Goal: Task Accomplishment & Management: Complete application form

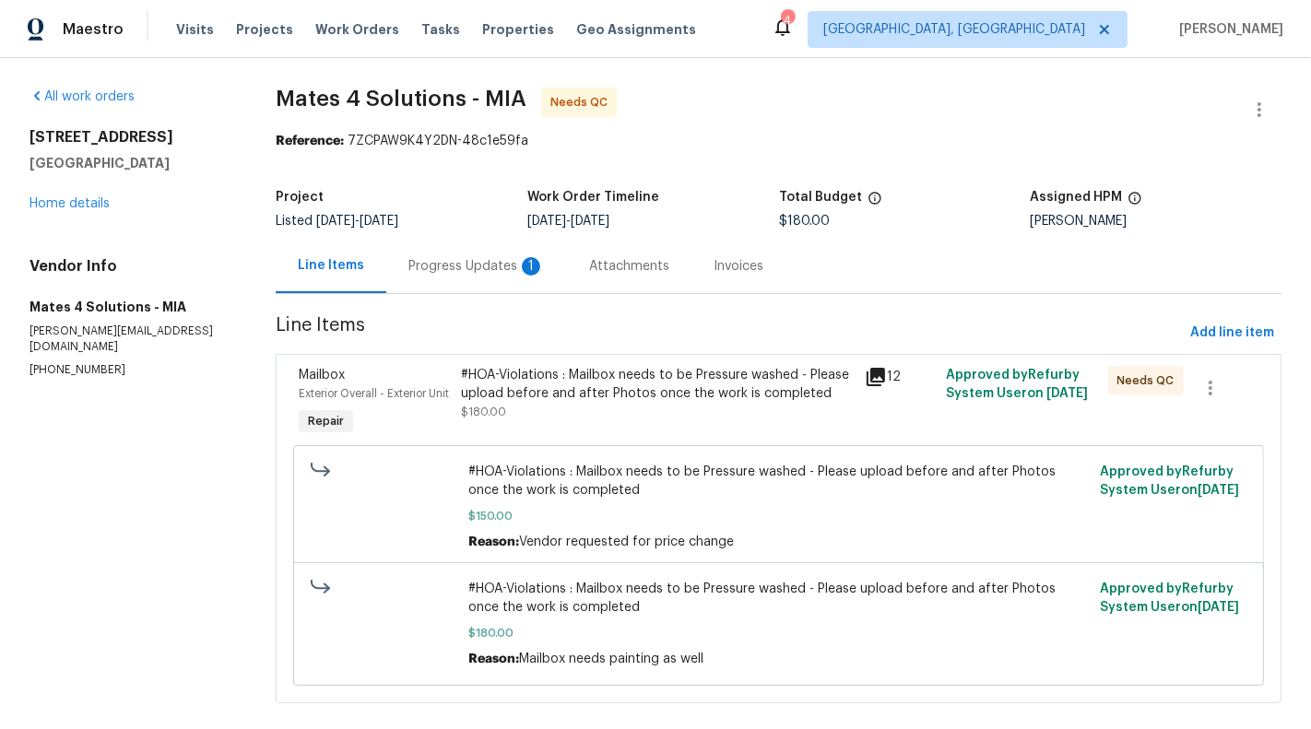
scroll to position [39, 0]
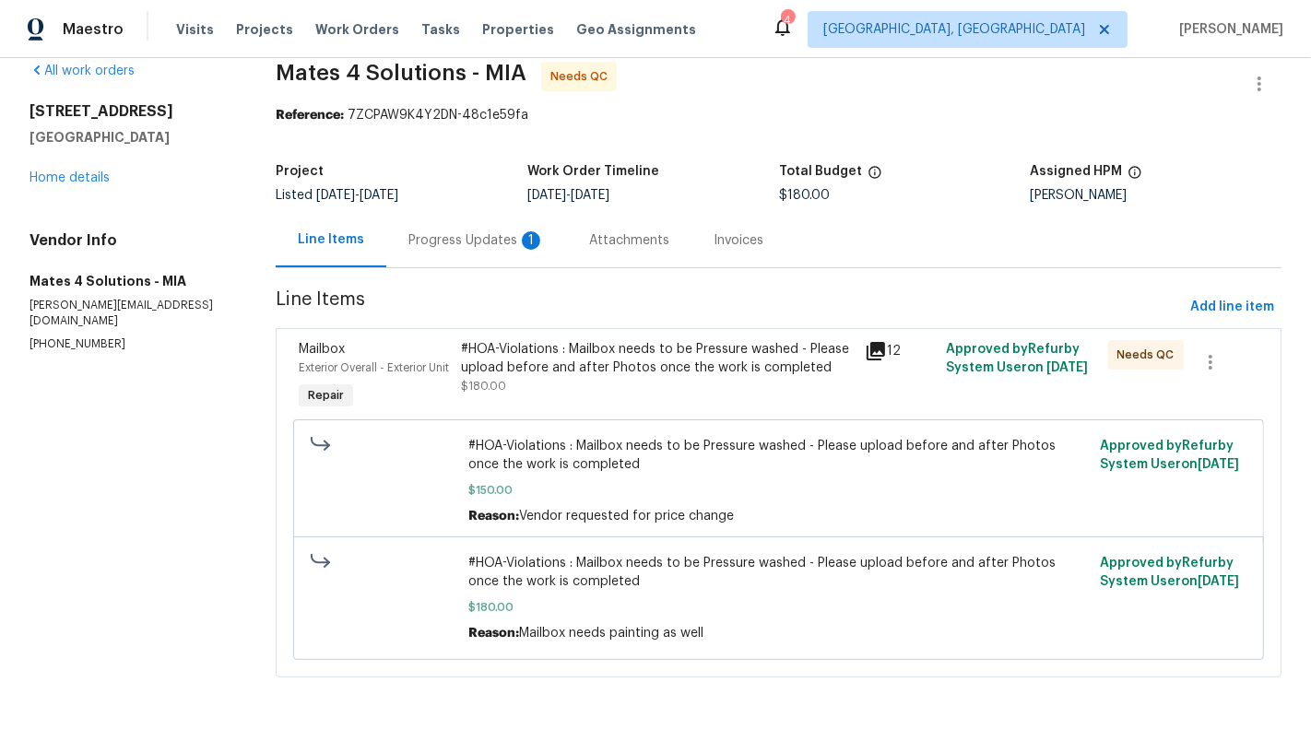
click at [488, 245] on div "Progress Updates 1" at bounding box center [476, 240] width 181 height 54
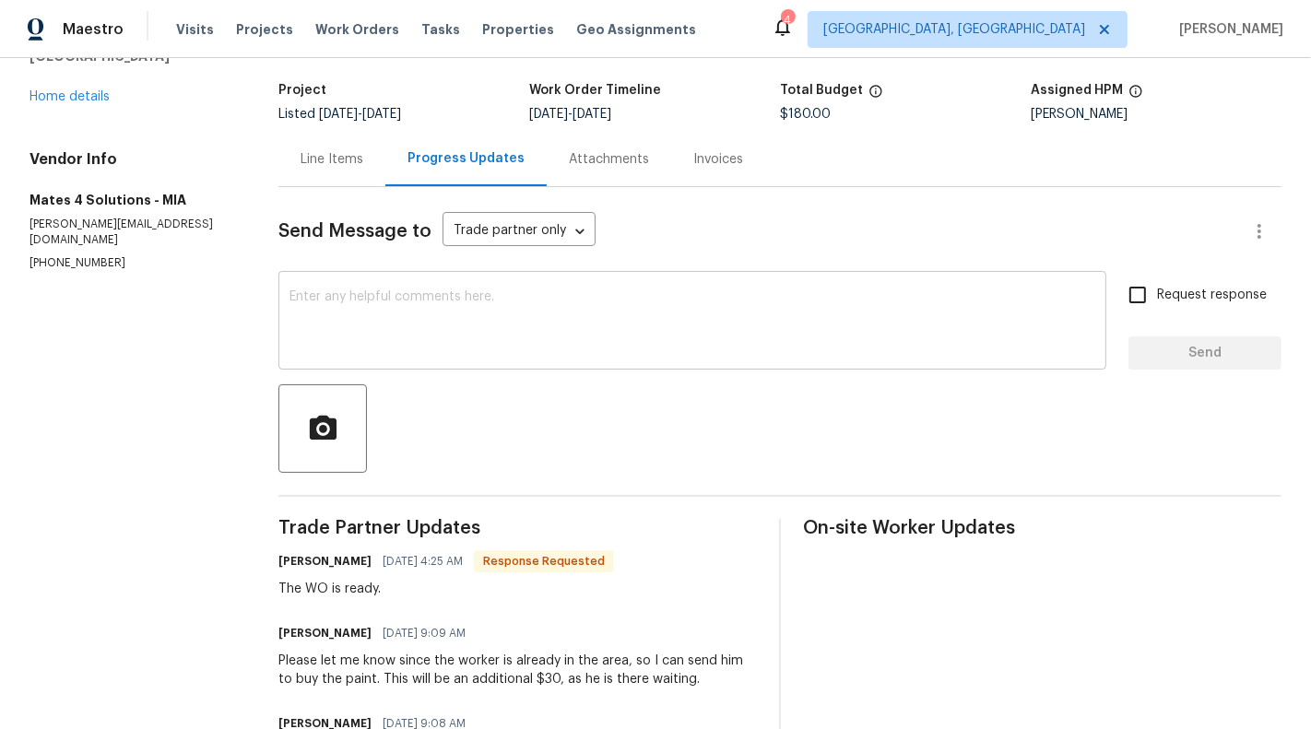
scroll to position [254, 0]
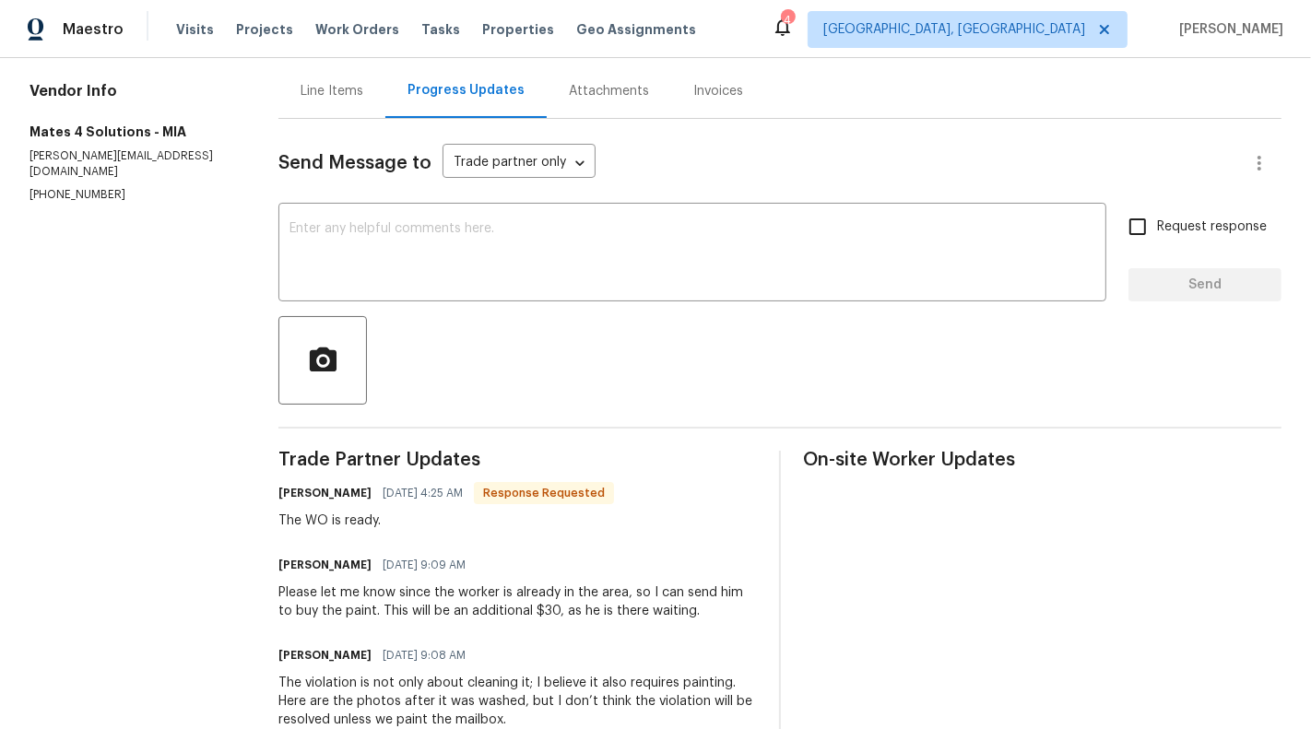
click at [334, 101] on div "Line Items" at bounding box center [331, 91] width 107 height 54
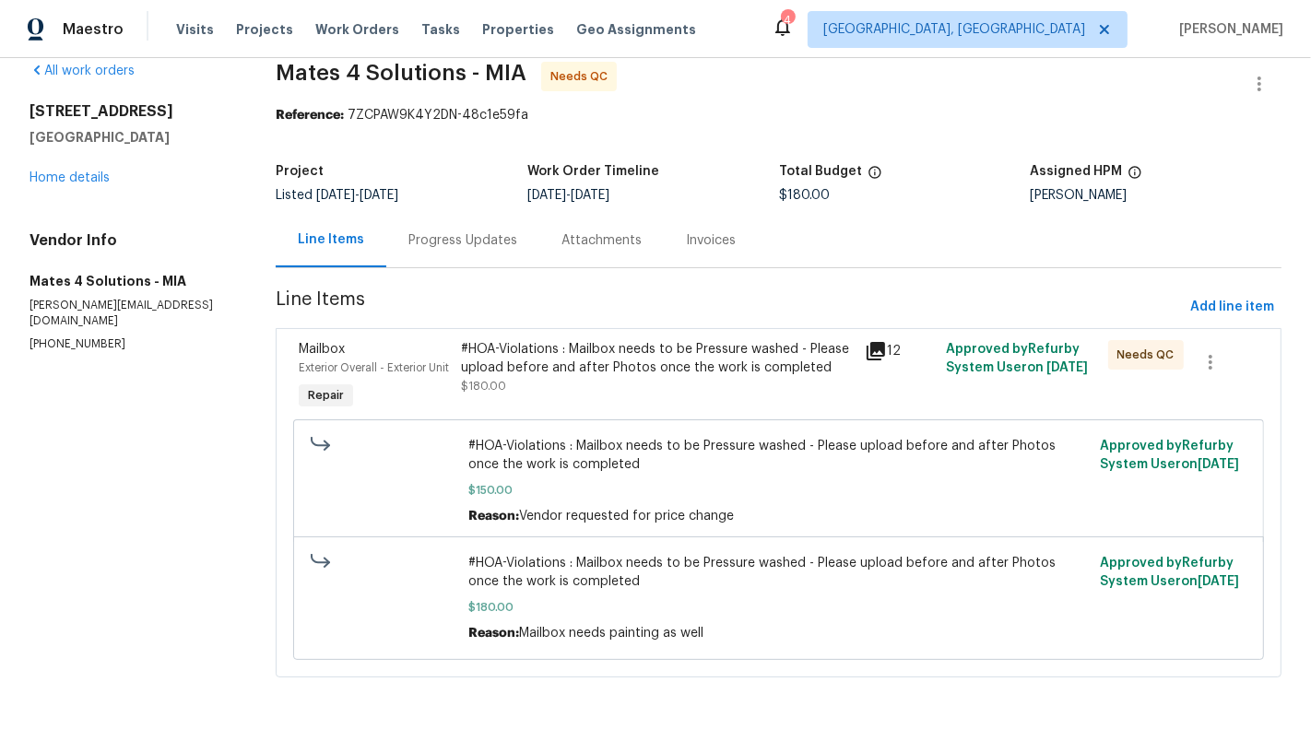
scroll to position [22, 0]
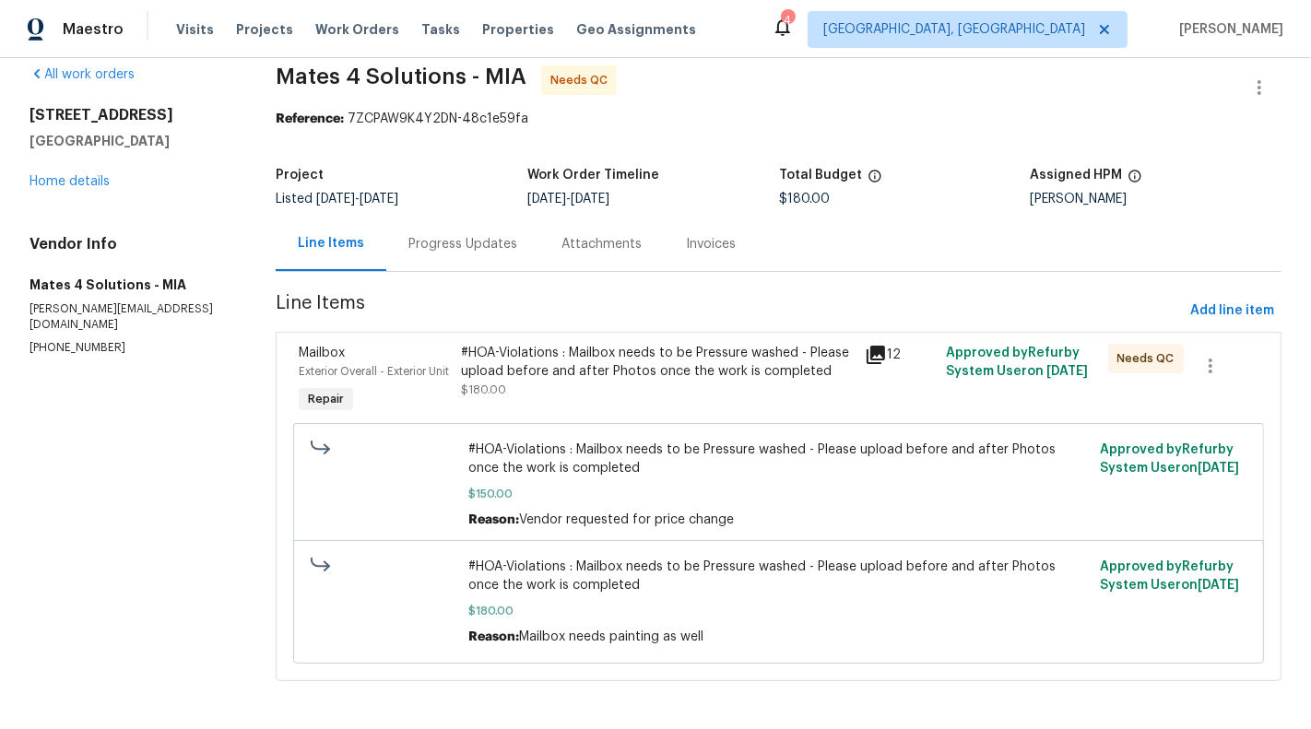
click at [664, 352] on div "#HOA-Violations : Mailbox needs to be Pressure washed - Please upload before an…" at bounding box center [658, 362] width 394 height 37
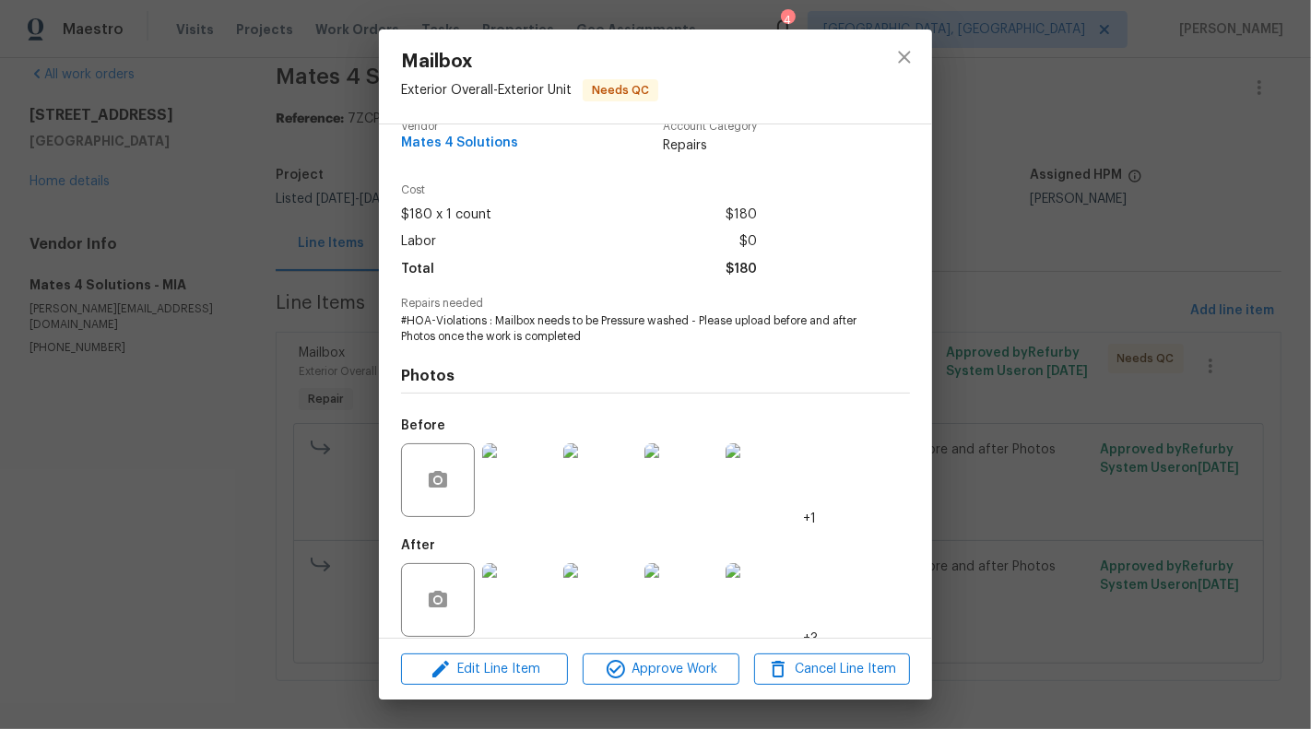
scroll to position [43, 0]
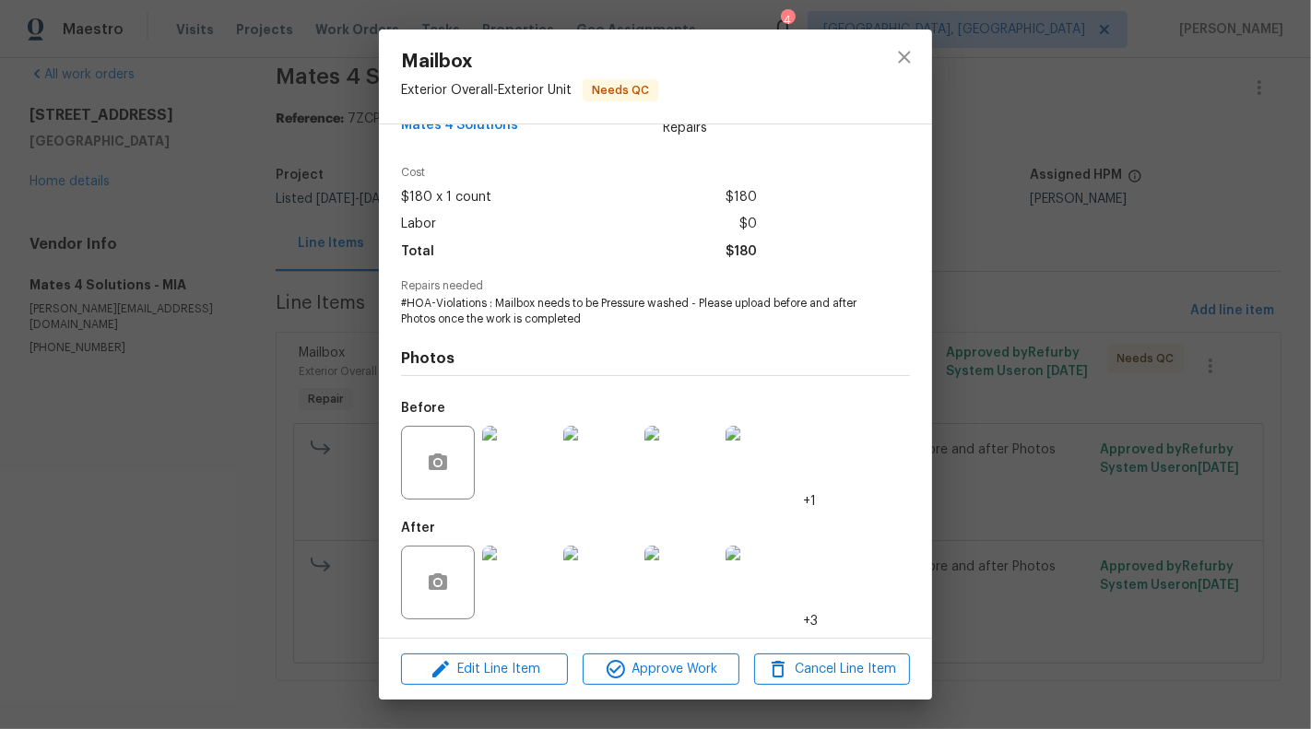
click at [524, 461] on img at bounding box center [519, 463] width 74 height 74
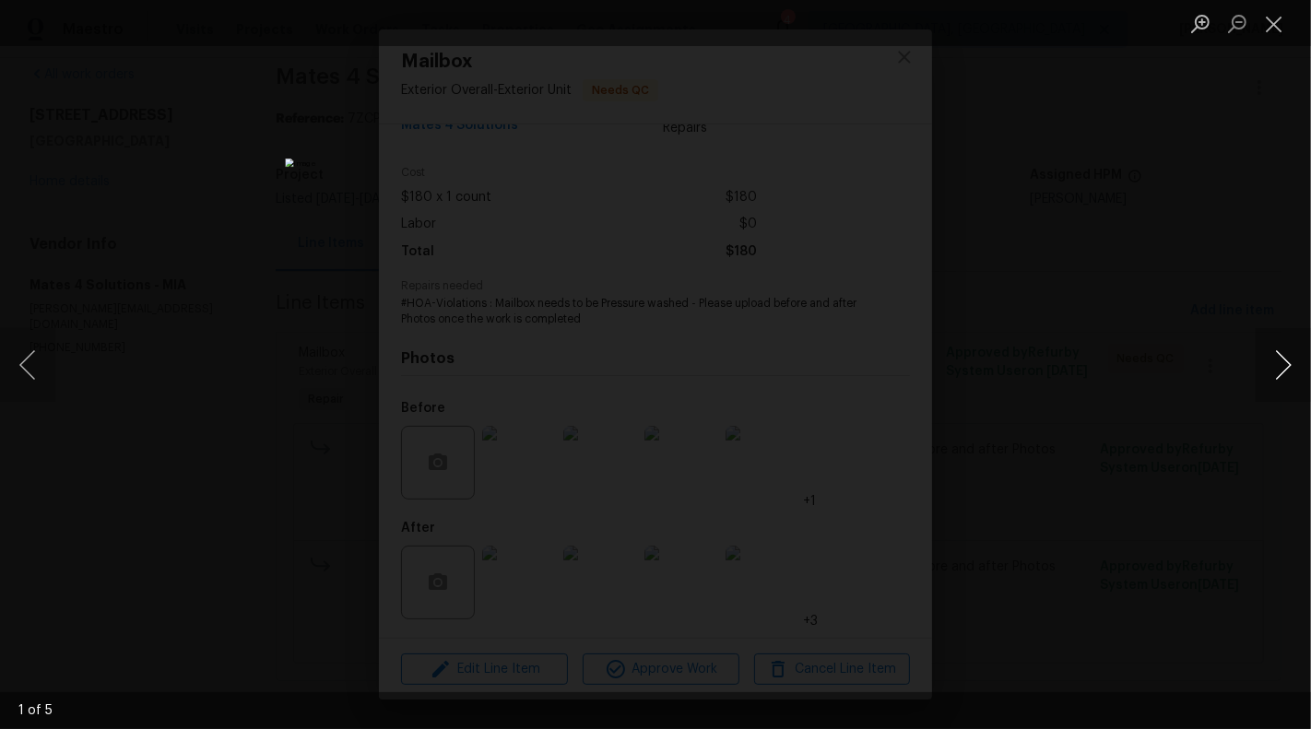
click at [1310, 366] on button "Next image" at bounding box center [1282, 365] width 55 height 74
click at [1304, 367] on button "Next image" at bounding box center [1282, 365] width 55 height 74
click at [1274, 14] on button "Close lightbox" at bounding box center [1273, 23] width 37 height 32
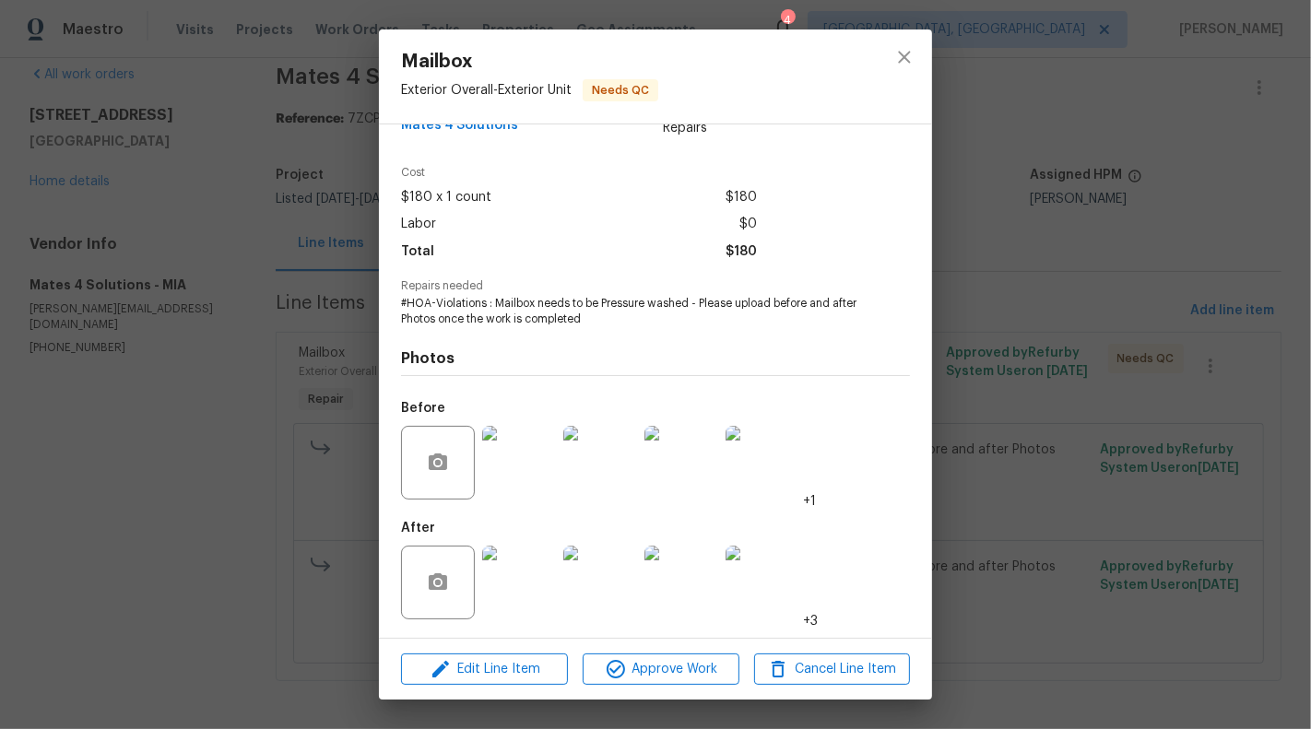
click at [517, 578] on img at bounding box center [519, 583] width 74 height 74
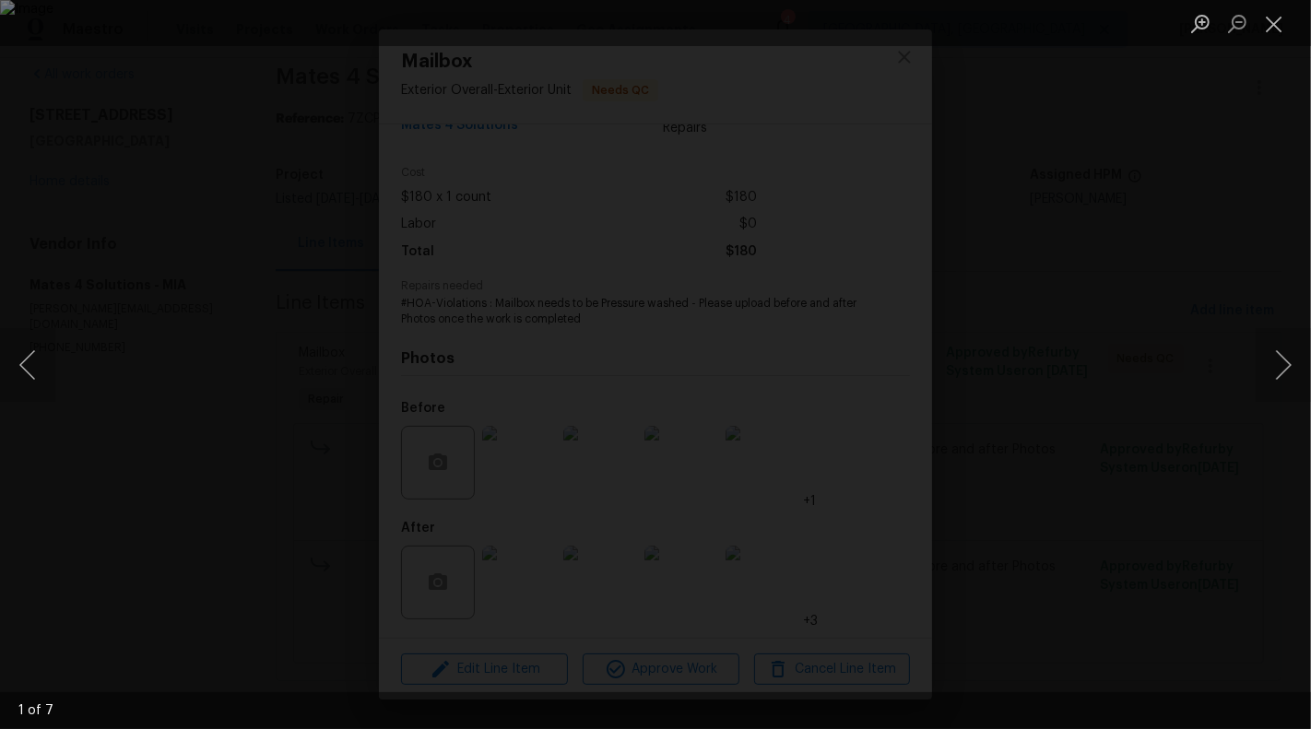
click at [1294, 312] on div "Lightbox" at bounding box center [655, 364] width 1311 height 729
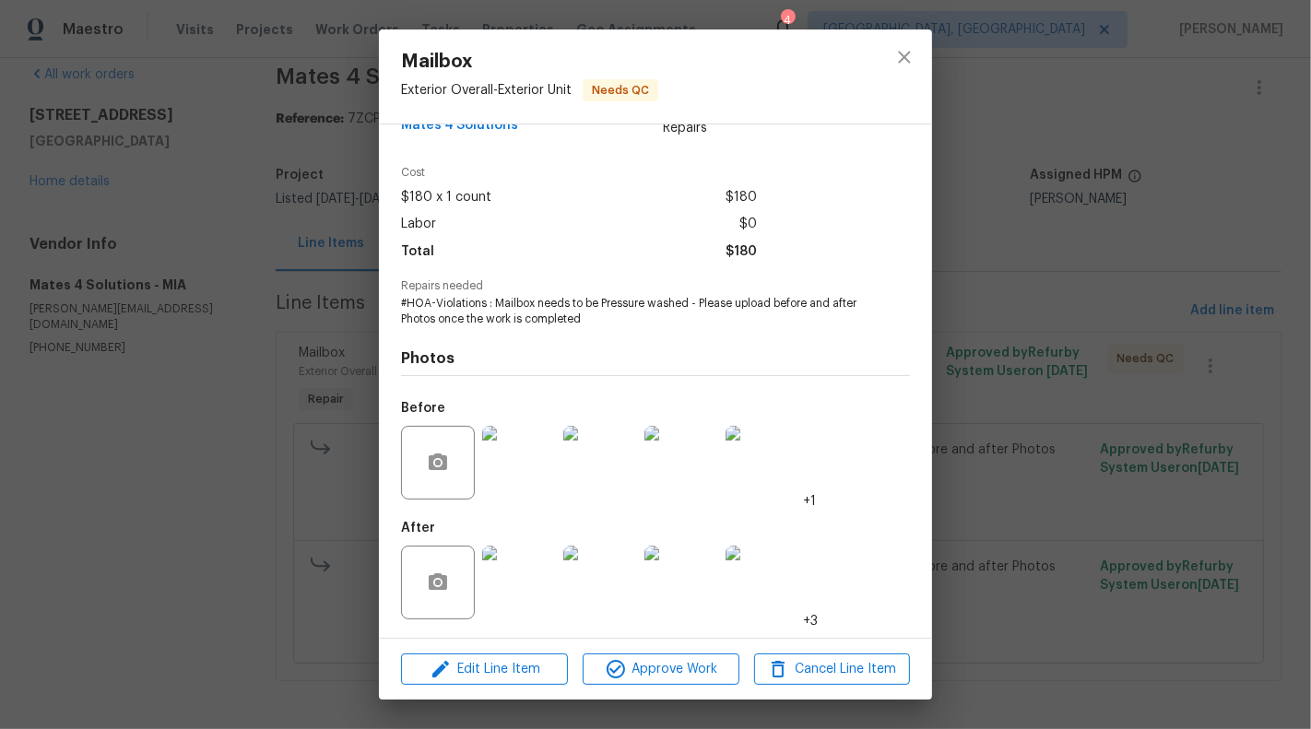
click at [500, 583] on img at bounding box center [519, 583] width 74 height 74
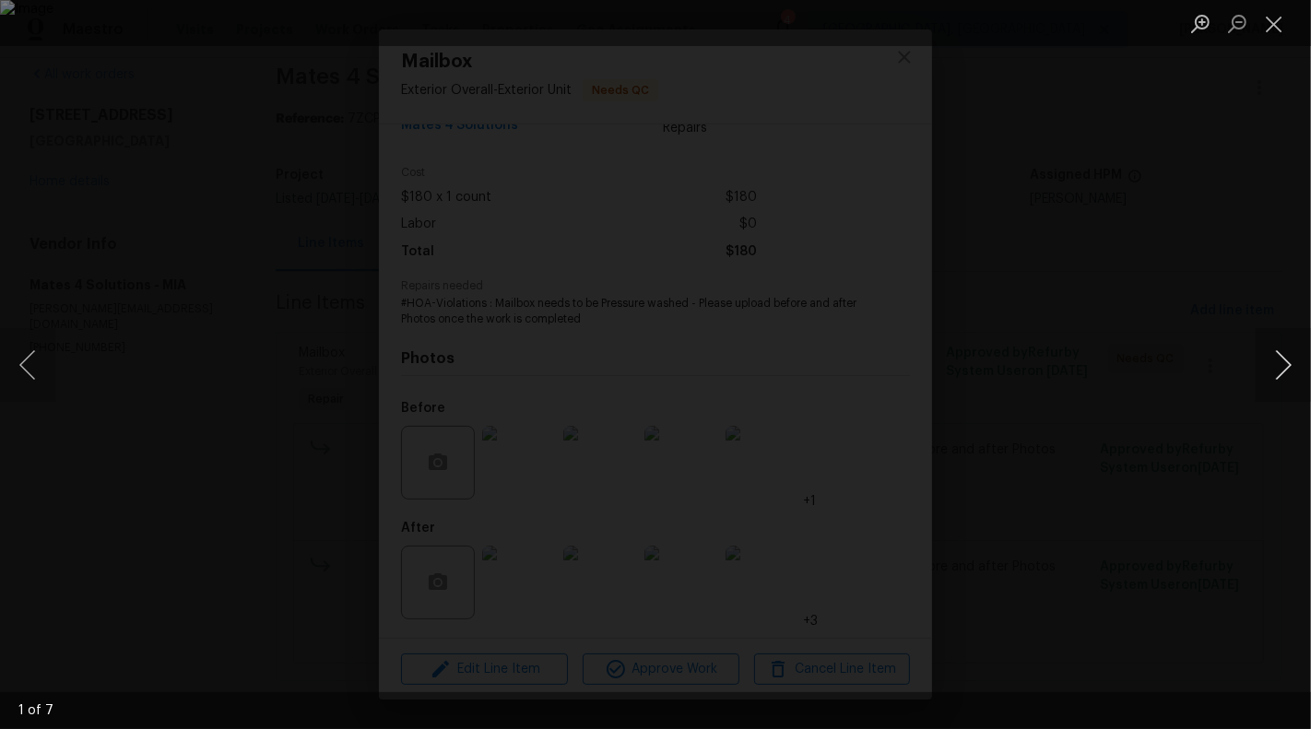
click at [1299, 359] on button "Next image" at bounding box center [1282, 365] width 55 height 74
click at [1297, 360] on button "Next image" at bounding box center [1282, 365] width 55 height 74
click at [1285, 367] on button "Next image" at bounding box center [1282, 365] width 55 height 74
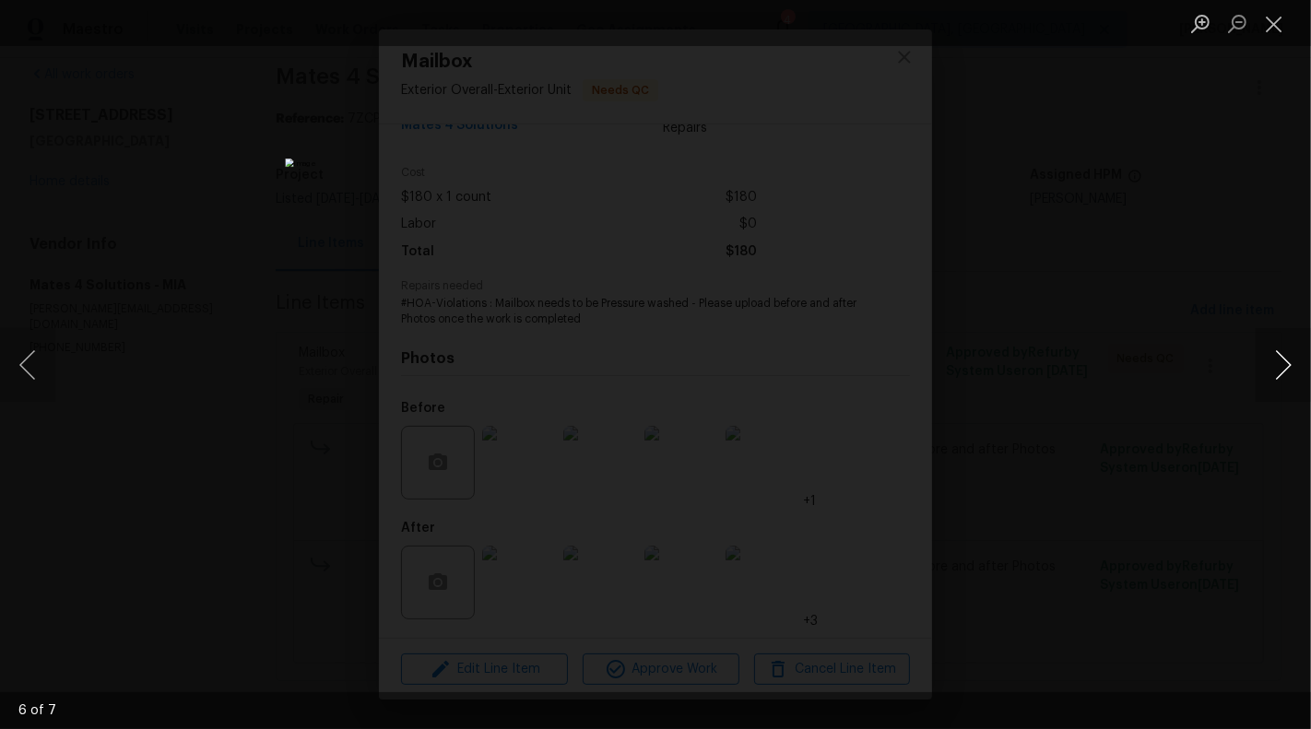
click at [1286, 367] on button "Next image" at bounding box center [1282, 365] width 55 height 74
click at [1287, 367] on button "Next image" at bounding box center [1282, 365] width 55 height 74
click at [45, 359] on button "Previous image" at bounding box center [27, 365] width 55 height 74
click at [1287, 364] on button "Next image" at bounding box center [1282, 365] width 55 height 74
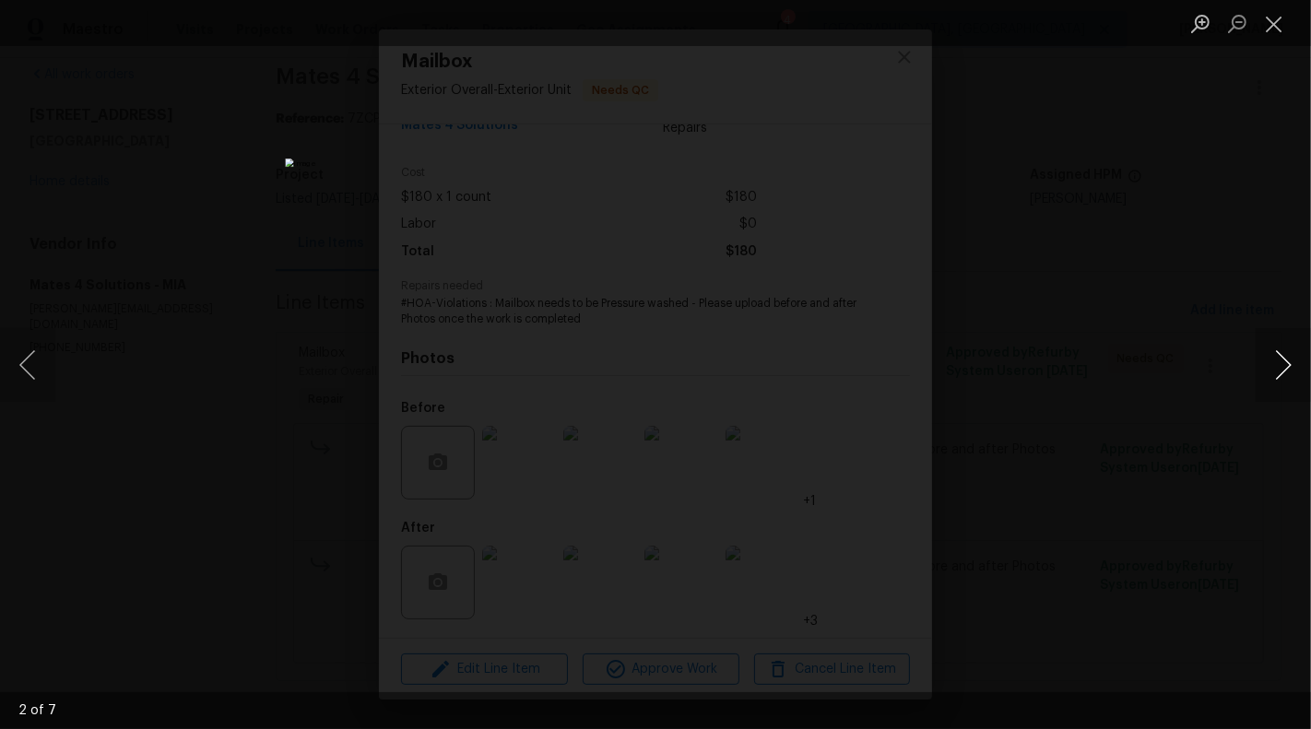
click at [1284, 361] on button "Next image" at bounding box center [1282, 365] width 55 height 74
click at [1284, 382] on button "Next image" at bounding box center [1282, 365] width 55 height 74
click at [1310, 386] on button "Next image" at bounding box center [1282, 365] width 55 height 74
click at [1276, 27] on button "Close lightbox" at bounding box center [1273, 23] width 37 height 32
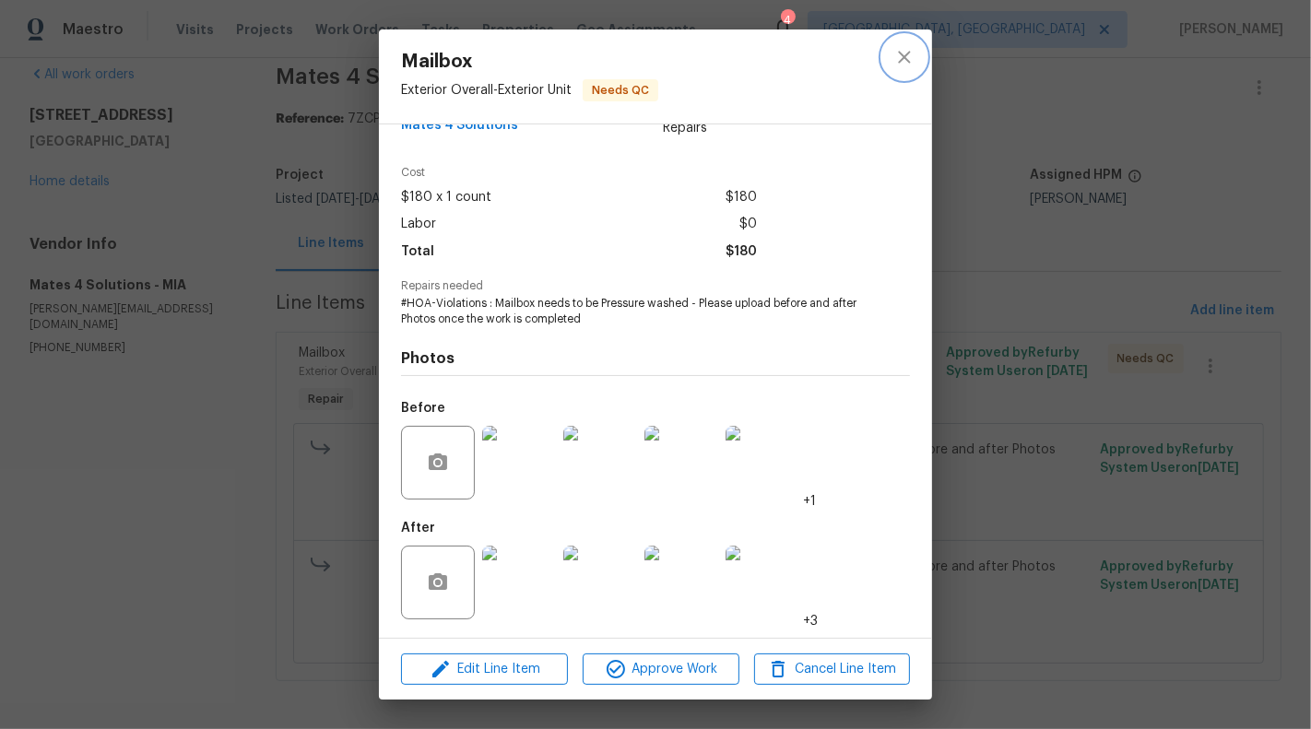
click at [891, 56] on button "close" at bounding box center [904, 57] width 44 height 44
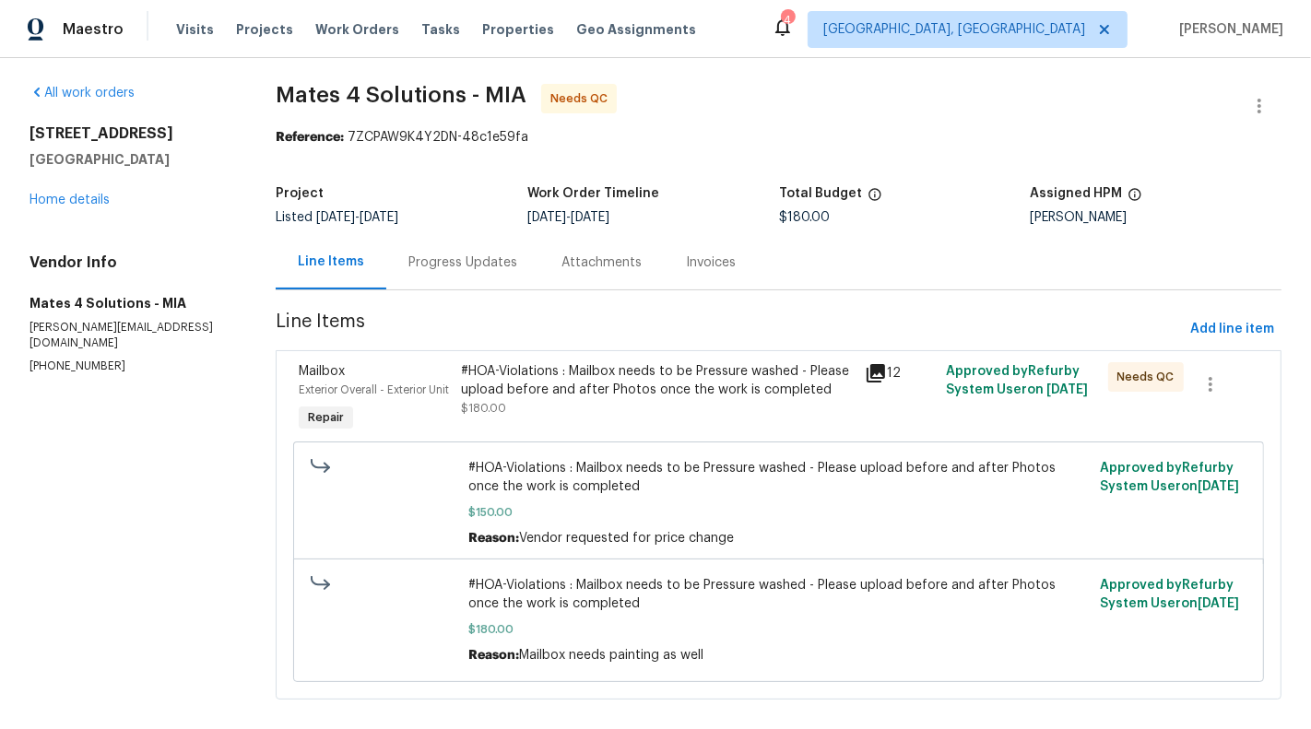
scroll to position [3, 0]
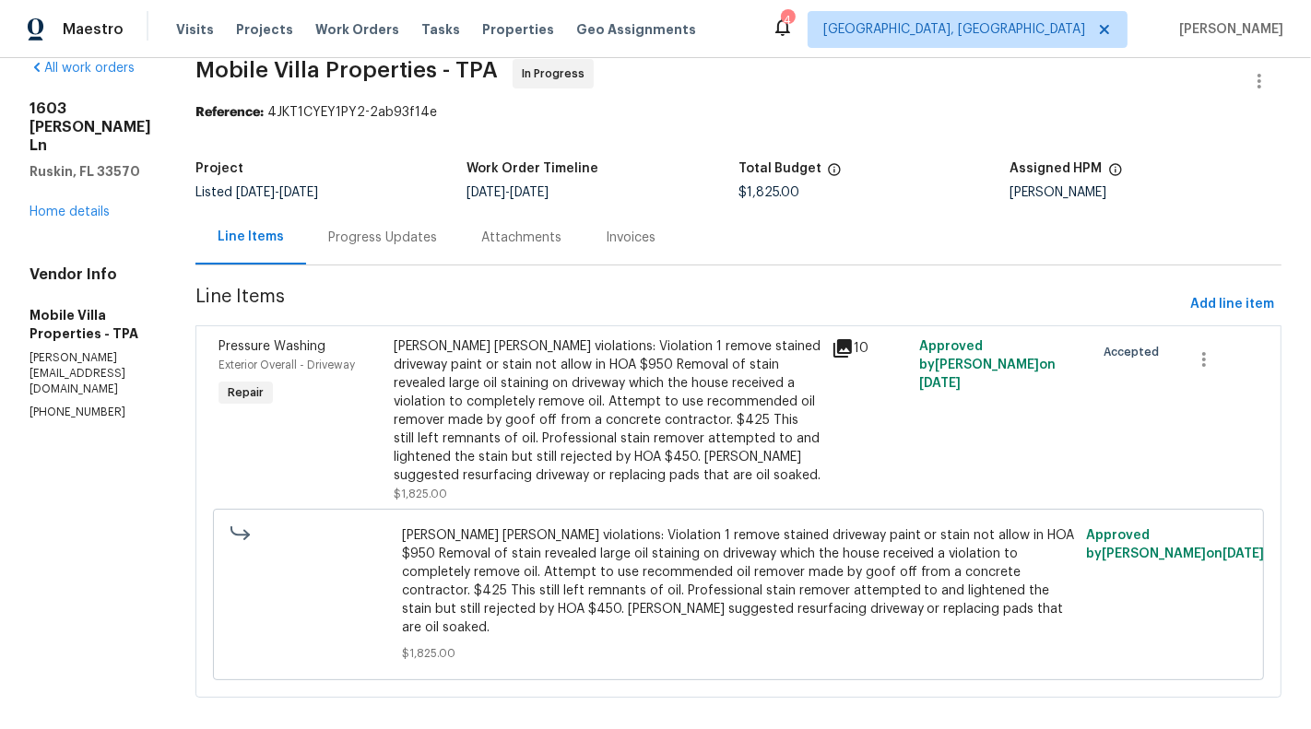
scroll to position [28, 0]
click at [370, 252] on div "Progress Updates" at bounding box center [382, 238] width 153 height 54
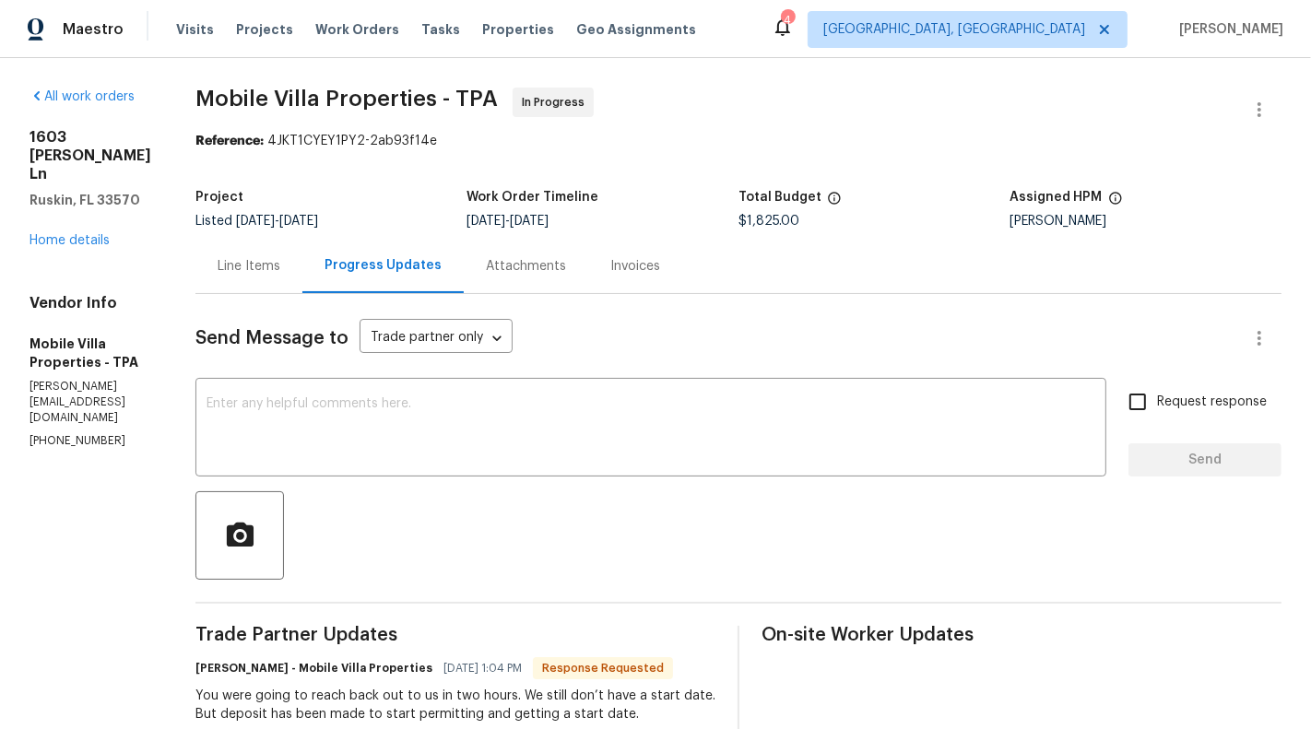
click at [76, 448] on div "Vendor Info Mobile Villa Properties - TPA james@mv-prop.com (813) 918-3054" at bounding box center [90, 372] width 122 height 156
copy p "[PHONE_NUMBER]"
click at [76, 449] on p "[PHONE_NUMBER]" at bounding box center [90, 441] width 122 height 16
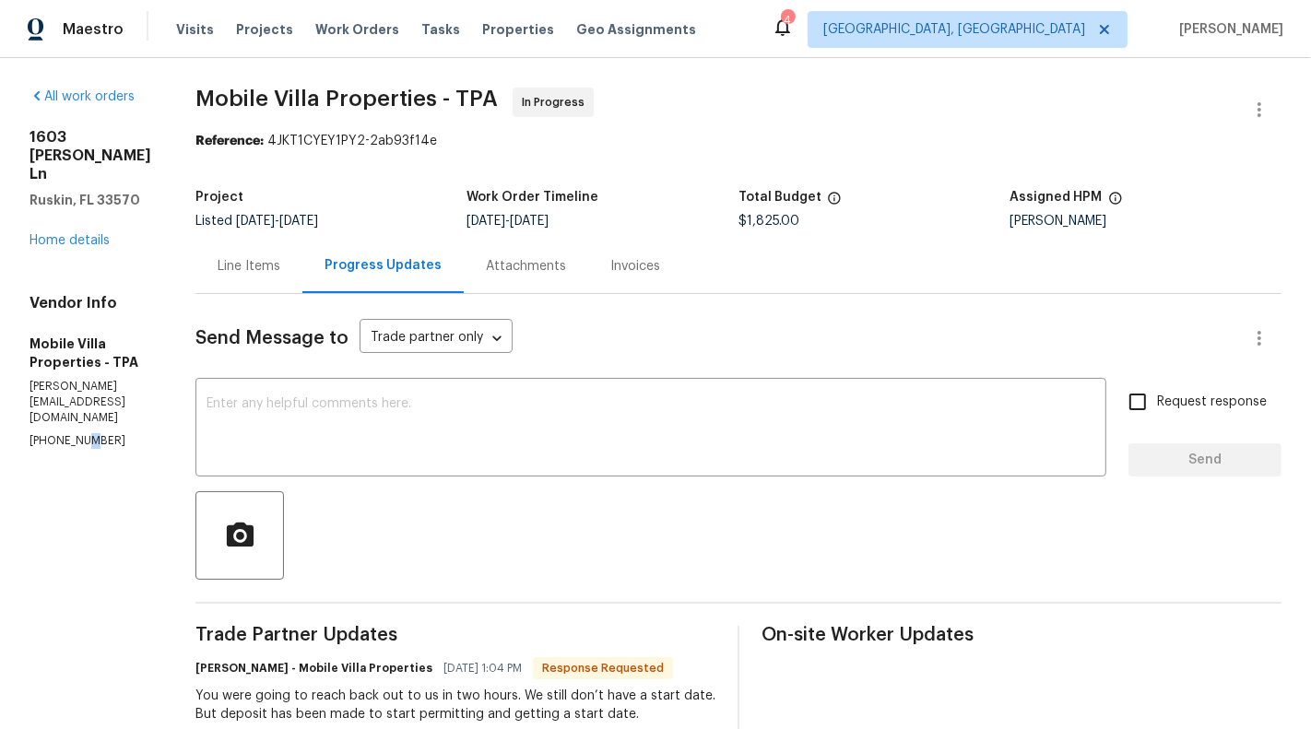
click at [76, 449] on p "(813) 918-3054" at bounding box center [90, 441] width 122 height 16
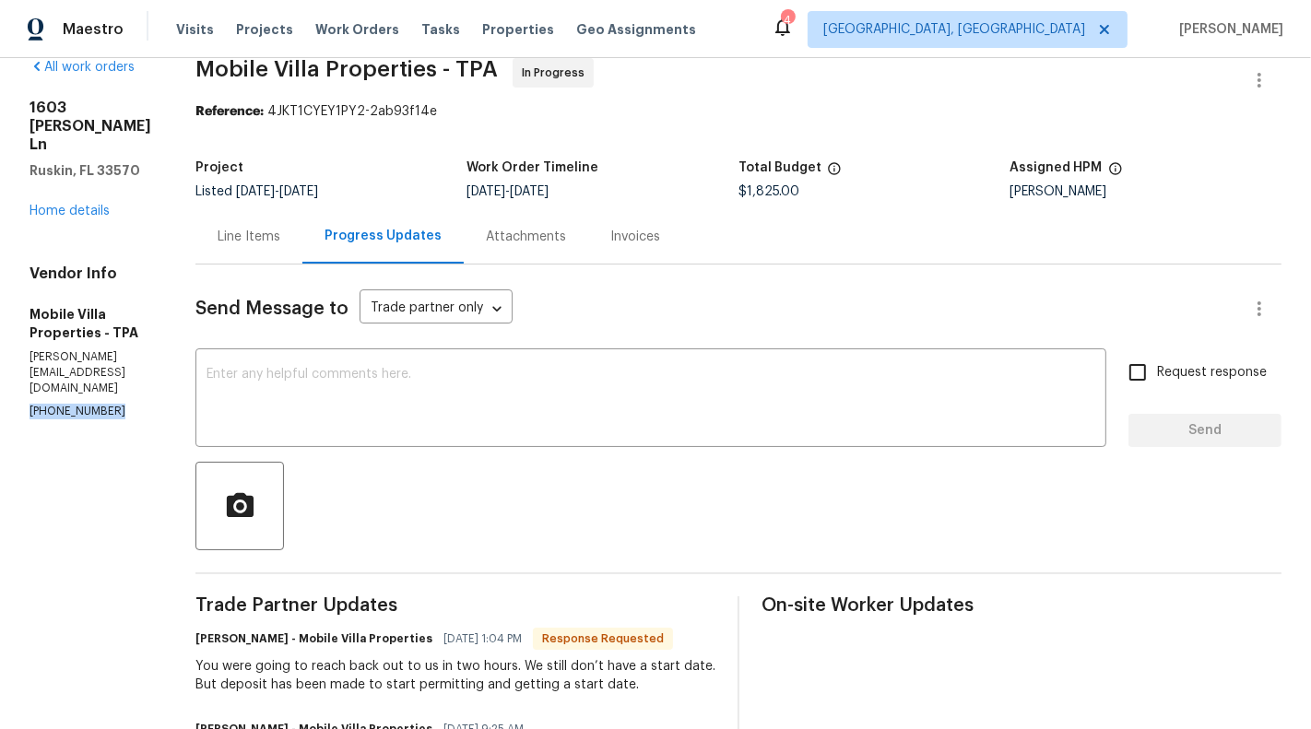
scroll to position [30, 0]
click at [222, 240] on div "Line Items" at bounding box center [248, 236] width 63 height 18
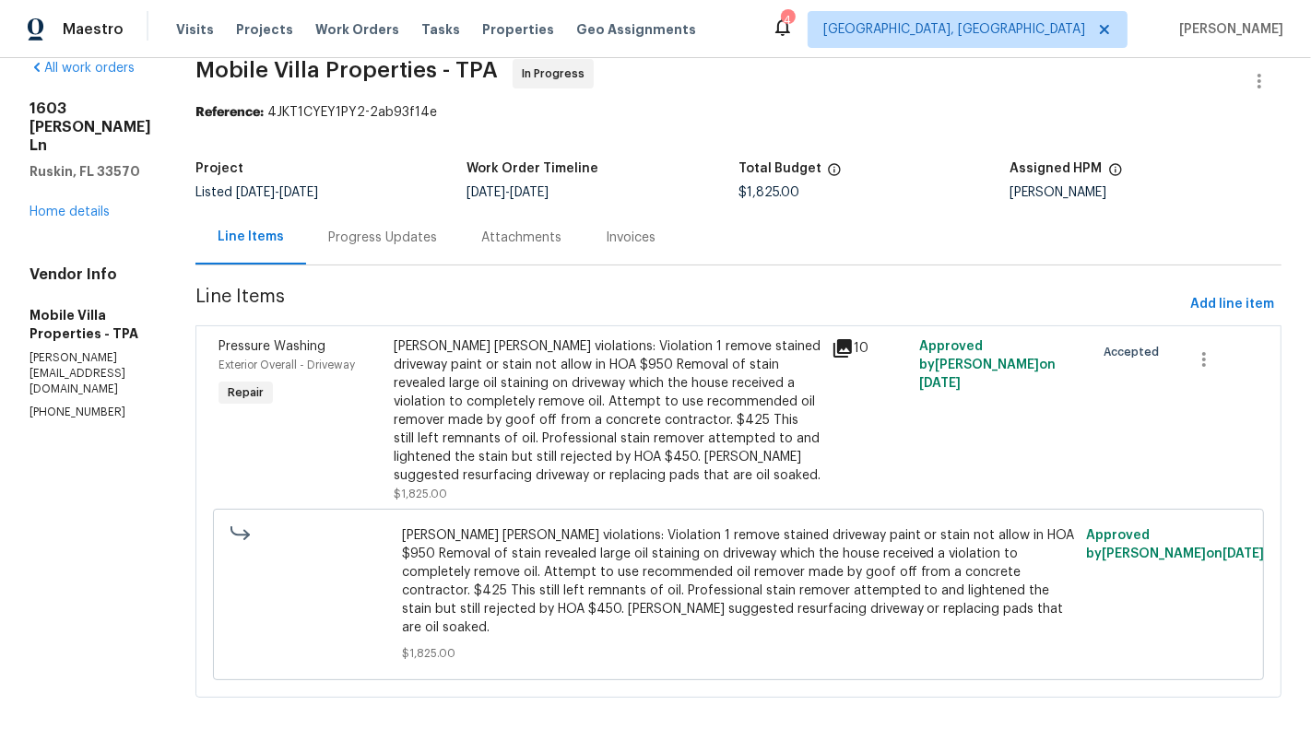
click at [352, 250] on div "Progress Updates" at bounding box center [382, 237] width 153 height 54
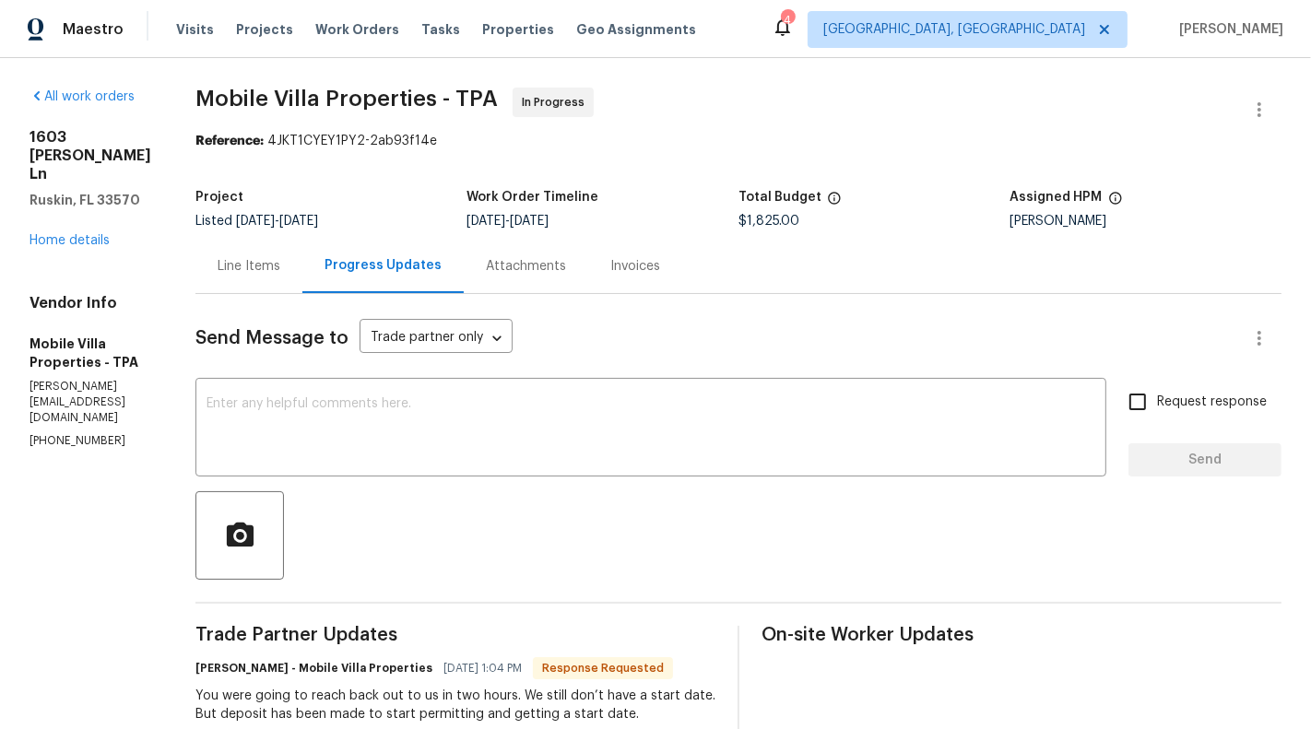
click at [224, 276] on div "Line Items" at bounding box center [248, 266] width 107 height 54
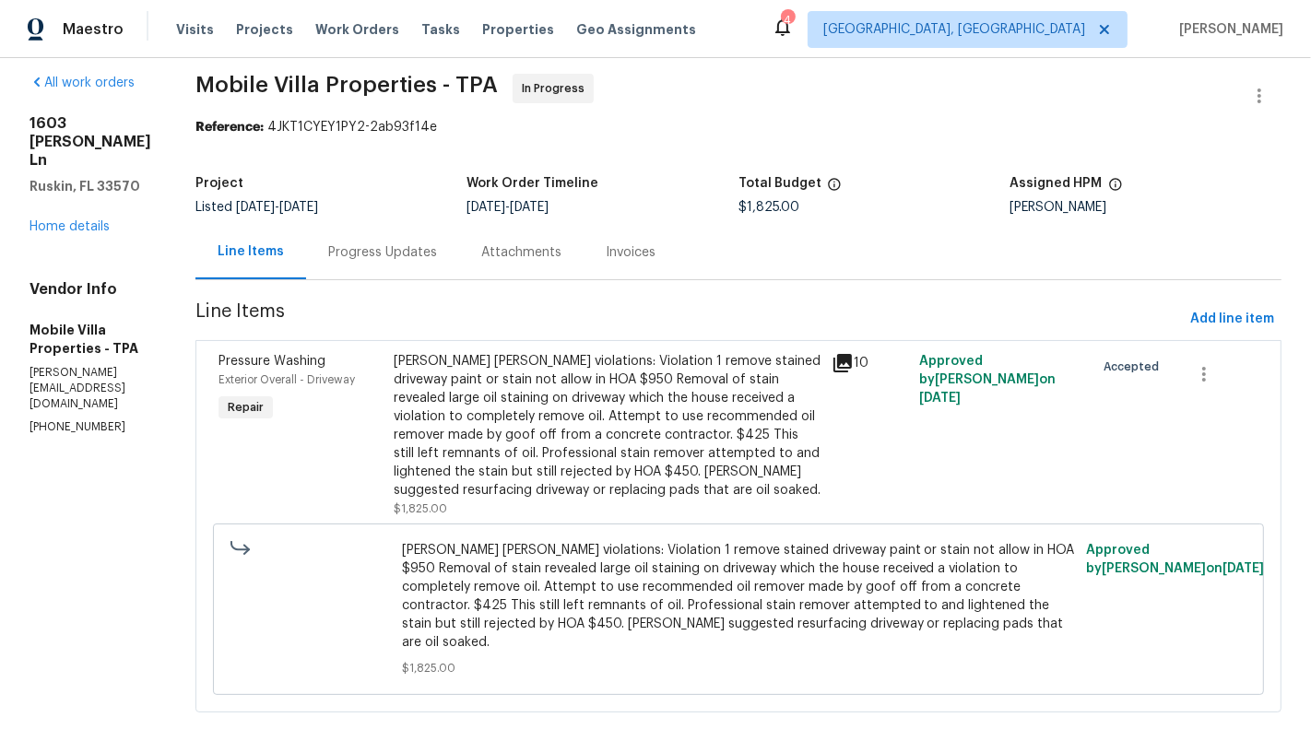
scroll to position [23, 0]
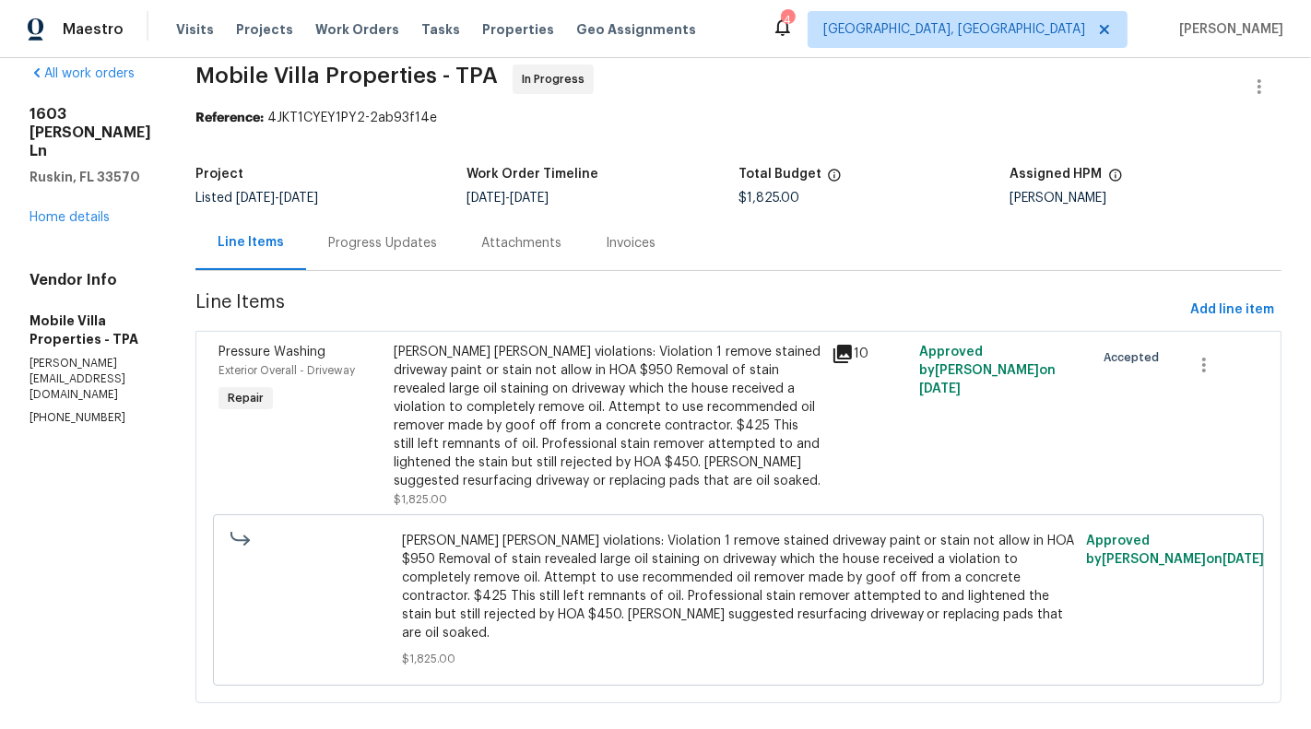
click at [517, 443] on div "Carson White HOA violations: Violation 1 remove stained driveway paint or stain…" at bounding box center [607, 416] width 427 height 147
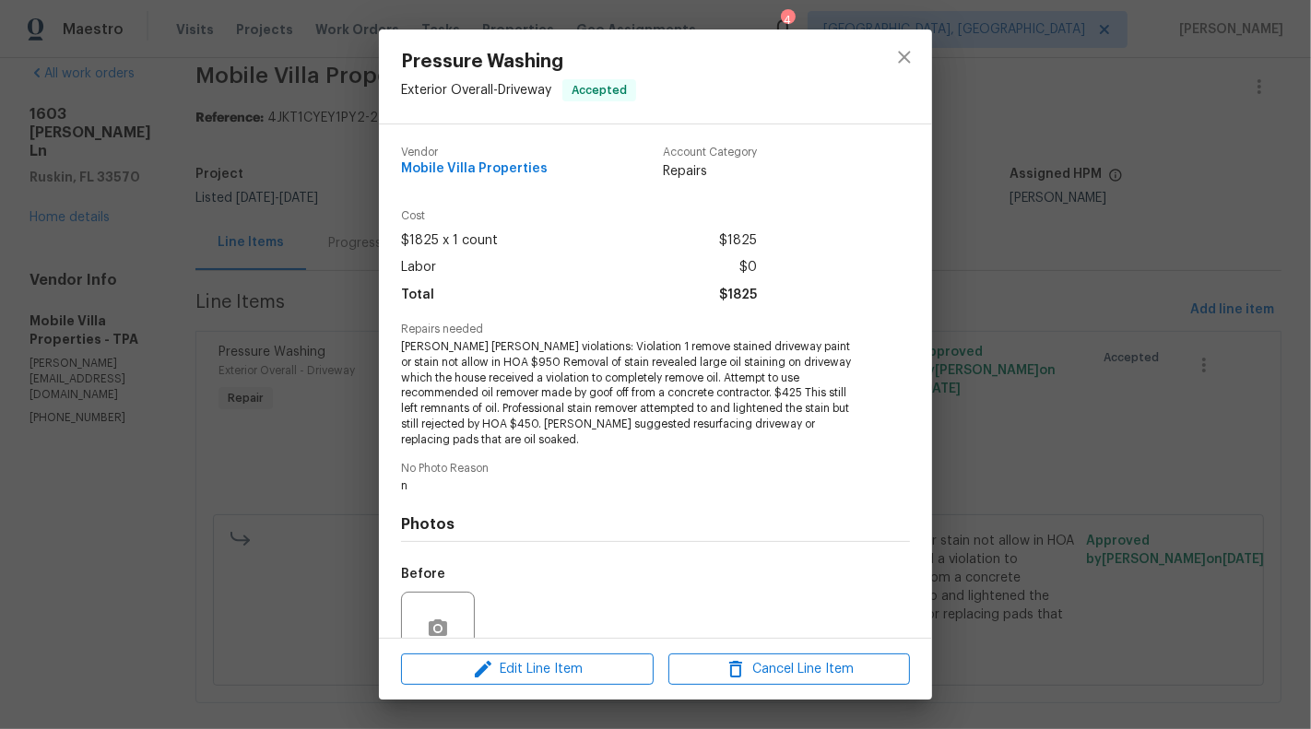
scroll to position [150, 0]
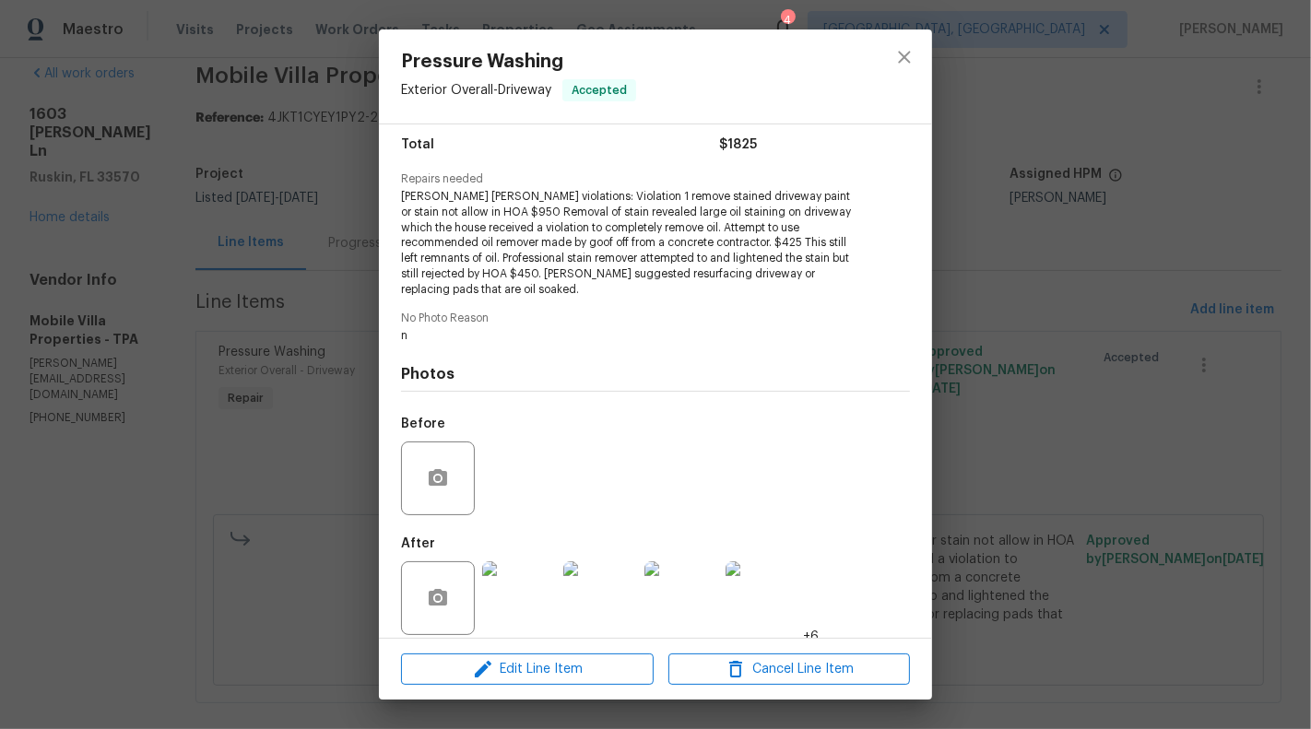
click at [505, 579] on img at bounding box center [519, 598] width 74 height 74
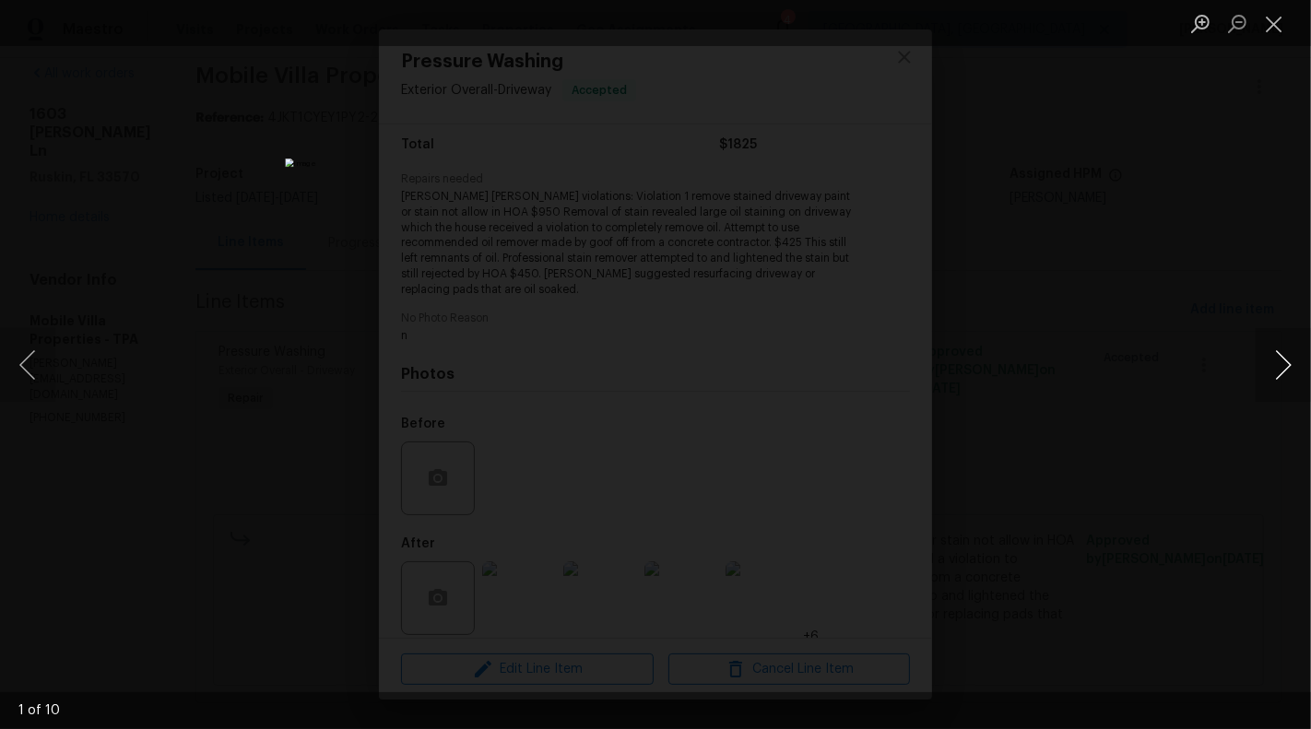
click at [1296, 358] on button "Next image" at bounding box center [1282, 365] width 55 height 74
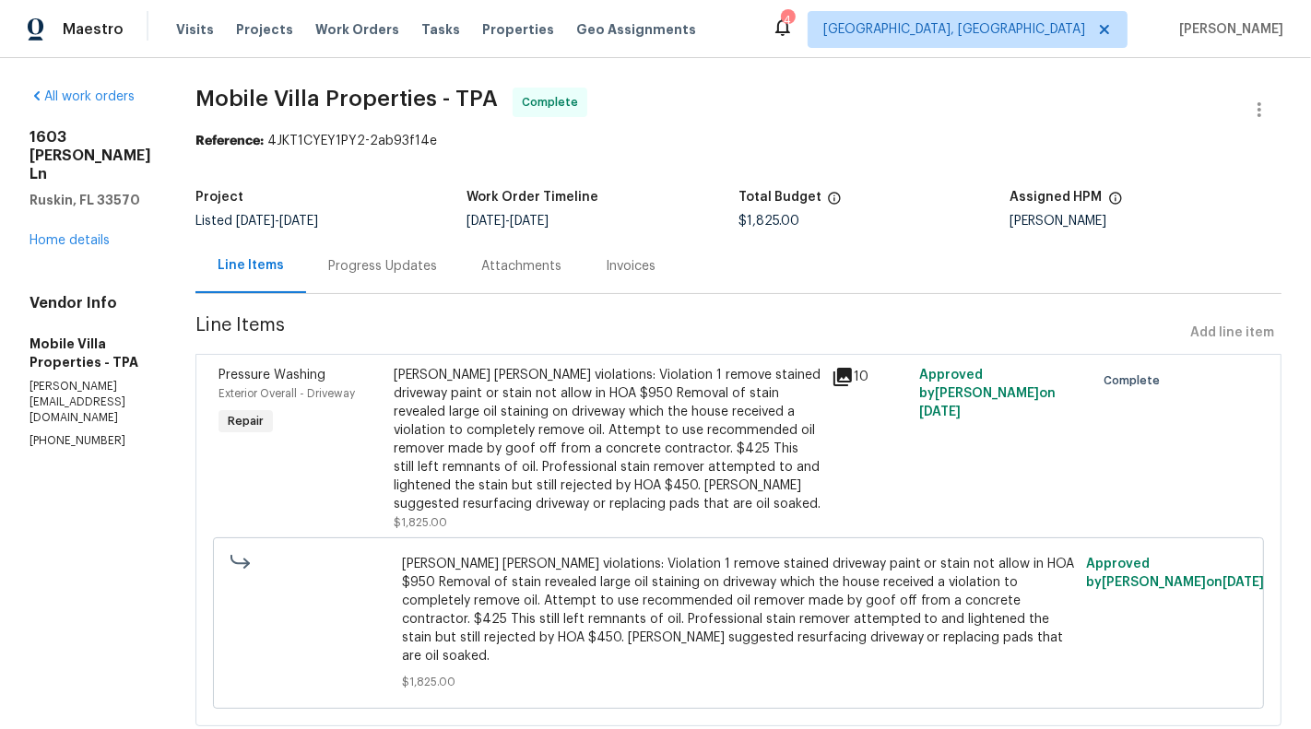
click at [39, 371] on h5 "Mobile Villa Properties - TPA" at bounding box center [90, 353] width 122 height 37
click at [41, 426] on p "[PERSON_NAME][EMAIL_ADDRESS][DOMAIN_NAME]" at bounding box center [90, 402] width 122 height 47
click at [41, 449] on p "[PHONE_NUMBER]" at bounding box center [90, 441] width 122 height 16
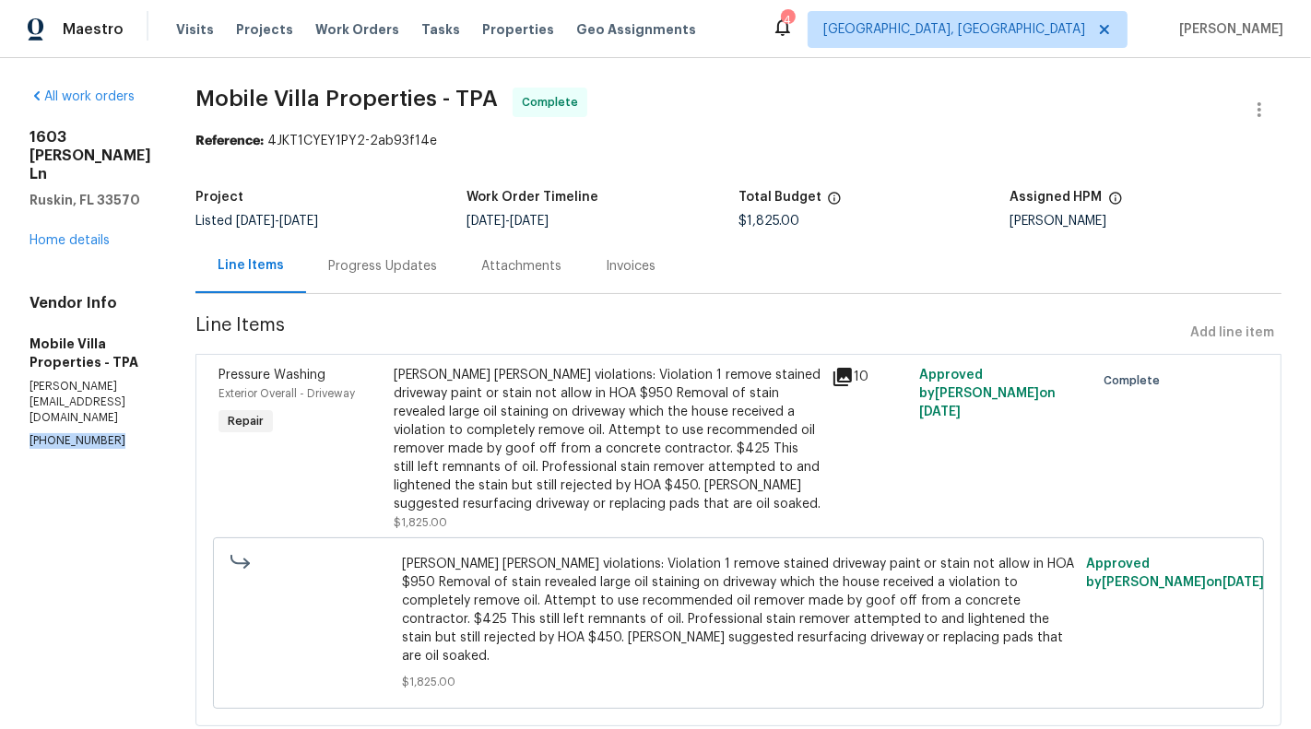
copy p "[PHONE_NUMBER]"
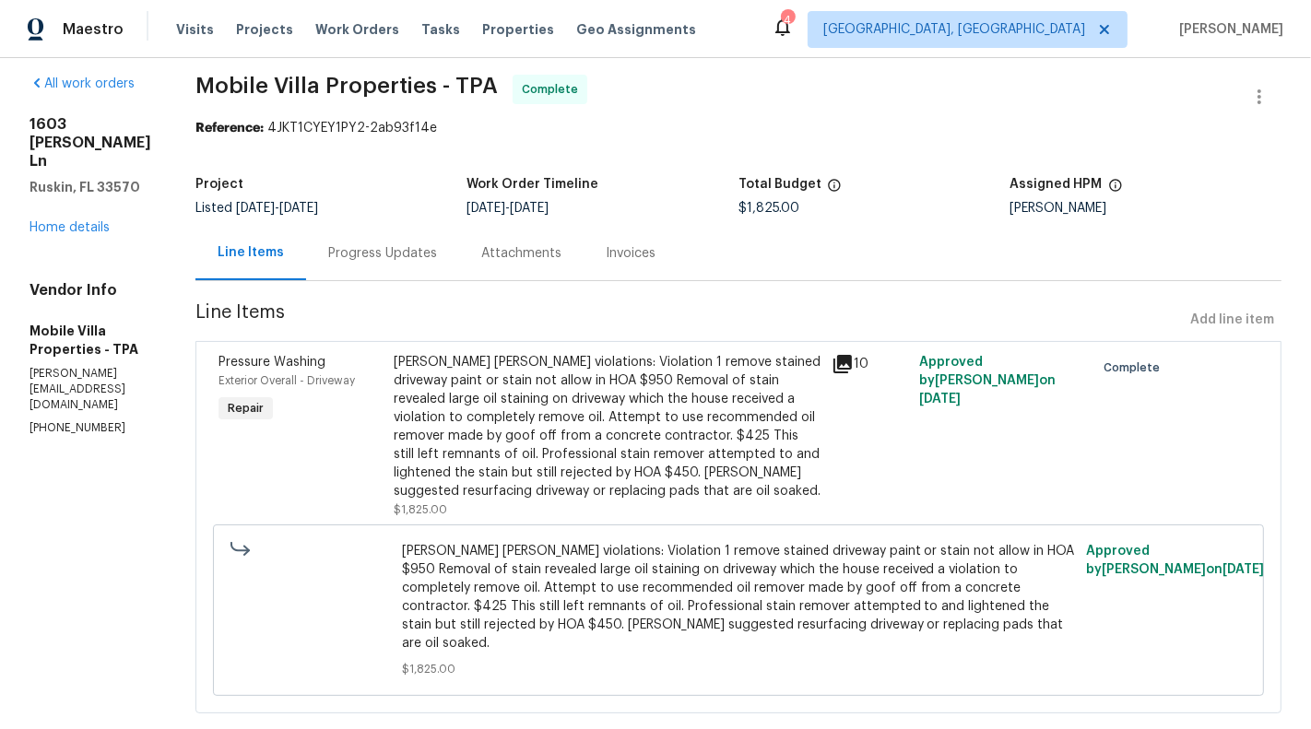
click at [73, 237] on div "[STREET_ADDRESS][PERSON_NAME][PERSON_NAME] Home details" at bounding box center [90, 176] width 122 height 122
click at [71, 234] on link "Home details" at bounding box center [69, 227] width 80 height 13
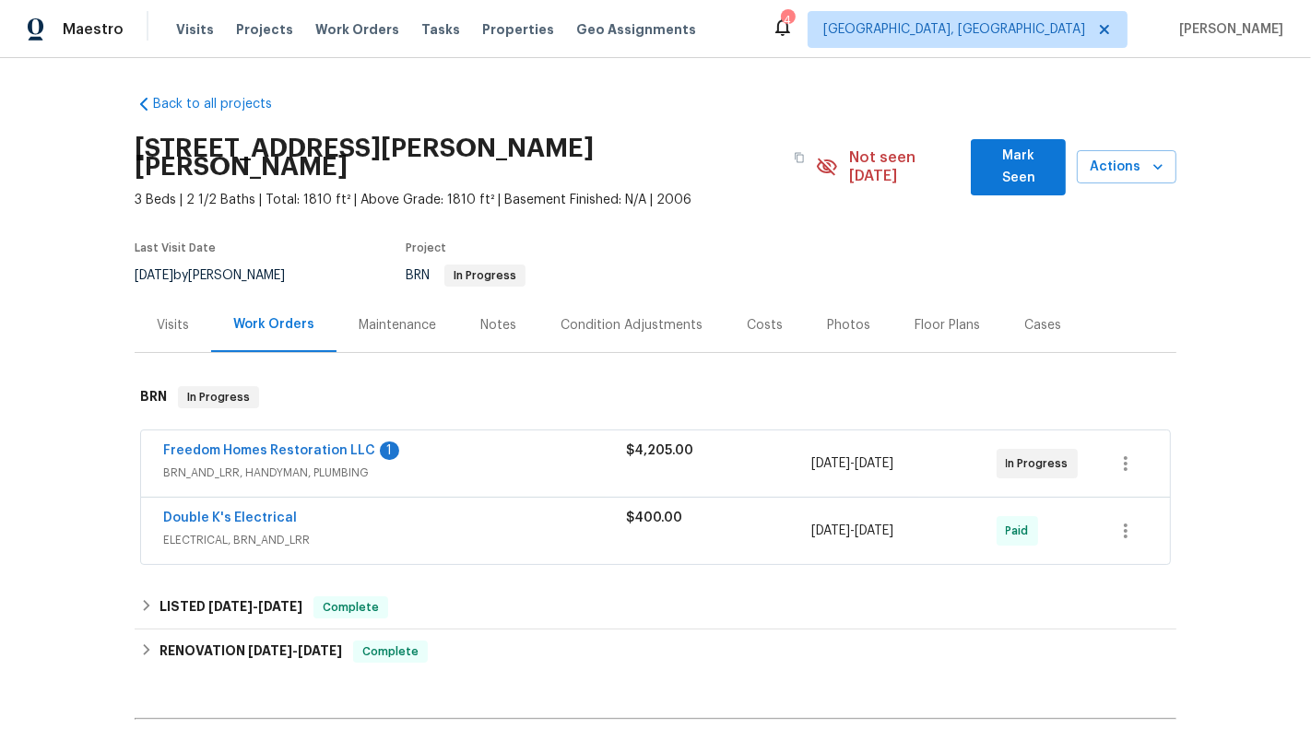
click at [502, 441] on div "Freedom Homes Restoration LLC 1" at bounding box center [394, 452] width 463 height 22
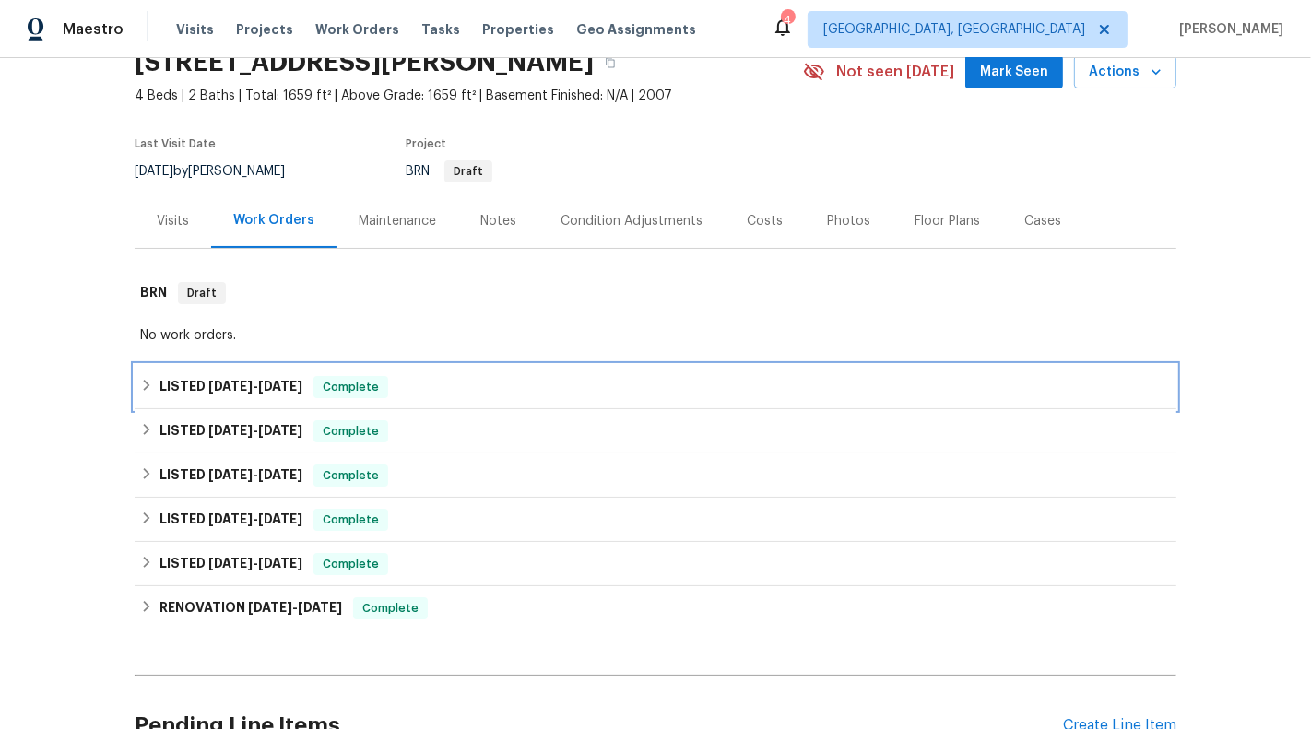
click at [618, 389] on div "LISTED [DATE] - [DATE] Complete" at bounding box center [655, 387] width 1030 height 22
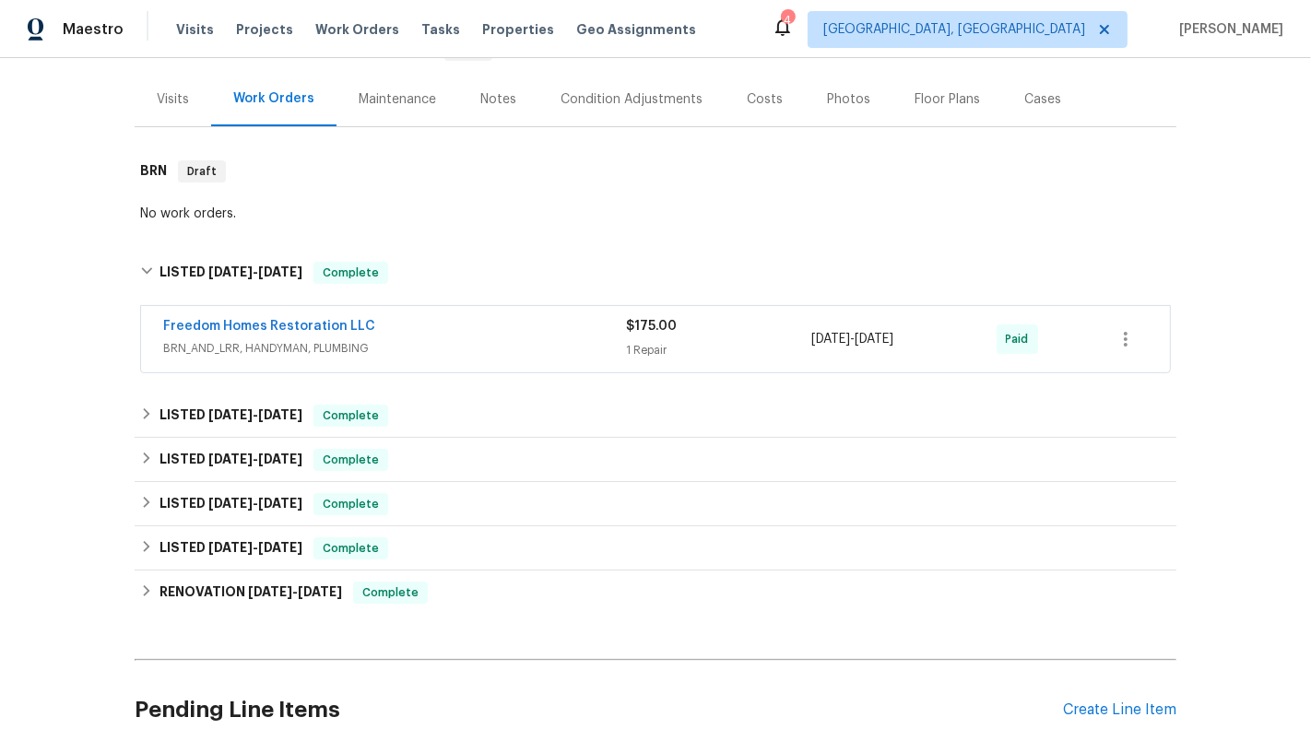
click at [629, 338] on div "$175.00 1 Repair" at bounding box center [718, 339] width 185 height 44
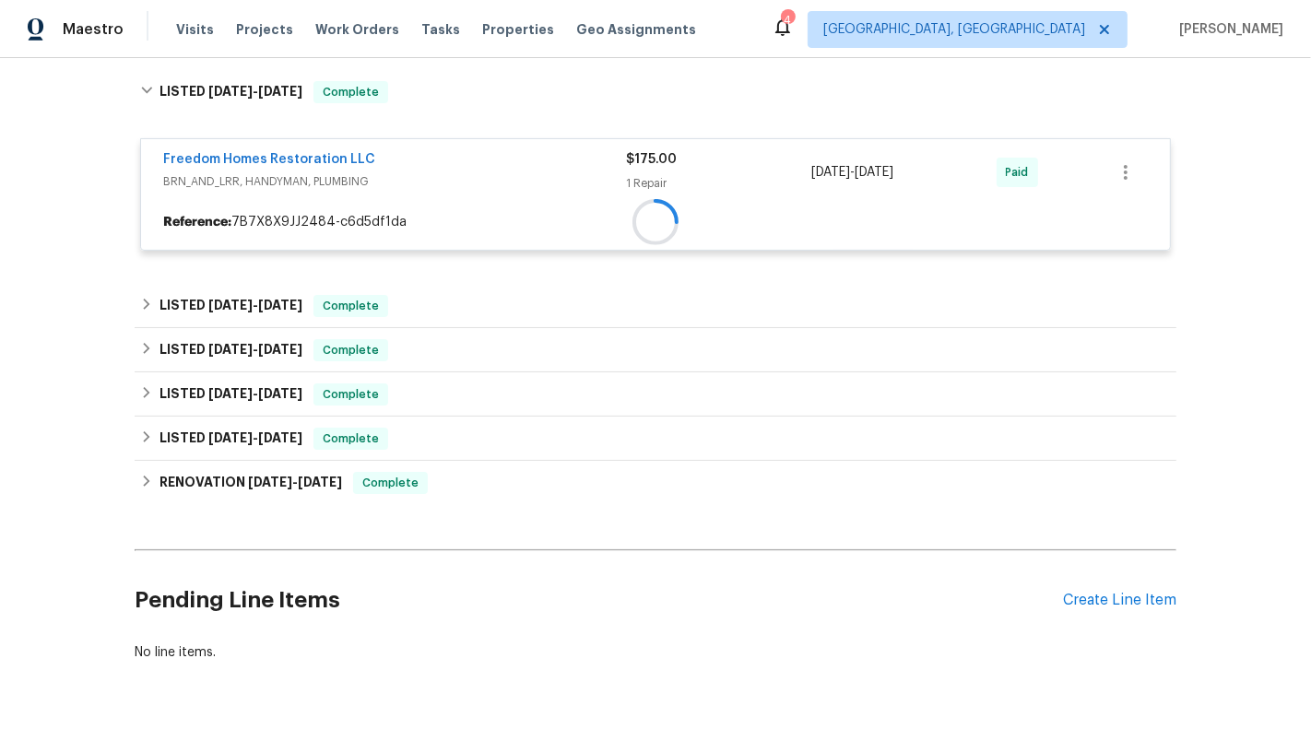
scroll to position [385, 0]
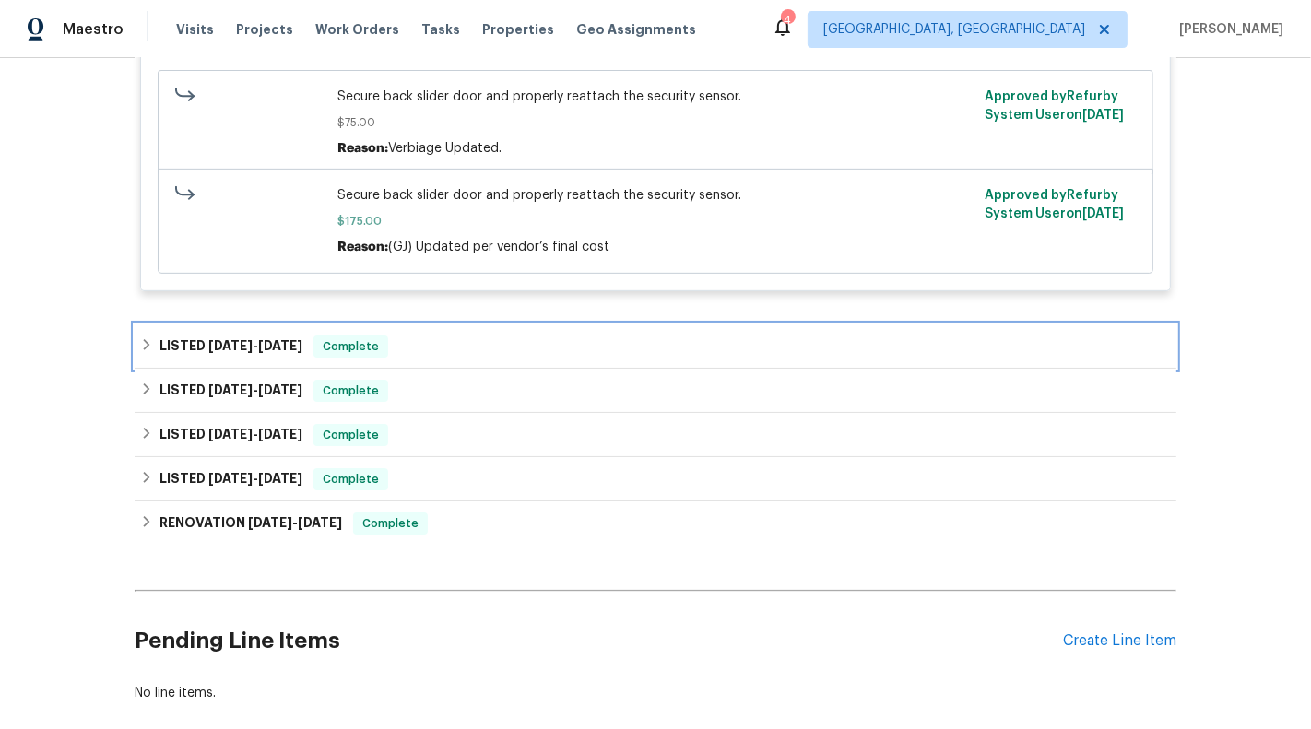
click at [604, 358] on div "LISTED [DATE] - [DATE] Complete" at bounding box center [655, 346] width 1030 height 22
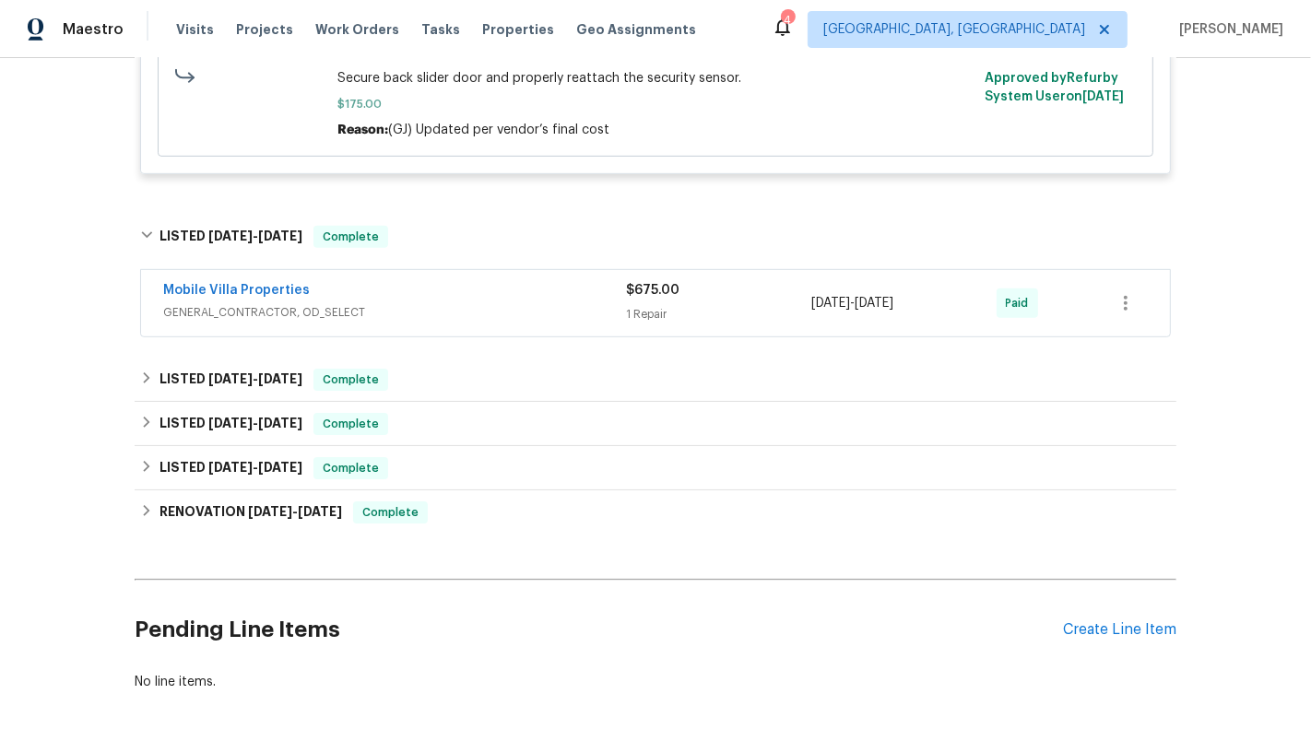
click at [605, 320] on span "GENERAL_CONTRACTOR, OD_SELECT" at bounding box center [394, 312] width 463 height 18
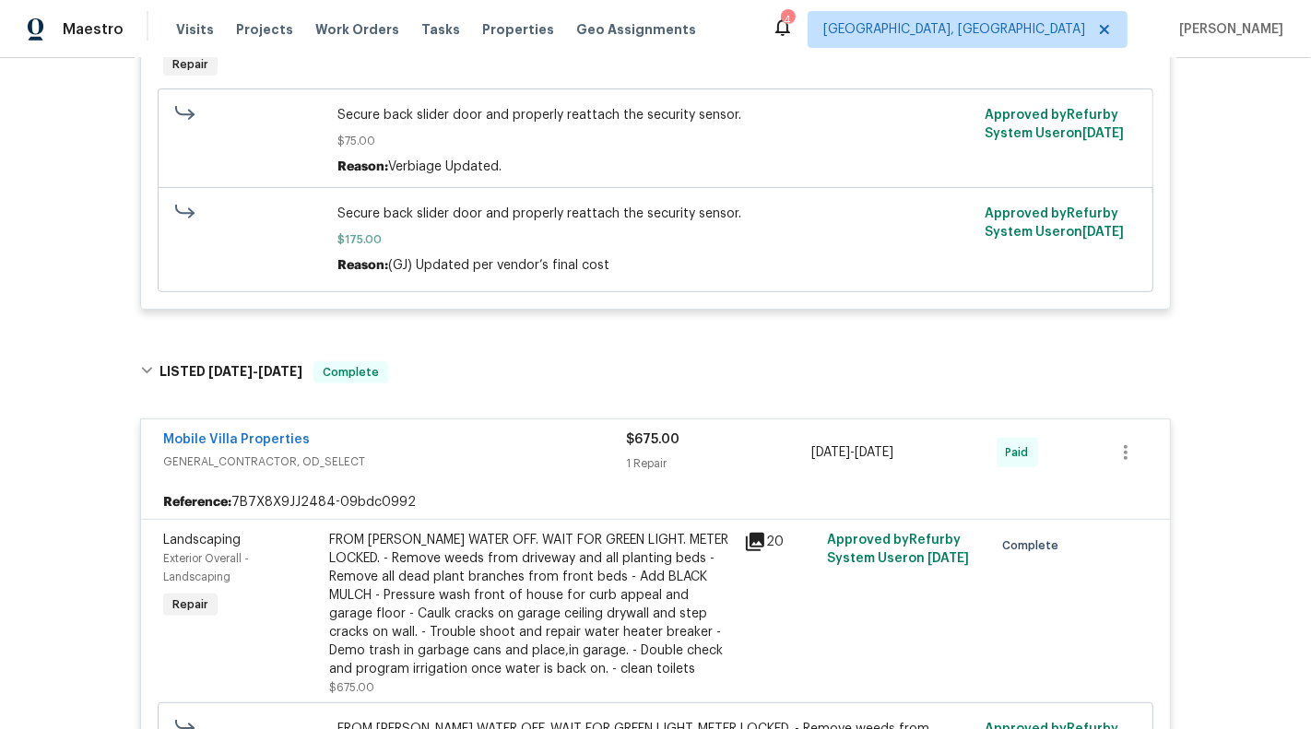
scroll to position [1103, 0]
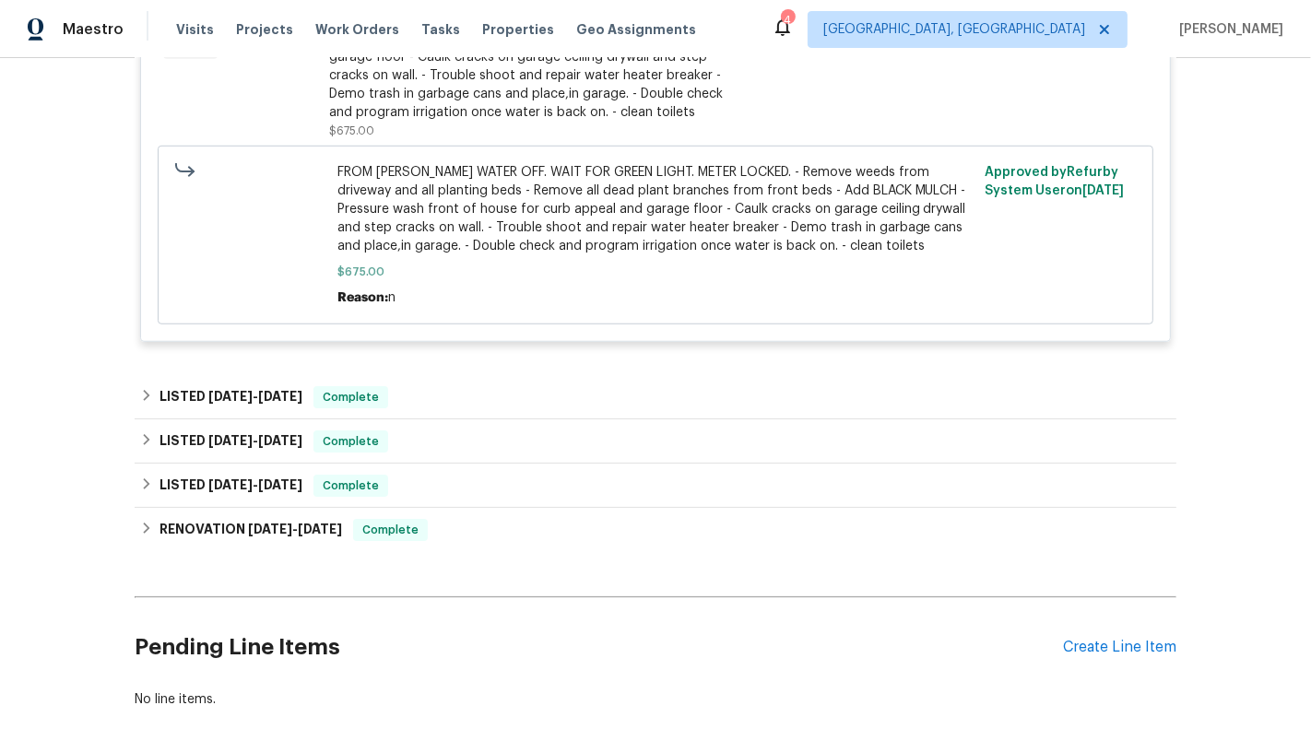
click at [664, 434] on div "LISTED [DATE] - [DATE] Complete Mobile Villa Properties GENERAL_CONTRACTOR, OD_…" at bounding box center [655, 441] width 1041 height 44
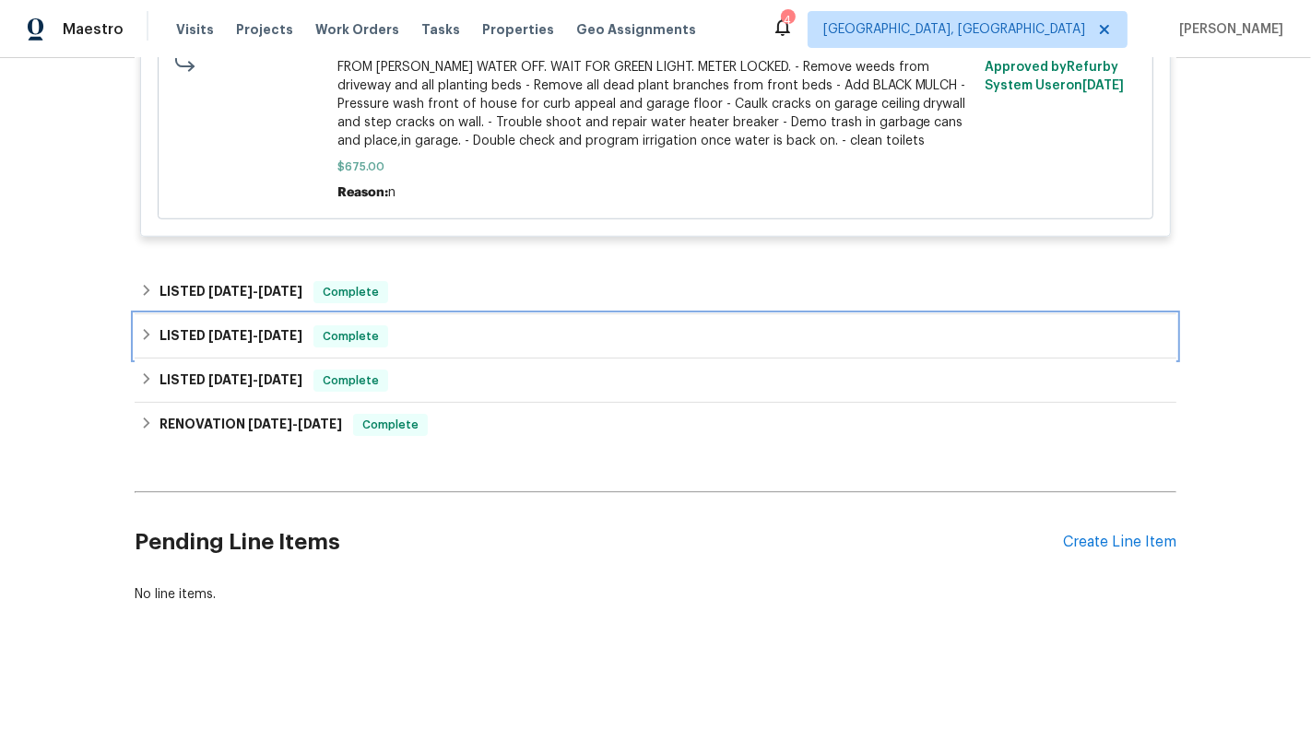
click at [611, 327] on div "LISTED [DATE] - [DATE] Complete" at bounding box center [655, 336] width 1041 height 44
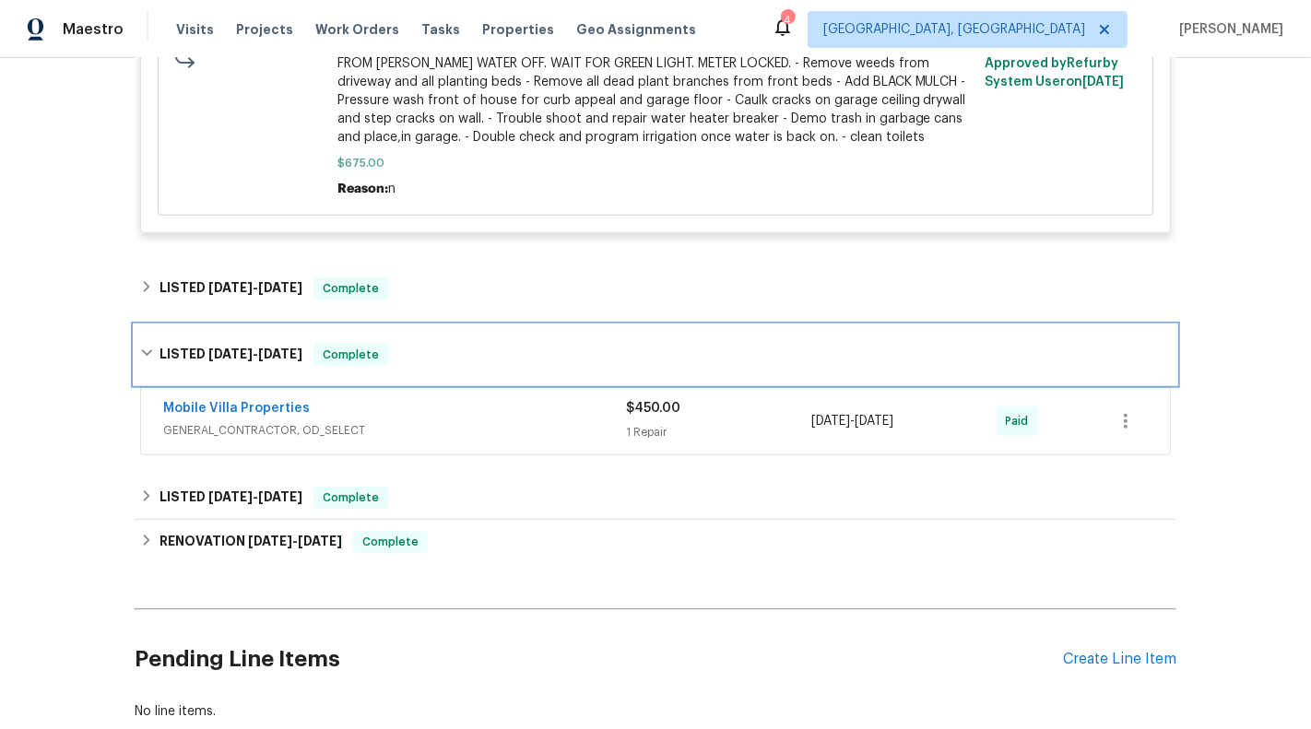
scroll to position [1339, 0]
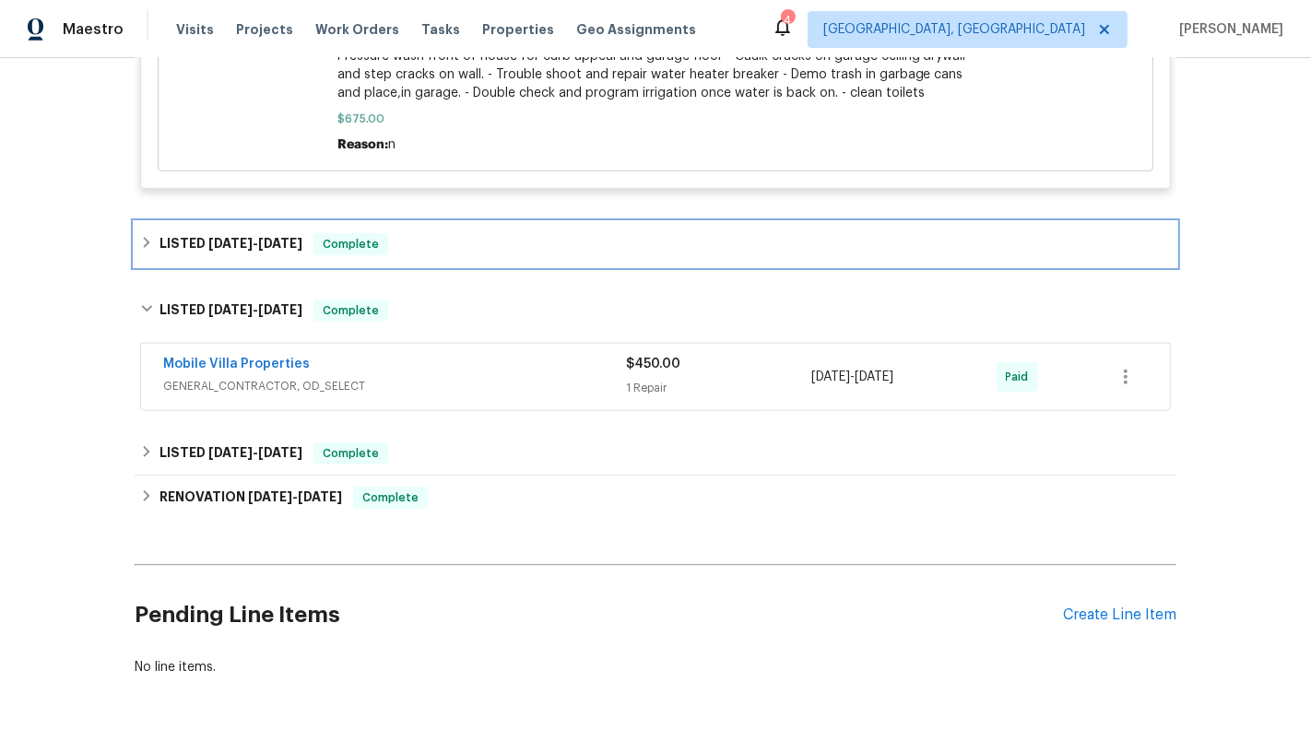
click at [611, 266] on div "LISTED [DATE] - [DATE] Complete" at bounding box center [655, 244] width 1041 height 44
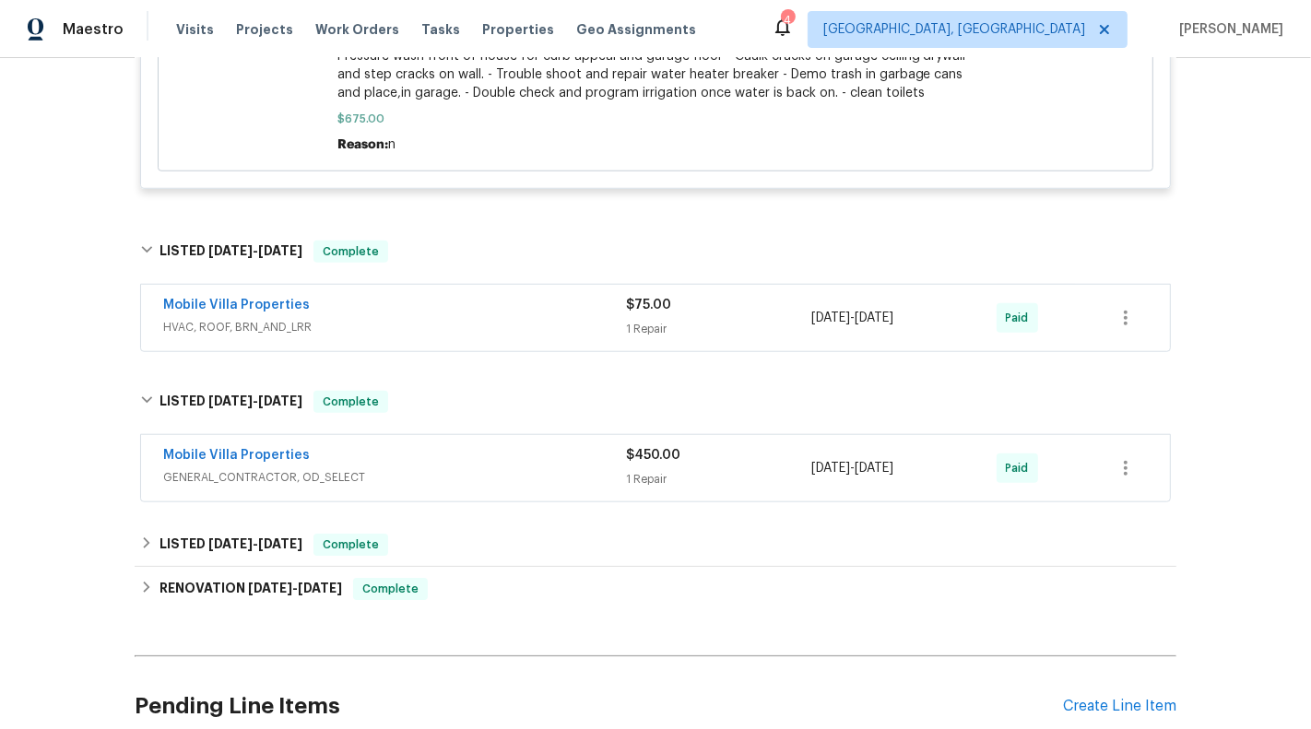
click at [616, 336] on span "HVAC, ROOF, BRN_AND_LRR" at bounding box center [394, 327] width 463 height 18
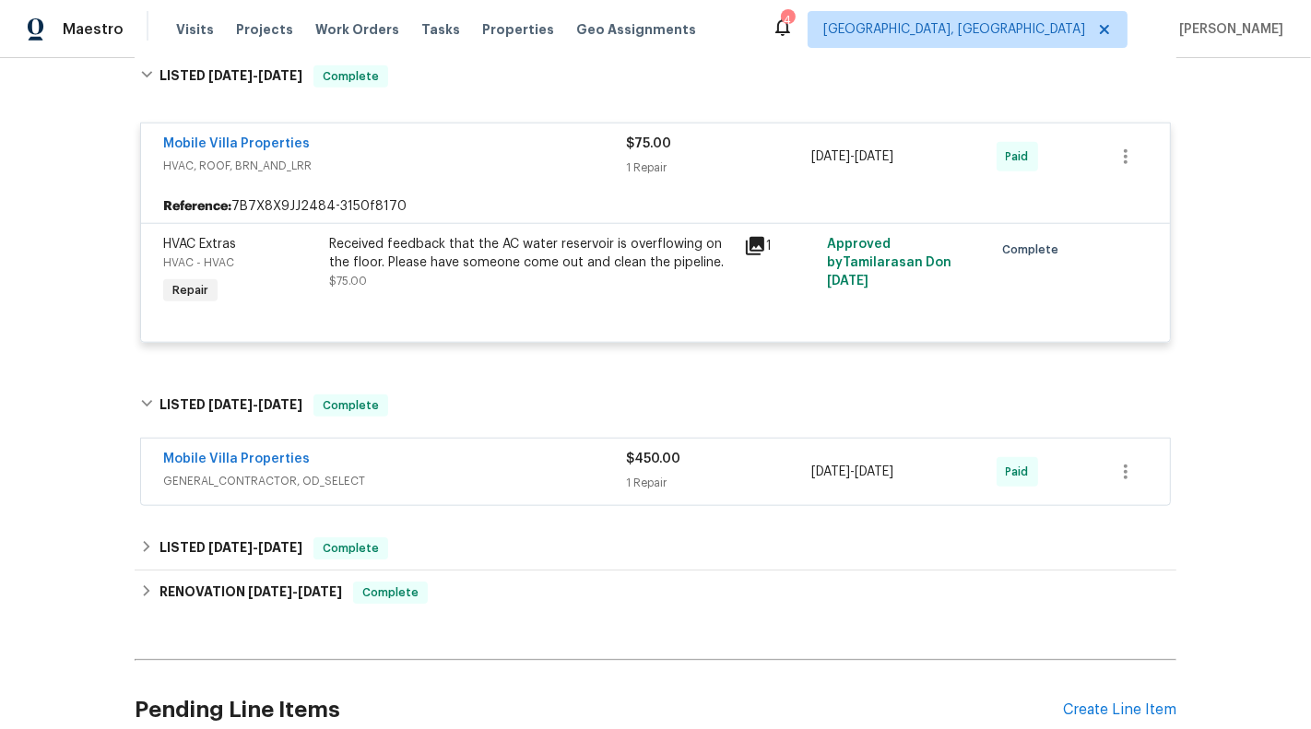
click at [588, 472] on div "Mobile Villa Properties" at bounding box center [394, 461] width 463 height 22
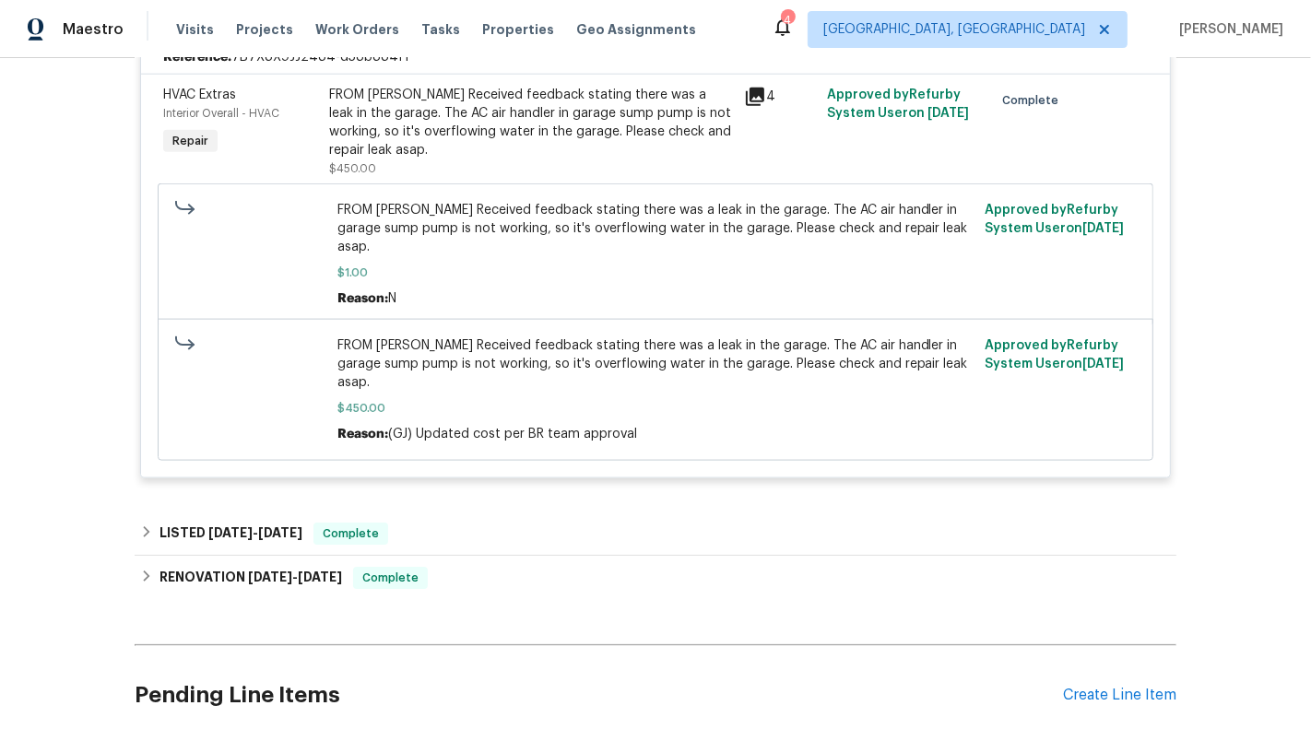
scroll to position [1993, 0]
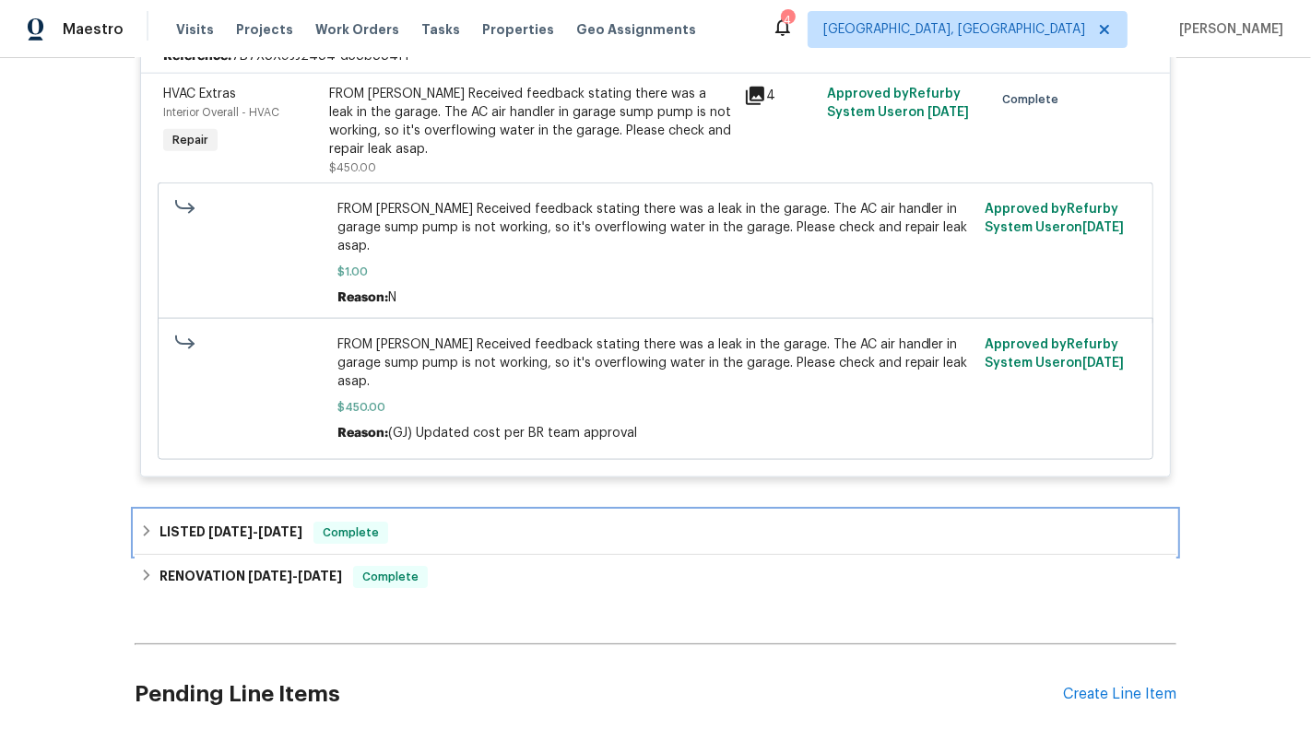
click at [582, 527] on div "LISTED 4/30/25 - 4/30/25 Complete" at bounding box center [655, 533] width 1041 height 44
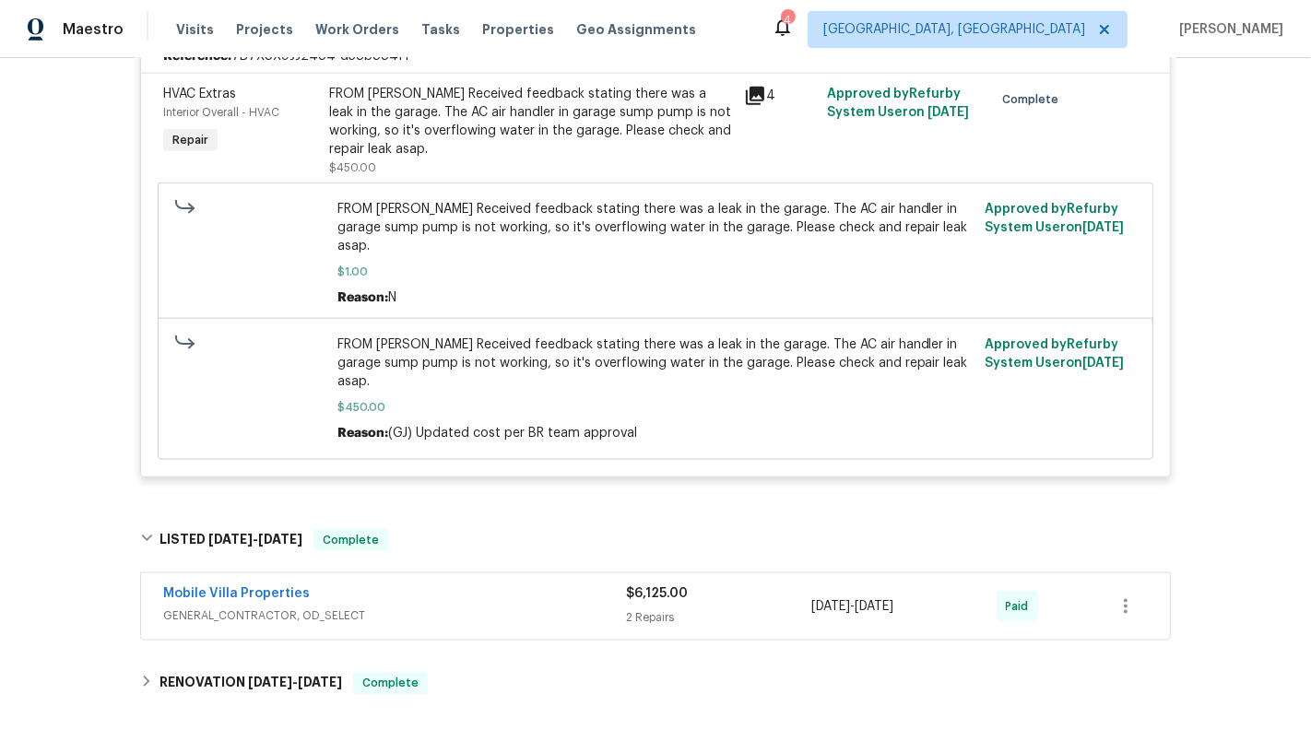
click at [586, 584] on div "Mobile Villa Properties" at bounding box center [394, 595] width 463 height 22
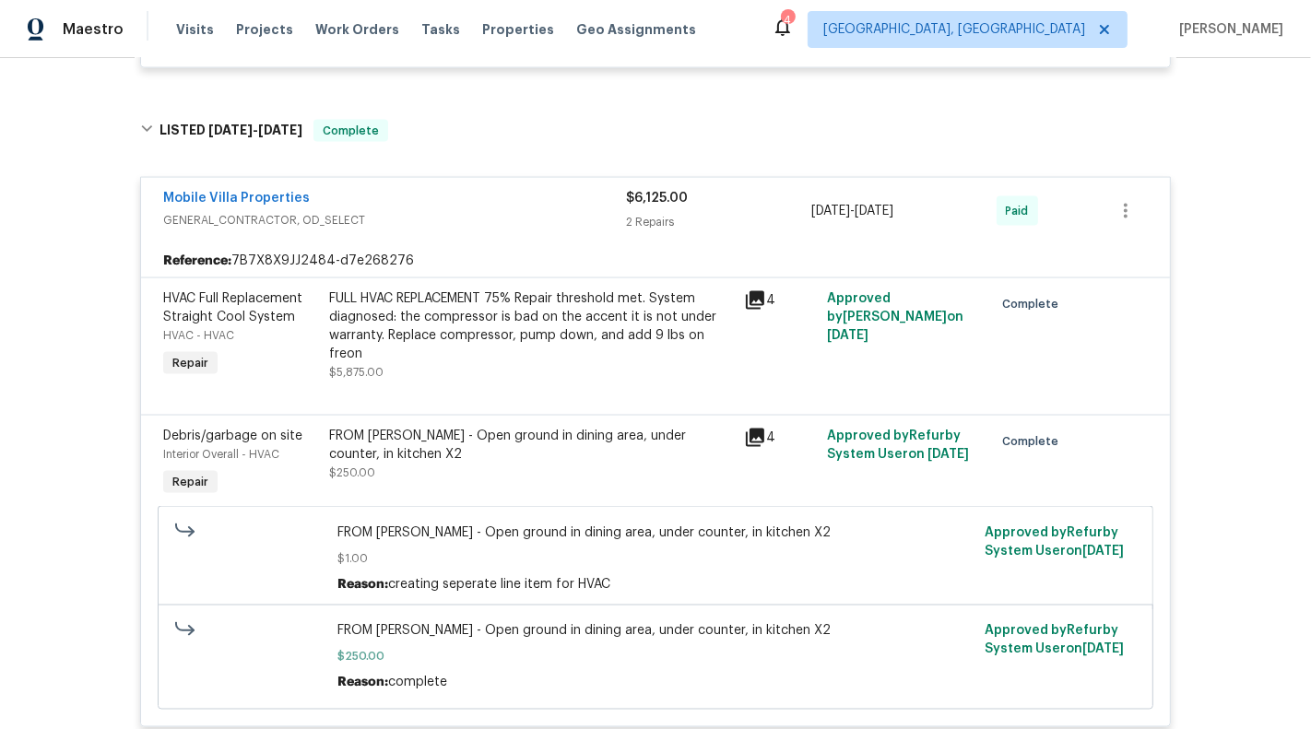
scroll to position [2735, 0]
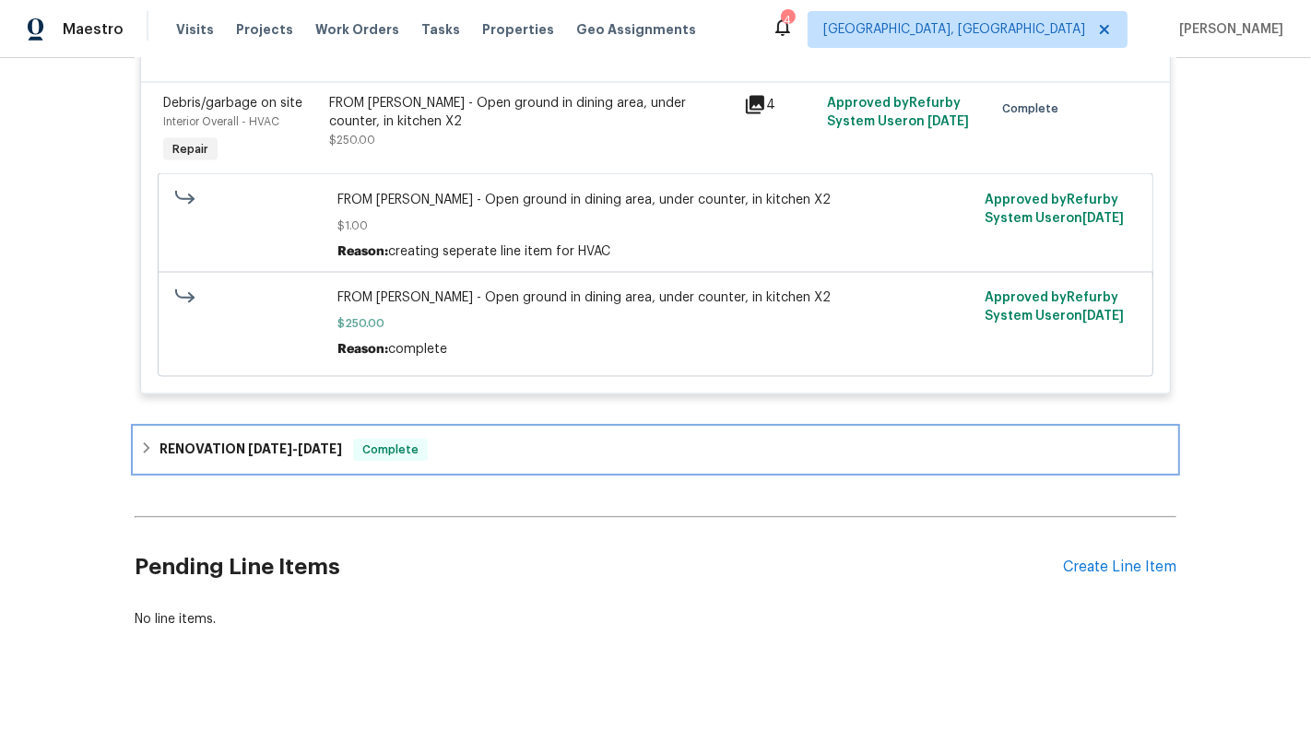
click at [510, 439] on div "RENOVATION 3/14/25 - 3/18/25 Complete" at bounding box center [655, 450] width 1030 height 22
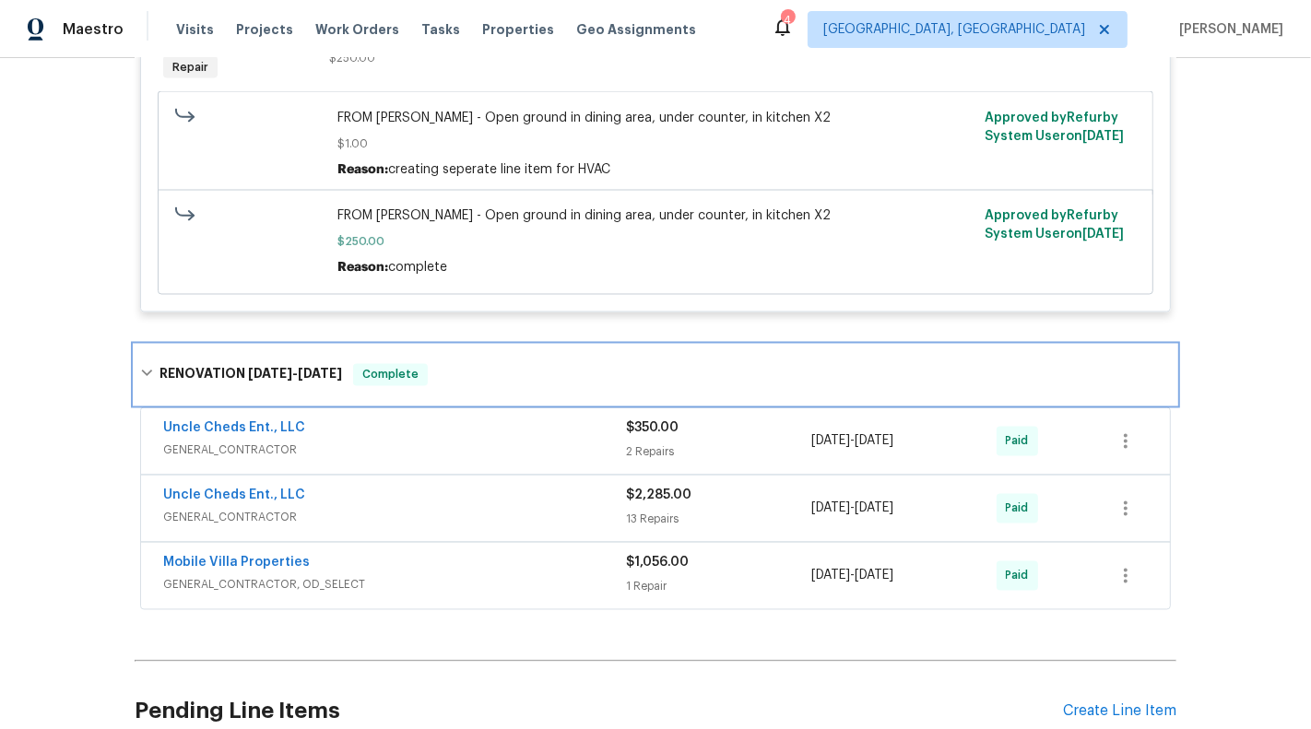
scroll to position [2841, 0]
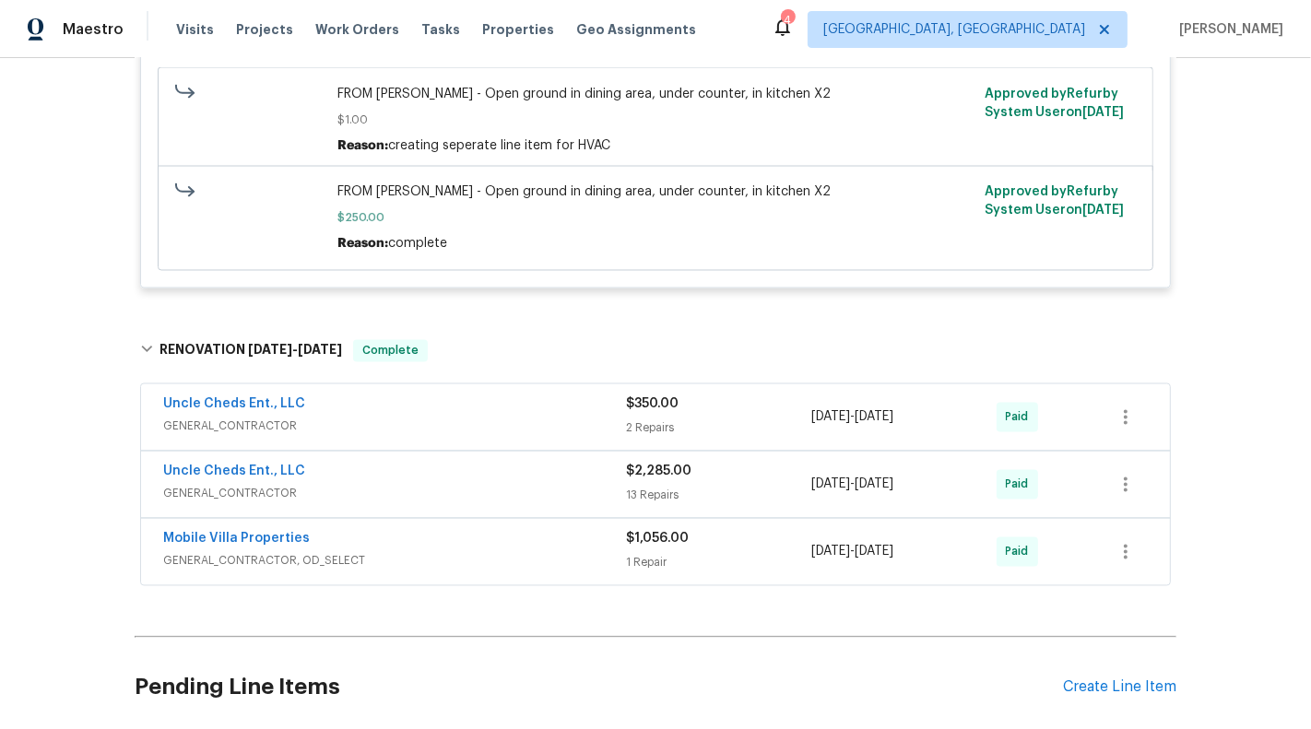
click at [540, 395] on div "Uncle Cheds Ent., LLC" at bounding box center [394, 406] width 463 height 22
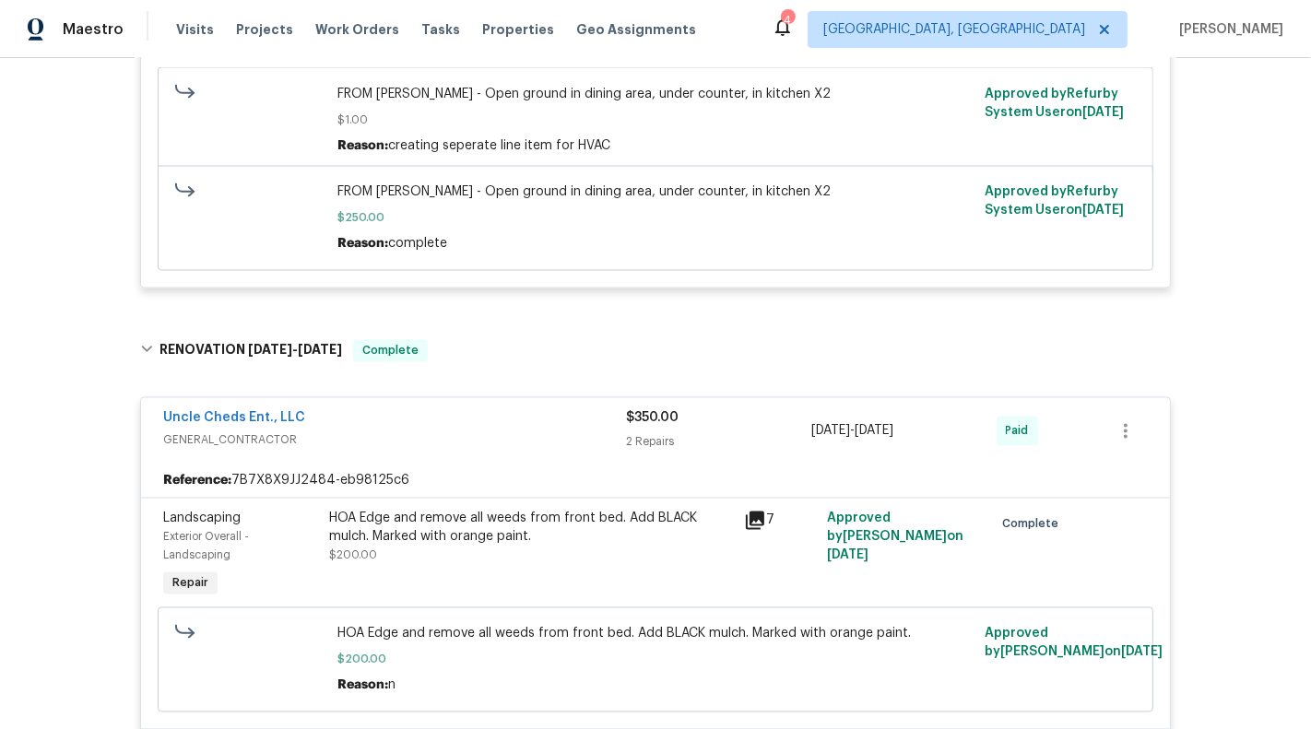
scroll to position [3388, 0]
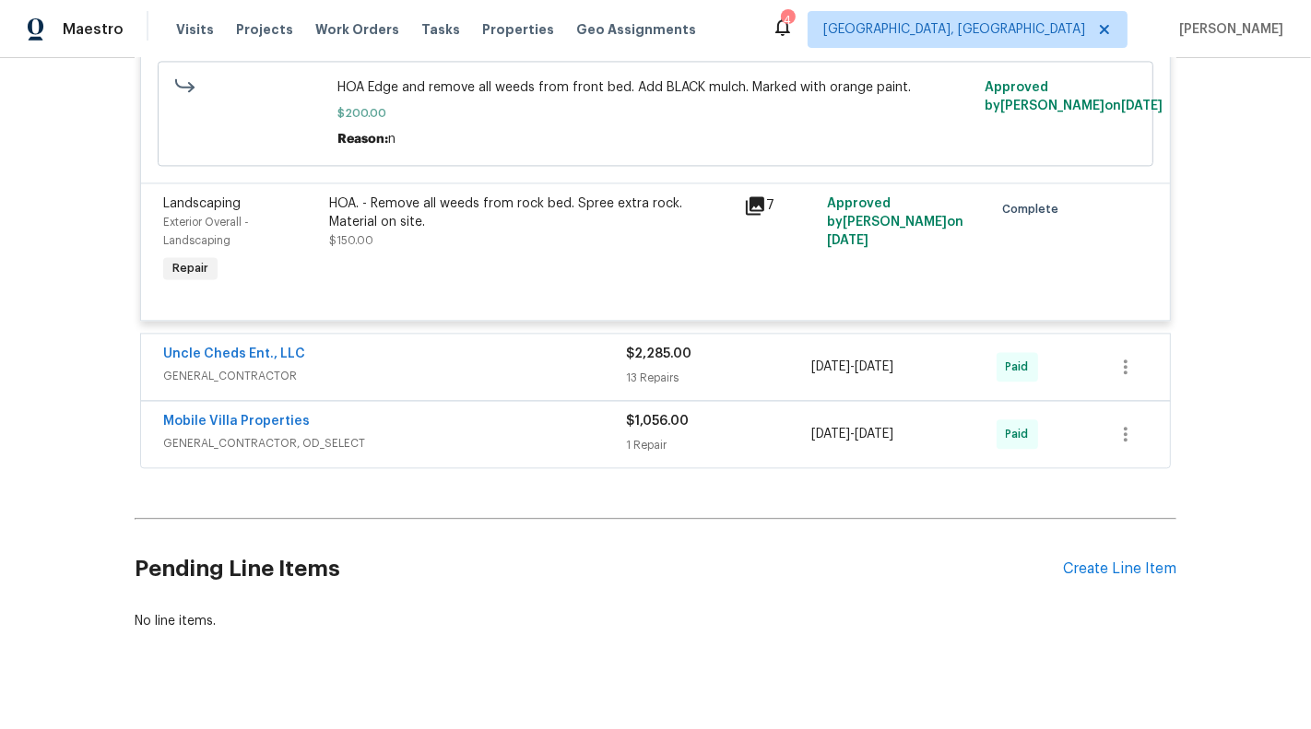
click at [540, 412] on div "Mobile Villa Properties" at bounding box center [394, 423] width 463 height 22
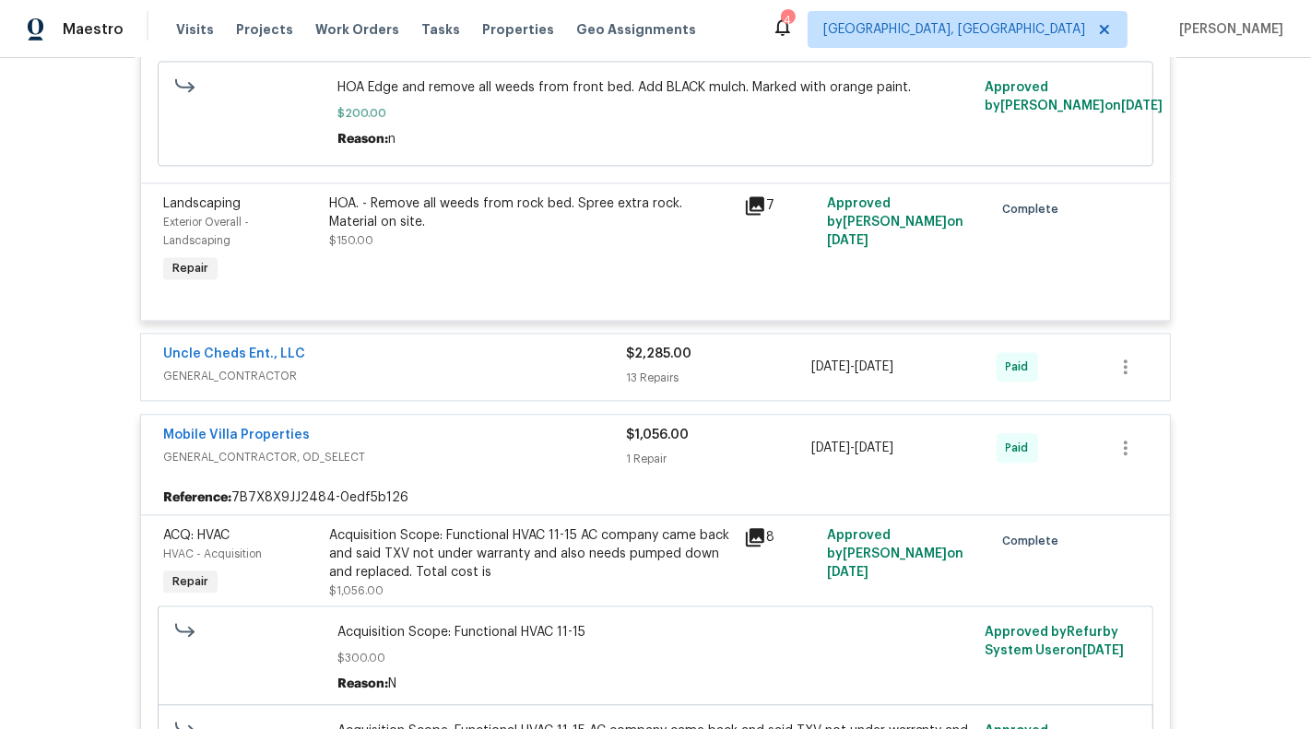
click at [554, 345] on div "Uncle Cheds Ent., LLC" at bounding box center [394, 356] width 463 height 22
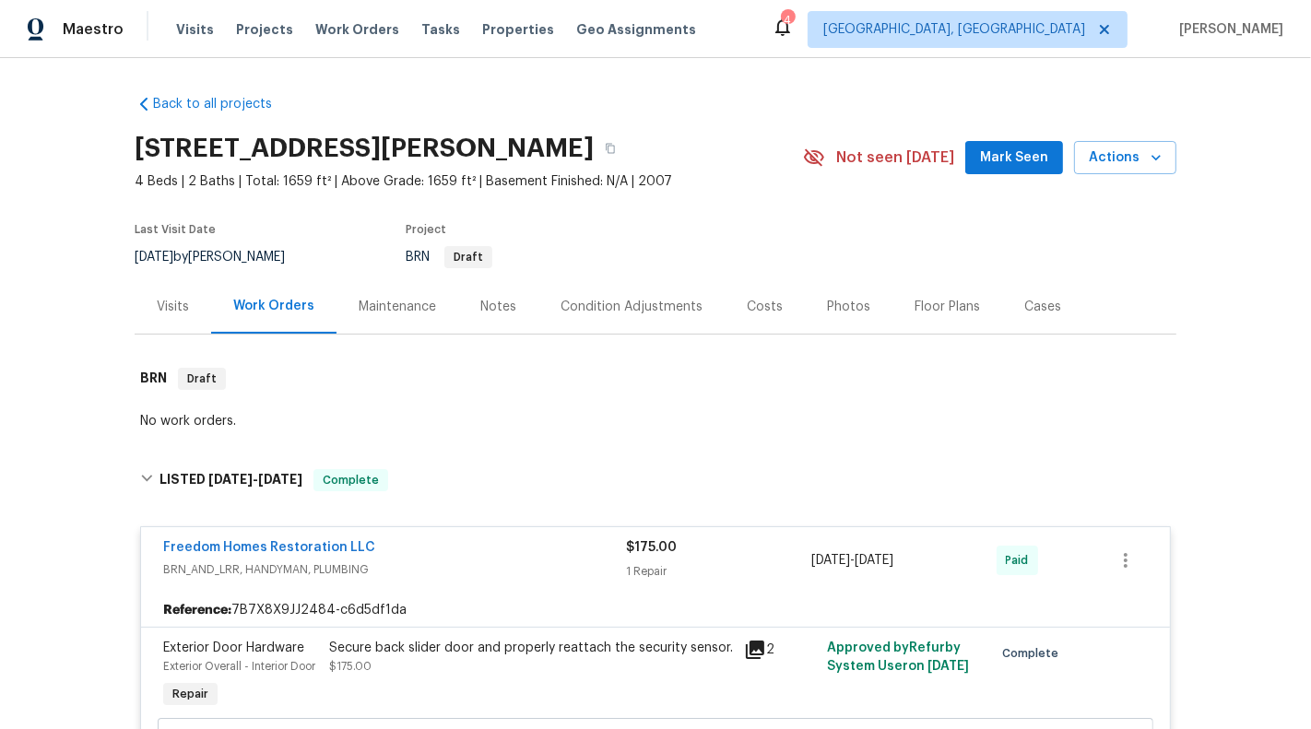
scroll to position [3995, 0]
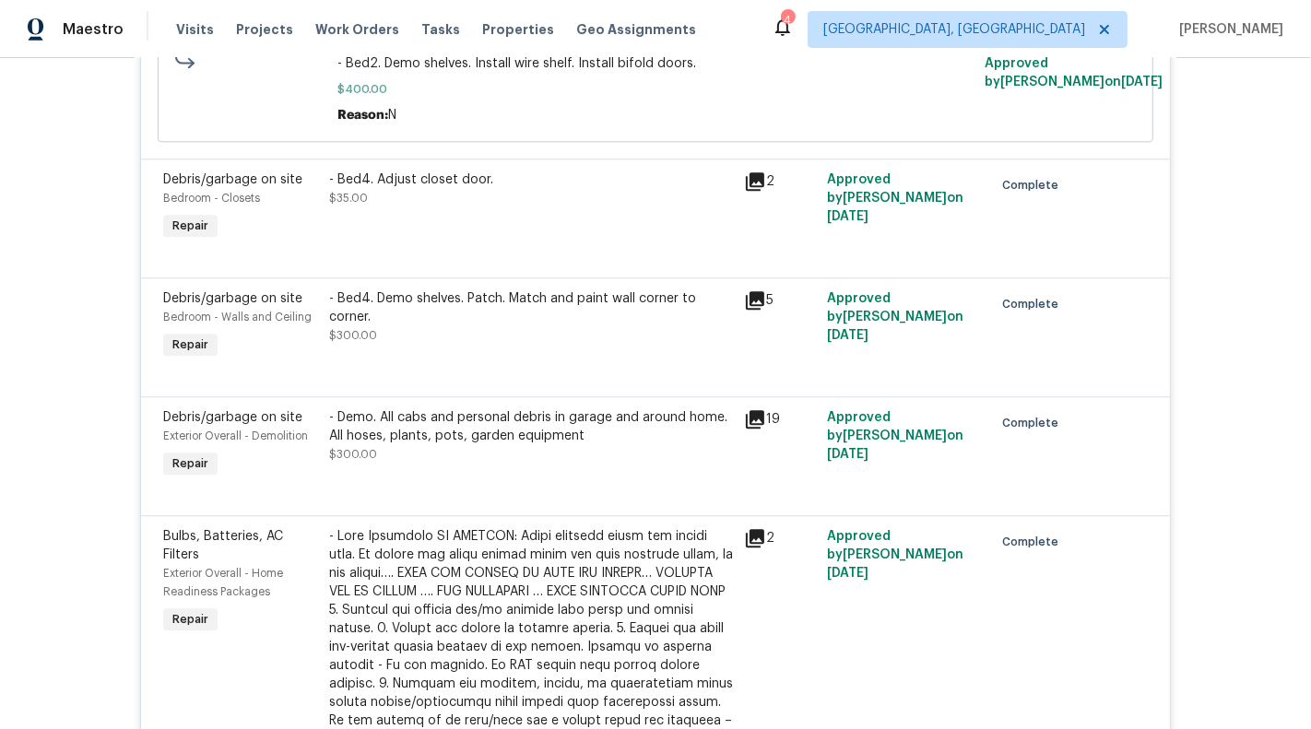
click at [707, 444] on div "- Demo. All cabs and personal debris in garage and around home. All hoses, plan…" at bounding box center [530, 445] width 415 height 85
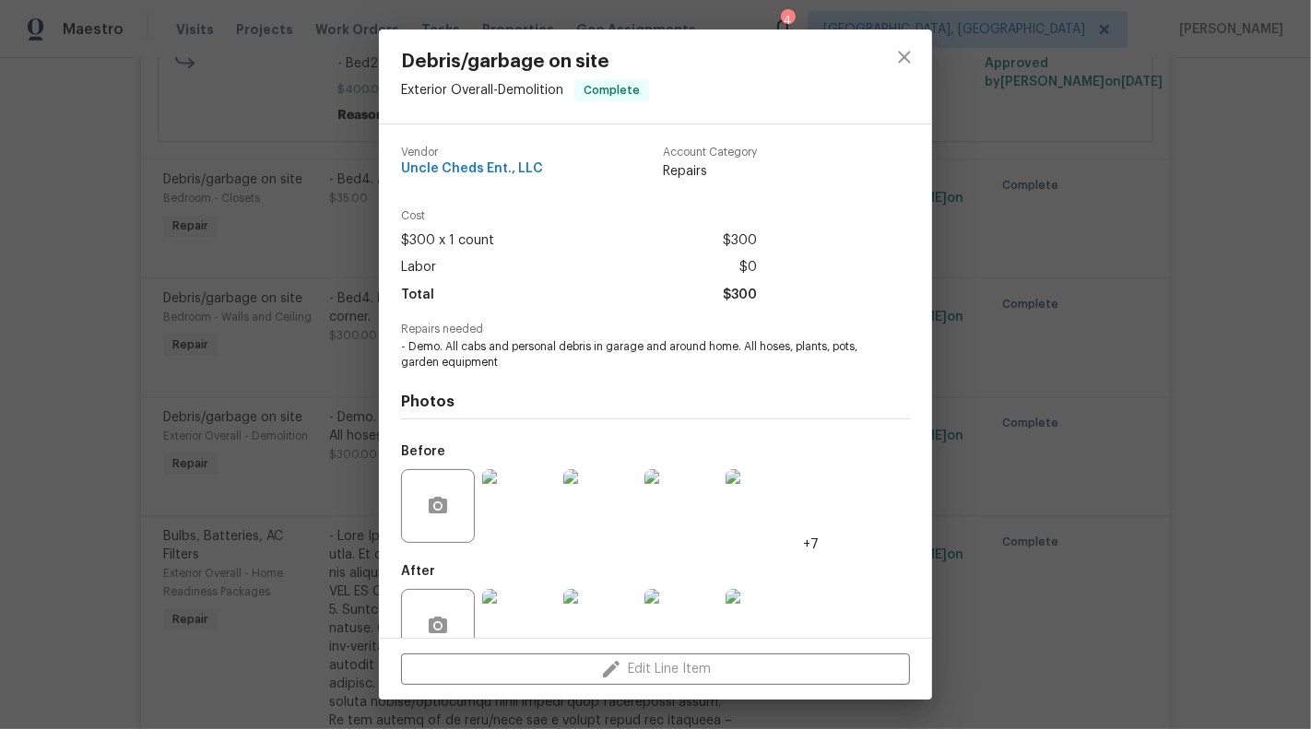
click at [989, 113] on div "Debris/garbage on site Exterior Overall - Demolition Complete Vendor Uncle Ched…" at bounding box center [655, 364] width 1311 height 729
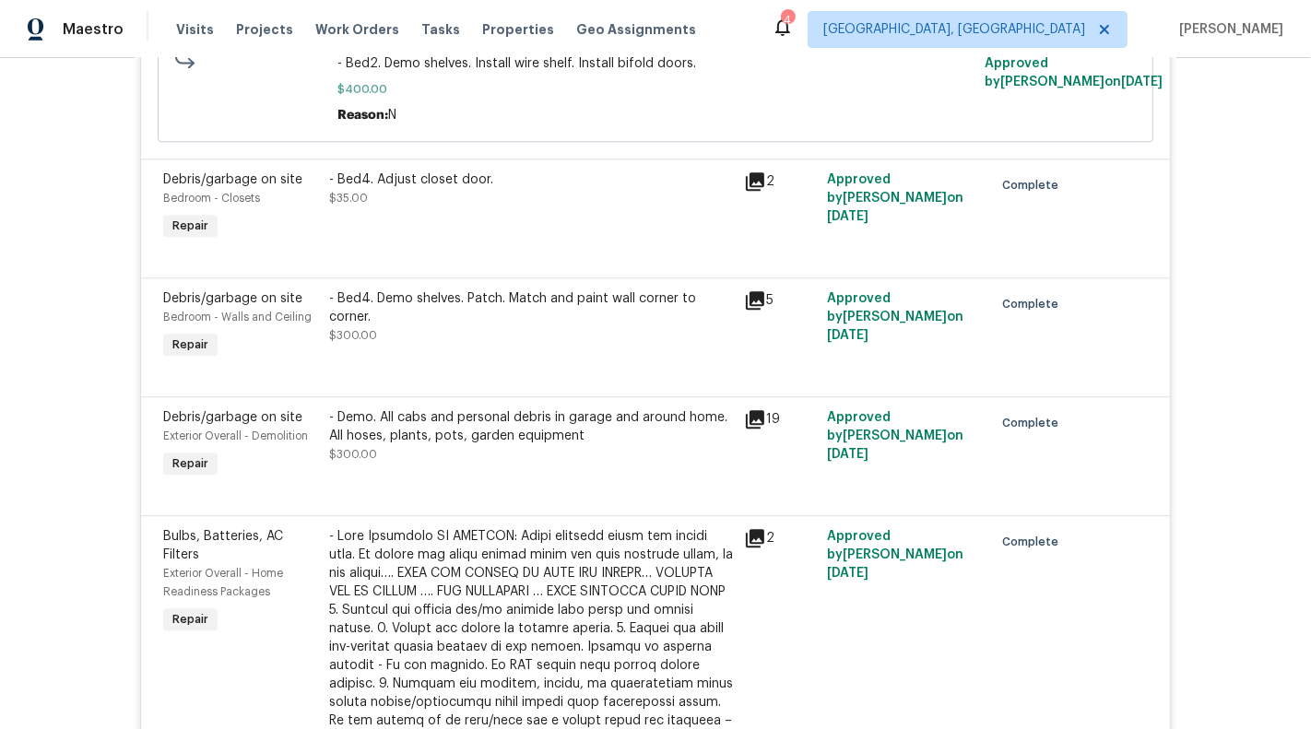
scroll to position [848, 0]
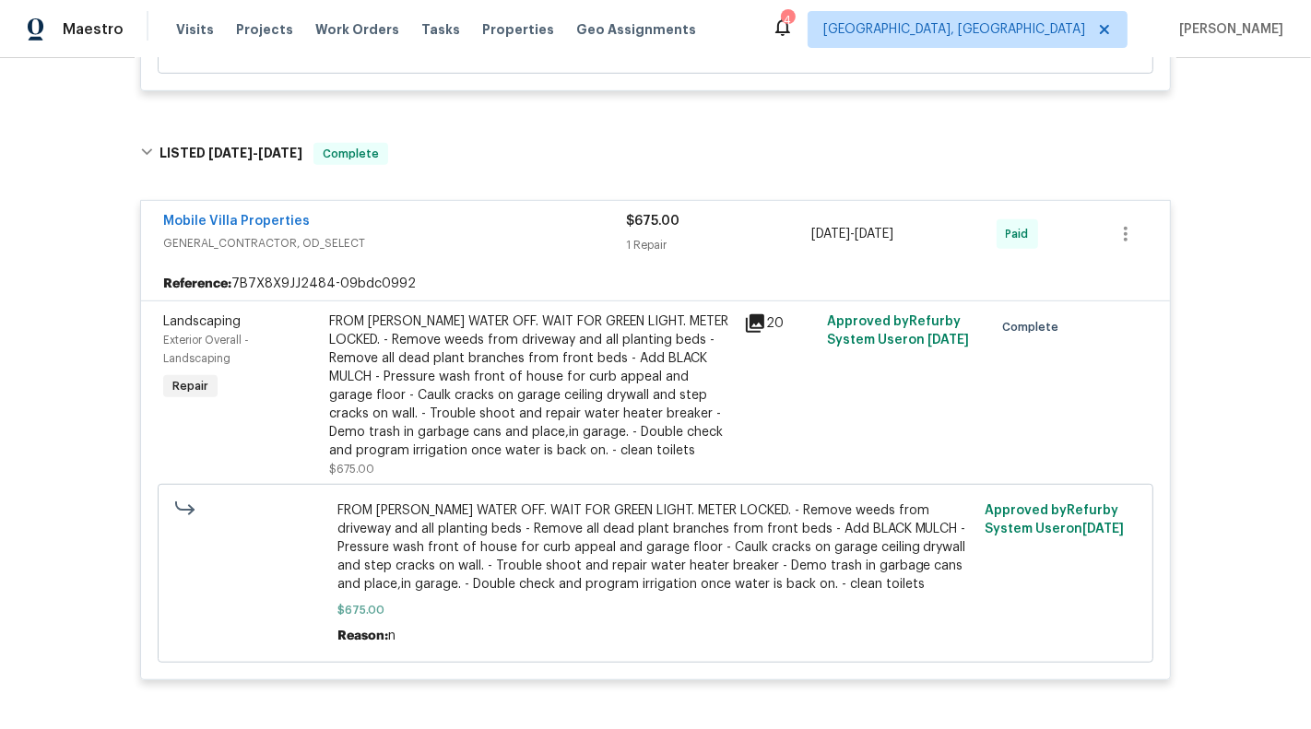
click at [540, 415] on div "FROM PAUL WATER OFF. WAIT FOR GREEN LIGHT. METER LOCKED. - Remove weeds from dr…" at bounding box center [531, 385] width 404 height 147
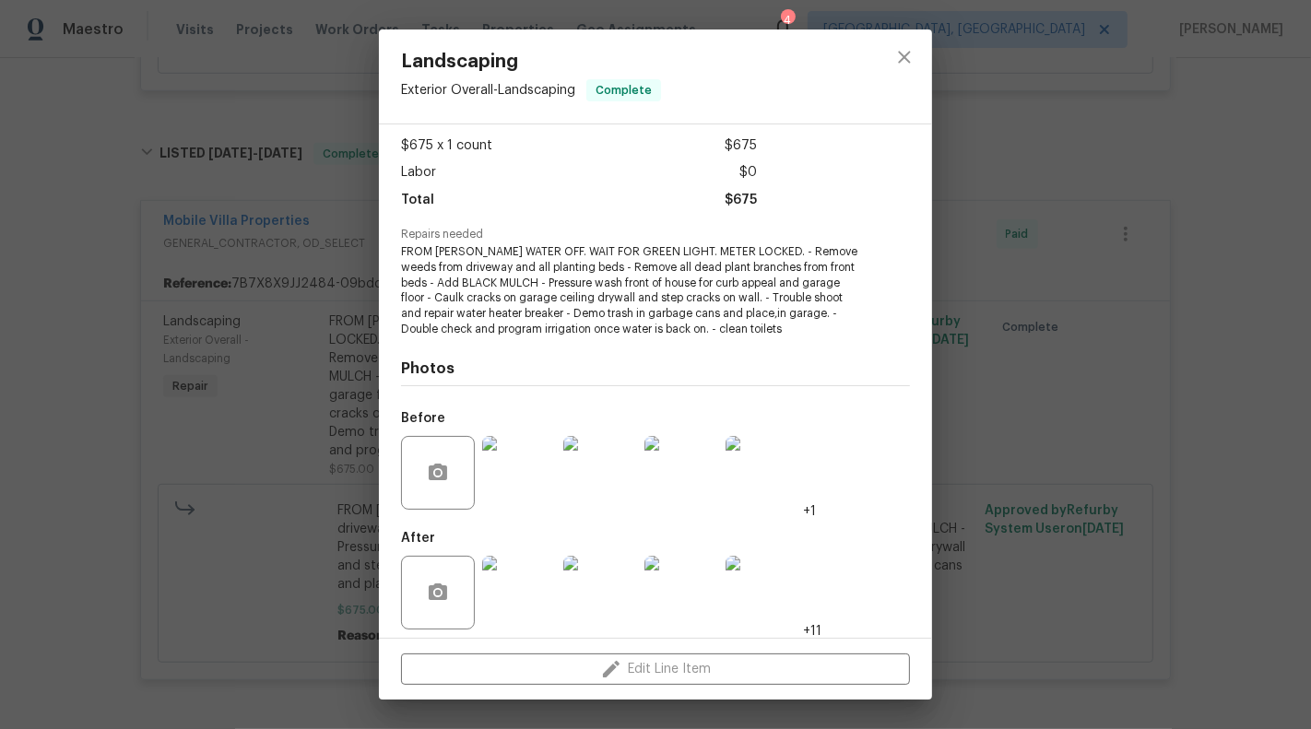
scroll to position [104, 0]
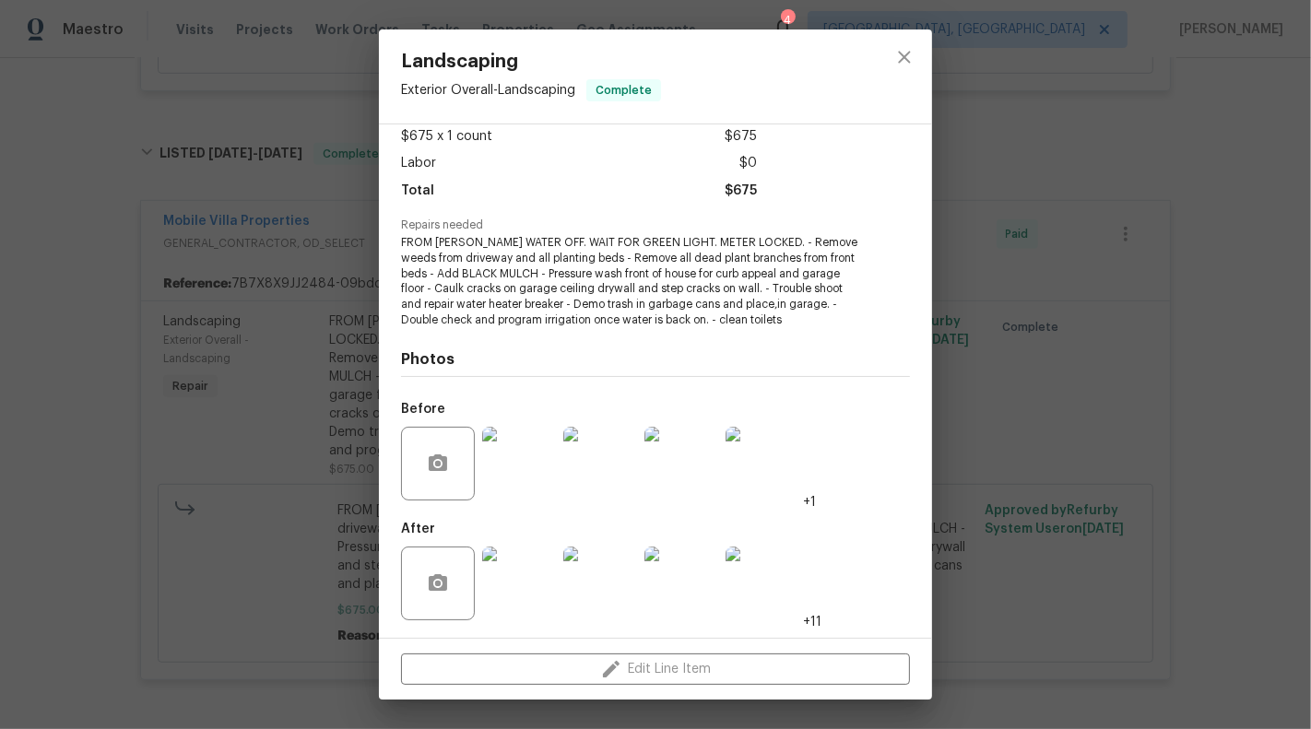
click at [1038, 120] on div "Landscaping Exterior Overall - Landscaping Complete Vendor Mobile Villa Propert…" at bounding box center [655, 364] width 1311 height 729
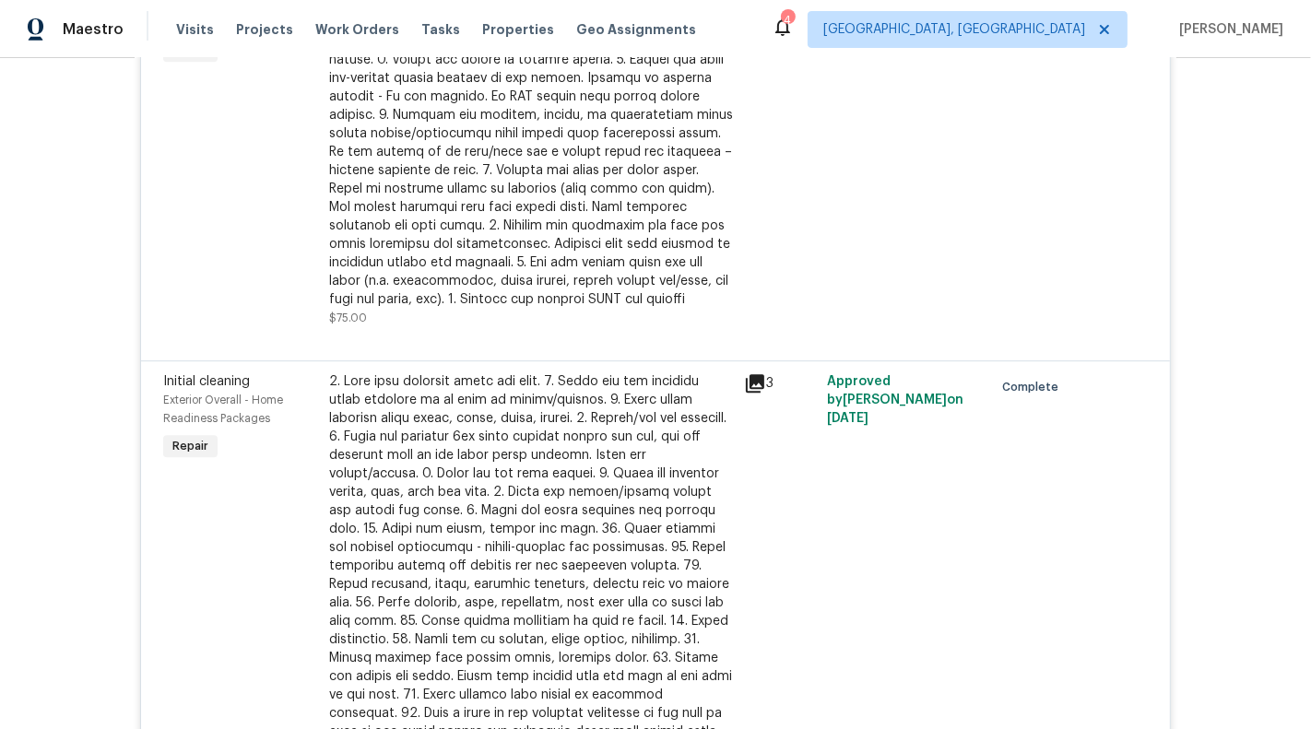
scroll to position [4553, 0]
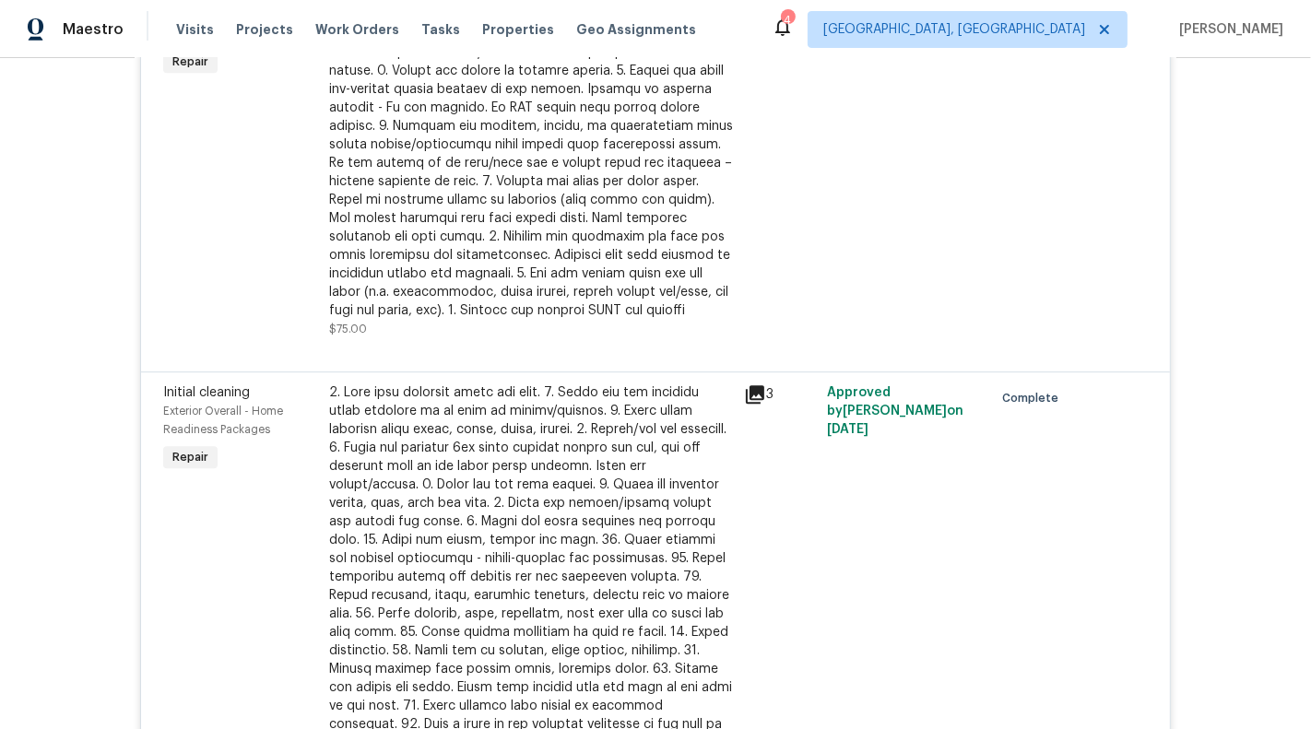
click at [793, 18] on div "4" at bounding box center [787, 20] width 13 height 18
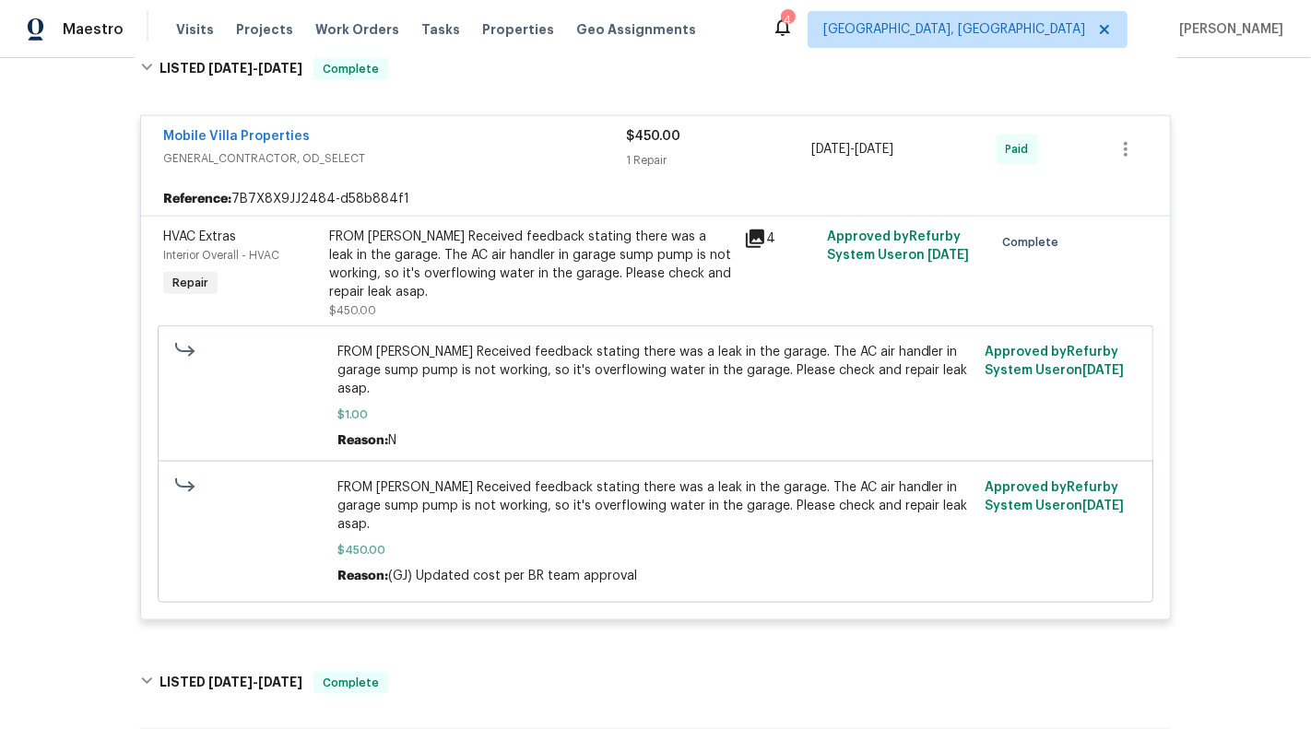
scroll to position [1863, 0]
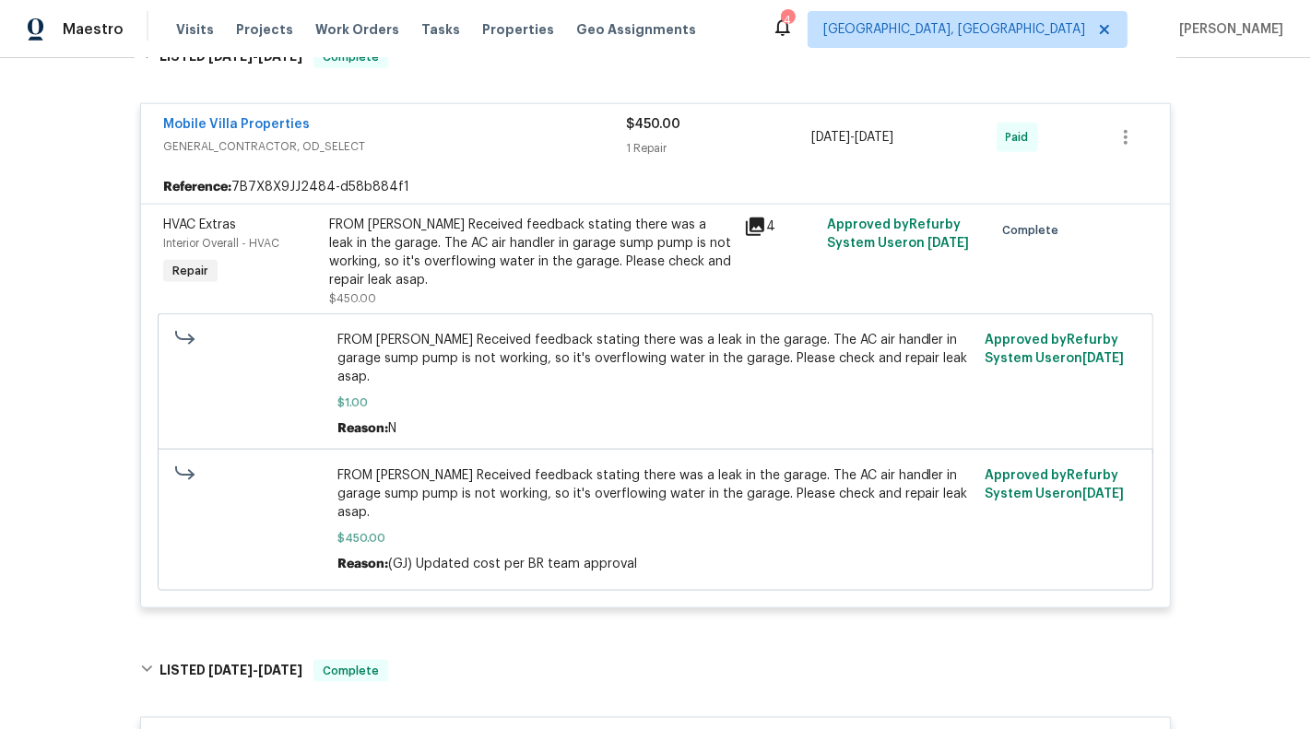
click at [489, 385] on div "FROM PAUL Received feedback stating there was a leak in the garage. The AC air …" at bounding box center [655, 384] width 637 height 107
click at [485, 251] on div "FROM PAUL Received feedback stating there was a leak in the garage. The AC air …" at bounding box center [531, 253] width 404 height 74
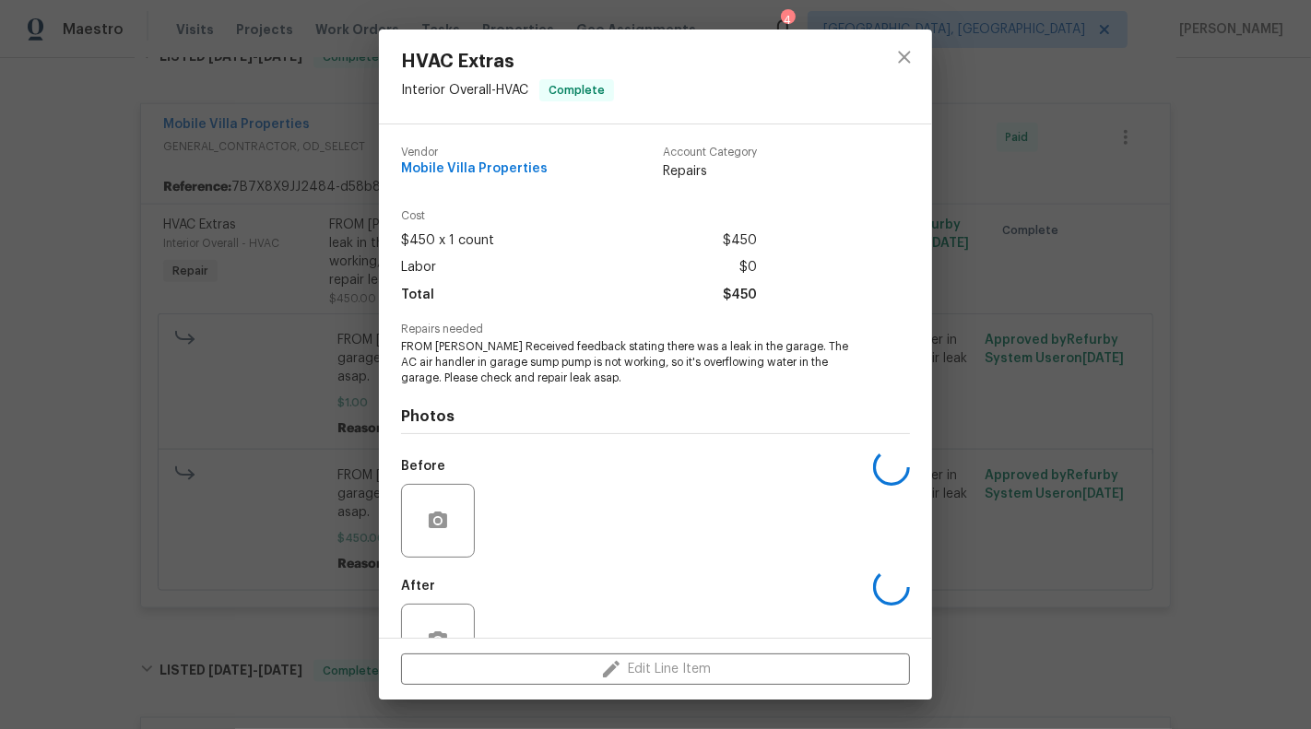
scroll to position [58, 0]
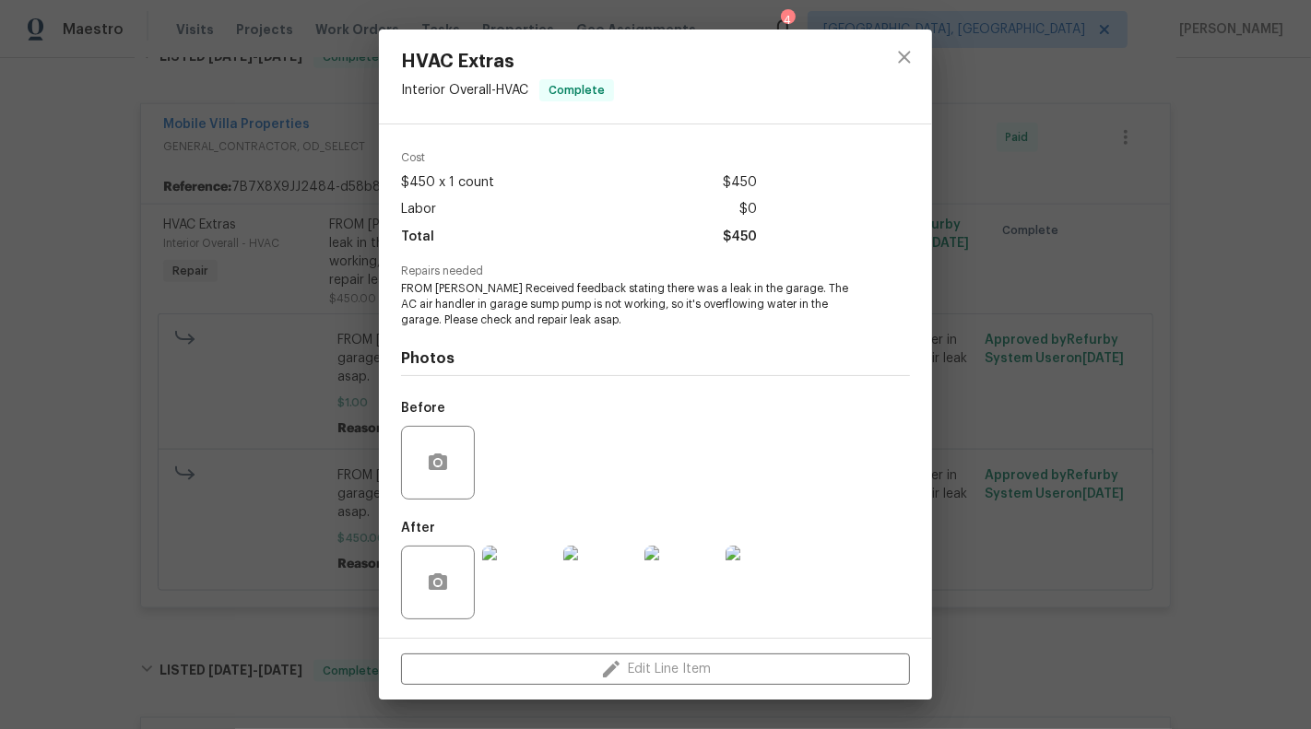
click at [511, 573] on img at bounding box center [519, 583] width 74 height 74
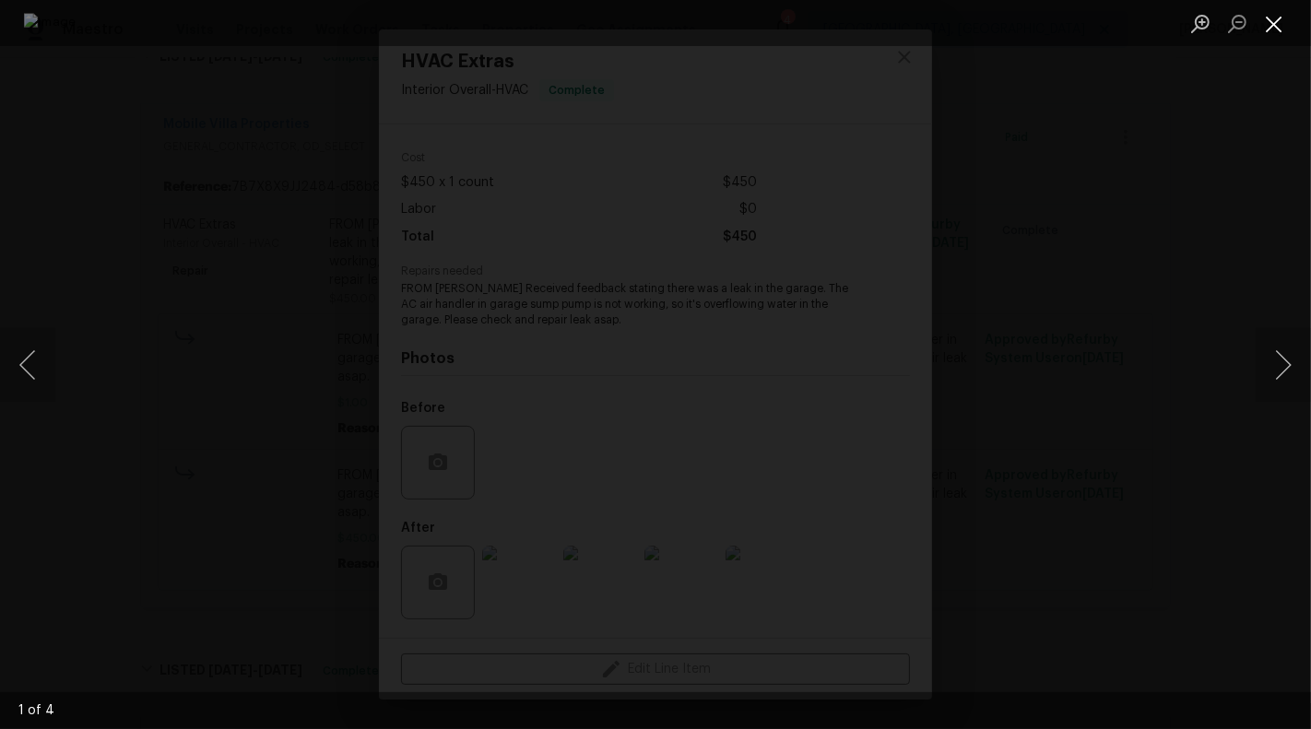
click at [1275, 18] on button "Close lightbox" at bounding box center [1273, 23] width 37 height 32
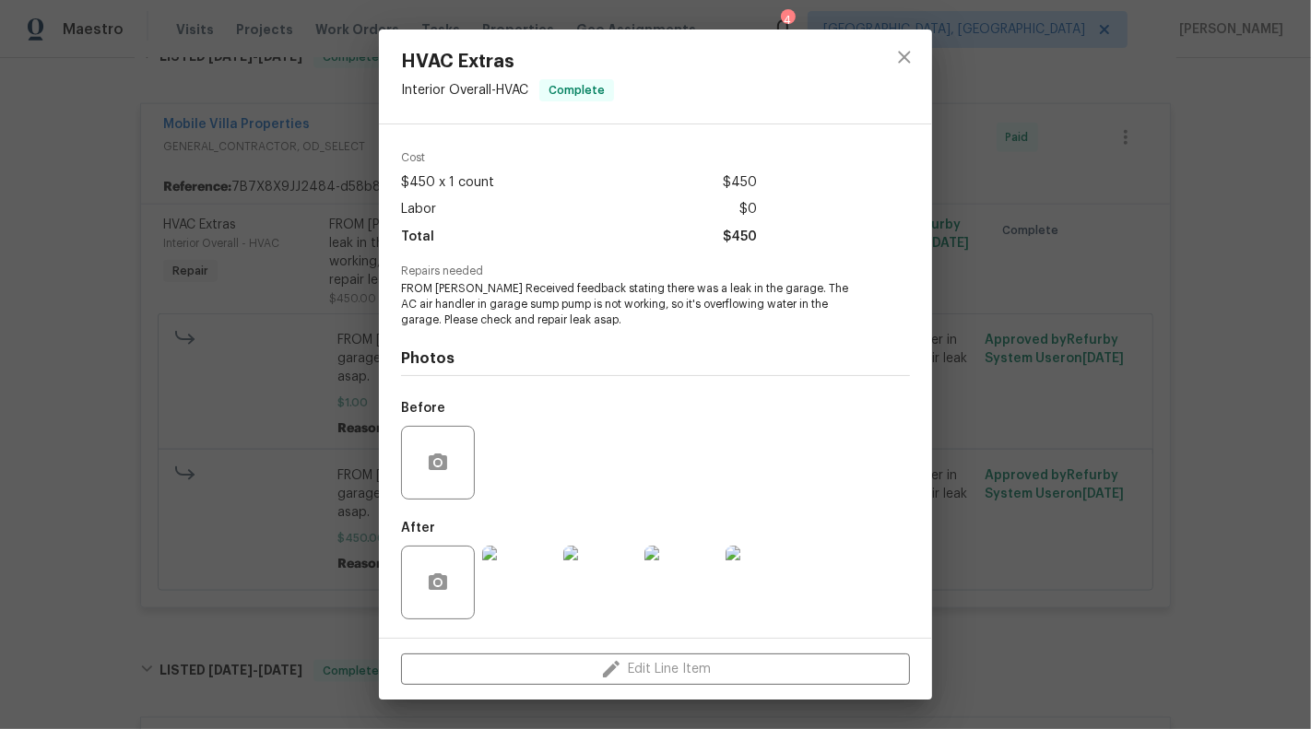
click at [1123, 312] on div "HVAC Extras Interior Overall - HVAC Complete Vendor Mobile Villa Properties Acc…" at bounding box center [655, 364] width 1311 height 729
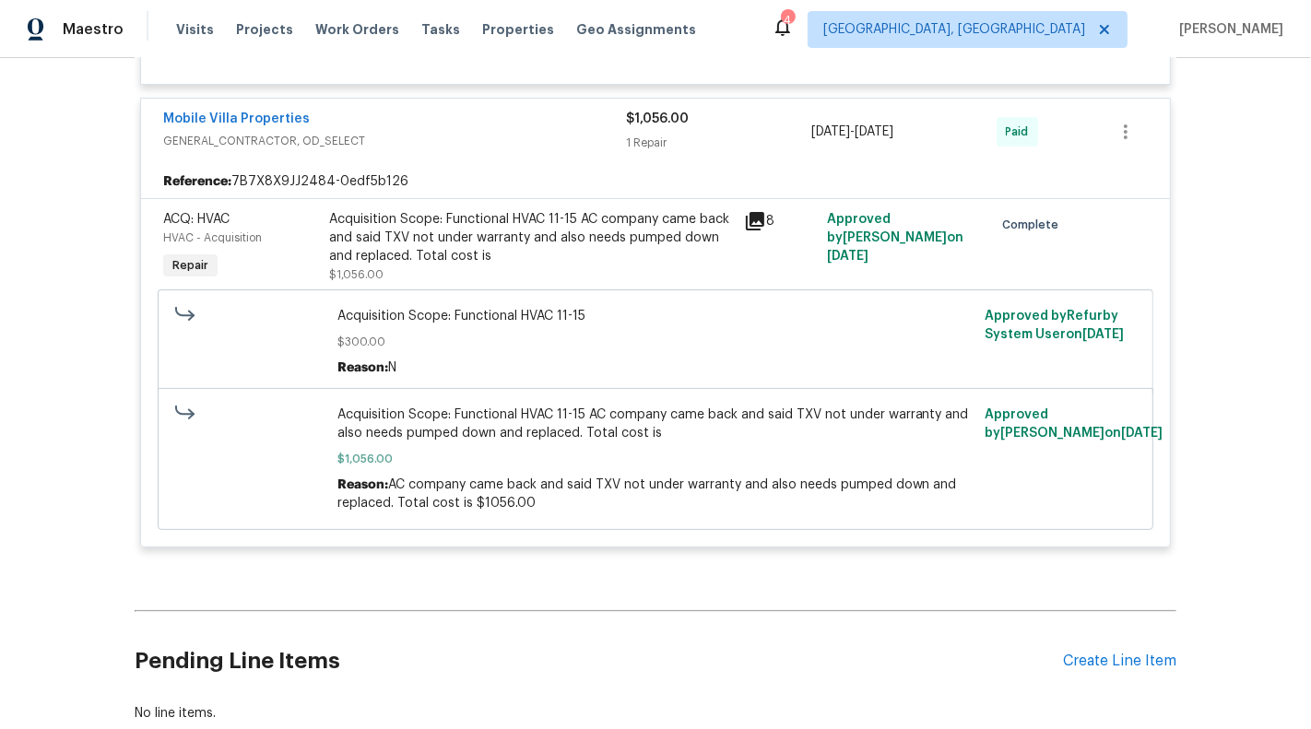
scroll to position [6231, 0]
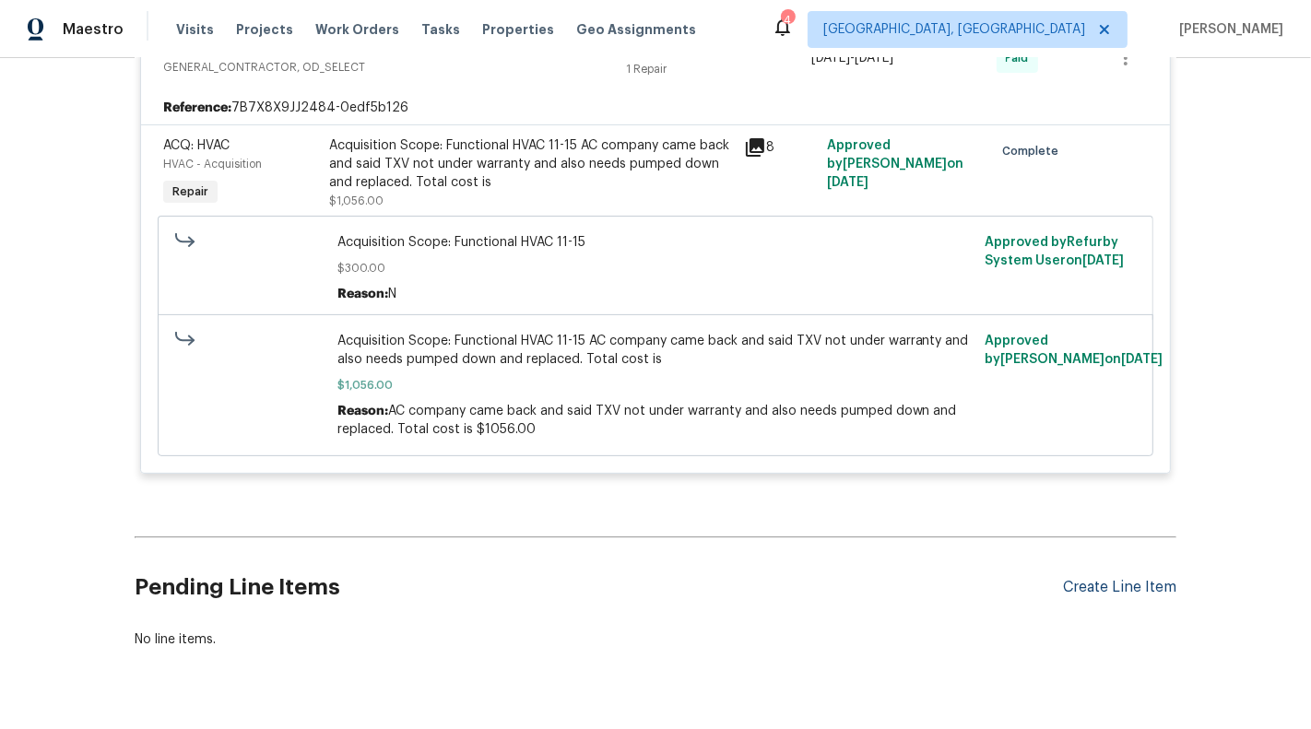
click at [1092, 579] on div "Create Line Item" at bounding box center [1119, 588] width 113 height 18
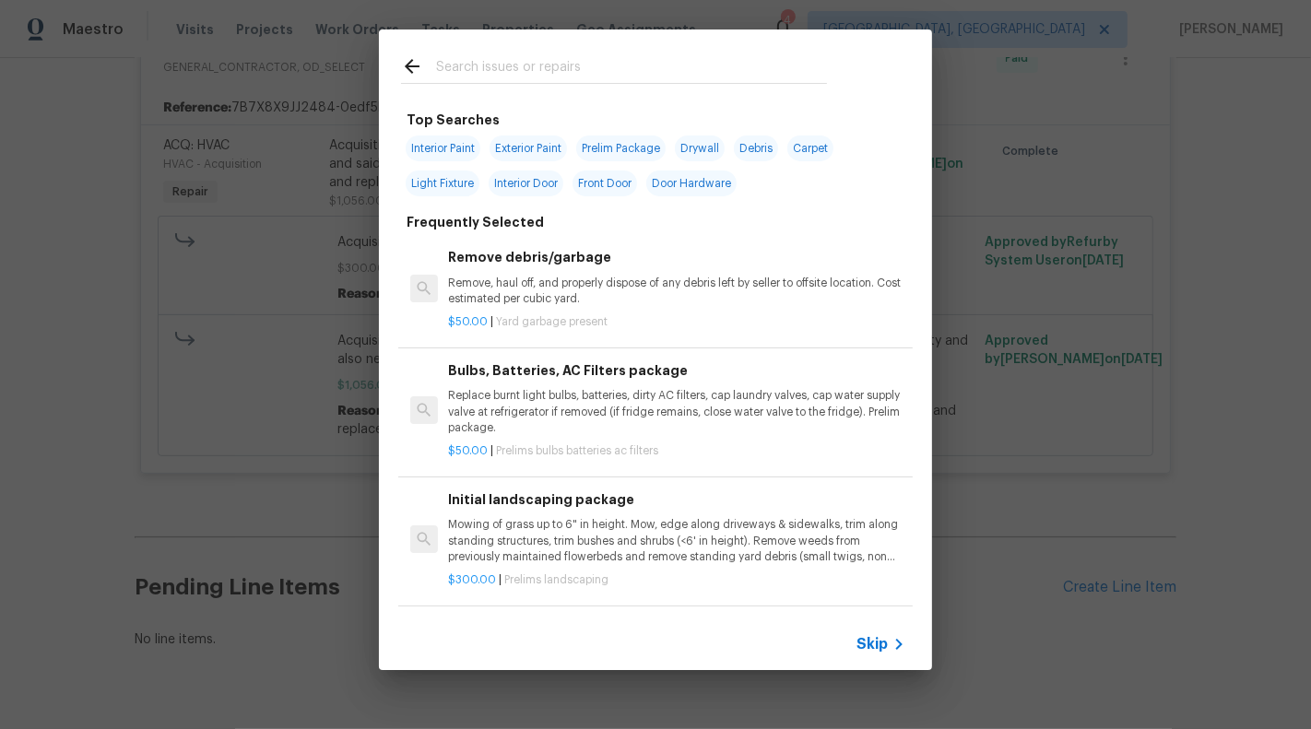
click at [889, 657] on div "Skip" at bounding box center [655, 644] width 553 height 52
click at [864, 631] on div "Skip" at bounding box center [655, 644] width 553 height 52
click at [864, 640] on span "Skip" at bounding box center [871, 644] width 31 height 18
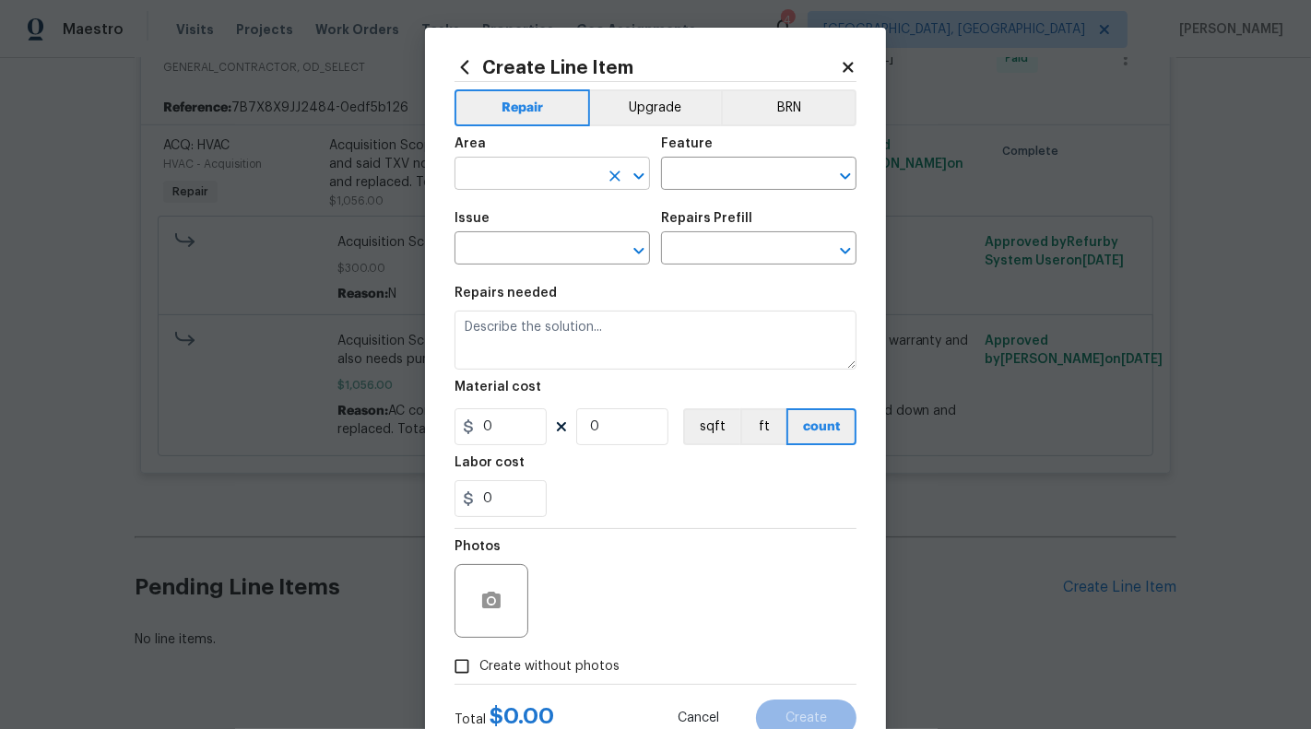
click at [544, 182] on input "text" at bounding box center [526, 175] width 144 height 29
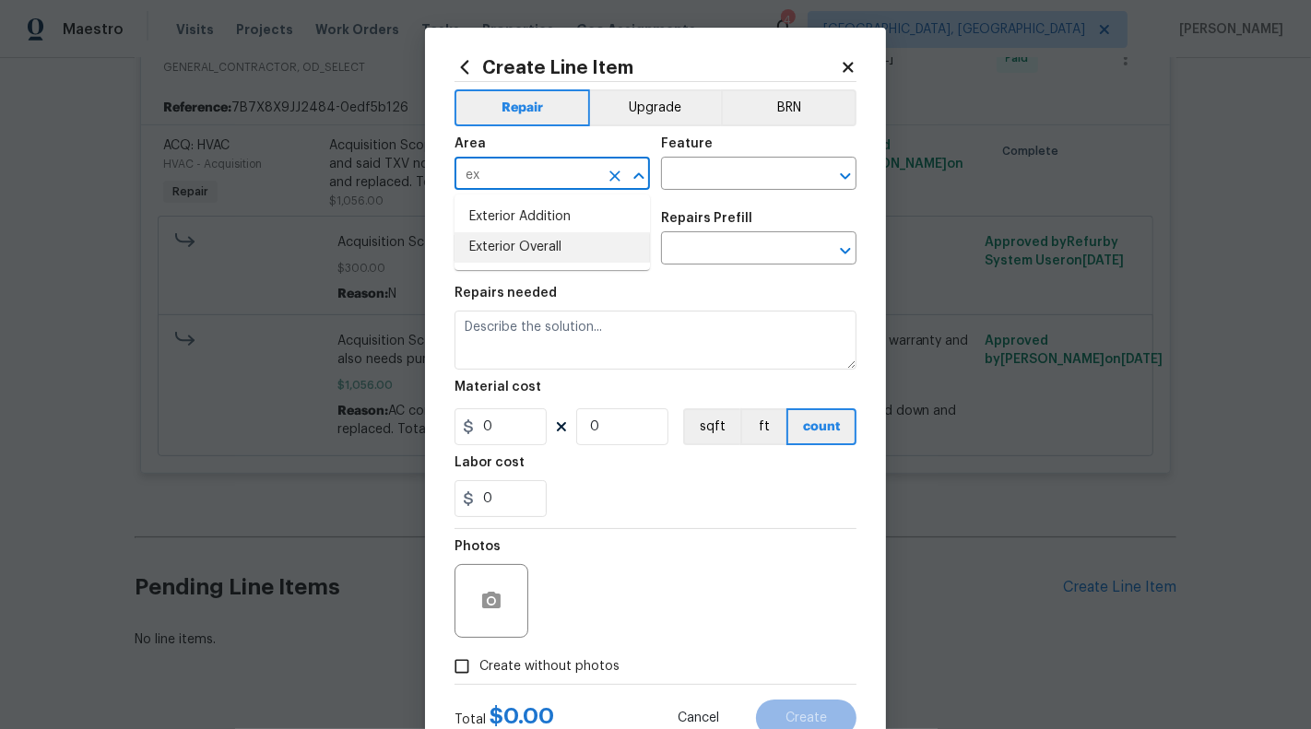
click at [546, 248] on li "Exterior Overall" at bounding box center [551, 247] width 195 height 30
type input "Exterior Overall"
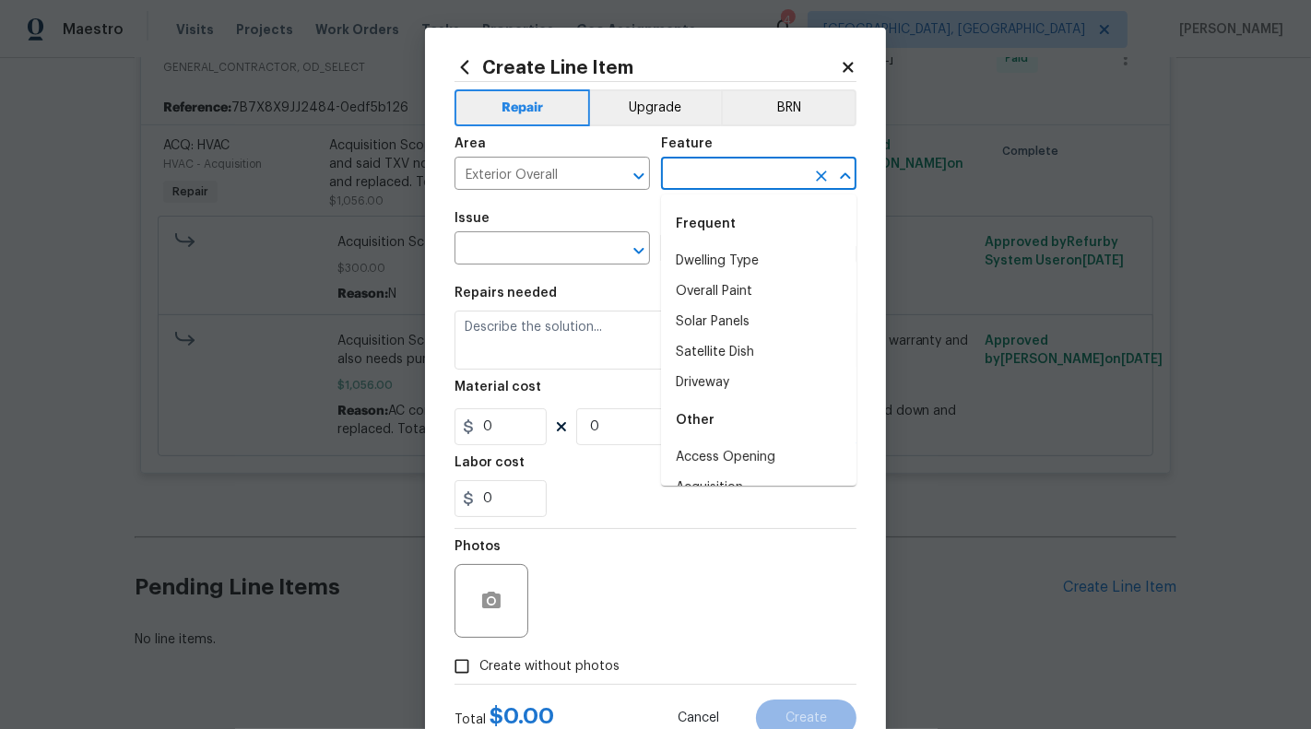
click at [706, 181] on input "text" at bounding box center [733, 175] width 144 height 29
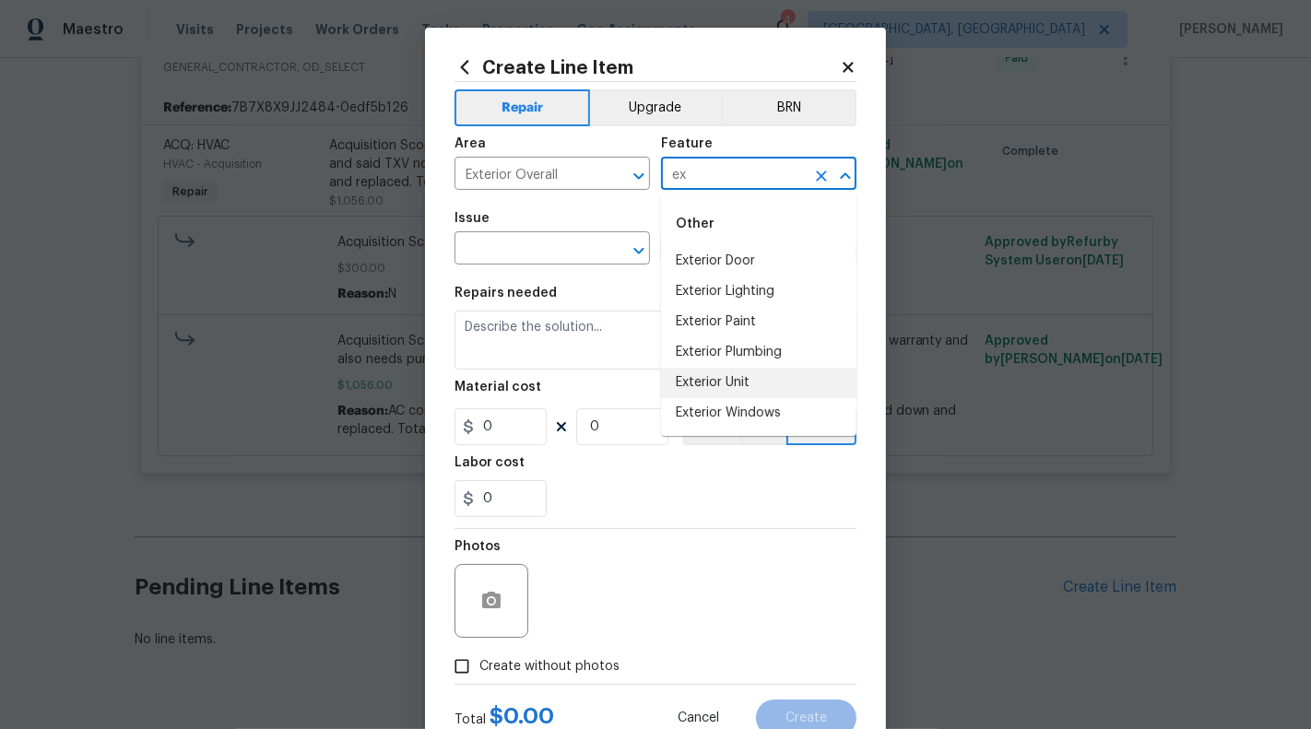
click at [708, 387] on li "Exterior Unit" at bounding box center [758, 383] width 195 height 30
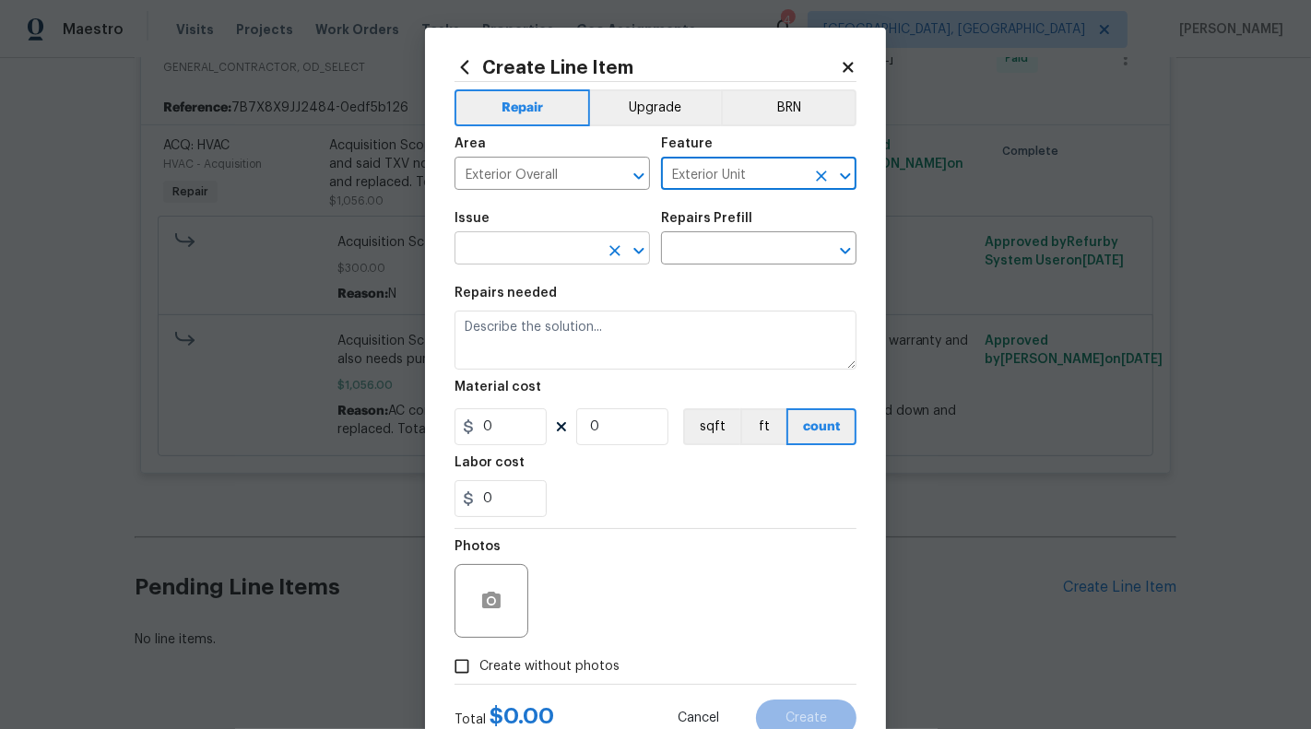
type input "Exterior Unit"
click at [522, 249] on input "text" at bounding box center [526, 250] width 144 height 29
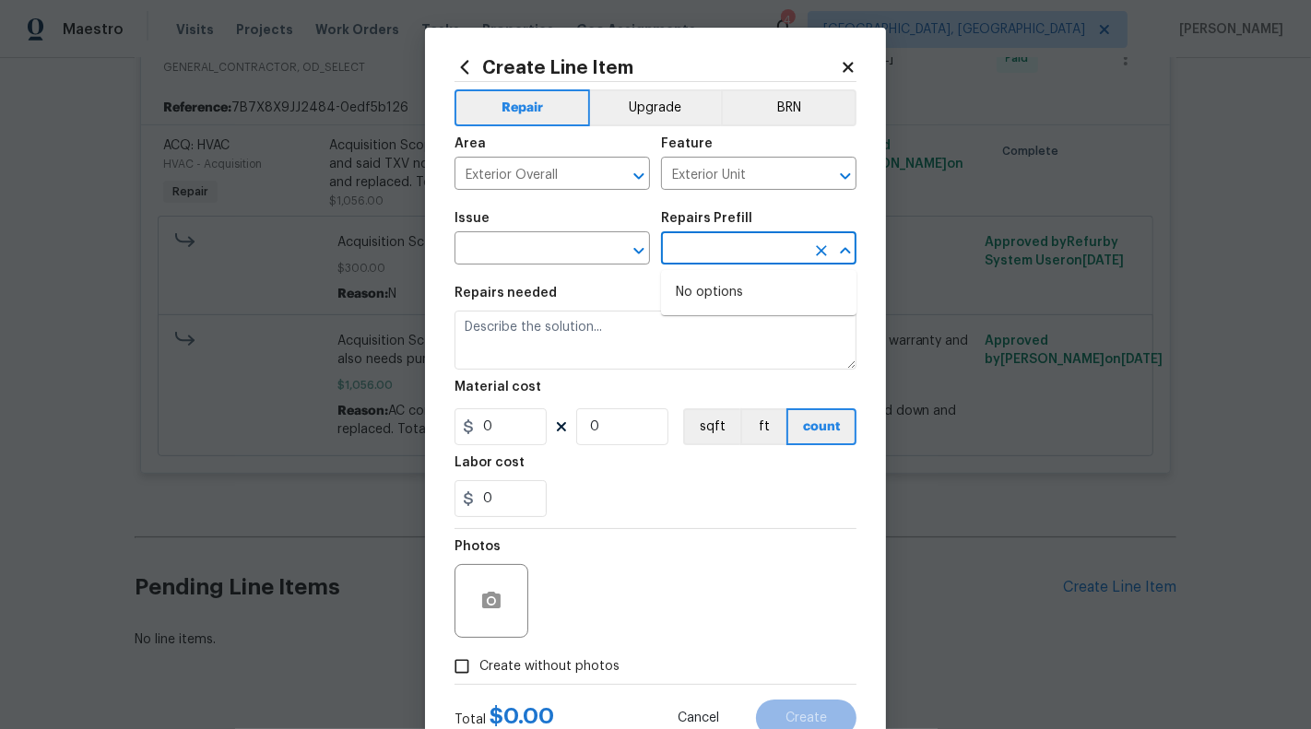
click at [477, 267] on span "Issue ​" at bounding box center [551, 238] width 195 height 75
click at [481, 253] on input "text" at bounding box center [526, 250] width 144 height 29
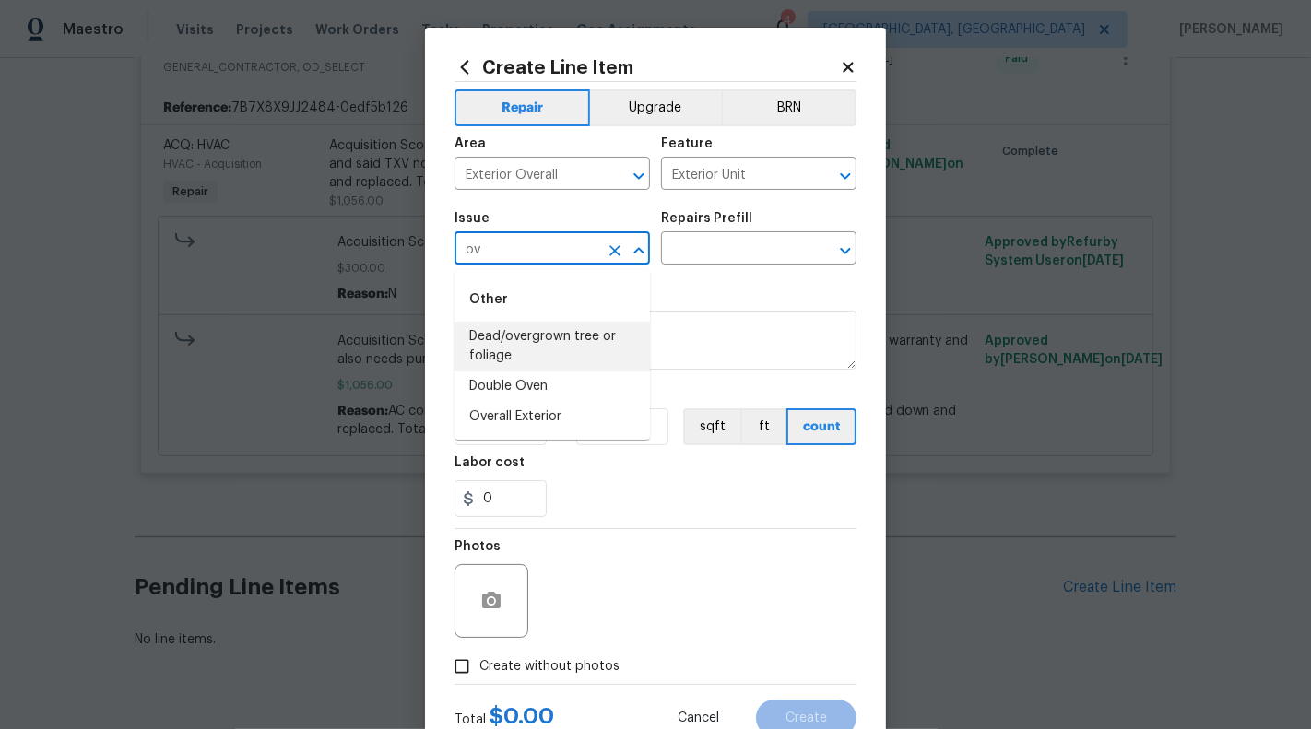
scroll to position [0, 0]
click at [523, 392] on li "Overall Exterior" at bounding box center [551, 386] width 195 height 30
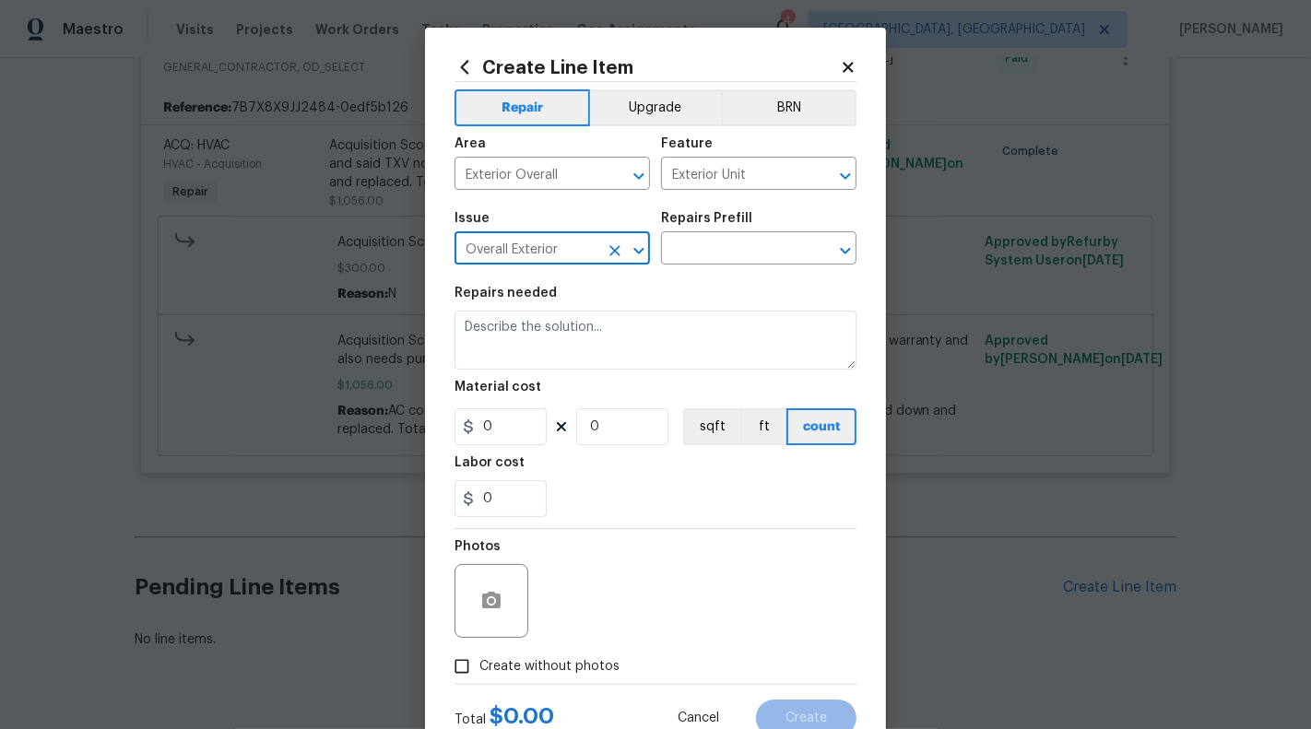
type input "Overall Exterior"
click at [721, 265] on div "Issue Overall Exterior ​ Repairs Prefill ​" at bounding box center [655, 238] width 402 height 75
click at [720, 254] on input "text" at bounding box center [733, 250] width 144 height 29
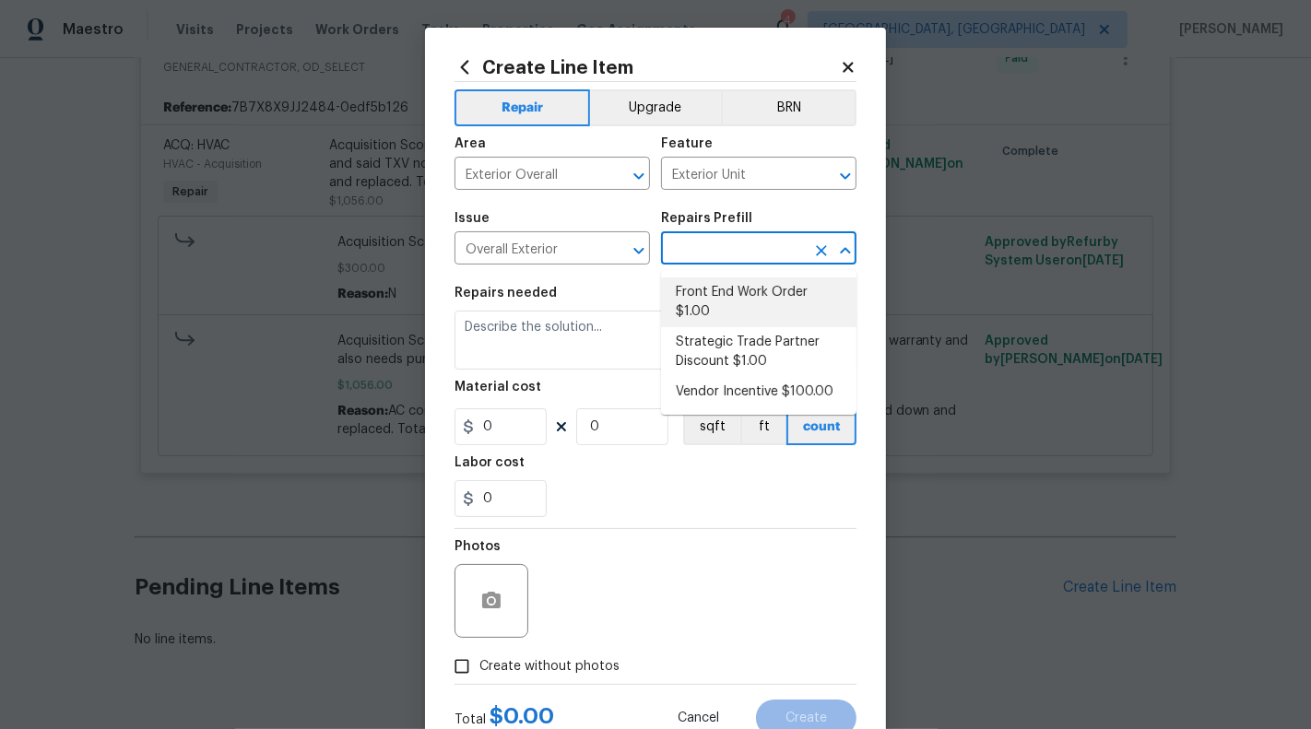
click at [723, 297] on li "Front End Work Order $1.00" at bounding box center [758, 302] width 195 height 50
type input "Front End Work Order $1.00"
type textarea "Placeholder line item for the creation of front end work orders."
type input "1"
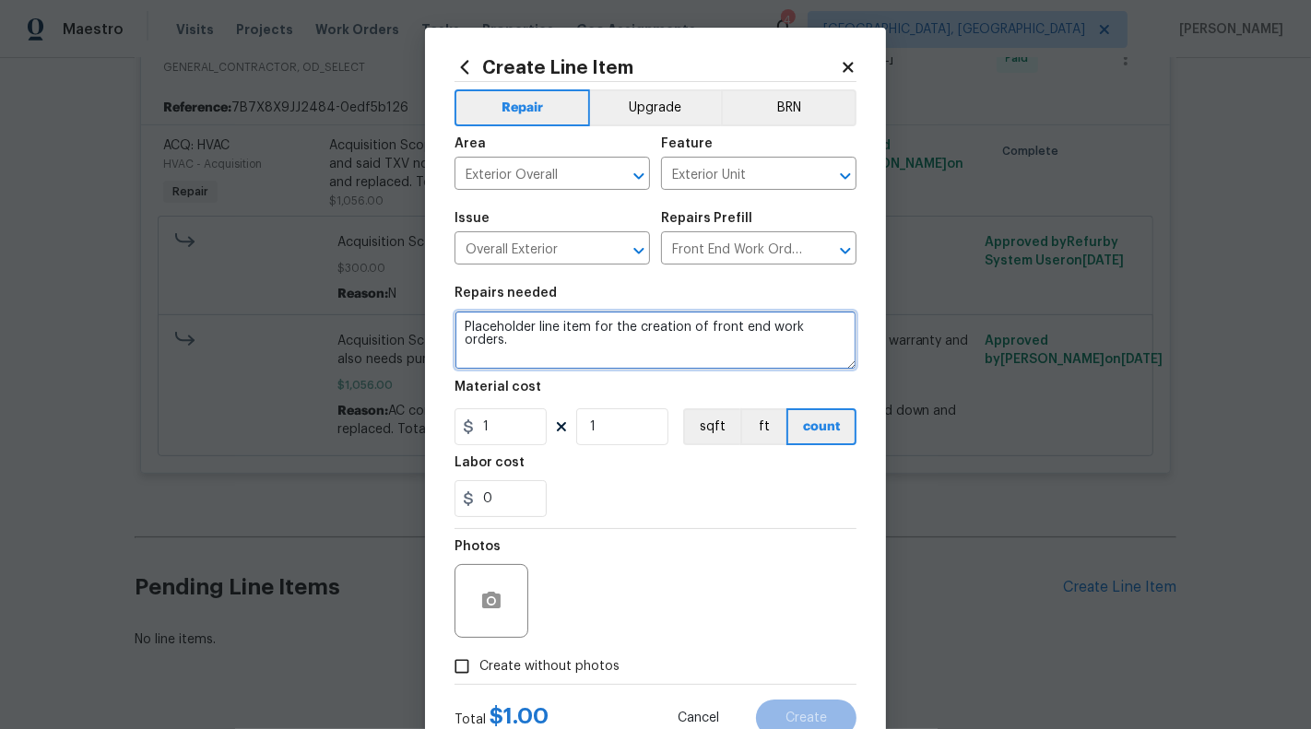
click at [654, 328] on textarea "Placeholder line item for the creation of front end work orders." at bounding box center [655, 340] width 402 height 59
type textarea "H"
paste textarea "There is a tree stump remaining on the left side of the lot that will need to b…"
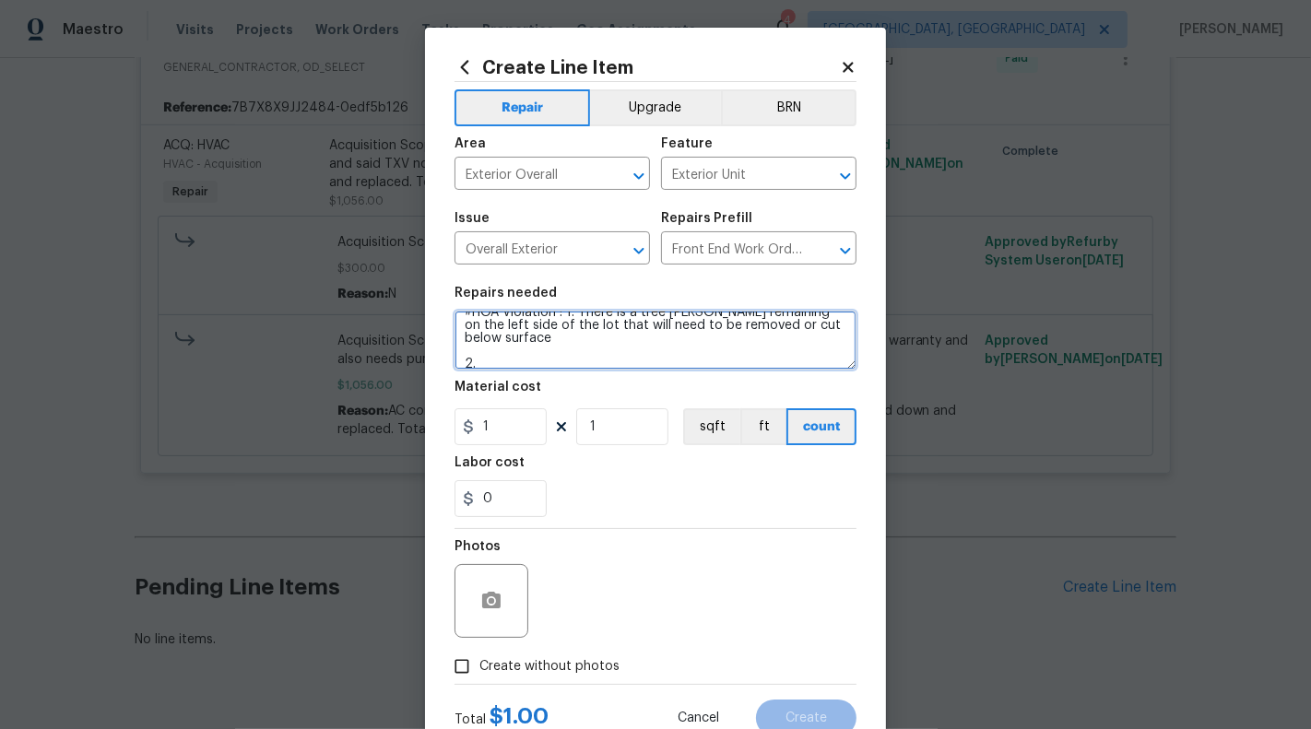
scroll to position [23, 0]
paste textarea "The garage door is dented and will need to have at least the bottom panel repla…"
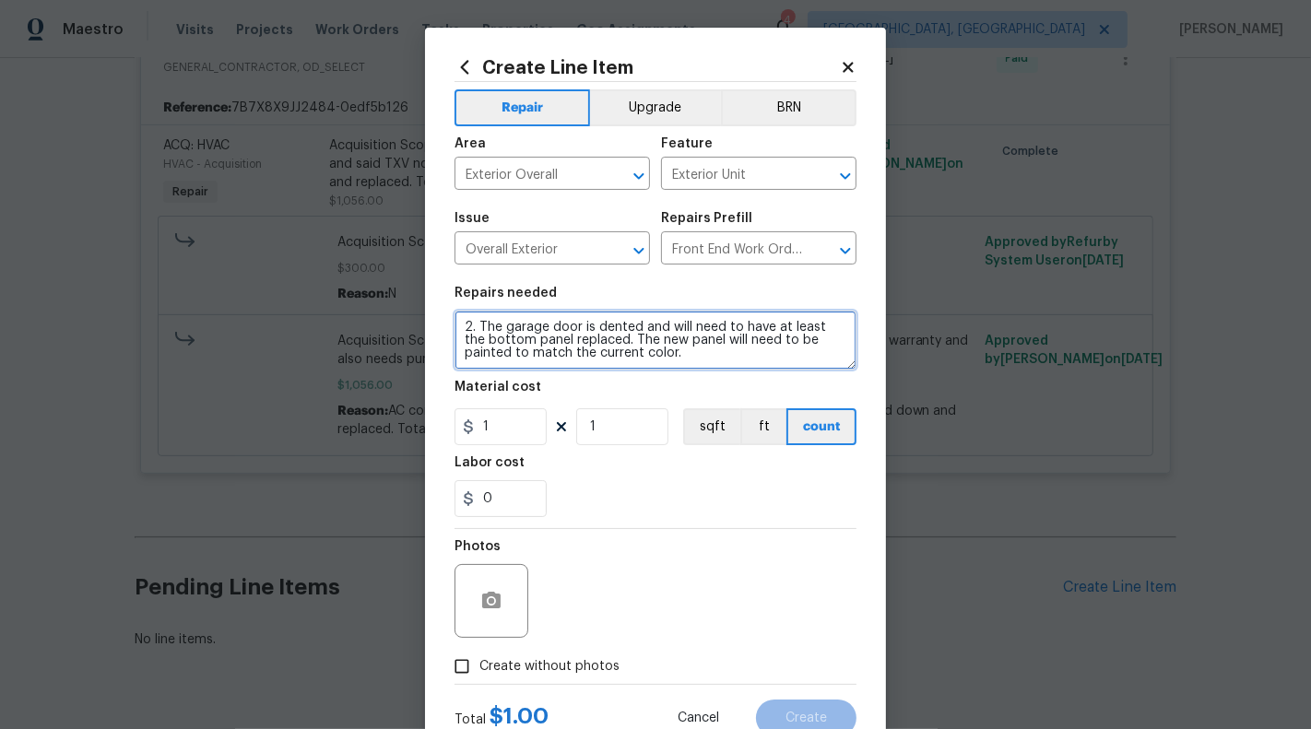
scroll to position [68, 0]
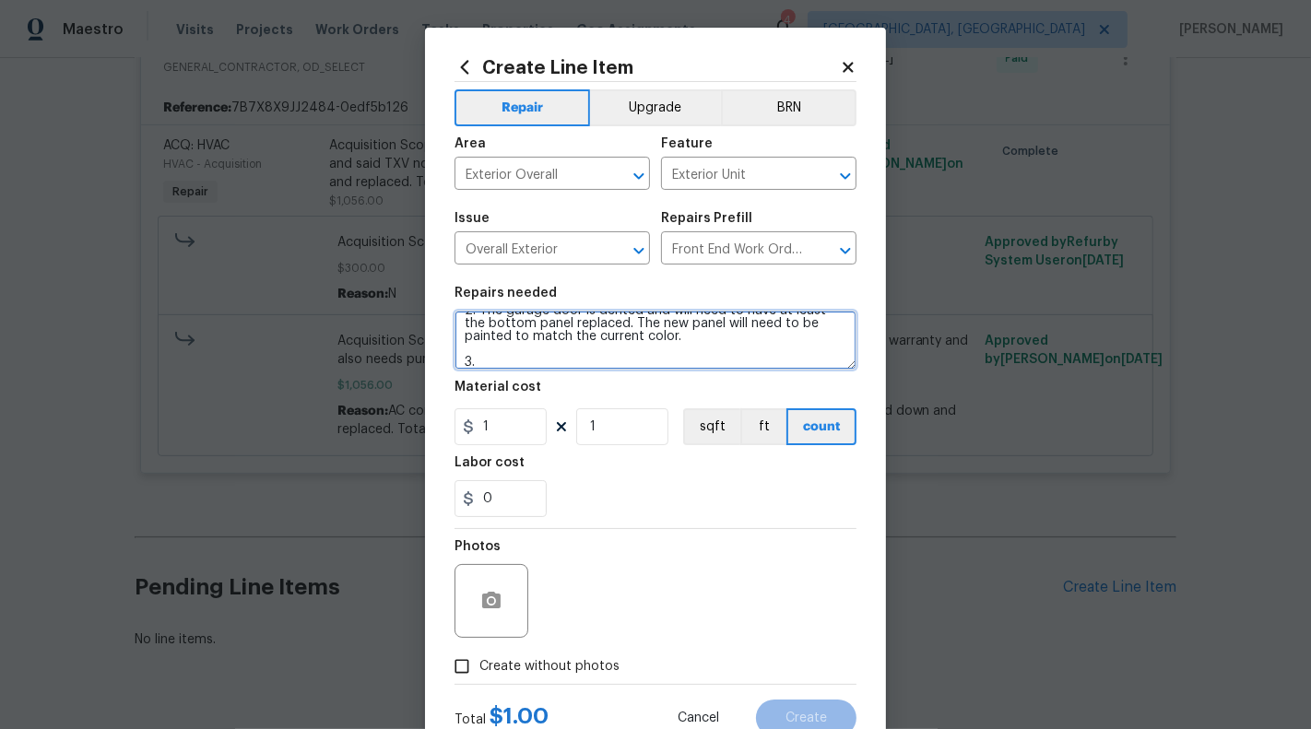
type textarea "#HOA-Violation : 1. There is a tree stump remaining on the left side of the lot…"
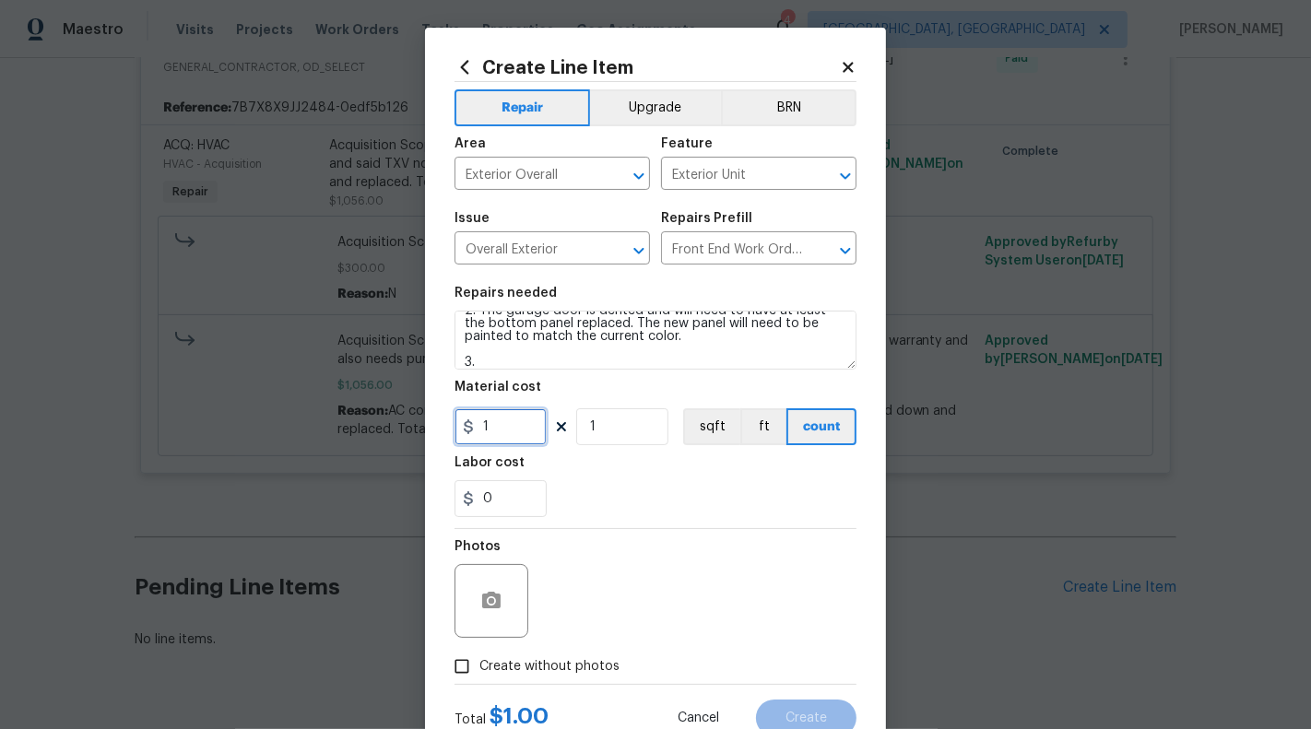
click at [519, 420] on input "1" at bounding box center [500, 426] width 92 height 37
type input "75"
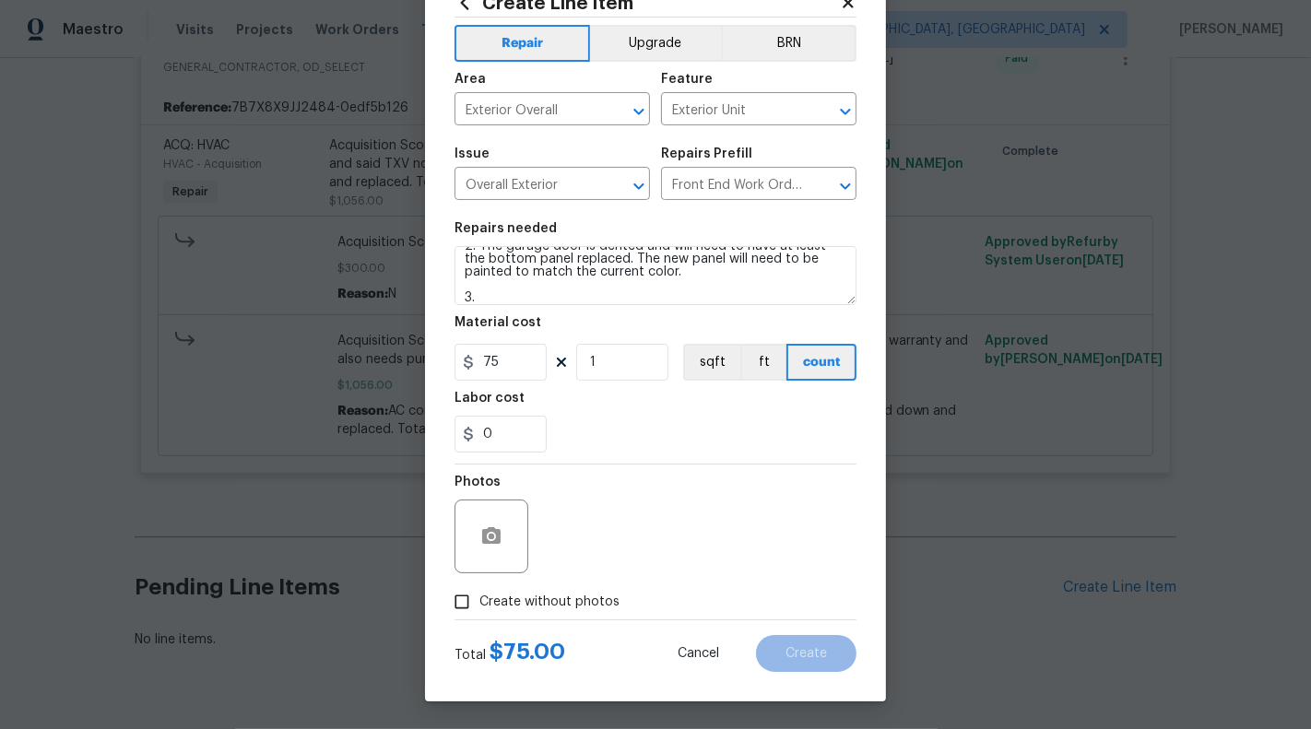
click at [464, 611] on input "Create without photos" at bounding box center [461, 601] width 35 height 35
checkbox input "true"
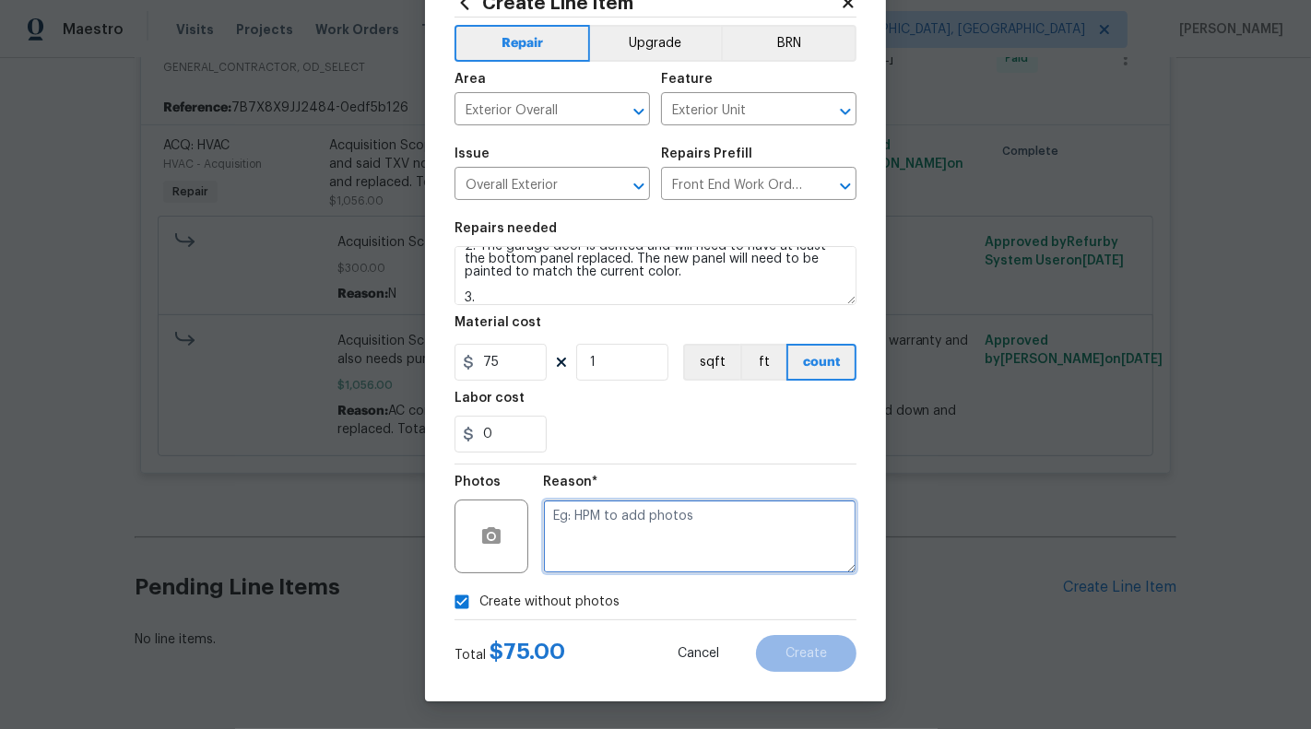
click at [630, 550] on textarea at bounding box center [699, 537] width 313 height 74
type textarea "NA"
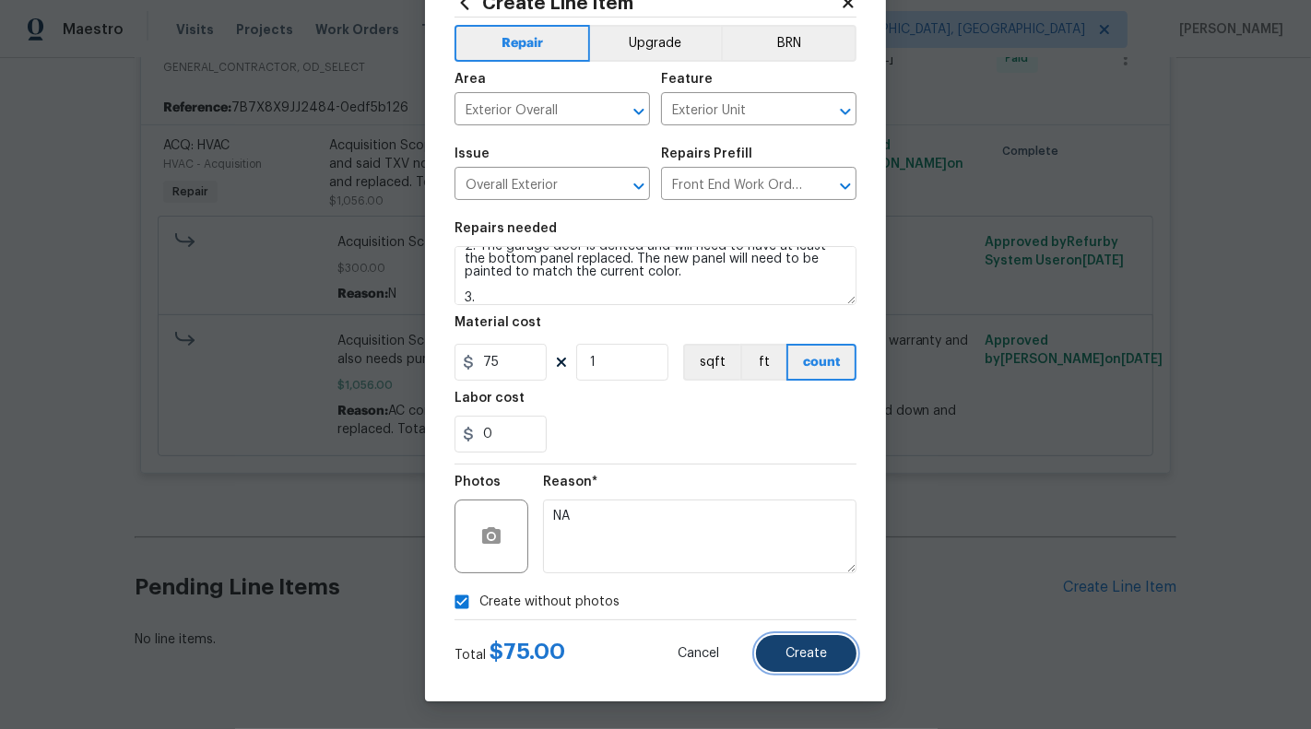
click at [816, 656] on span "Create" at bounding box center [805, 654] width 41 height 14
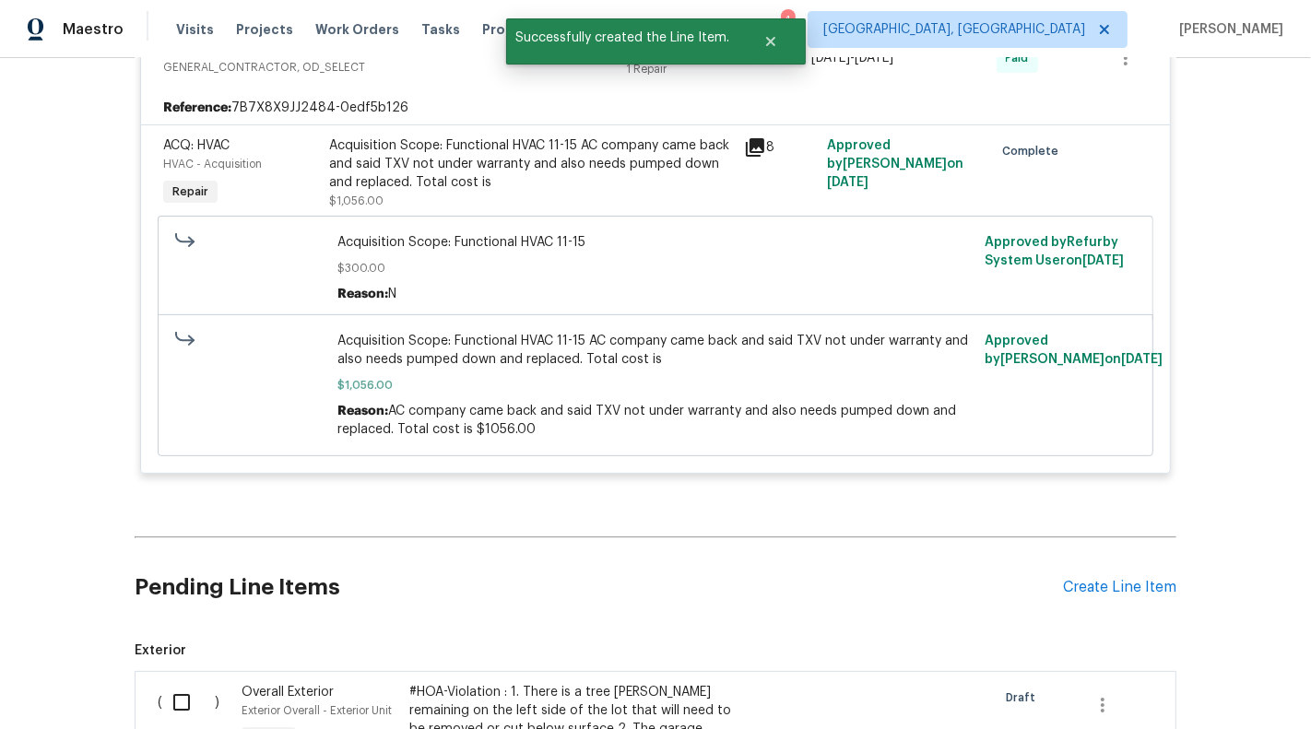
scroll to position [6532, 0]
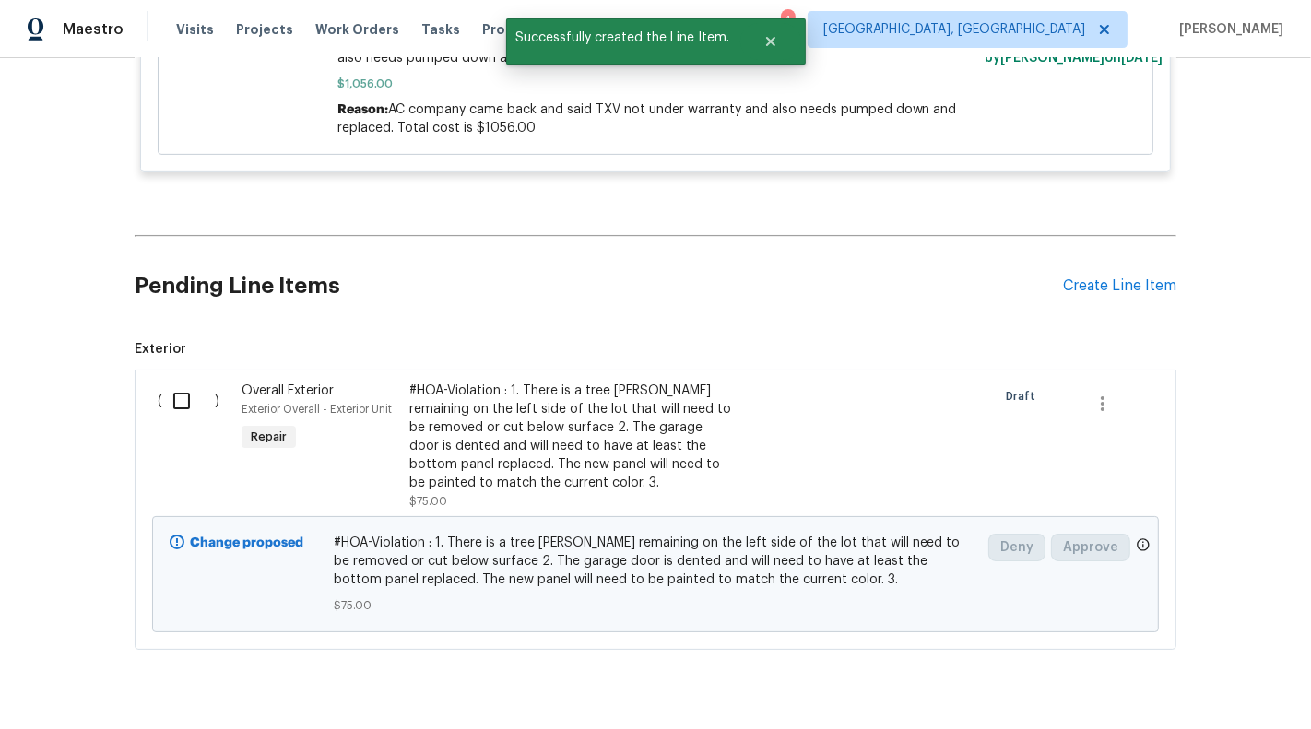
click at [515, 410] on div "#HOA-Violation : 1. There is a tree stump remaining on the left side of the lot…" at bounding box center [571, 437] width 324 height 111
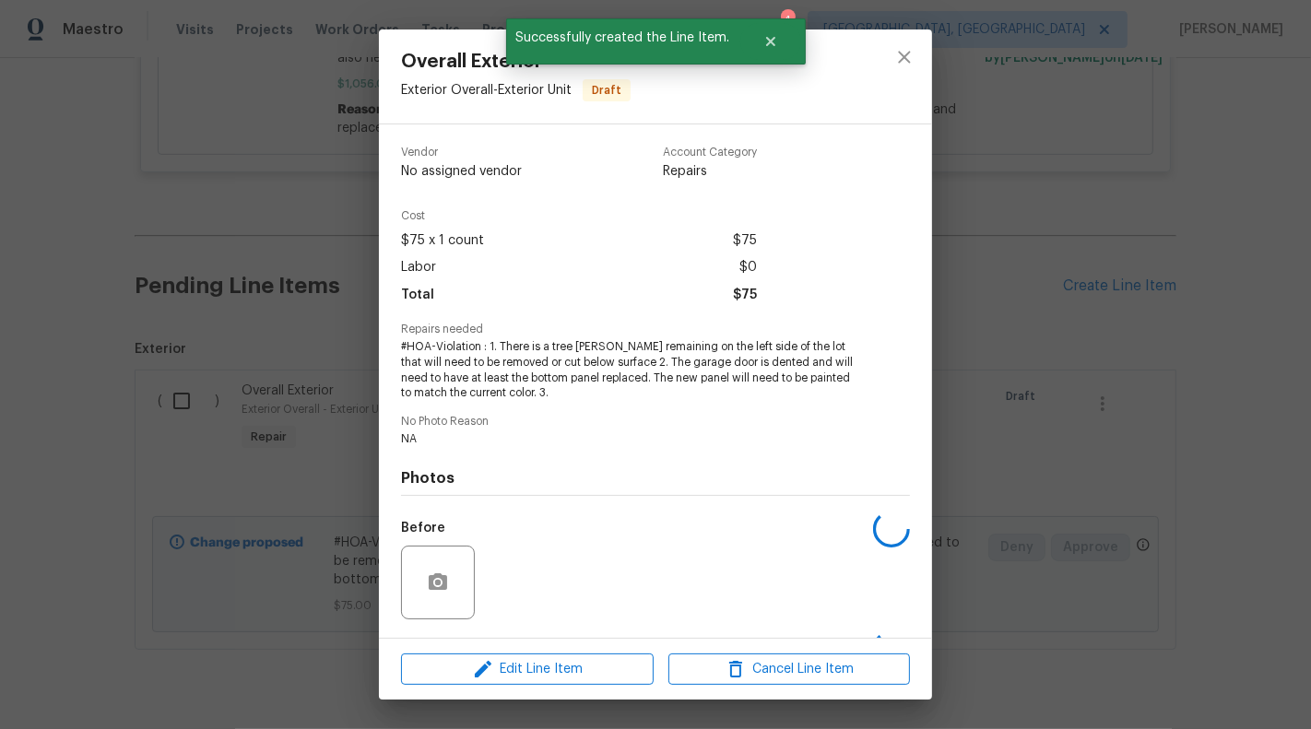
scroll to position [120, 0]
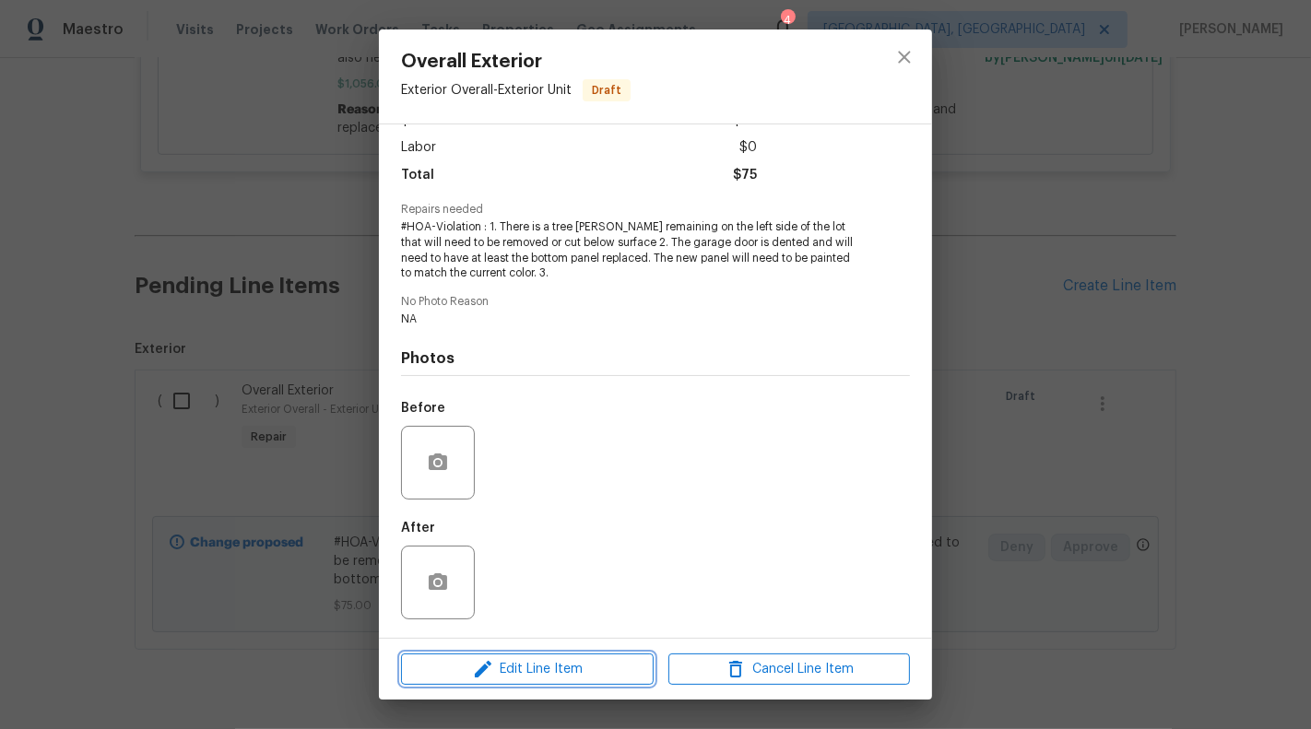
click at [491, 671] on icon "button" at bounding box center [483, 669] width 22 height 22
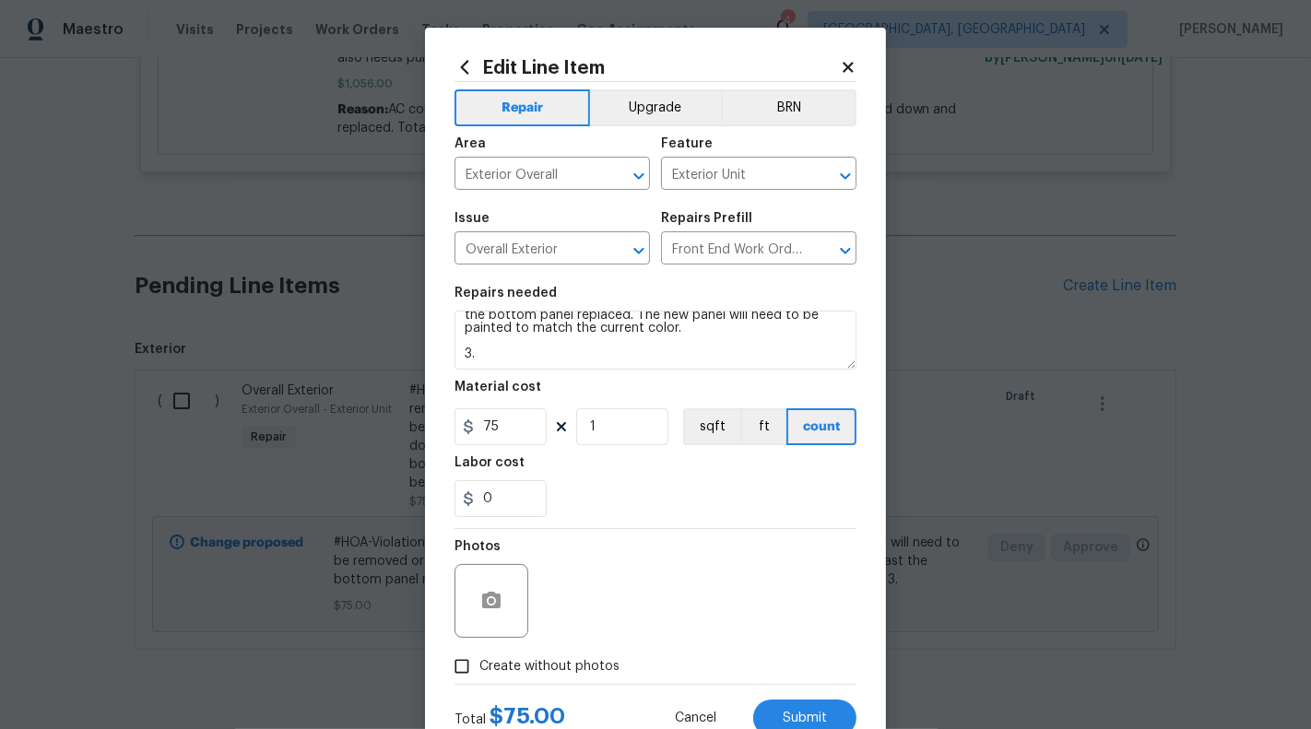
scroll to position [65, 0]
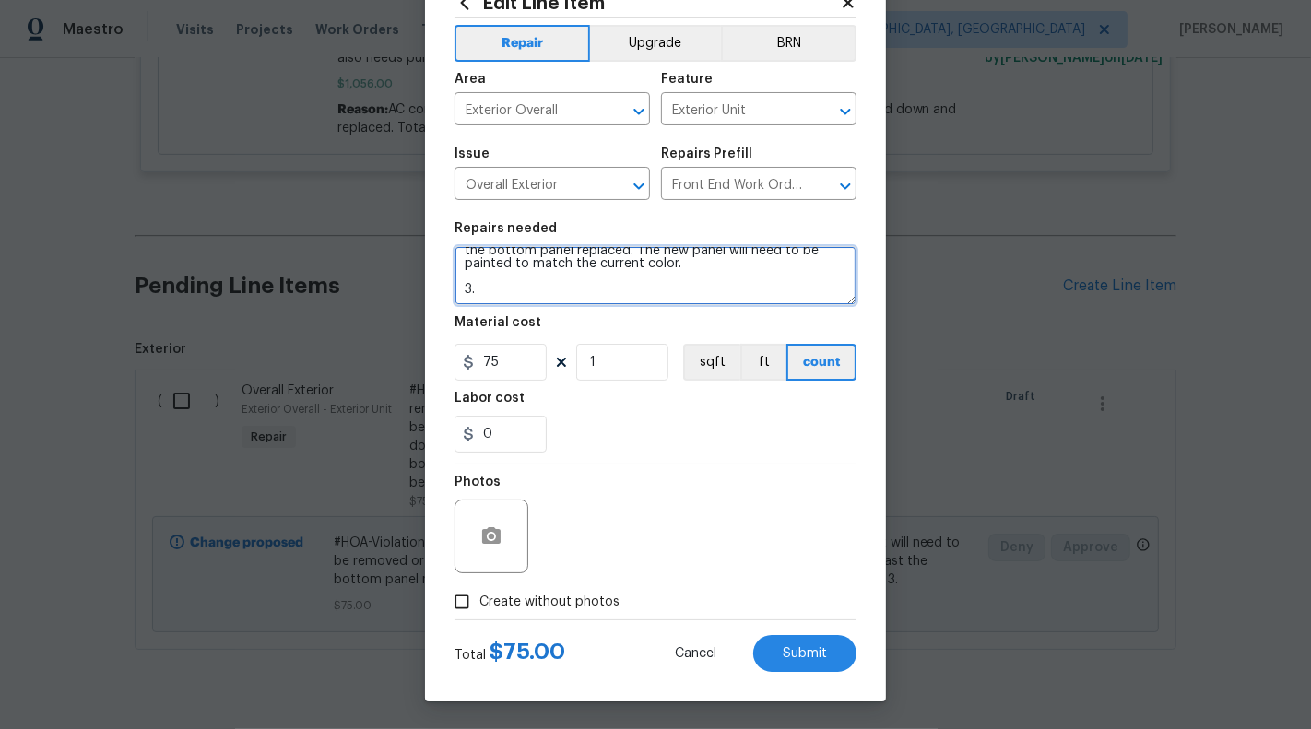
click at [505, 289] on textarea "#HOA-Violation : 1. There is a tree stump remaining on the left side of the lot…" at bounding box center [655, 275] width 402 height 59
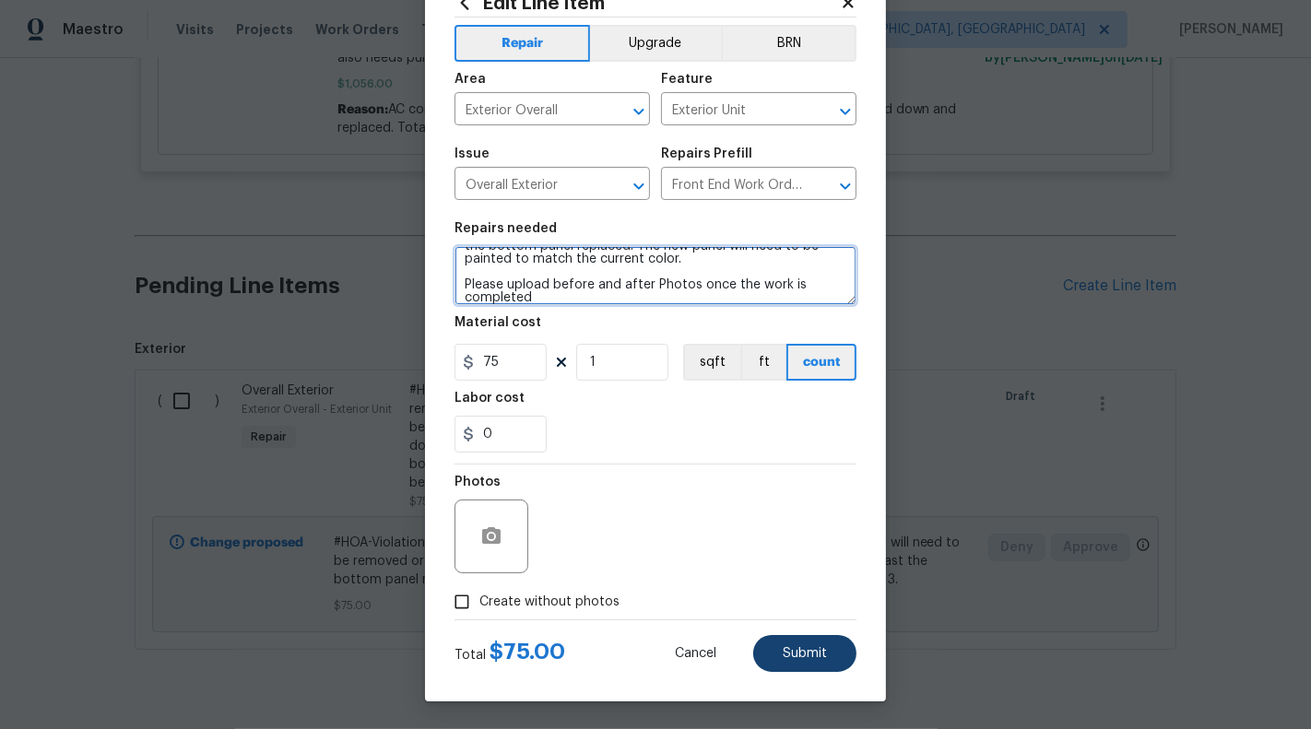
type textarea "#HOA-Violation : 1. There is a tree stump remaining on the left side of the lot…"
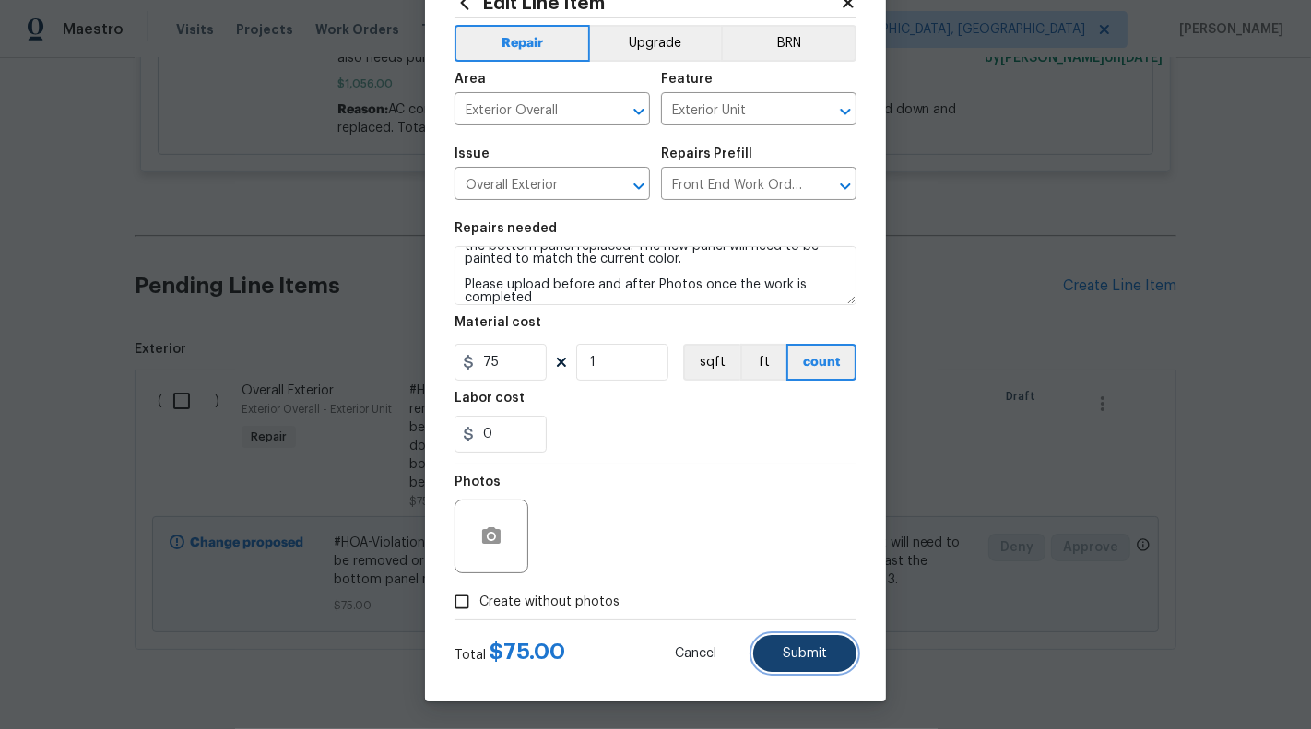
click at [800, 657] on span "Submit" at bounding box center [804, 654] width 44 height 14
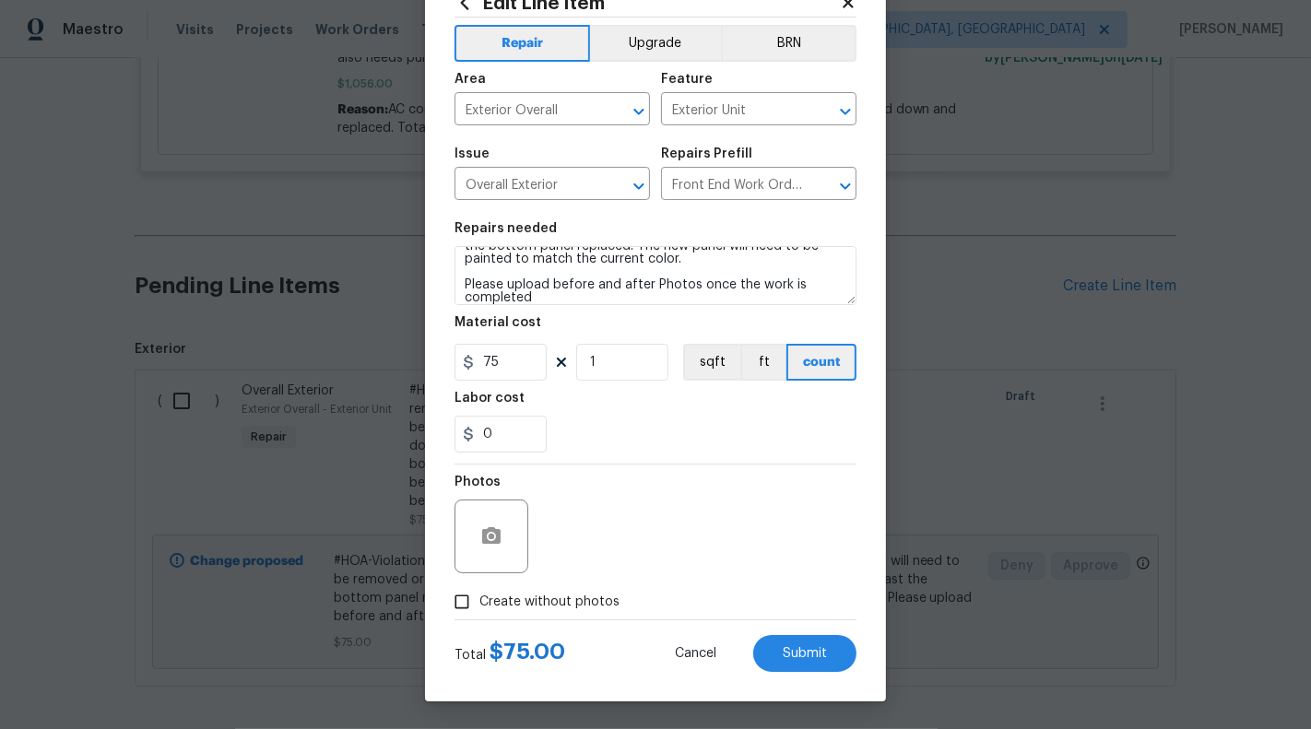
scroll to position [0, 0]
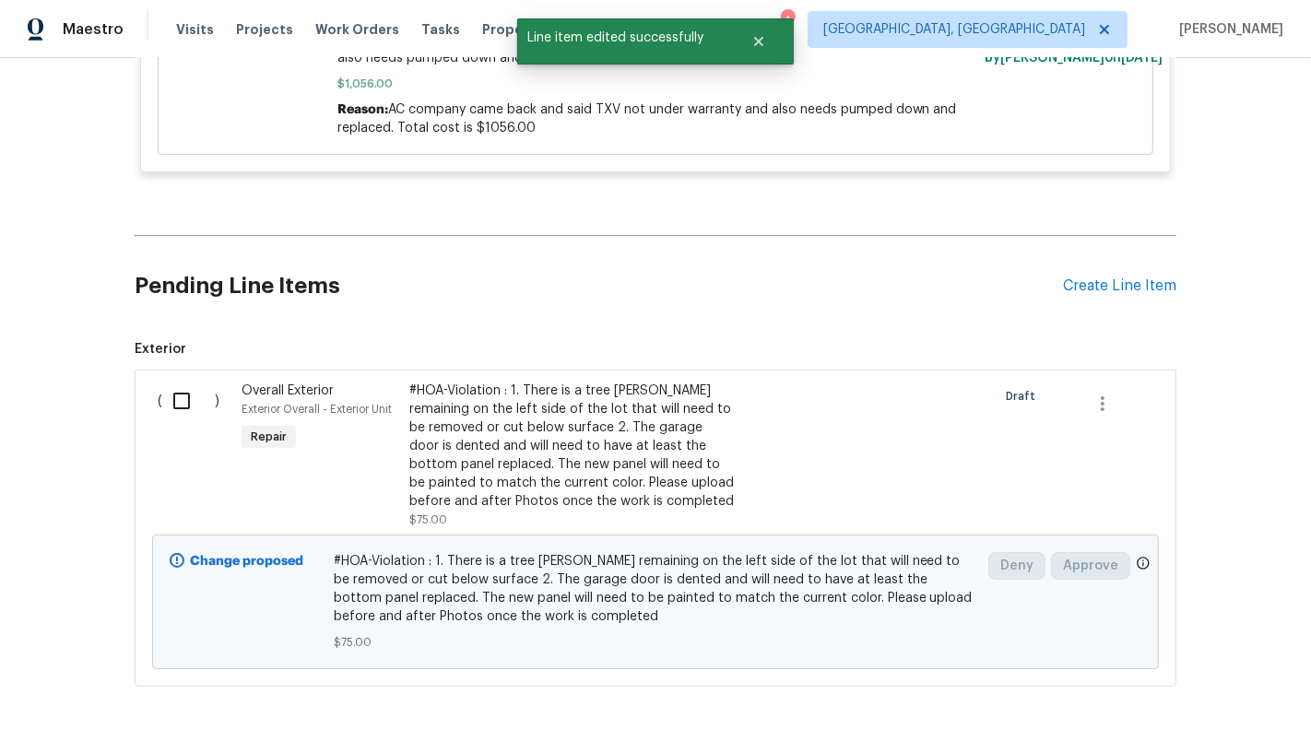
click at [217, 376] on div "( )" at bounding box center [194, 455] width 84 height 159
click at [189, 382] on input "checkbox" at bounding box center [188, 401] width 53 height 39
checkbox input "true"
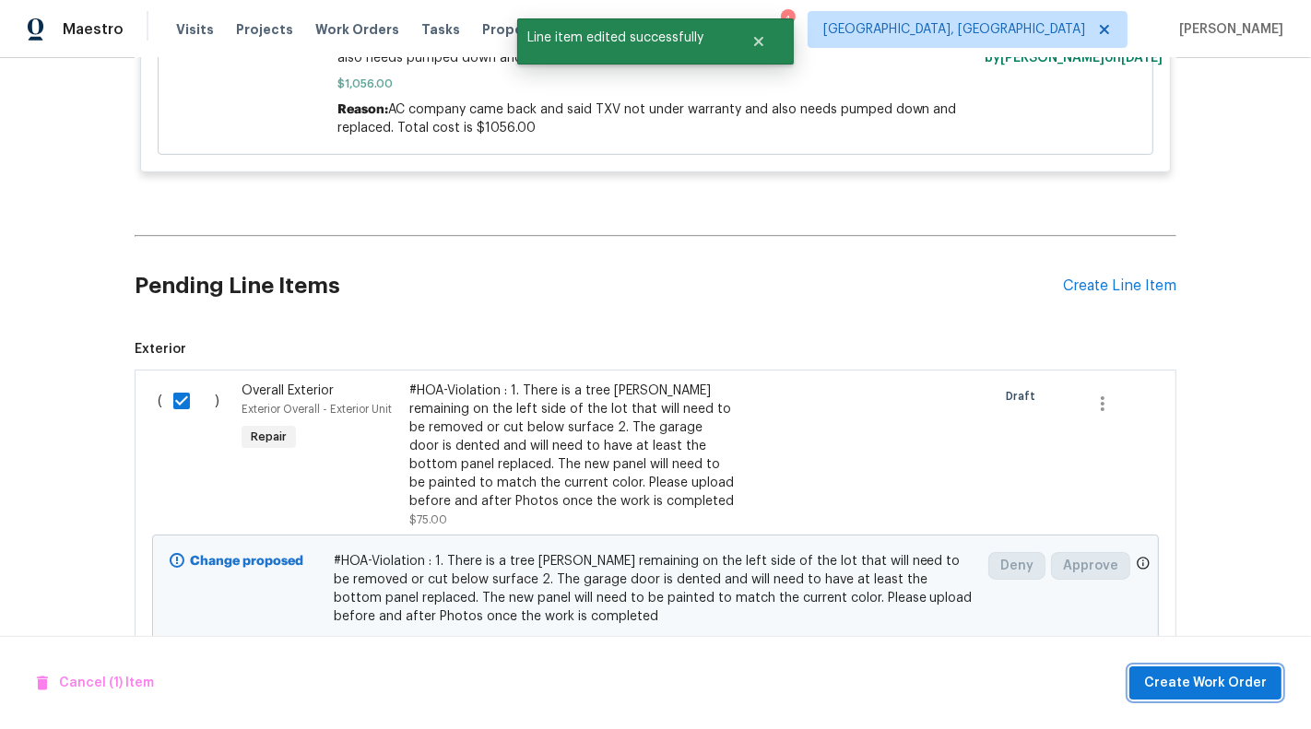
click at [1237, 685] on span "Create Work Order" at bounding box center [1205, 683] width 123 height 23
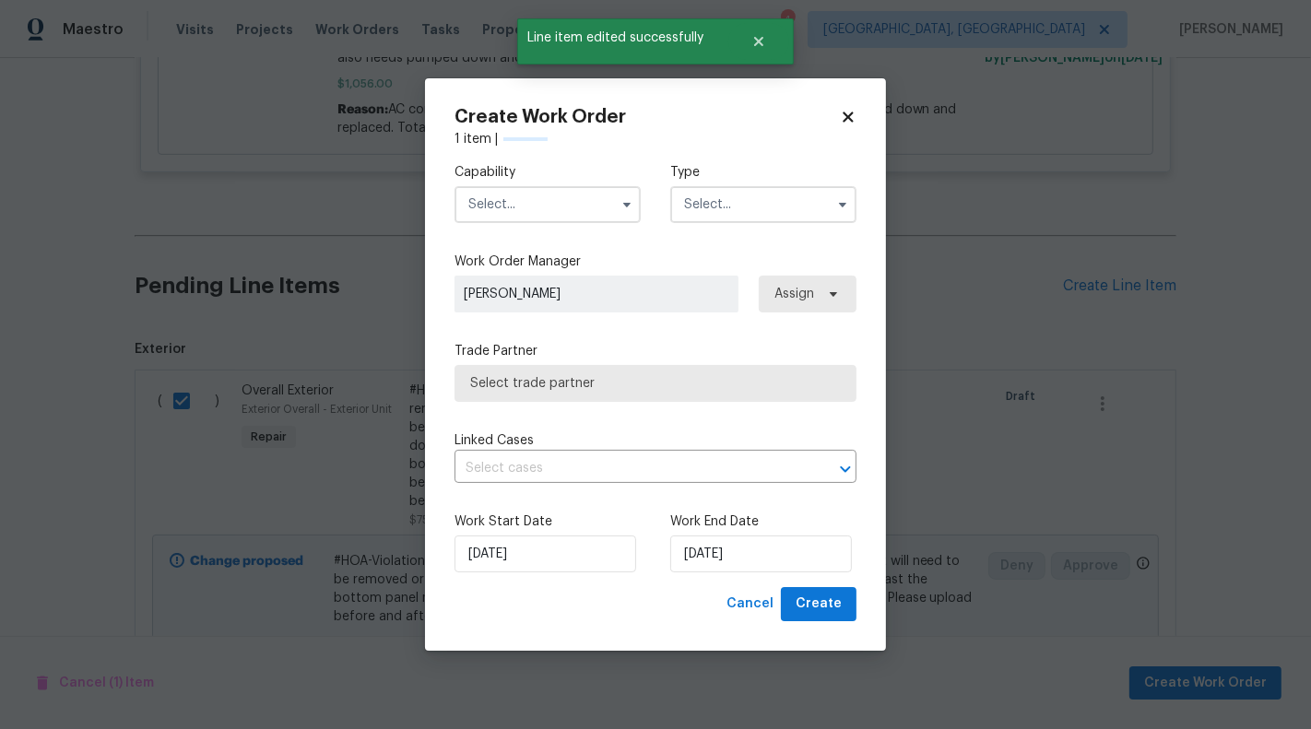
click at [580, 182] on div "Capability" at bounding box center [547, 193] width 186 height 60
click at [615, 204] on span at bounding box center [627, 205] width 28 height 28
click at [629, 191] on span at bounding box center [627, 205] width 28 height 28
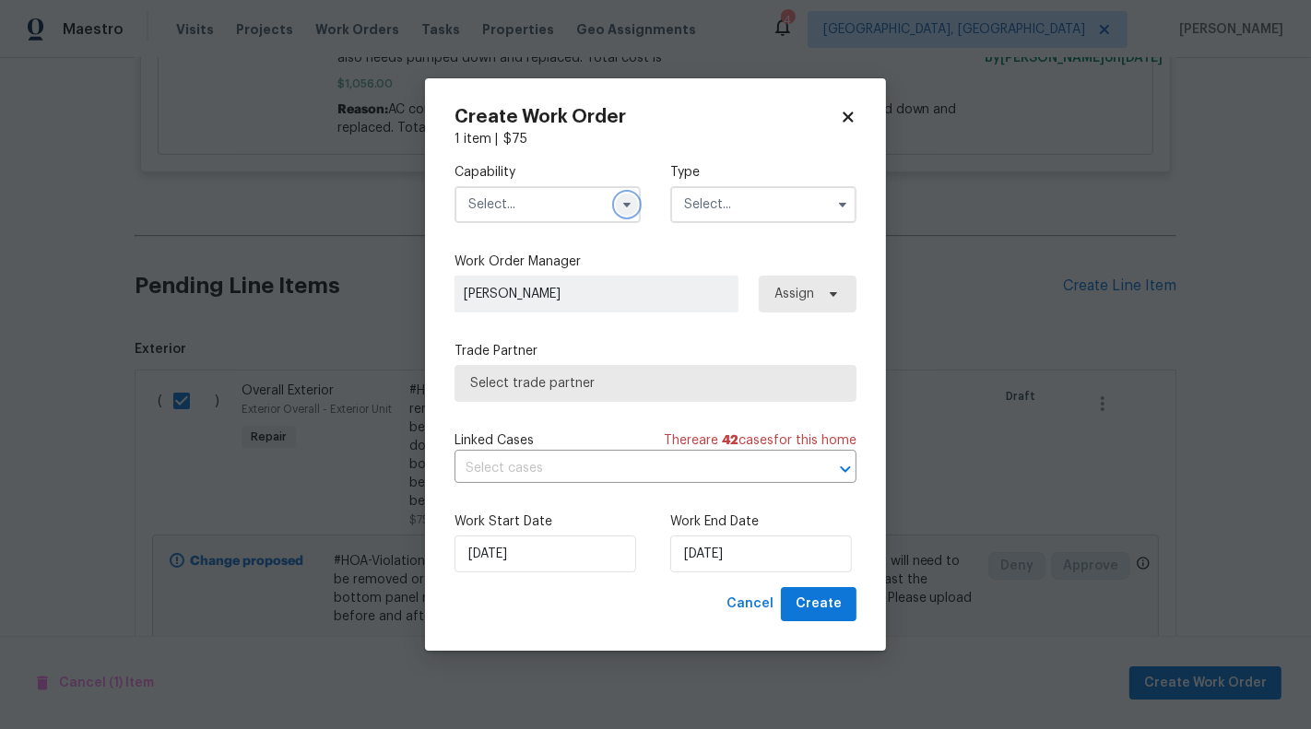
click at [629, 209] on icon "button" at bounding box center [626, 204] width 15 height 15
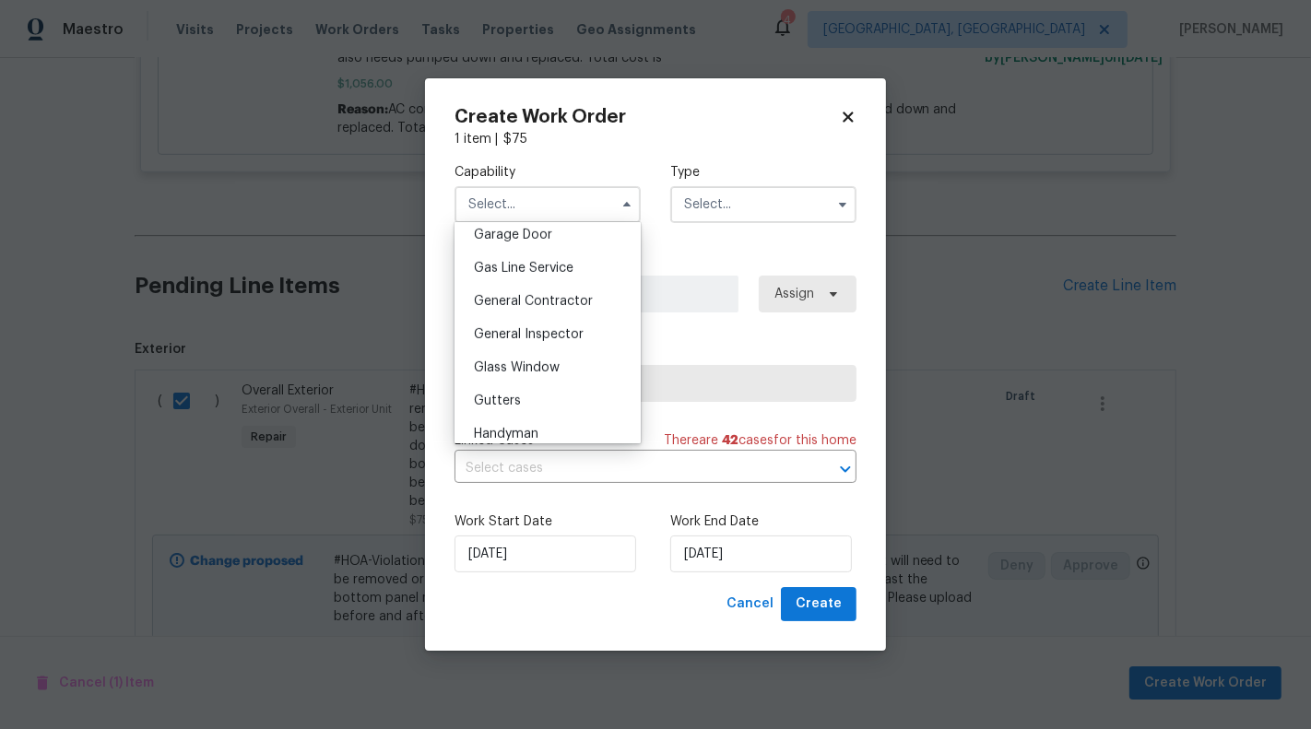
scroll to position [825, 0]
click at [562, 290] on div "General Contractor" at bounding box center [547, 299] width 177 height 33
type input "General Contractor"
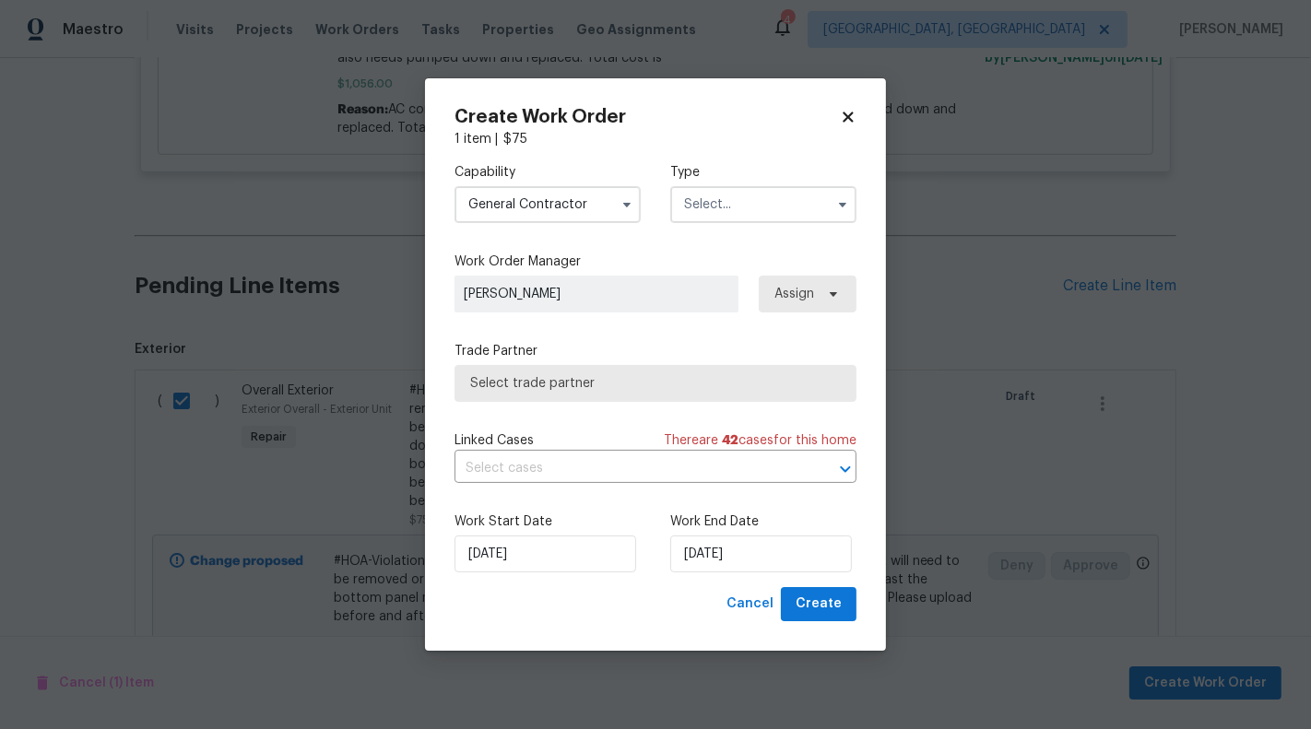
click at [735, 223] on div "Capability General Contractor Type" at bounding box center [655, 192] width 402 height 89
click at [733, 210] on input "text" at bounding box center [763, 204] width 186 height 37
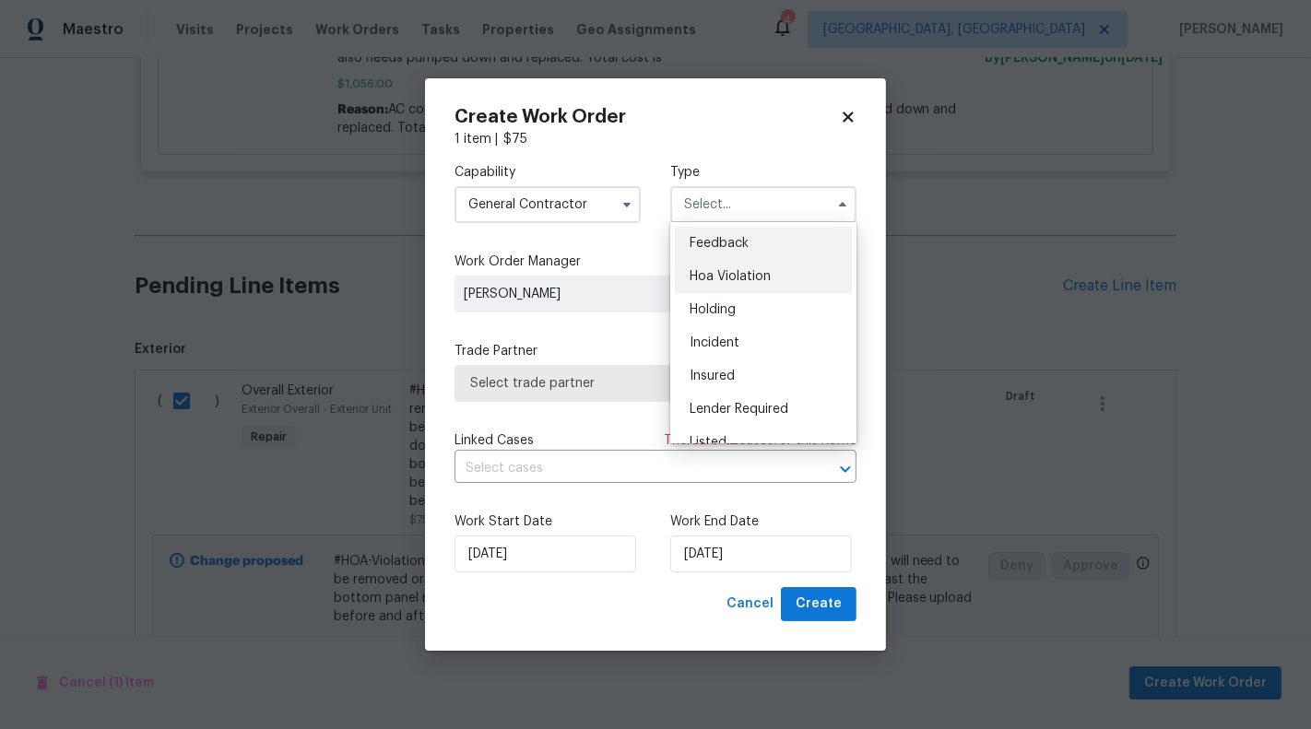
click at [740, 284] on div "Hoa Violation" at bounding box center [763, 276] width 177 height 33
type input "Hoa Violation"
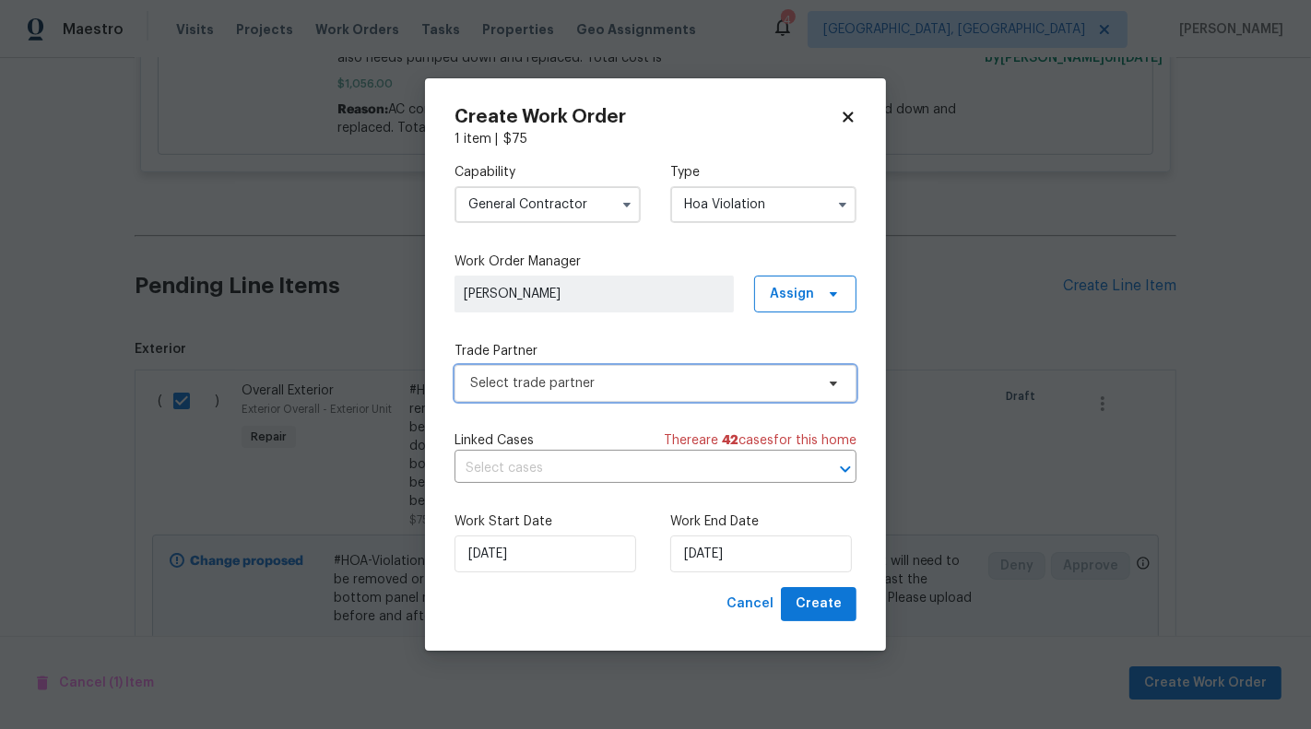
click at [563, 389] on span "Select trade partner" at bounding box center [642, 383] width 344 height 18
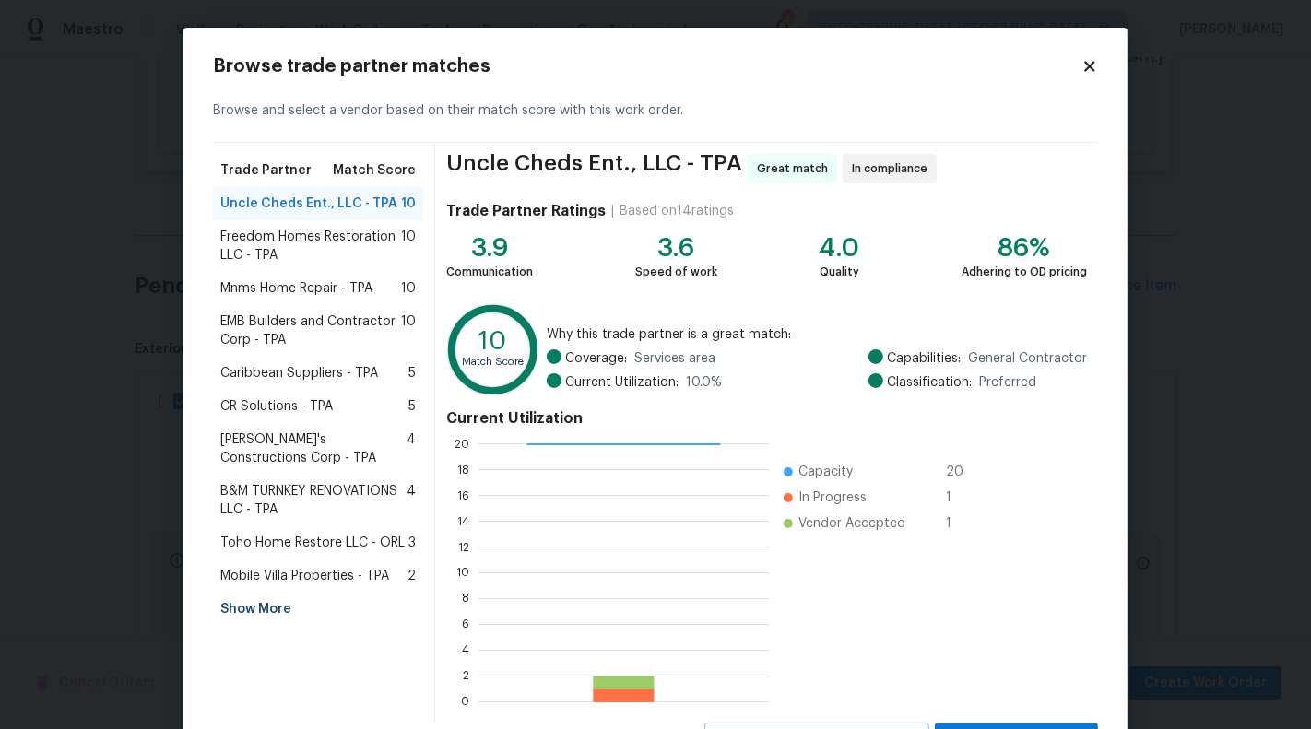
scroll to position [83, 0]
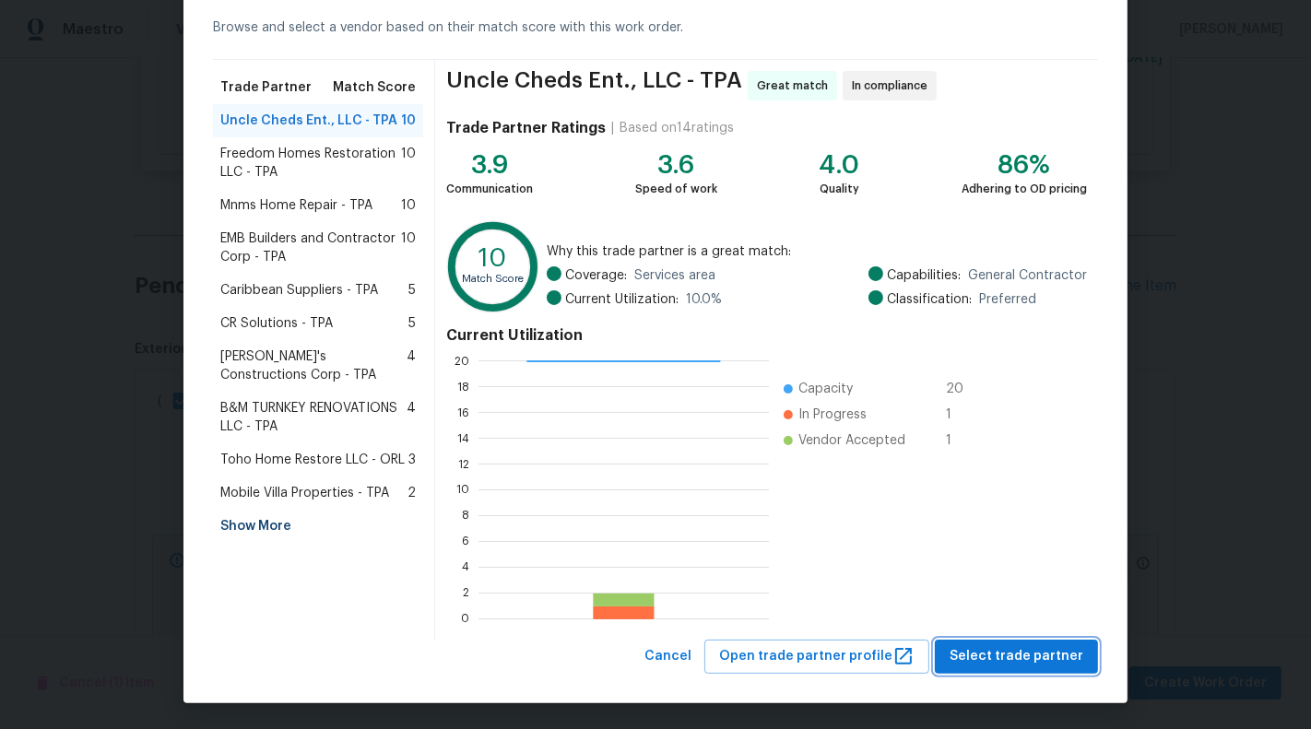
click at [1052, 650] on span "Select trade partner" at bounding box center [1016, 656] width 134 height 23
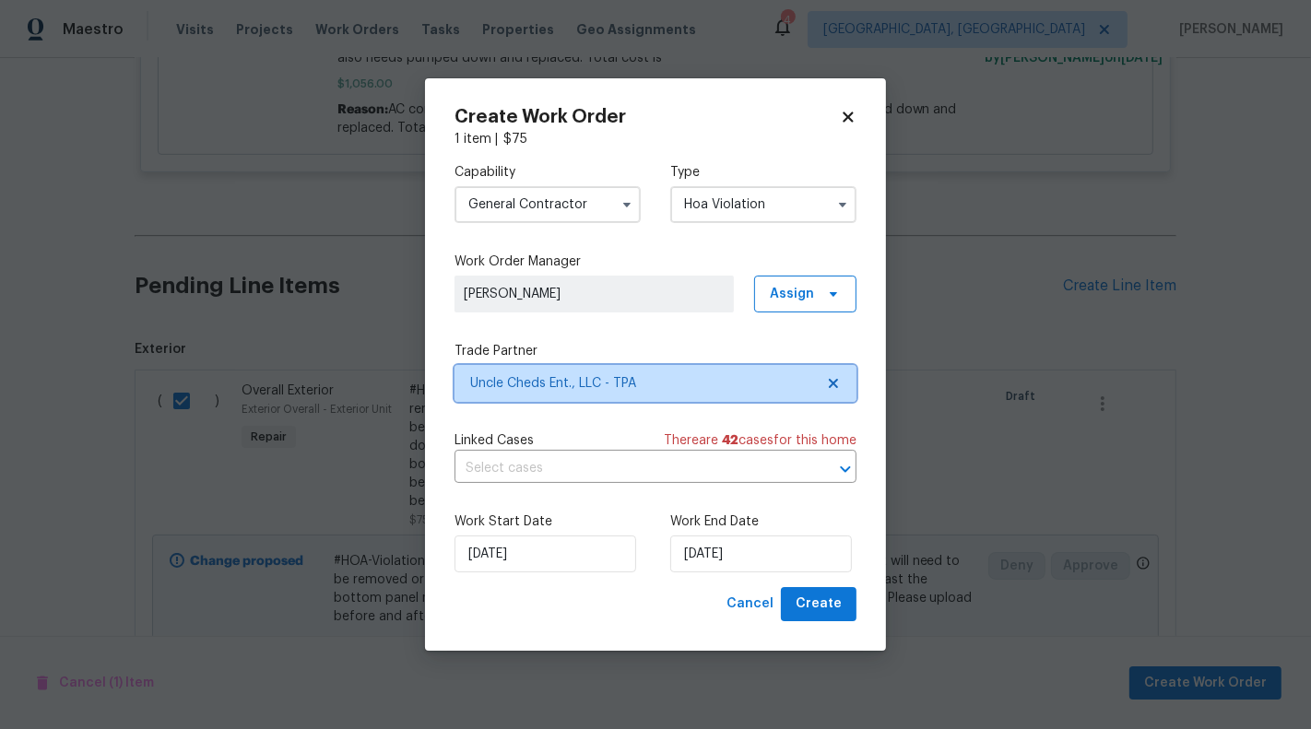
scroll to position [0, 0]
click at [683, 444] on span "There are 42 case s for this home" at bounding box center [760, 440] width 193 height 18
click at [663, 469] on input "text" at bounding box center [629, 468] width 350 height 29
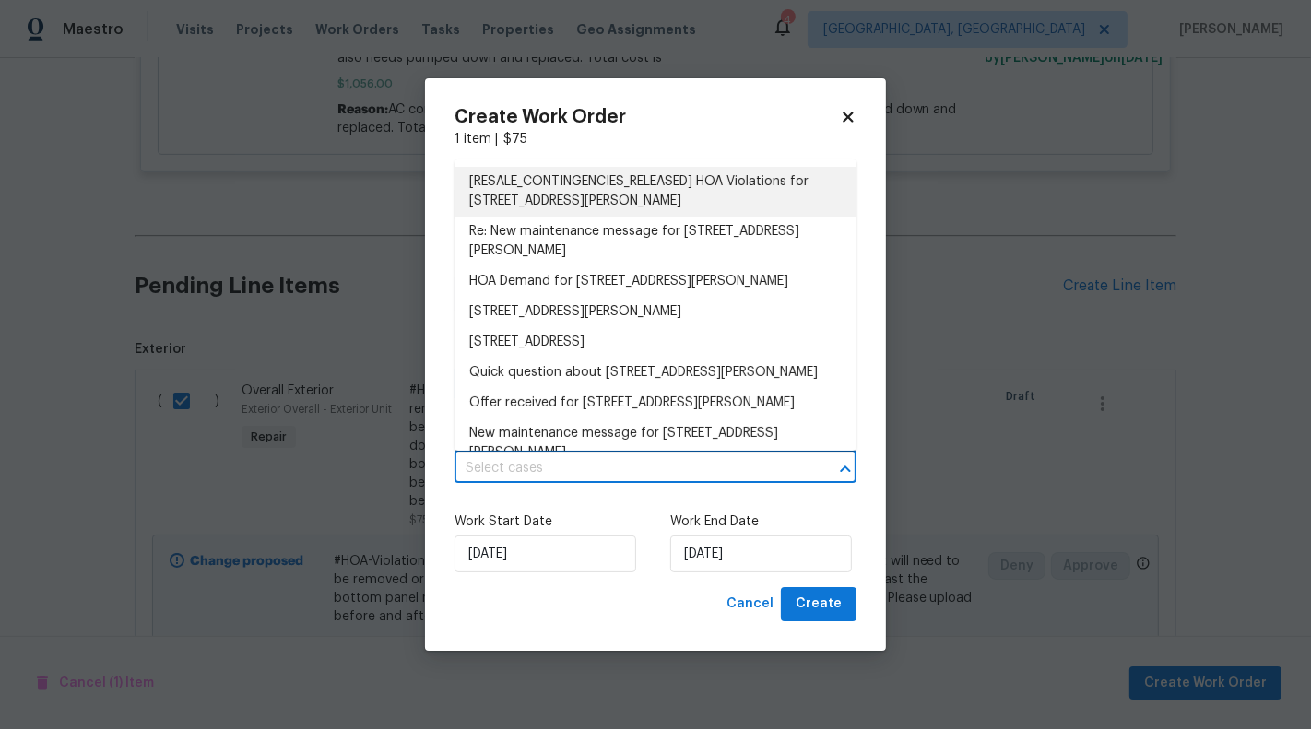
click at [669, 201] on li "[RESALE_CONTINGENCIES_RELEASED] HOA Violations for 15452 Long Cypress Dr, Ruski…" at bounding box center [655, 192] width 402 height 50
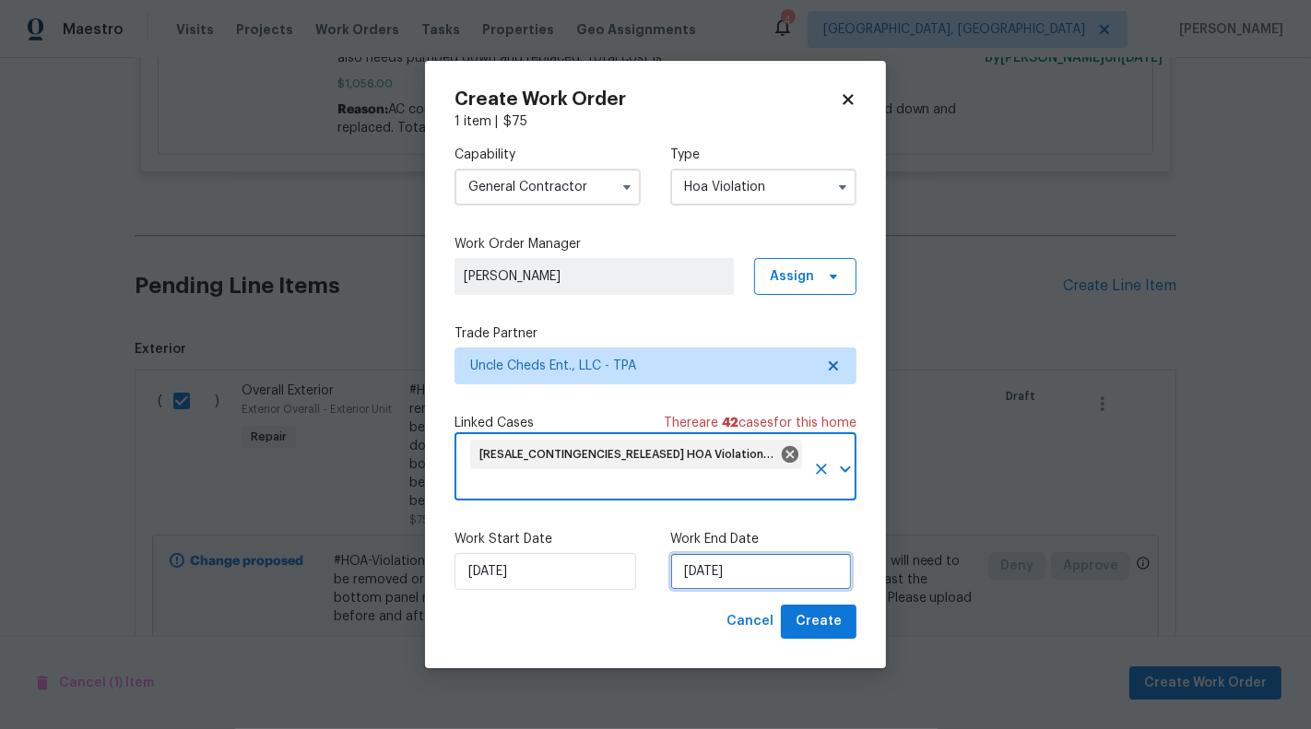
click at [725, 570] on input "[DATE]" at bounding box center [761, 571] width 182 height 37
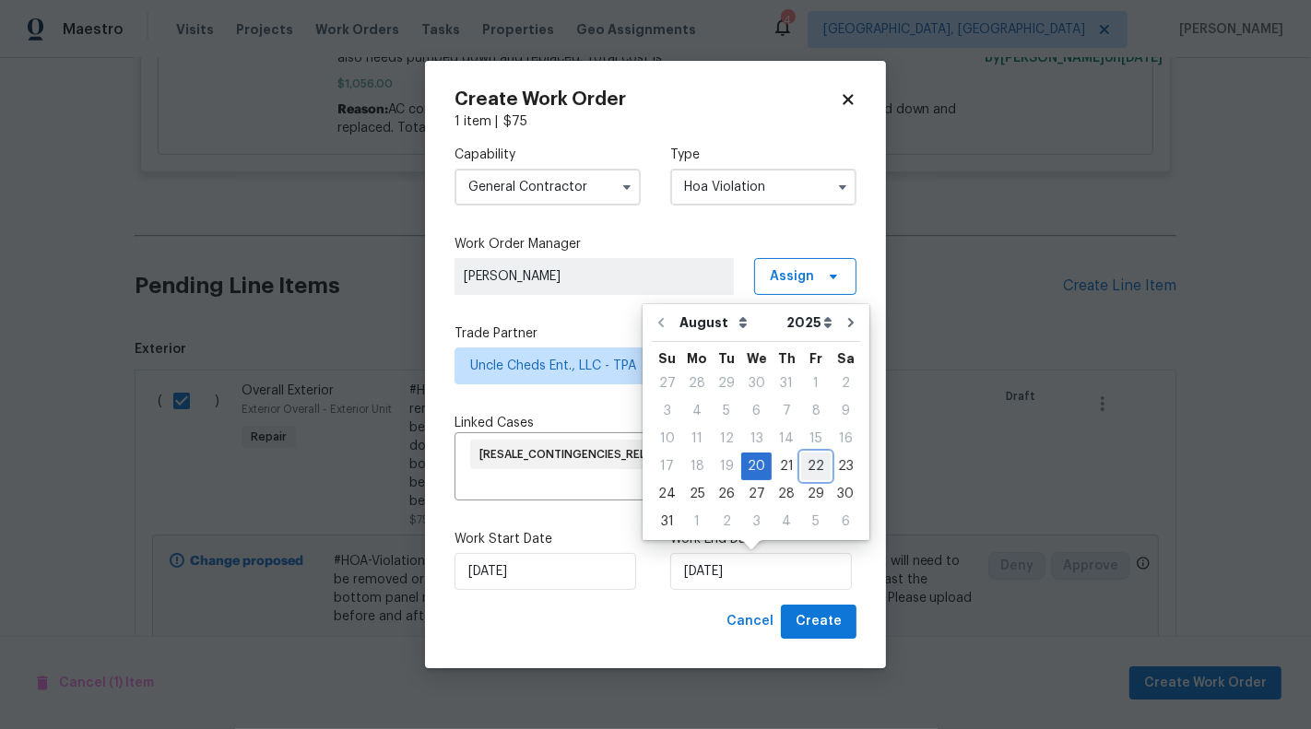
click at [810, 467] on div "22" at bounding box center [815, 466] width 29 height 26
click at [735, 567] on input "22/08/2025" at bounding box center [761, 571] width 182 height 37
click at [691, 496] on div "25" at bounding box center [696, 494] width 29 height 26
type input "[DATE]"
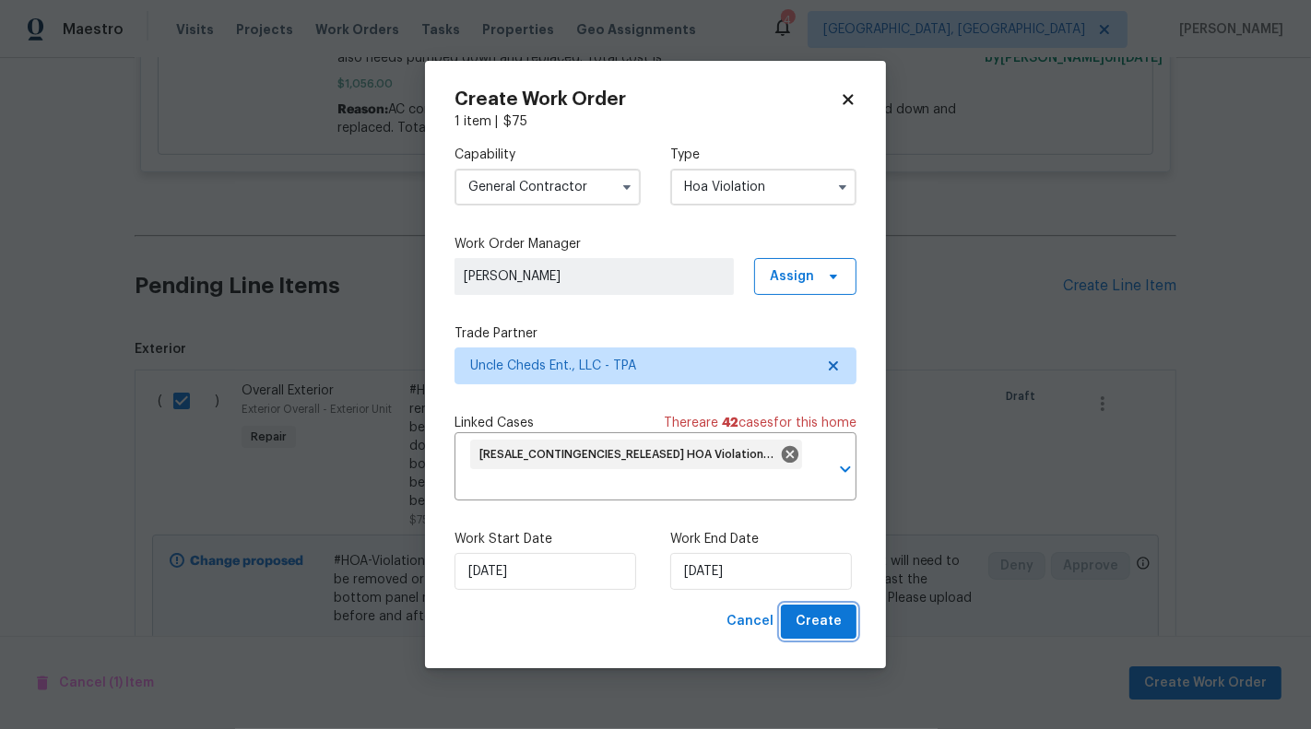
click at [825, 621] on span "Create" at bounding box center [818, 621] width 46 height 23
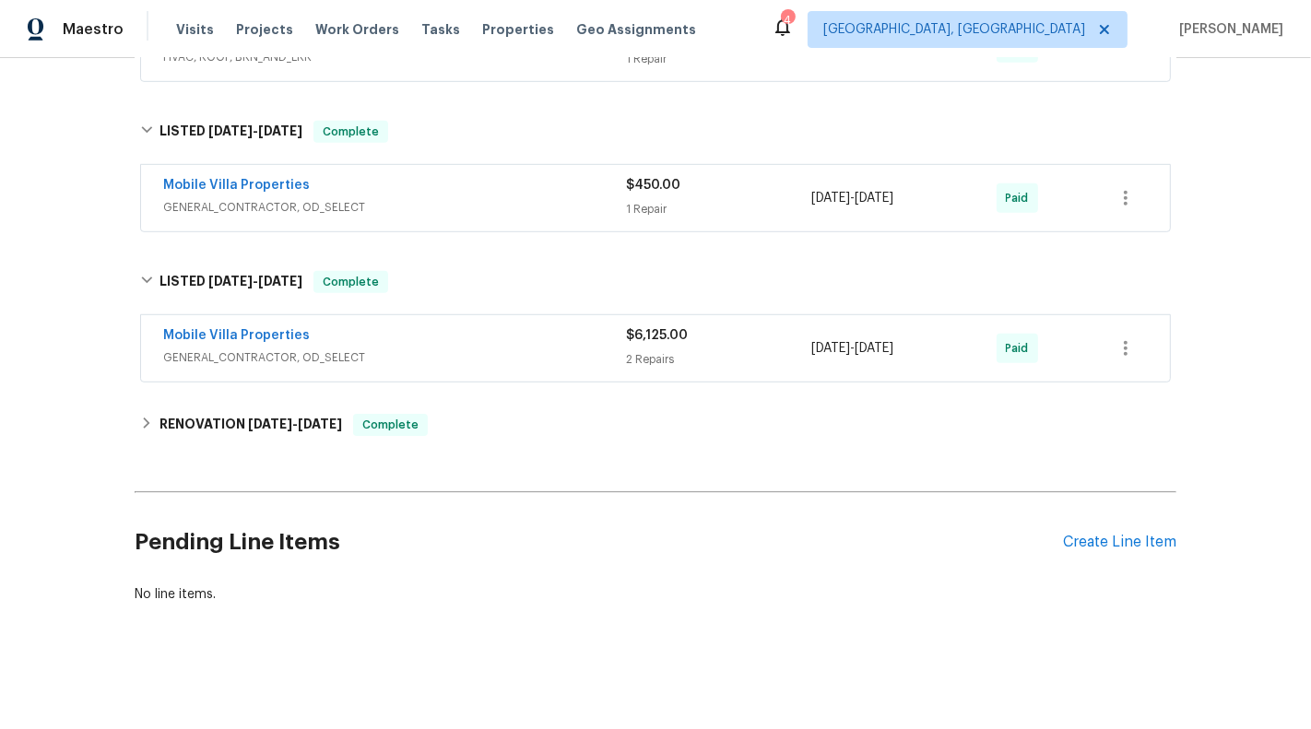
scroll to position [942, 0]
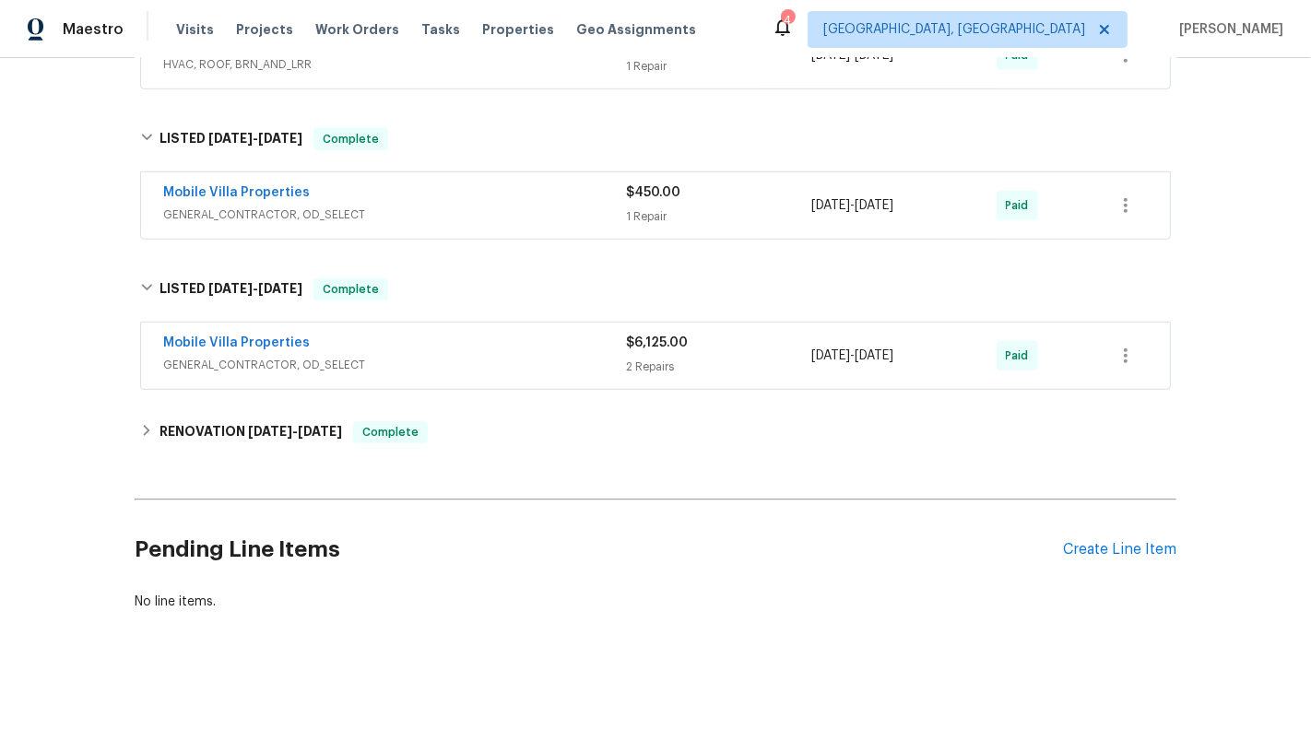
click at [614, 507] on h2 "Pending Line Items" at bounding box center [599, 550] width 928 height 86
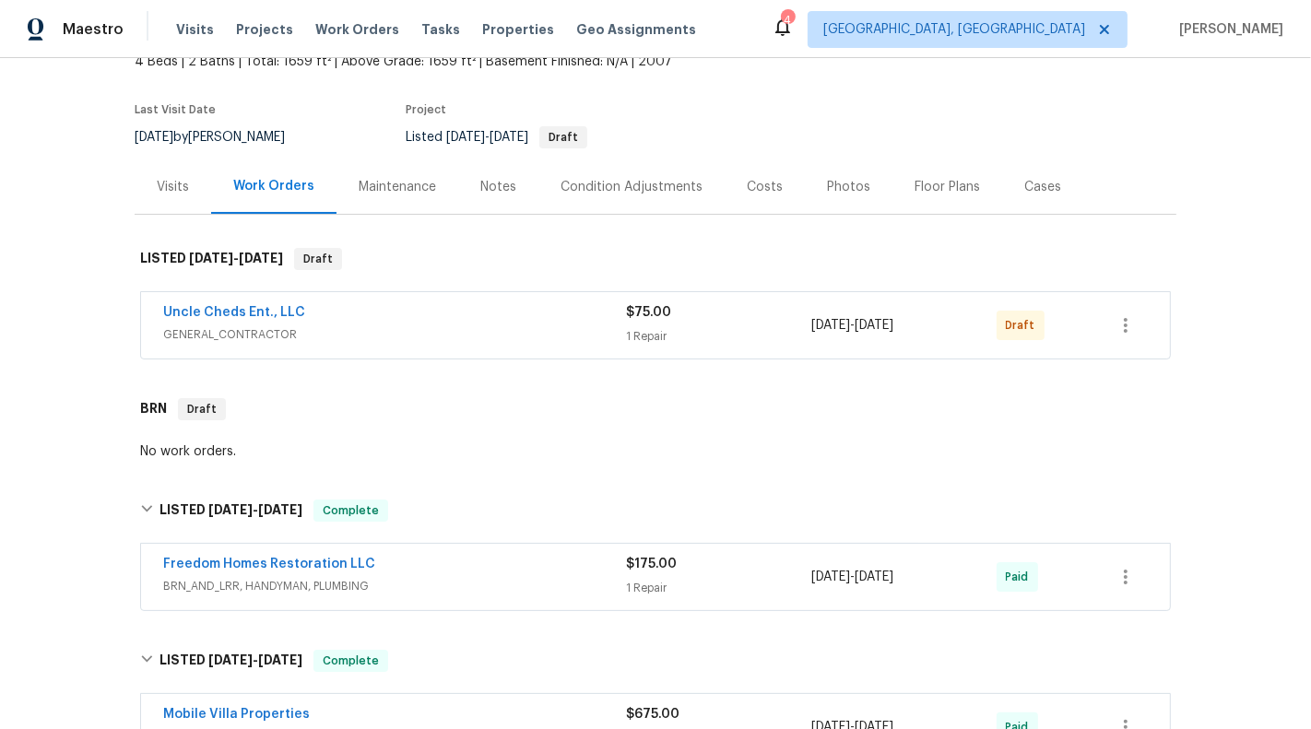
scroll to position [139, 0]
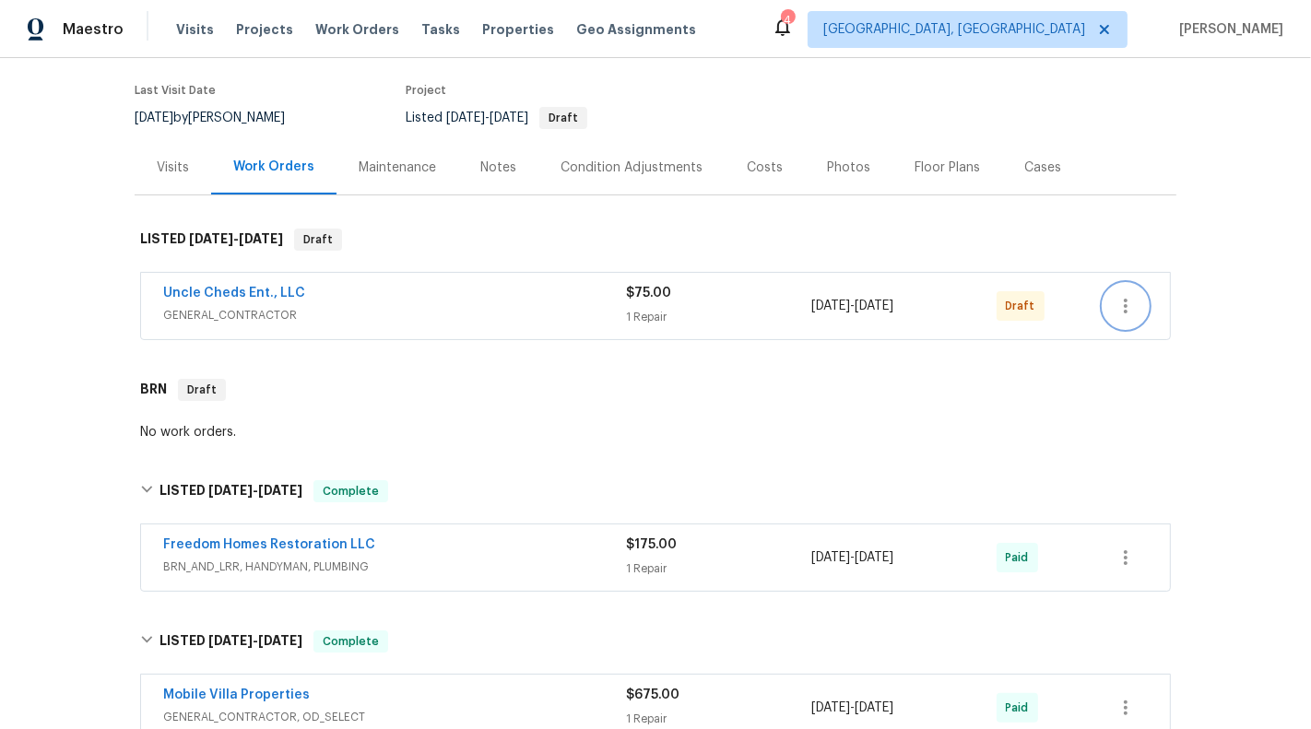
click at [1129, 300] on icon "button" at bounding box center [1125, 306] width 22 height 22
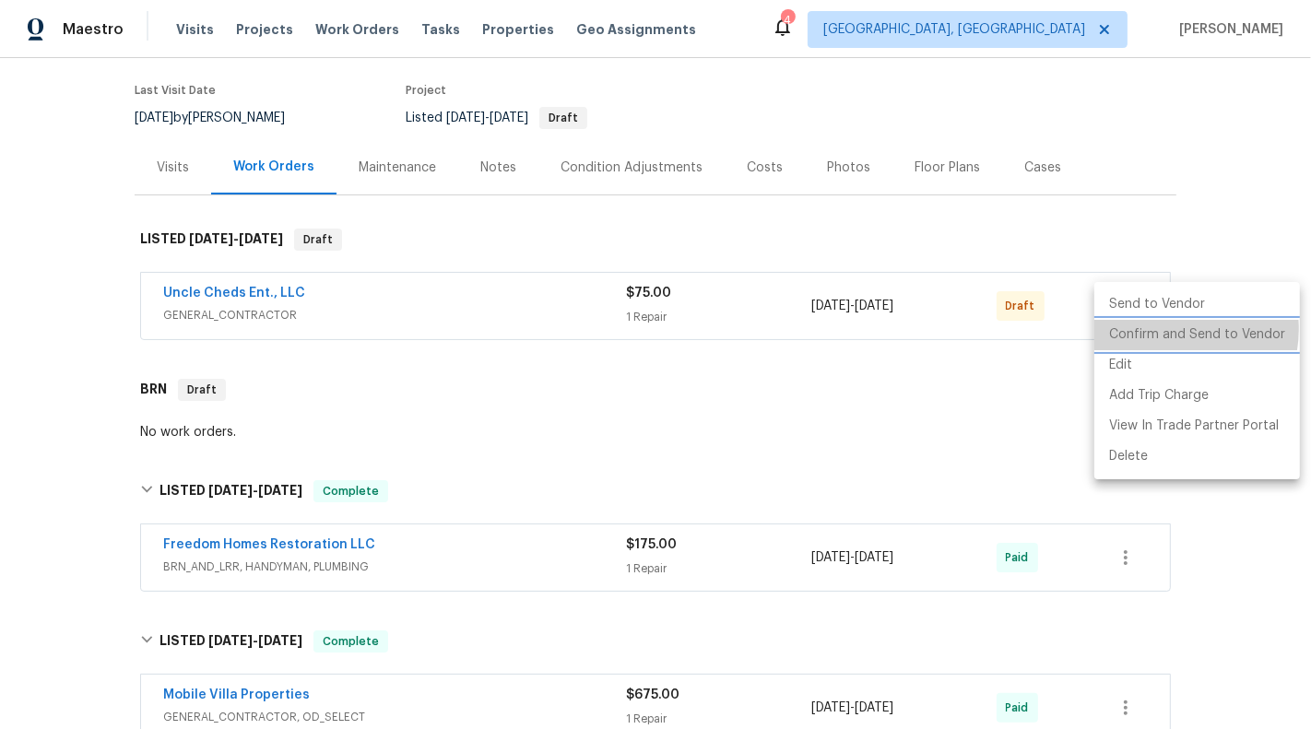
click at [1163, 329] on li "Confirm and Send to Vendor" at bounding box center [1197, 335] width 206 height 30
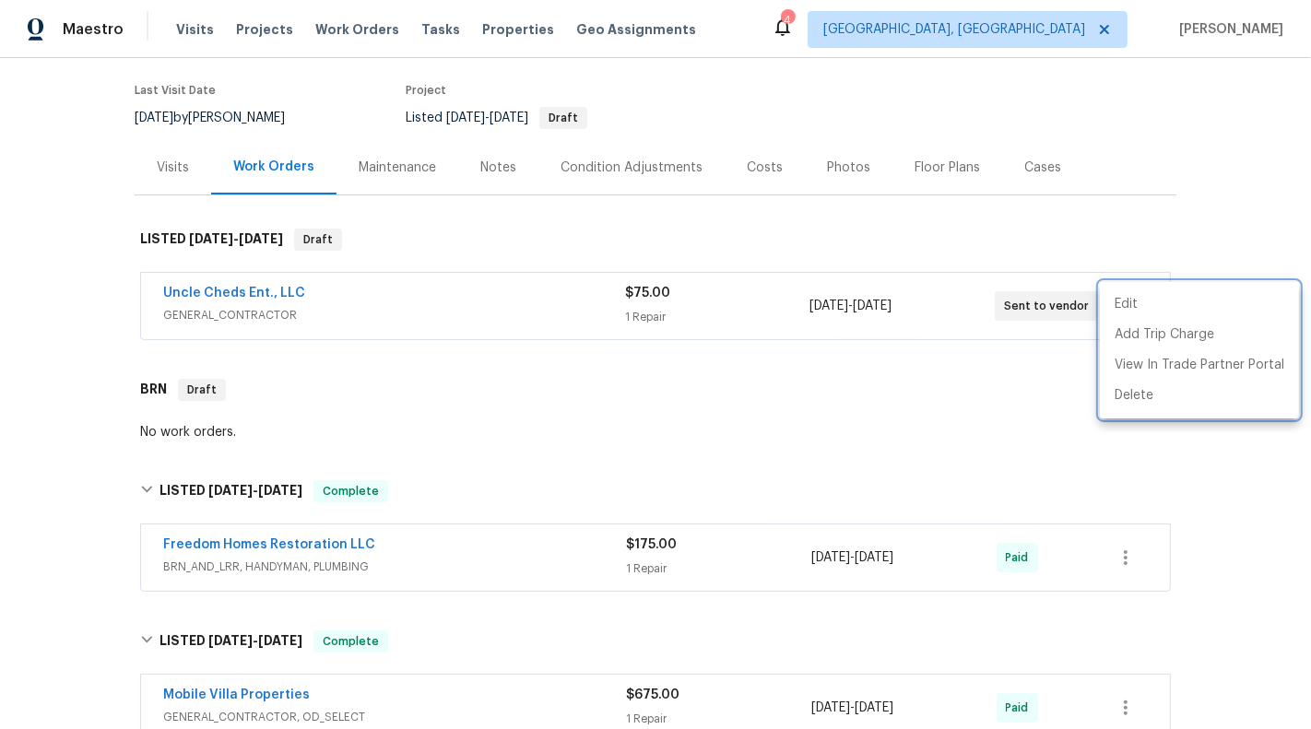
click at [30, 344] on div at bounding box center [655, 364] width 1311 height 729
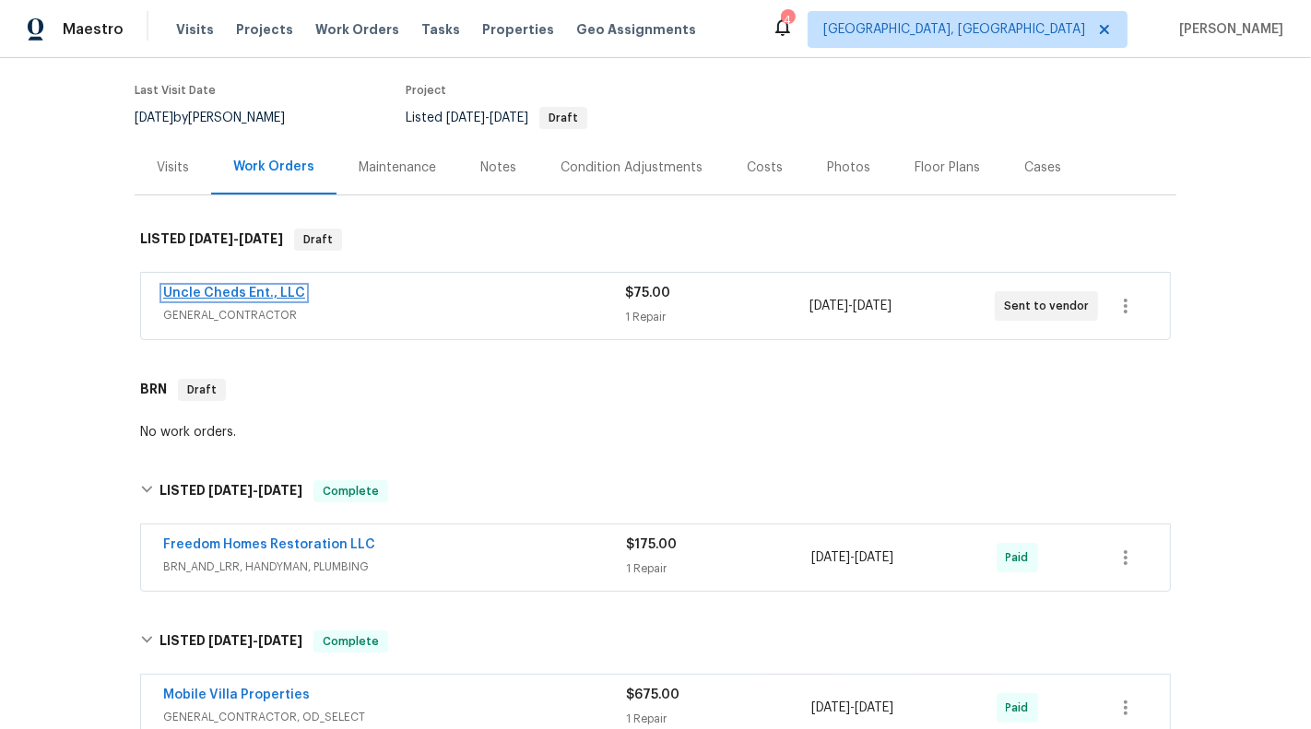
click at [239, 291] on link "Uncle Cheds Ent., LLC" at bounding box center [234, 293] width 142 height 13
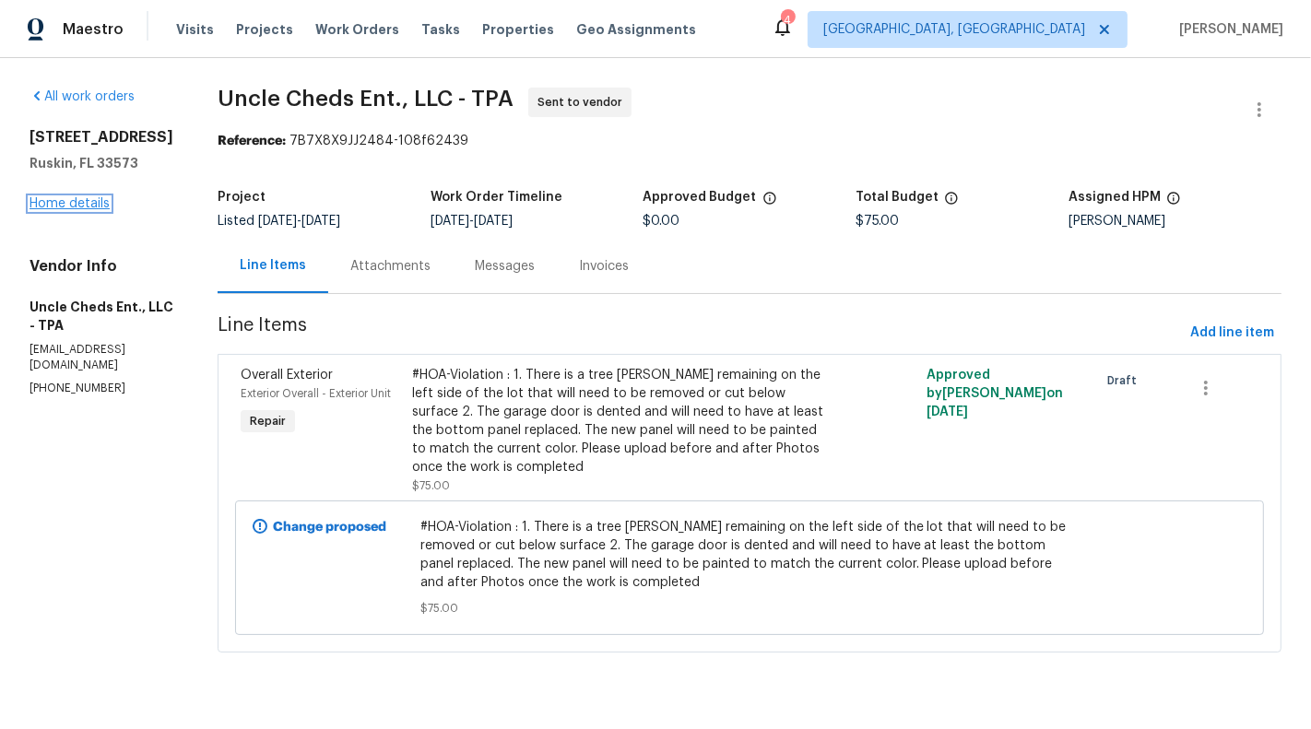
click at [43, 210] on link "Home details" at bounding box center [69, 203] width 80 height 13
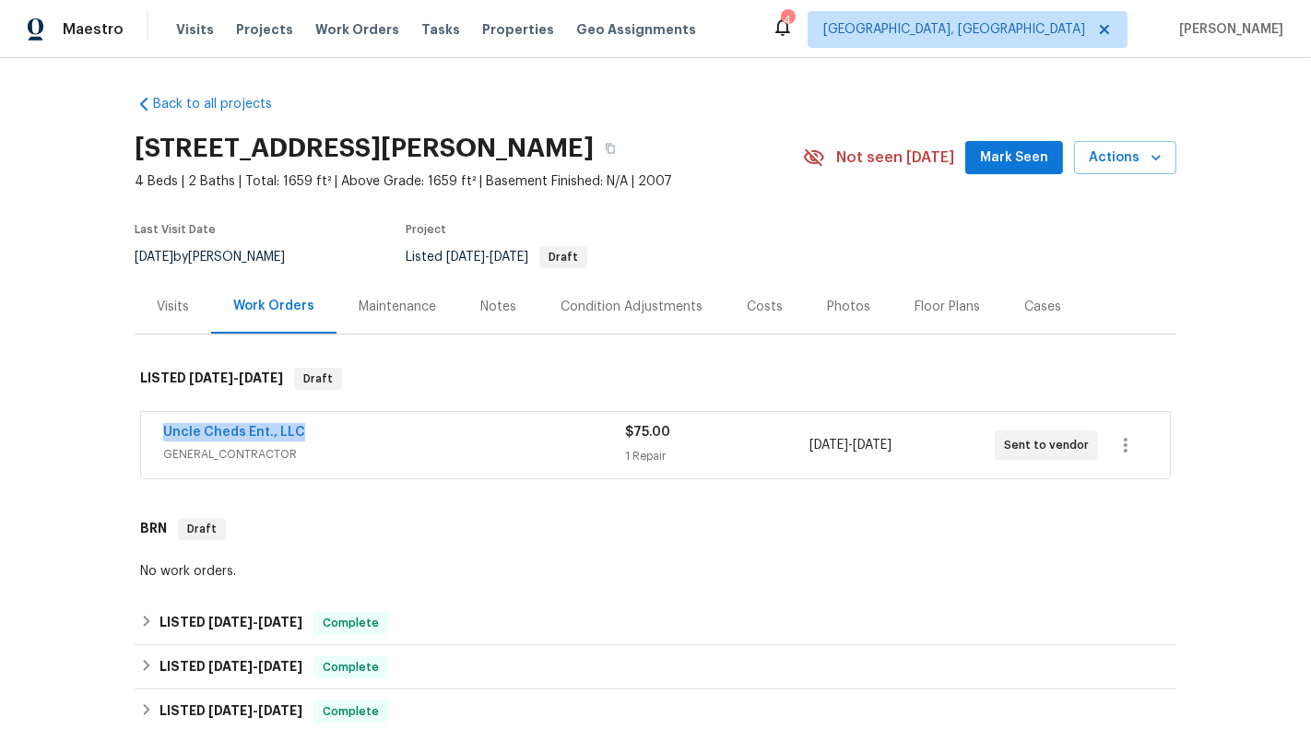
drag, startPoint x: 314, startPoint y: 430, endPoint x: 147, endPoint y: 430, distance: 166.8
click at [147, 430] on div "Uncle Cheds Ent., LLC GENERAL_CONTRACTOR $75.00 1 Repair 8/20/2025 - 8/25/2025 …" at bounding box center [655, 445] width 1028 height 66
copy link "Uncle Cheds Ent., LLC"
click at [275, 426] on link "Uncle Cheds Ent., LLC" at bounding box center [234, 432] width 142 height 13
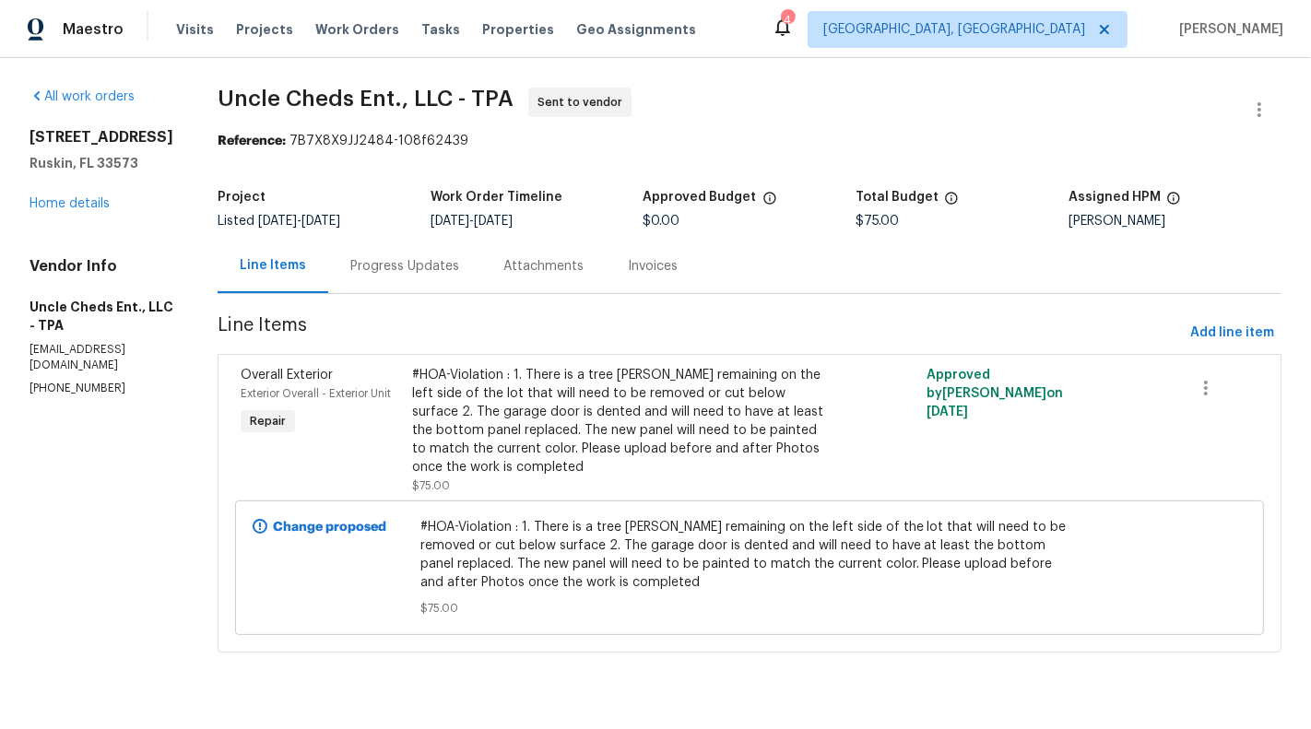
click at [406, 275] on div "Progress Updates" at bounding box center [404, 266] width 109 height 18
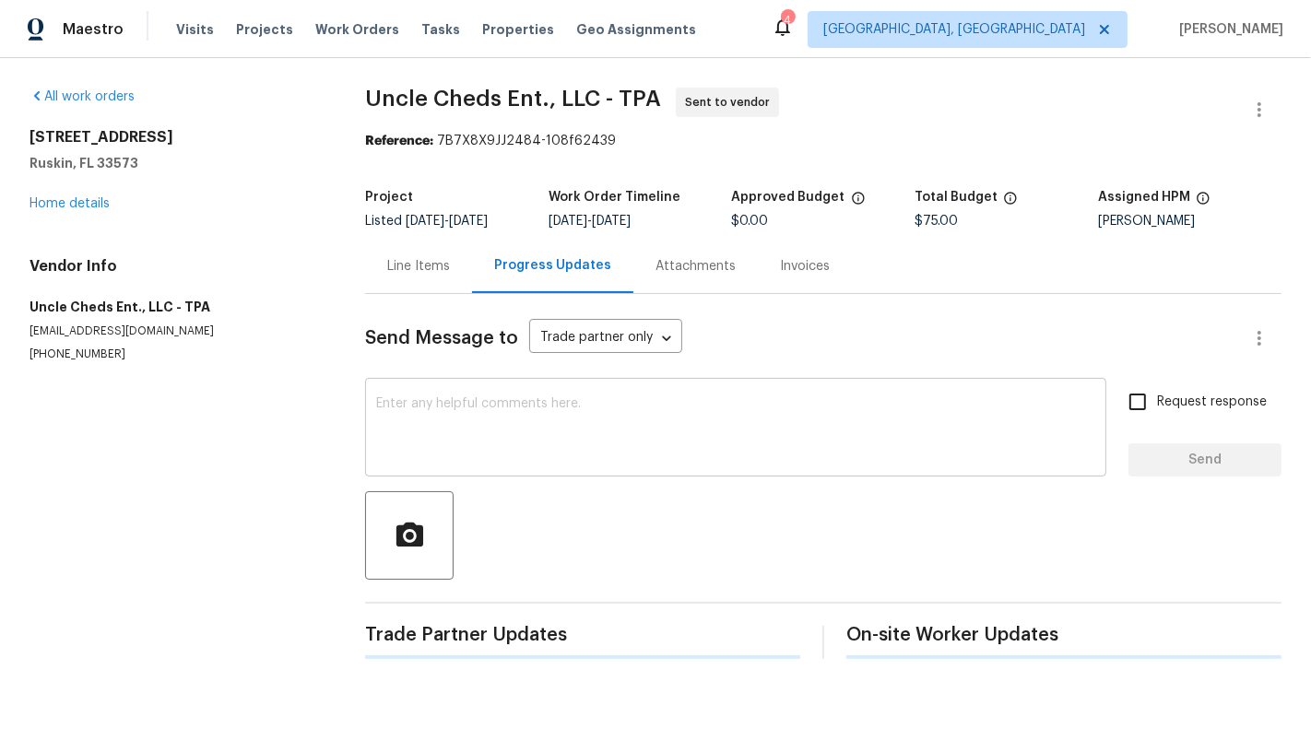
click at [432, 416] on textarea at bounding box center [735, 429] width 719 height 65
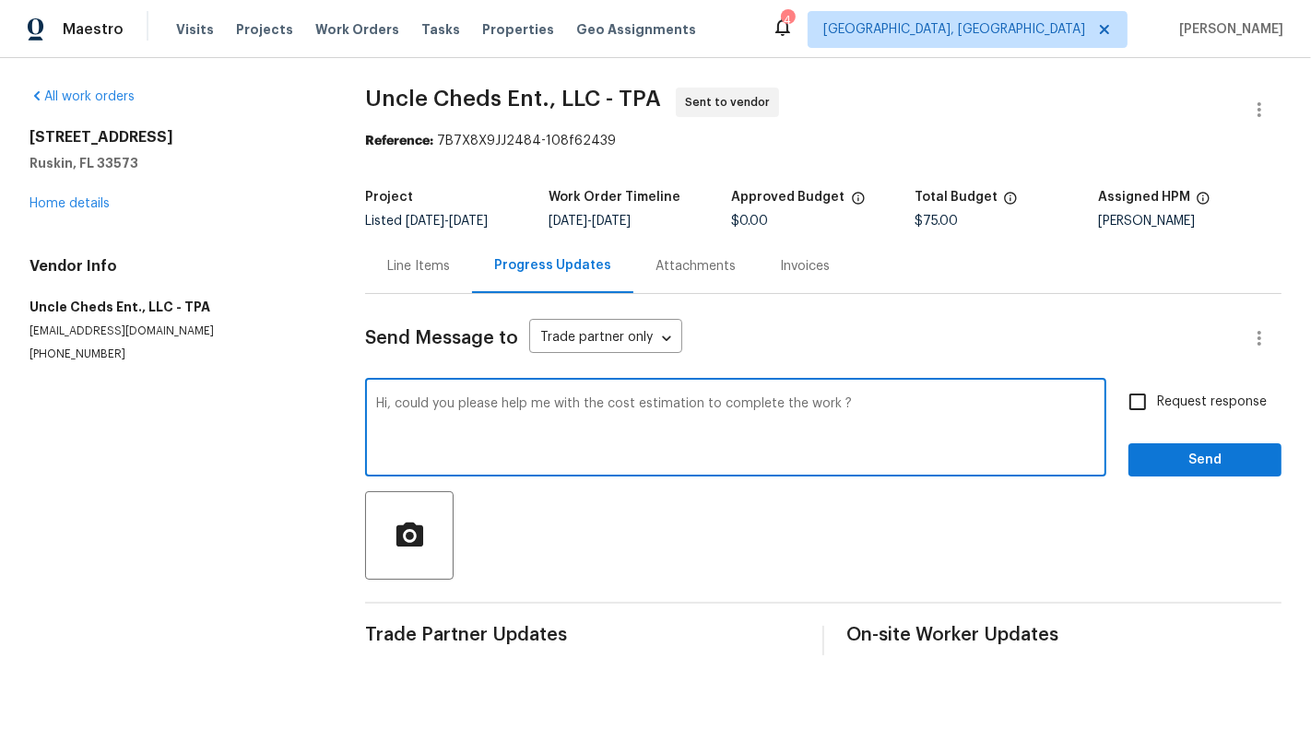
type textarea "Hi, could you please help me with the cost estimation to complete the work ?"
click at [1171, 410] on span "Request response" at bounding box center [1212, 402] width 110 height 19
click at [1157, 410] on input "Request response" at bounding box center [1137, 401] width 39 height 39
checkbox input "true"
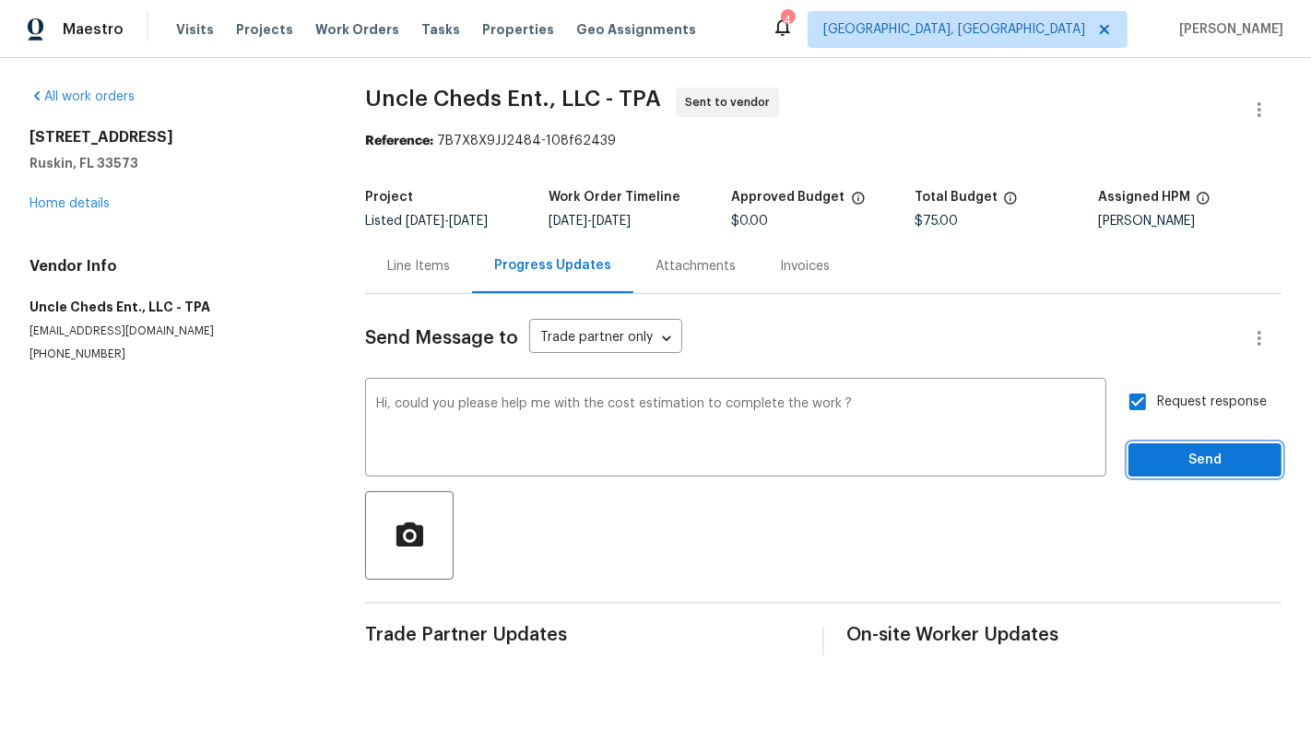
click at [1206, 453] on span "Send" at bounding box center [1204, 460] width 123 height 23
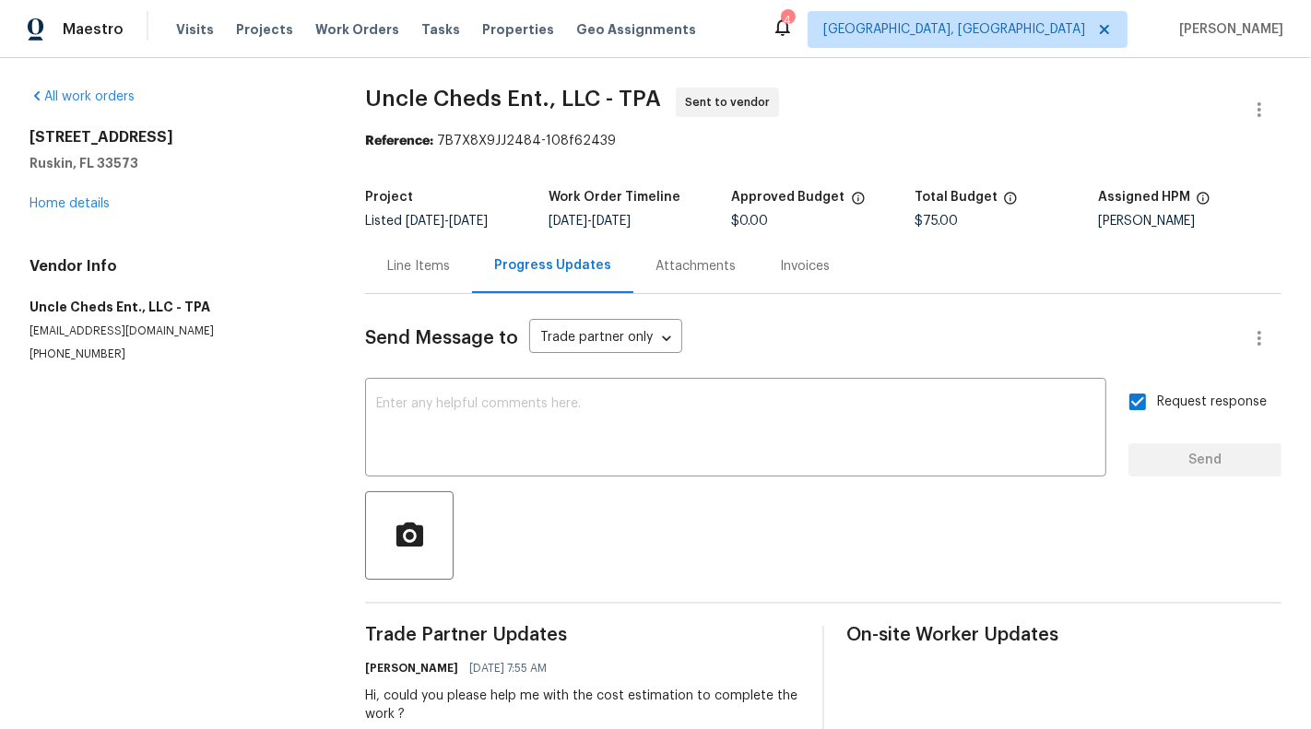
click at [405, 311] on div "Send Message to Trade partner only Trade partner only ​ x ​ Request response Se…" at bounding box center [823, 520] width 916 height 452
click at [405, 278] on div "Line Items" at bounding box center [418, 266] width 107 height 54
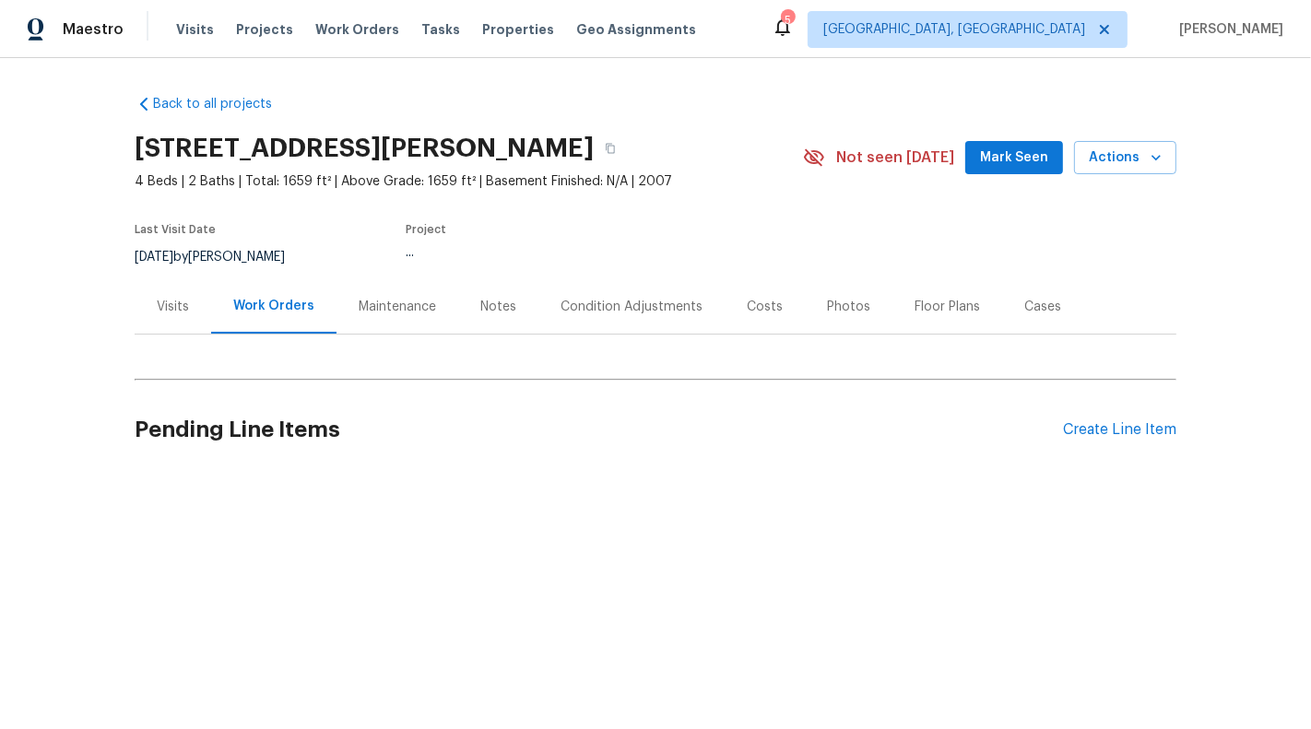
click at [159, 289] on div "Visits" at bounding box center [173, 306] width 76 height 54
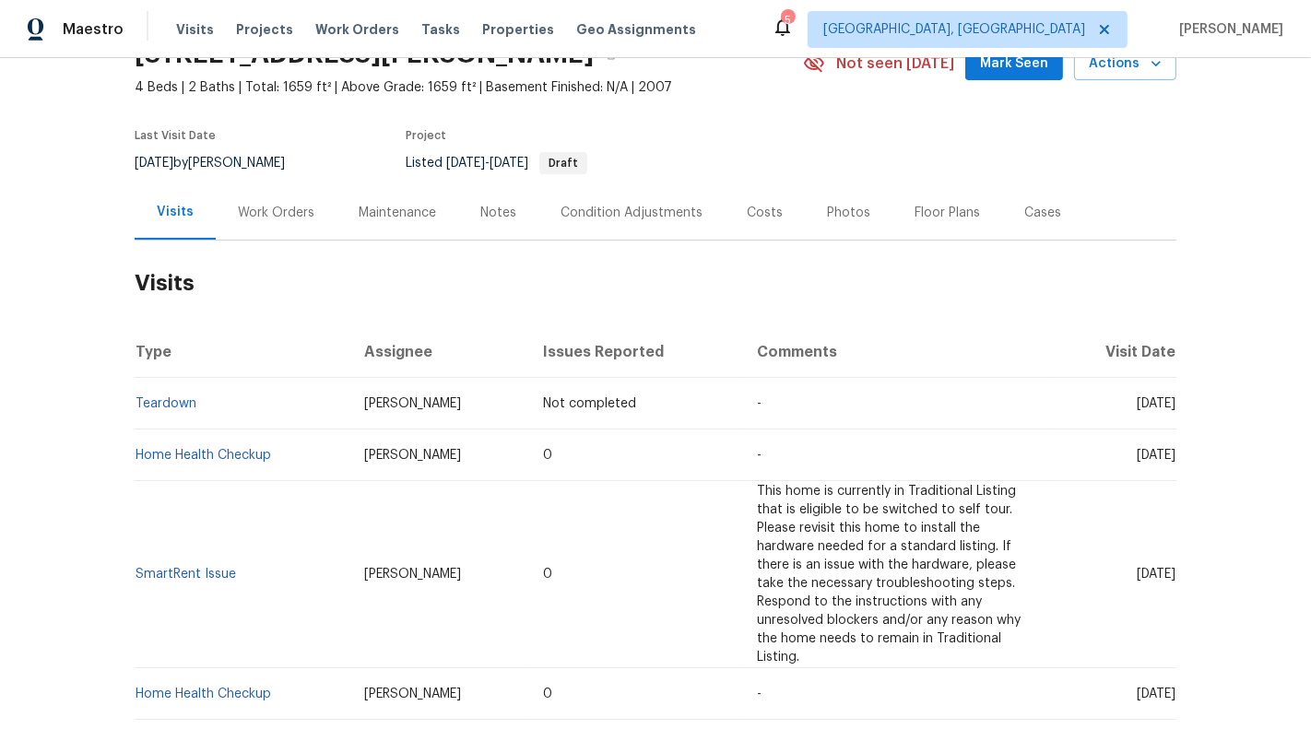
scroll to position [123, 0]
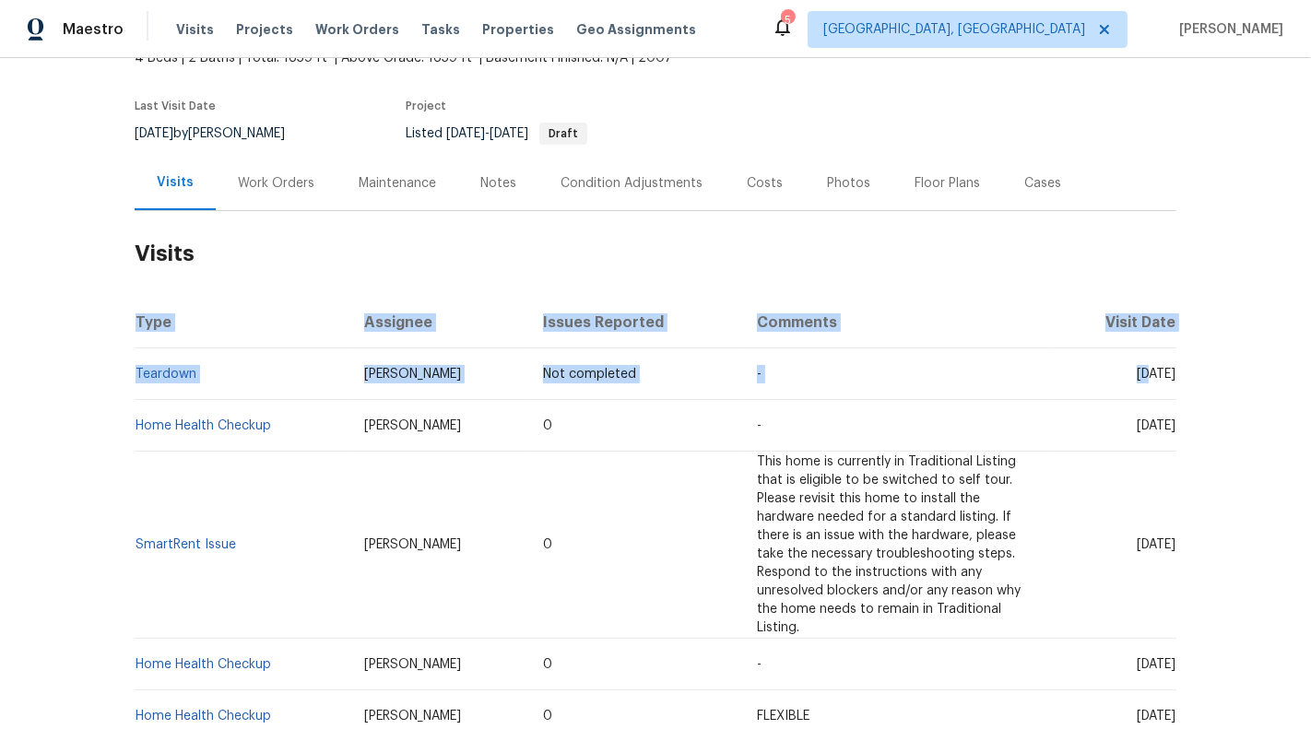
drag, startPoint x: 1083, startPoint y: 370, endPoint x: 1217, endPoint y: 370, distance: 133.6
click at [1217, 370] on div "Back to all projects 15452 Long Cypress Dr, Ruskin, FL 33573 4 Beds | 2 Baths |…" at bounding box center [655, 393] width 1311 height 671
click at [1171, 373] on span "Wed, Sep 03 2025" at bounding box center [1155, 374] width 39 height 13
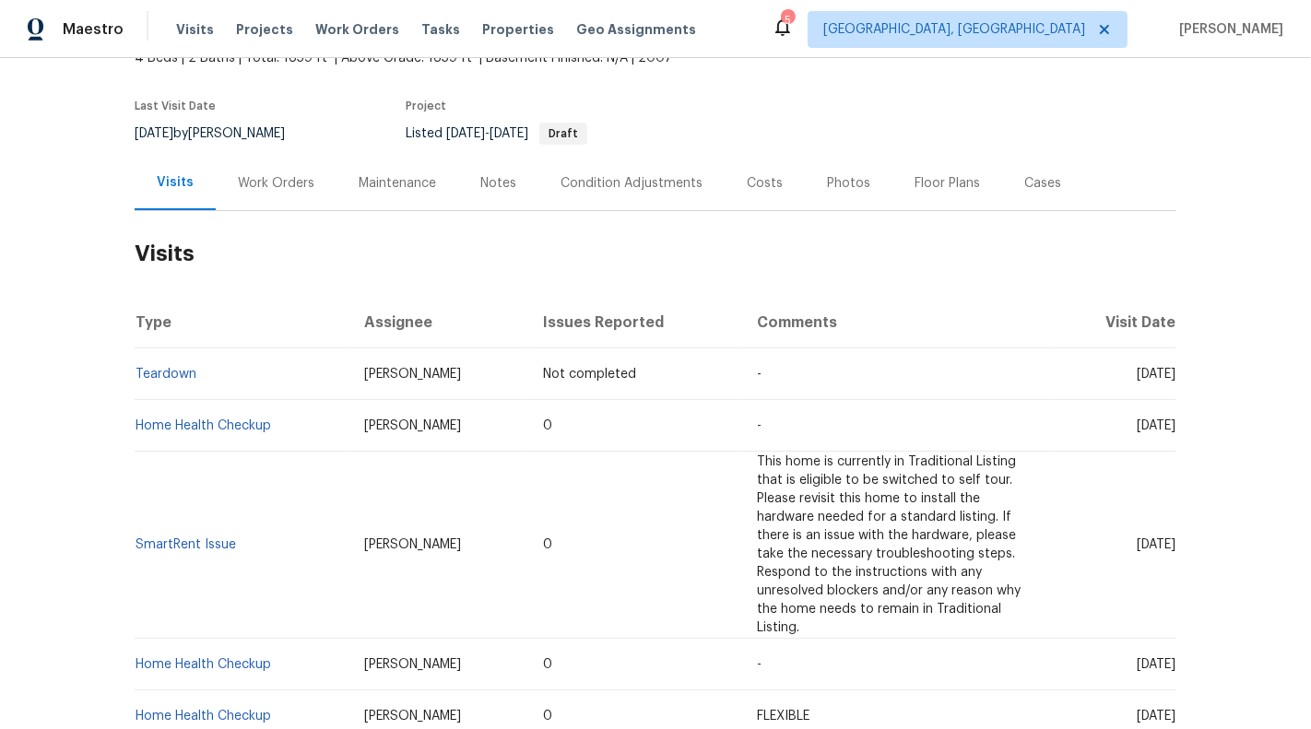
click at [1171, 373] on span "Wed, Sep 03 2025" at bounding box center [1155, 374] width 39 height 13
click at [290, 174] on div "Work Orders" at bounding box center [276, 183] width 76 height 18
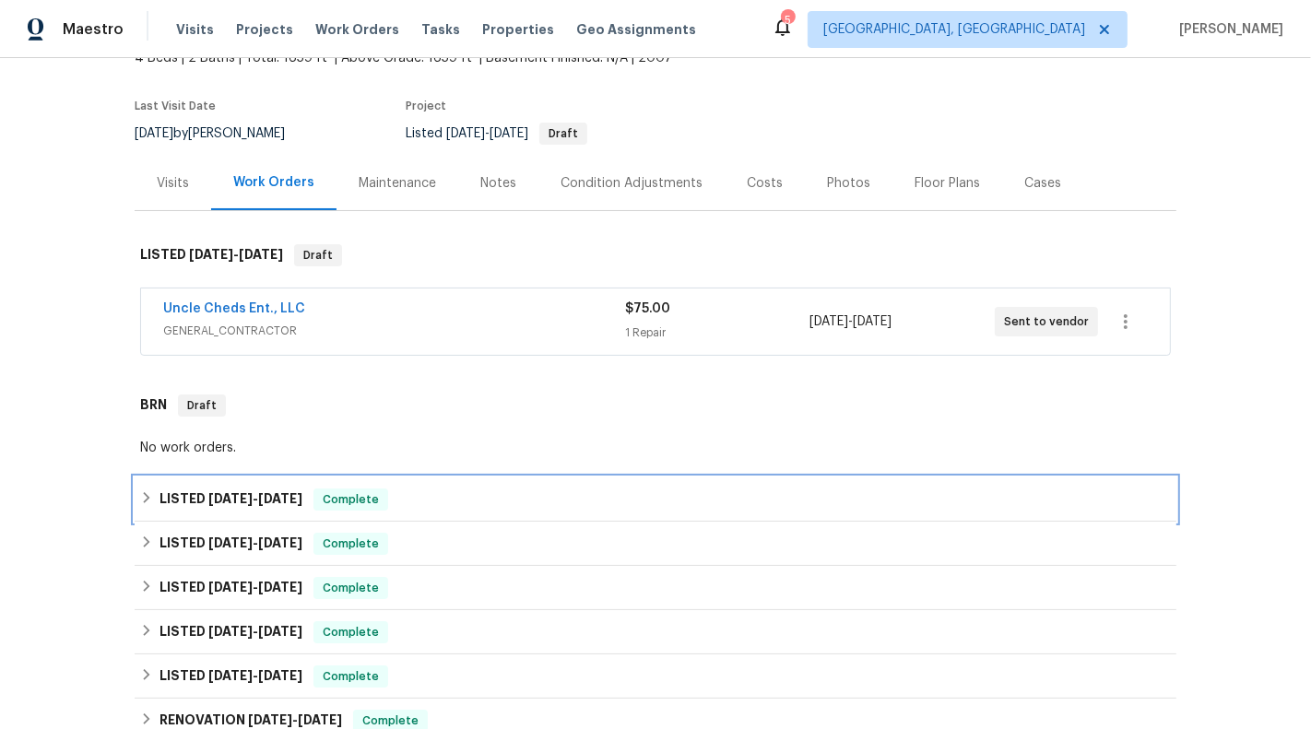
click at [654, 481] on div "LISTED [DATE] - [DATE] Complete" at bounding box center [655, 499] width 1041 height 44
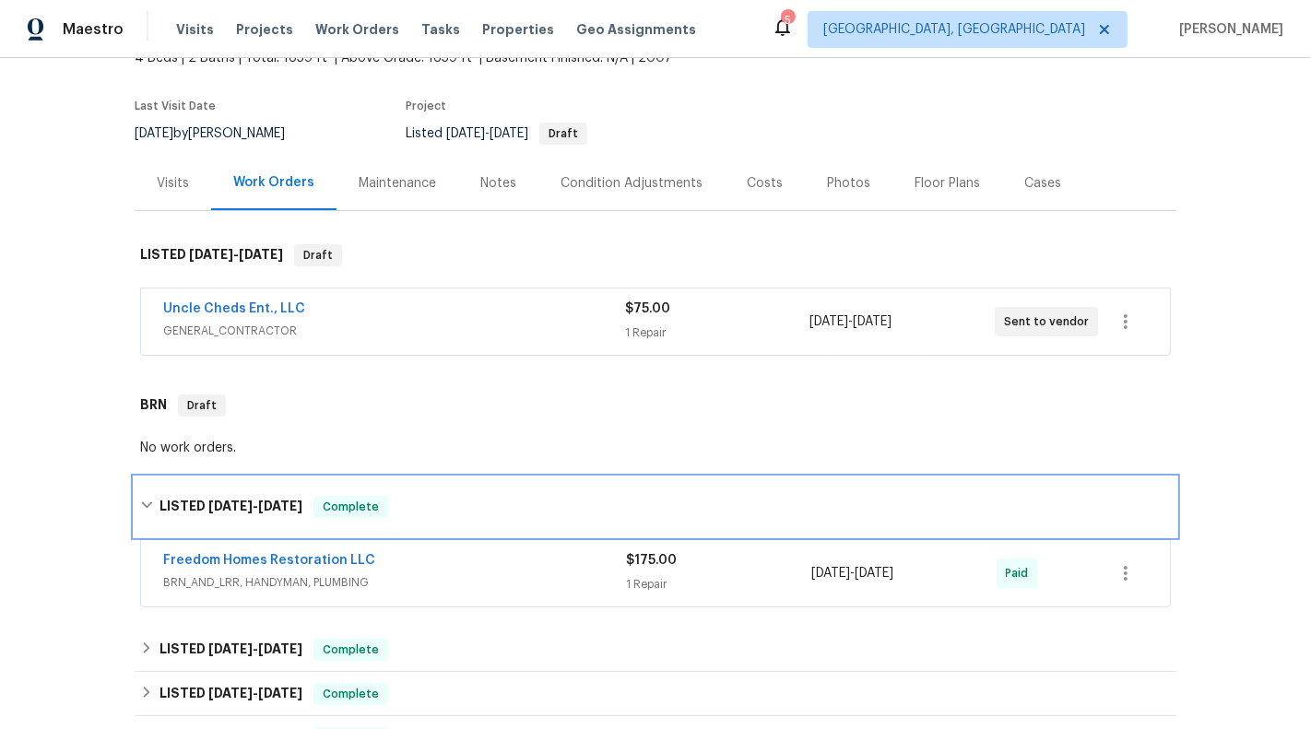
scroll to position [292, 0]
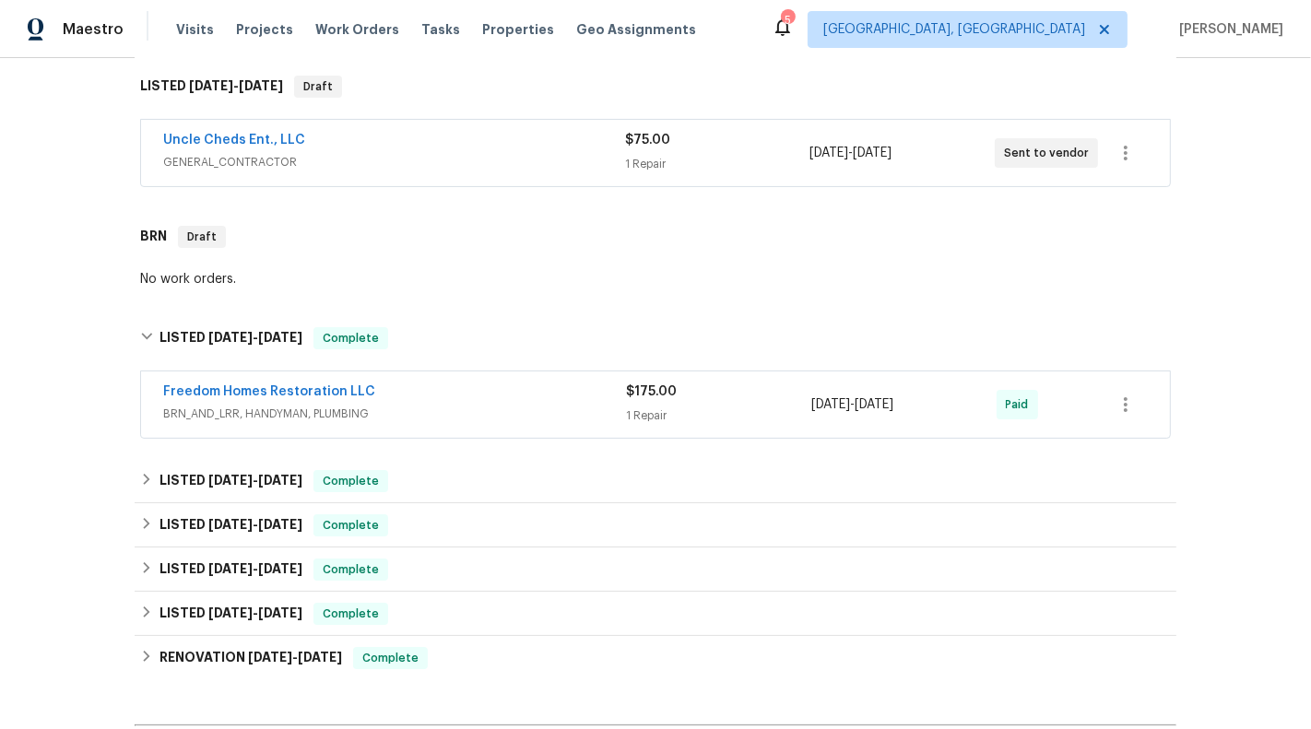
click at [718, 425] on div "Freedom Homes Restoration LLC BRN_AND_LRR, HANDYMAN, PLUMBING $175.00 1 Repair …" at bounding box center [655, 404] width 1028 height 66
click at [716, 406] on div "1 Repair" at bounding box center [718, 415] width 185 height 18
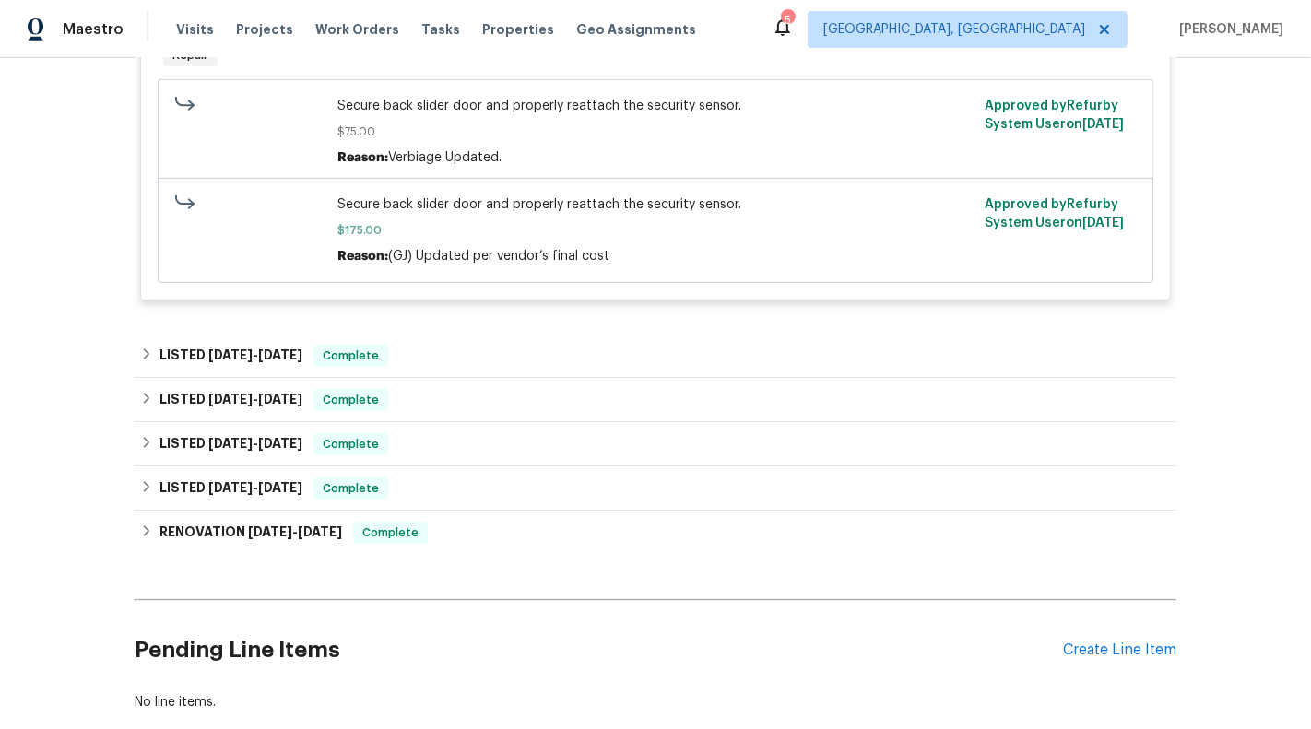
scroll to position [852, 0]
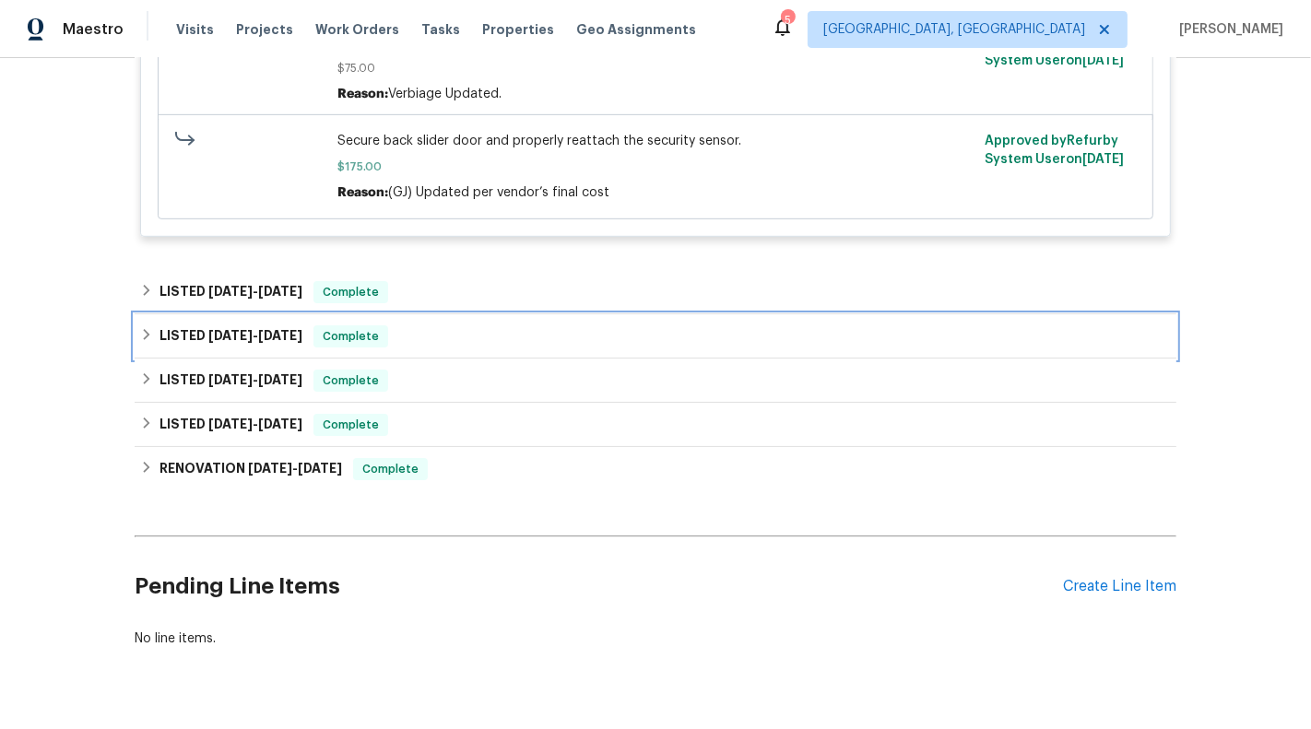
click at [677, 337] on div "LISTED [DATE] - [DATE] Complete" at bounding box center [655, 336] width 1041 height 44
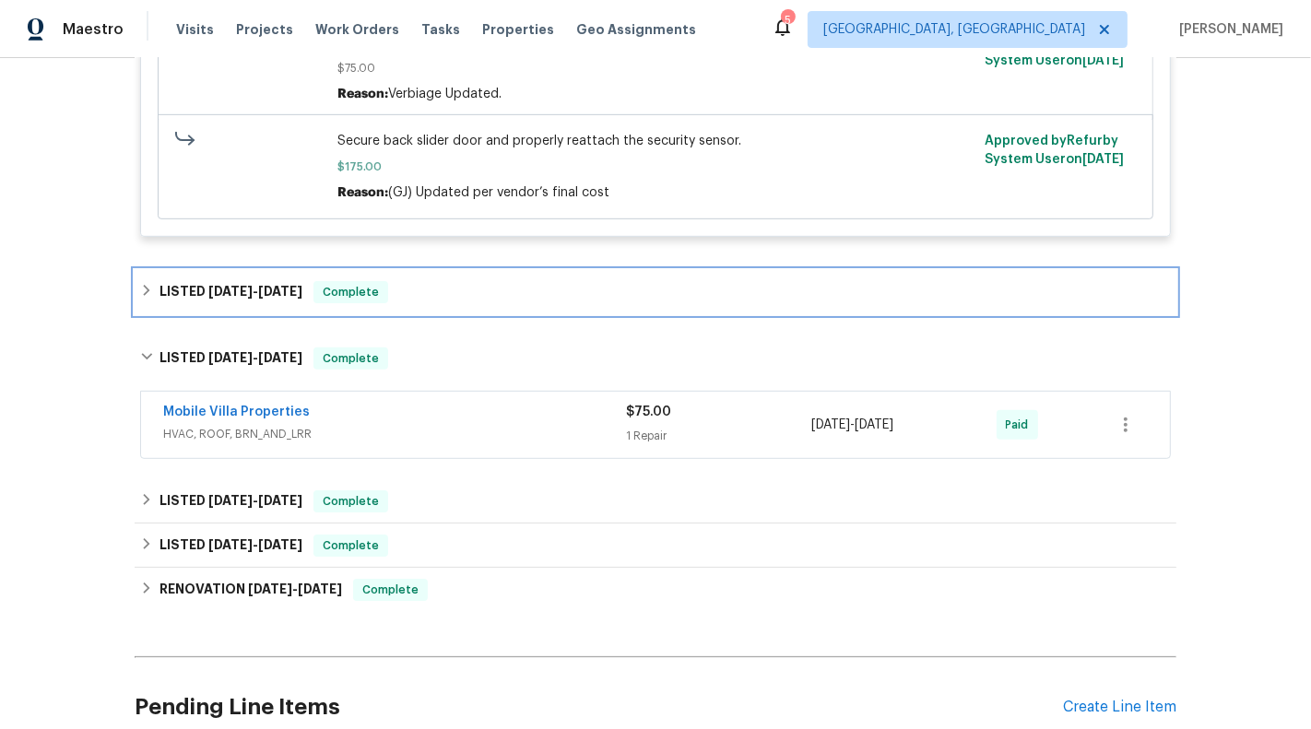
click at [673, 314] on div "LISTED 7/17/25 - 7/17/25 Complete" at bounding box center [655, 292] width 1041 height 44
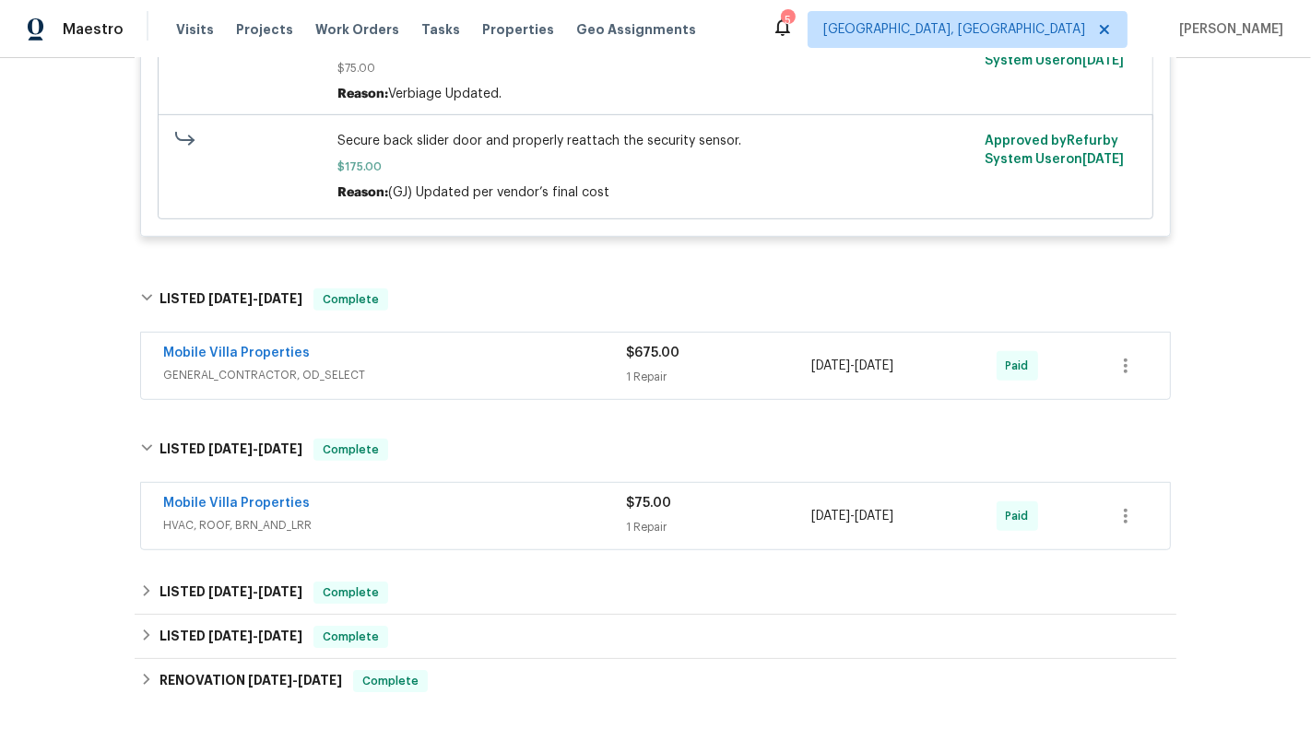
click at [673, 359] on span "$675.00" at bounding box center [652, 353] width 53 height 13
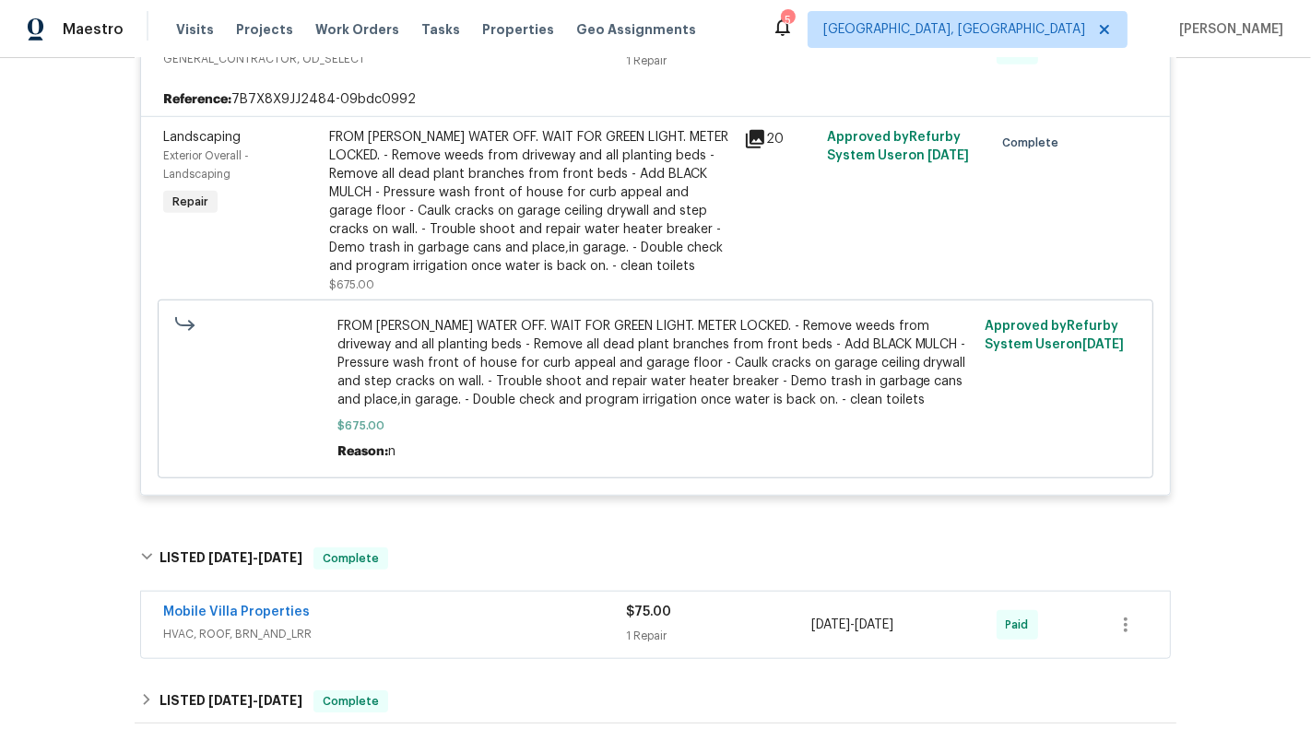
scroll to position [1192, 0]
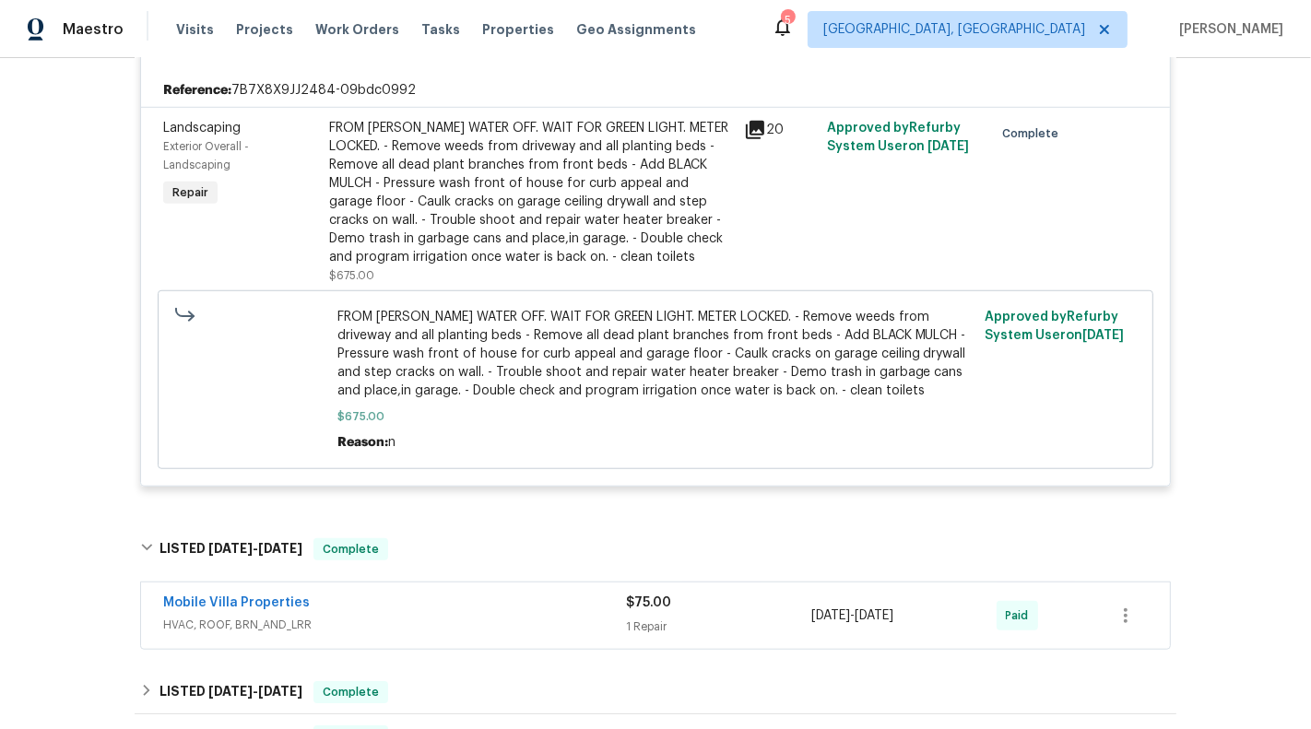
click at [663, 200] on div "FROM PAUL WATER OFF. WAIT FOR GREEN LIGHT. METER LOCKED. - Remove weeds from dr…" at bounding box center [531, 192] width 404 height 147
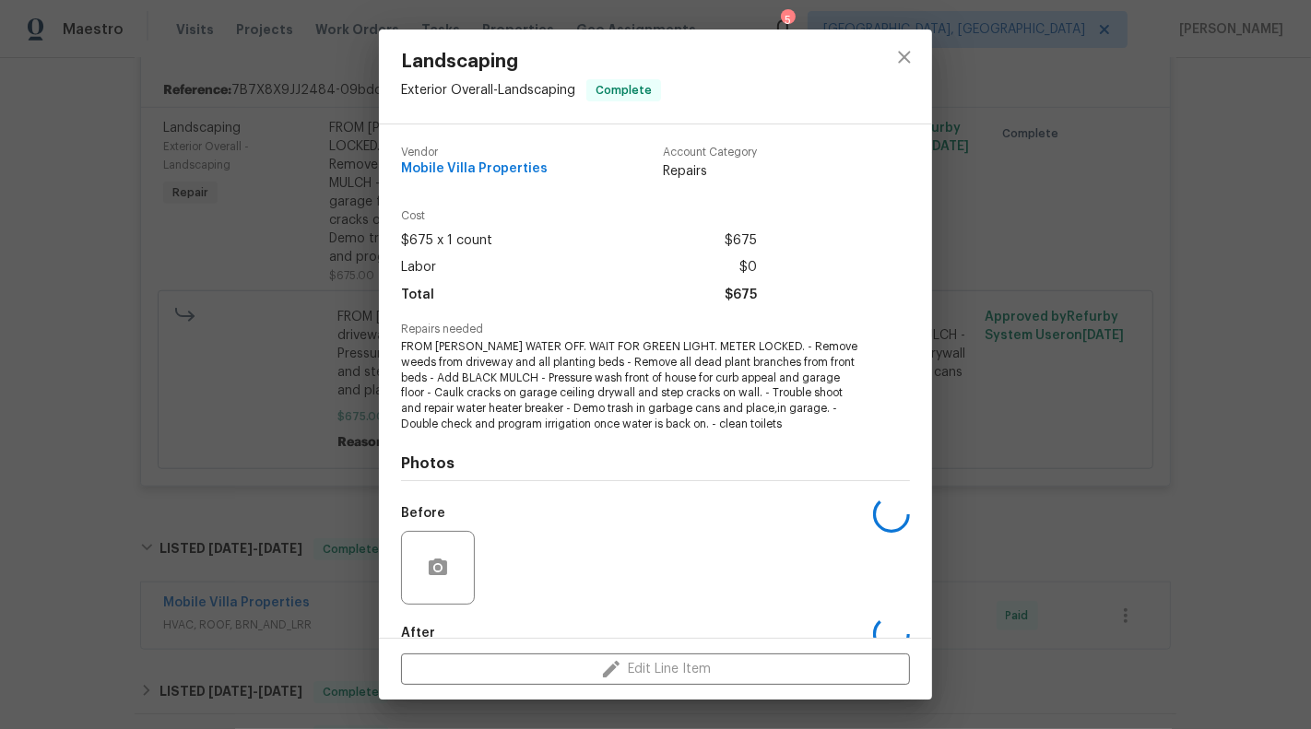
scroll to position [104, 0]
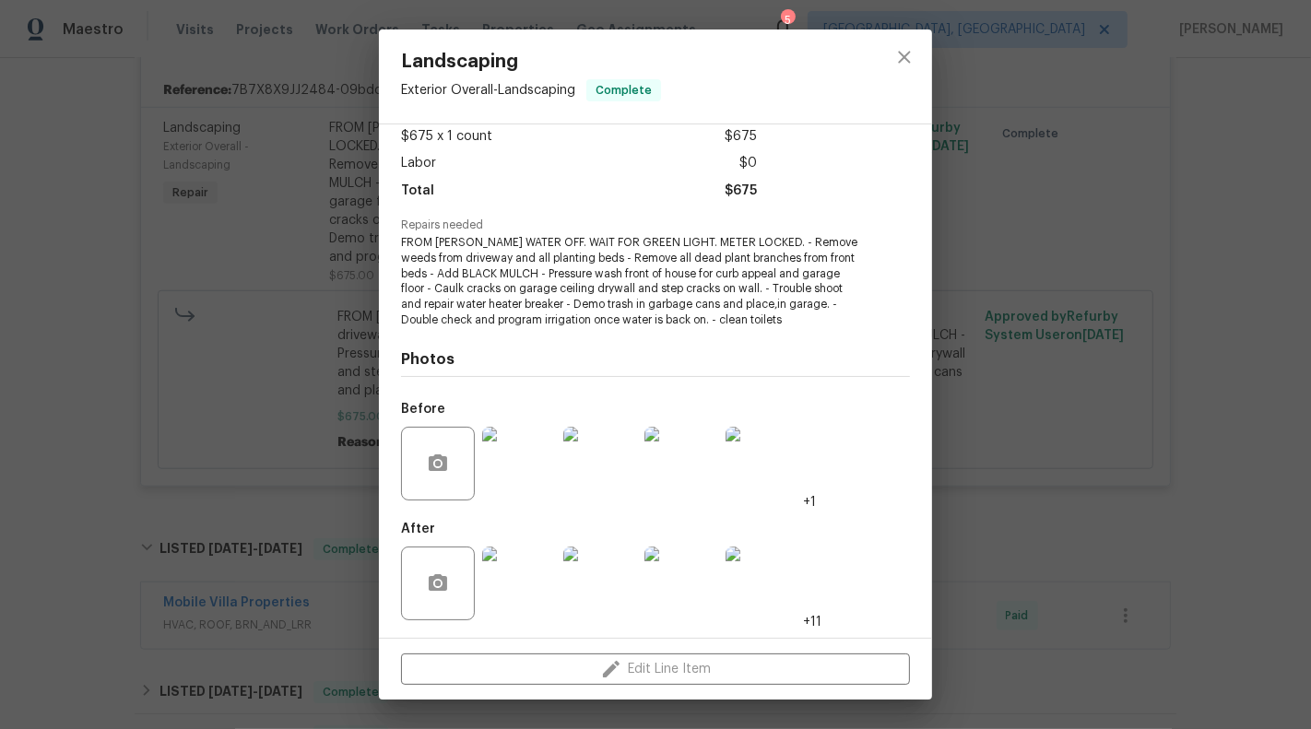
click at [515, 581] on img at bounding box center [519, 584] width 74 height 74
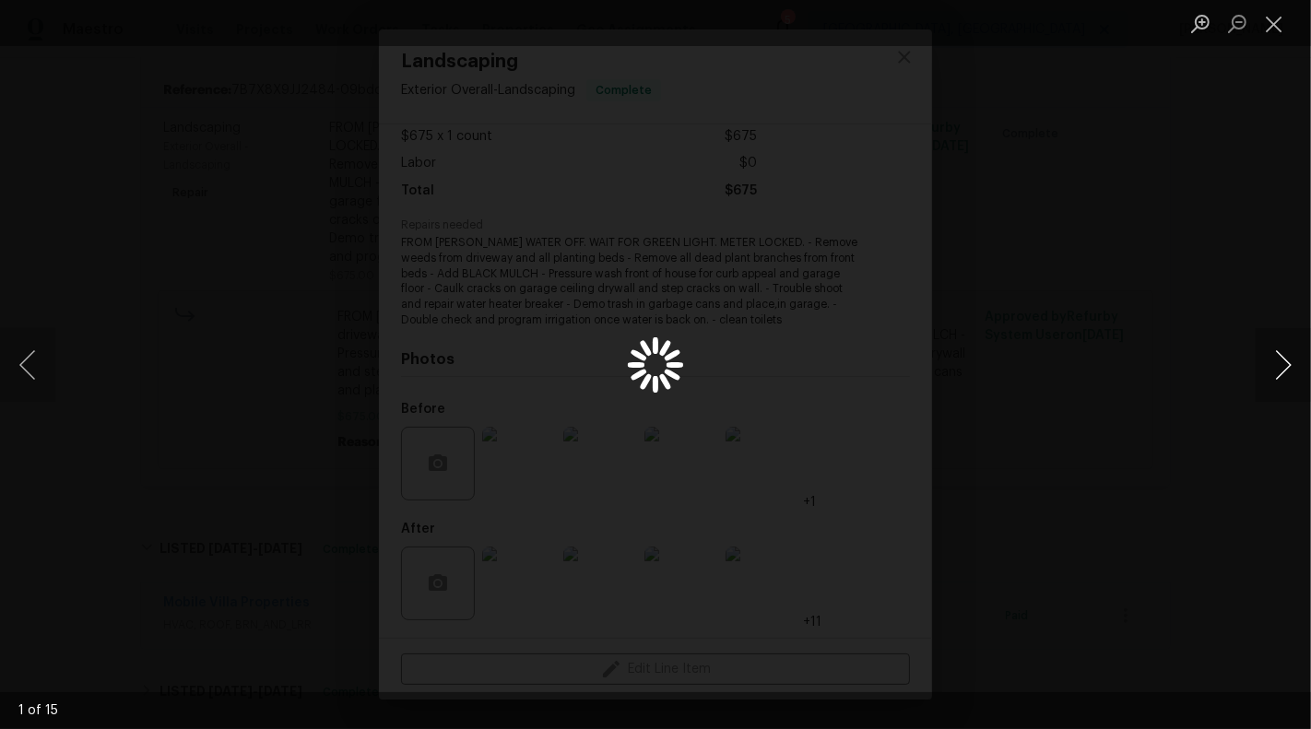
click at [1287, 362] on button "Next image" at bounding box center [1282, 365] width 55 height 74
click at [1282, 350] on button "Next image" at bounding box center [1282, 365] width 55 height 74
click at [1293, 360] on button "Next image" at bounding box center [1282, 365] width 55 height 74
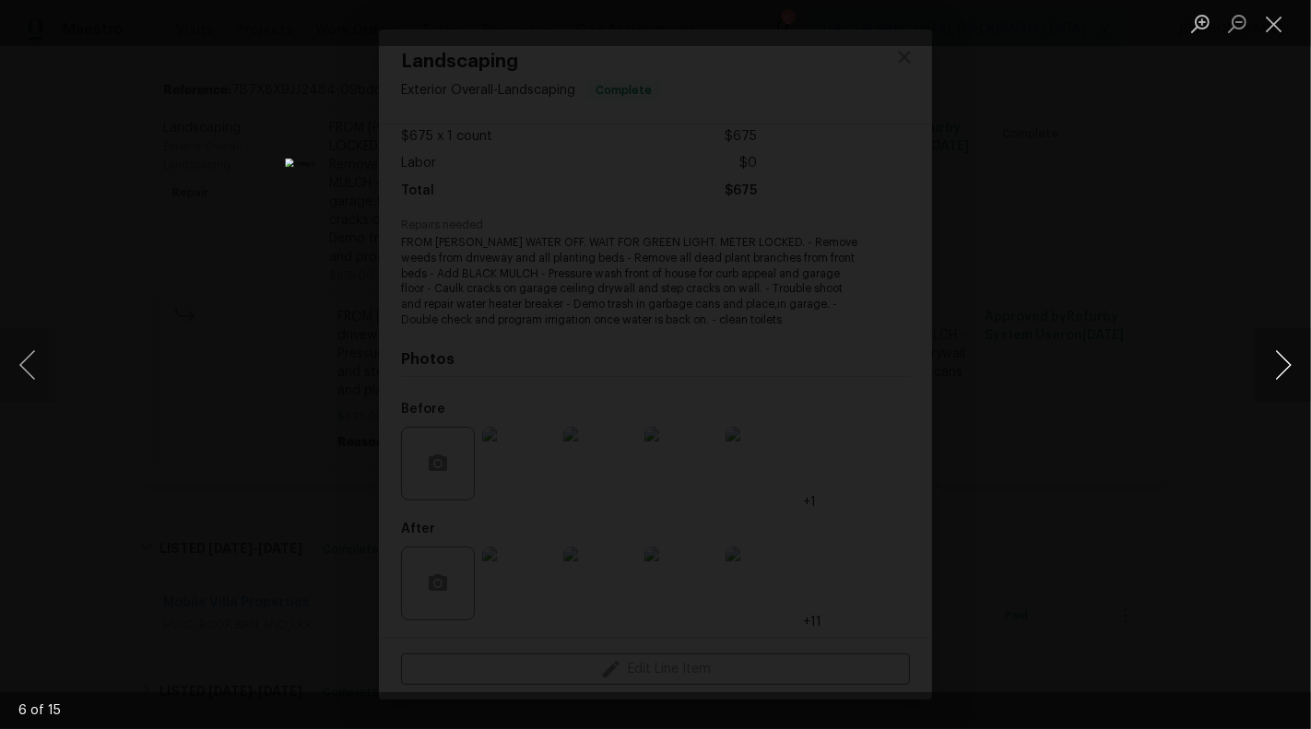
click at [1293, 360] on button "Next image" at bounding box center [1282, 365] width 55 height 74
click at [41, 359] on button "Previous image" at bounding box center [27, 365] width 55 height 74
click at [1287, 352] on button "Next image" at bounding box center [1282, 365] width 55 height 74
click at [1283, 351] on button "Next image" at bounding box center [1282, 365] width 55 height 74
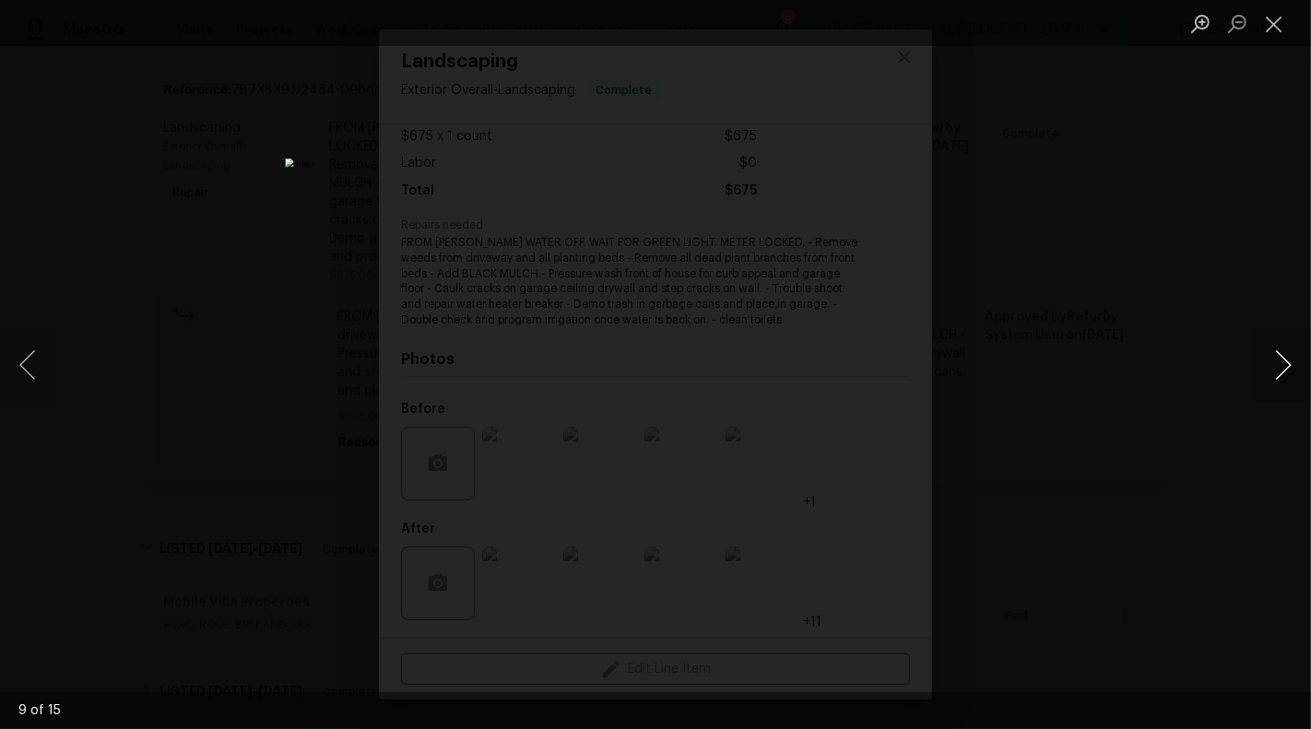
click at [1283, 351] on button "Next image" at bounding box center [1282, 365] width 55 height 74
click at [1283, 352] on button "Next image" at bounding box center [1282, 365] width 55 height 74
click at [1283, 353] on button "Next image" at bounding box center [1282, 365] width 55 height 74
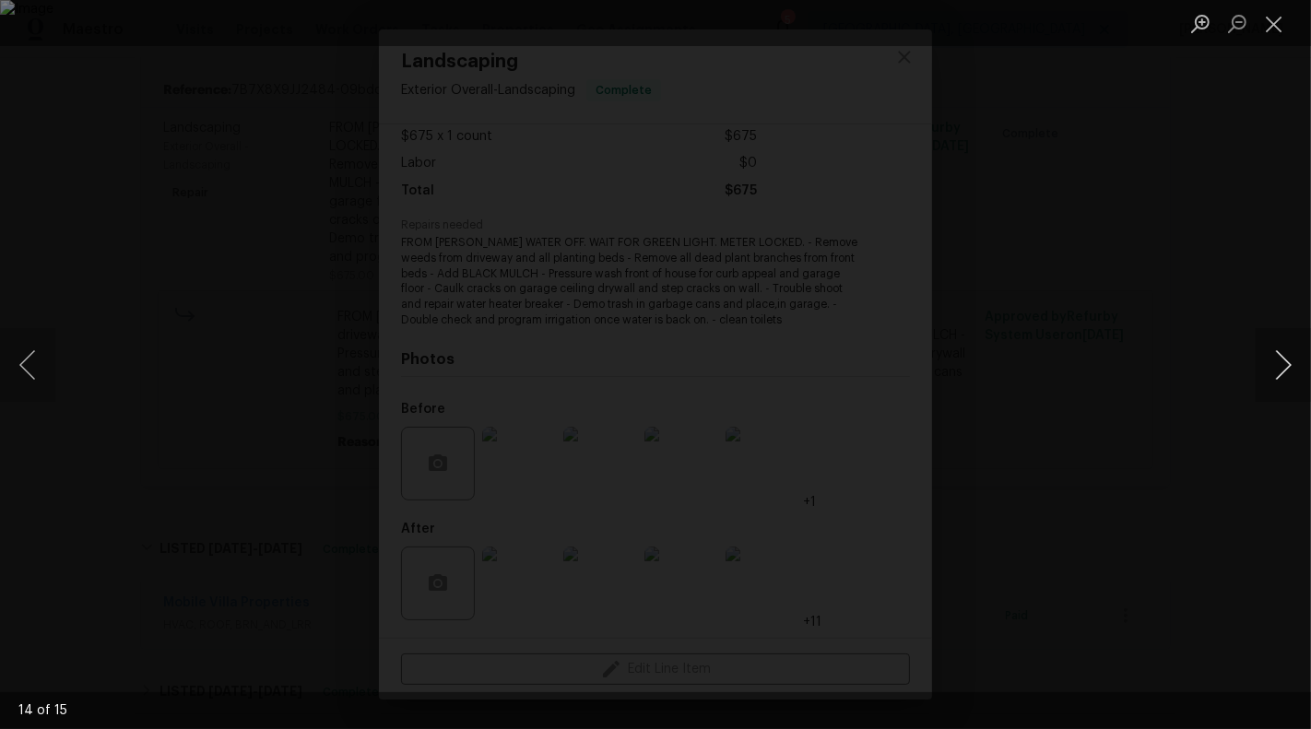
click at [1283, 353] on button "Next image" at bounding box center [1282, 365] width 55 height 74
click at [1272, 19] on button "Close lightbox" at bounding box center [1273, 23] width 37 height 32
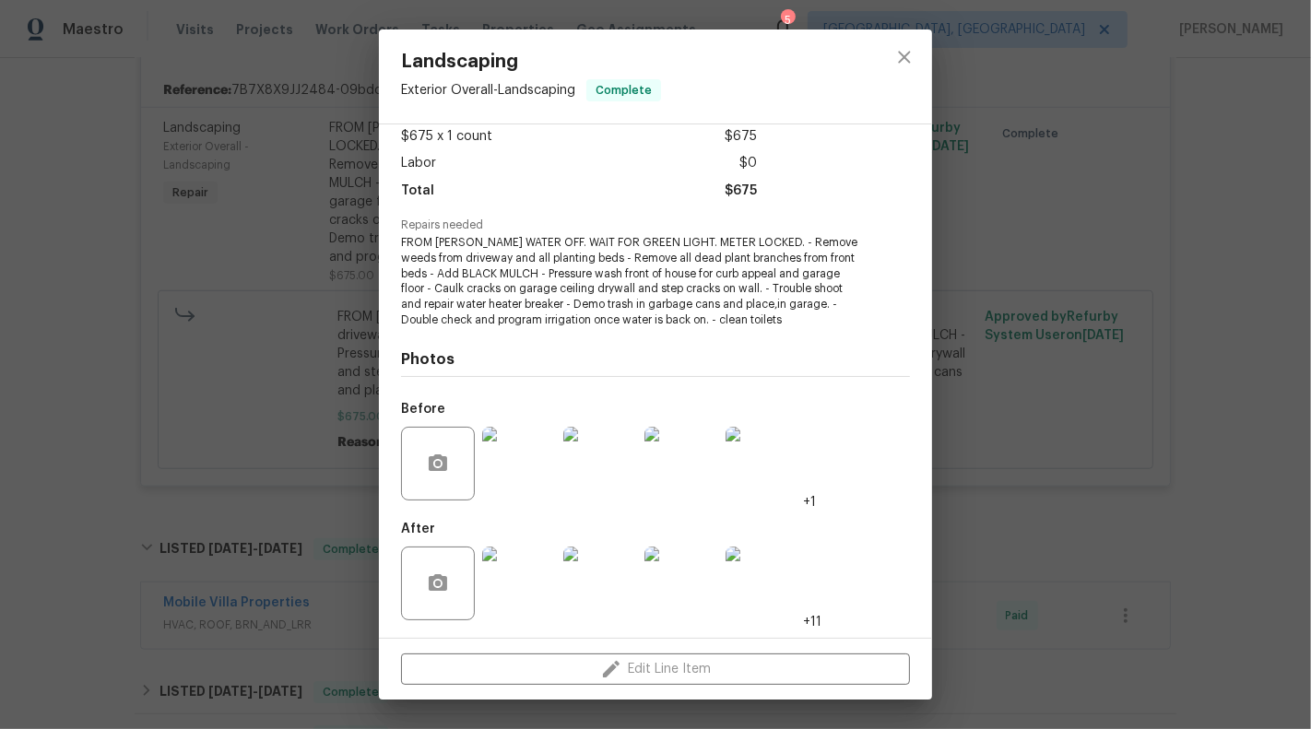
click at [1147, 376] on div "Landscaping Exterior Overall - Landscaping Complete Vendor Mobile Villa Propert…" at bounding box center [655, 364] width 1311 height 729
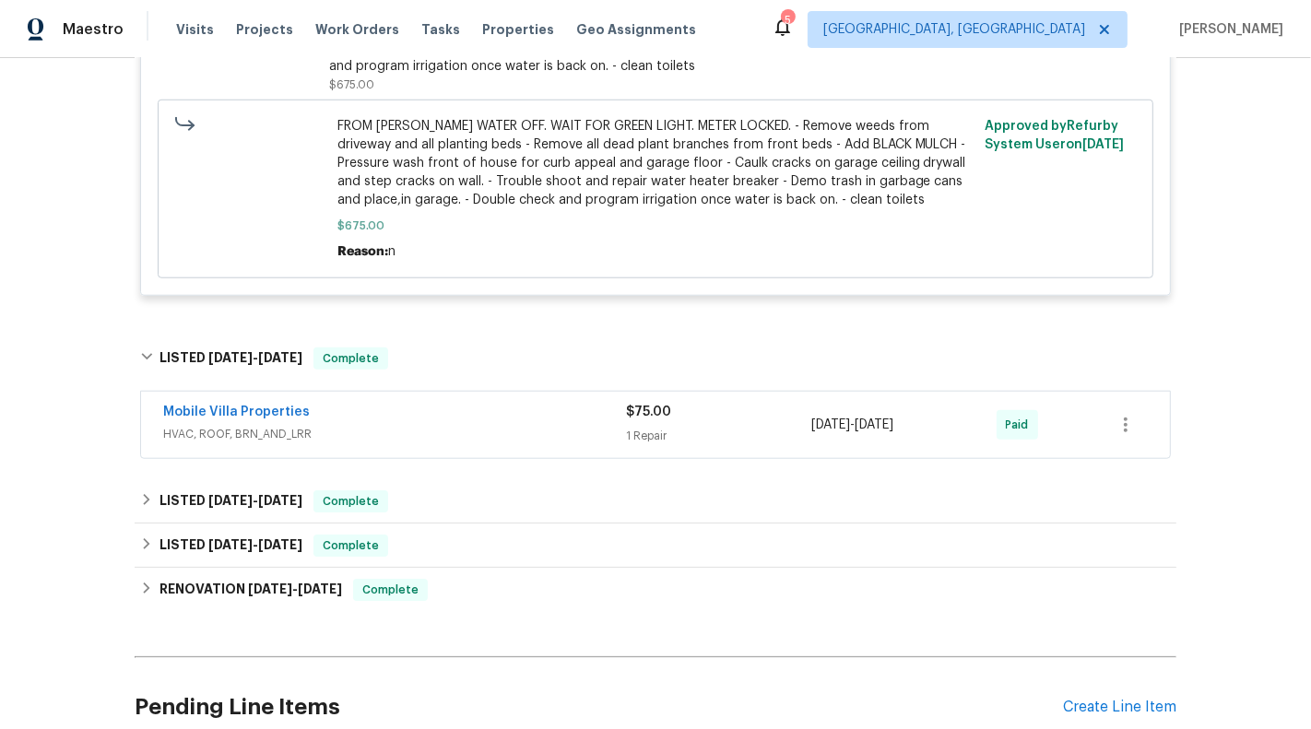
click at [488, 425] on div "Mobile Villa Properties" at bounding box center [394, 414] width 463 height 22
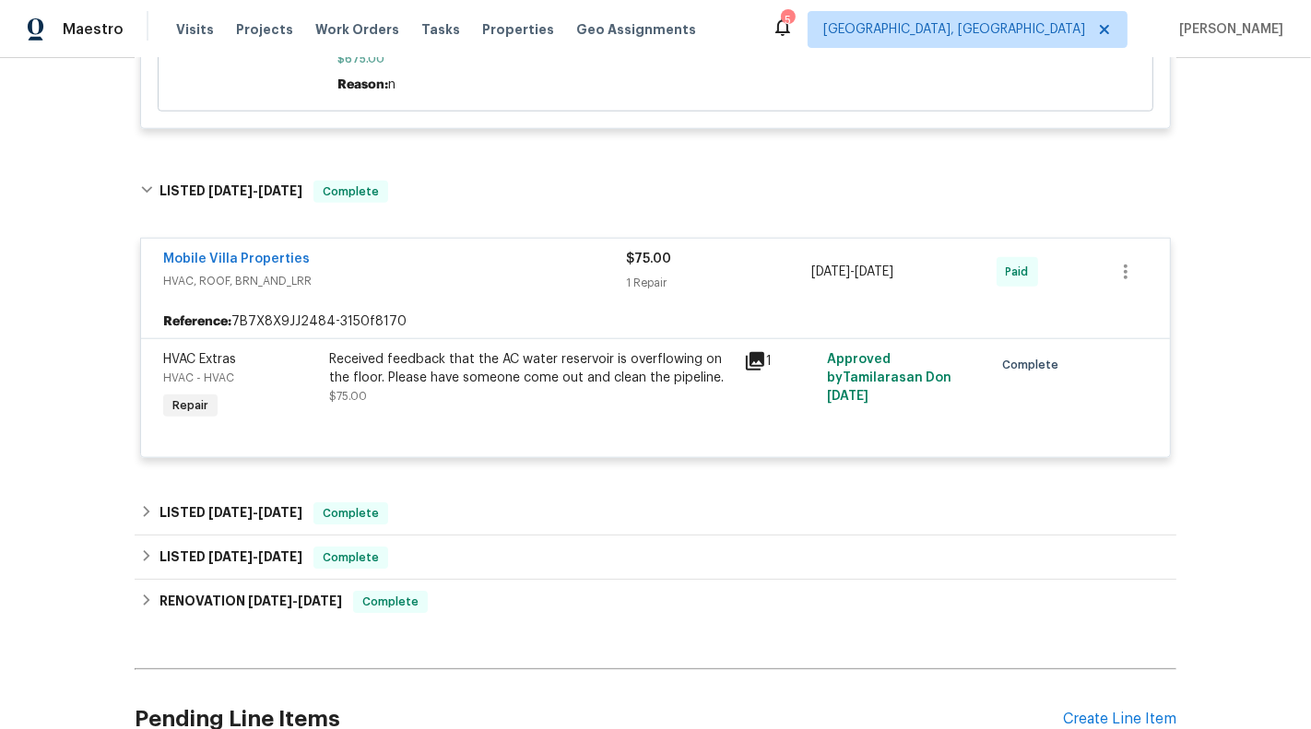
scroll to position [1620, 0]
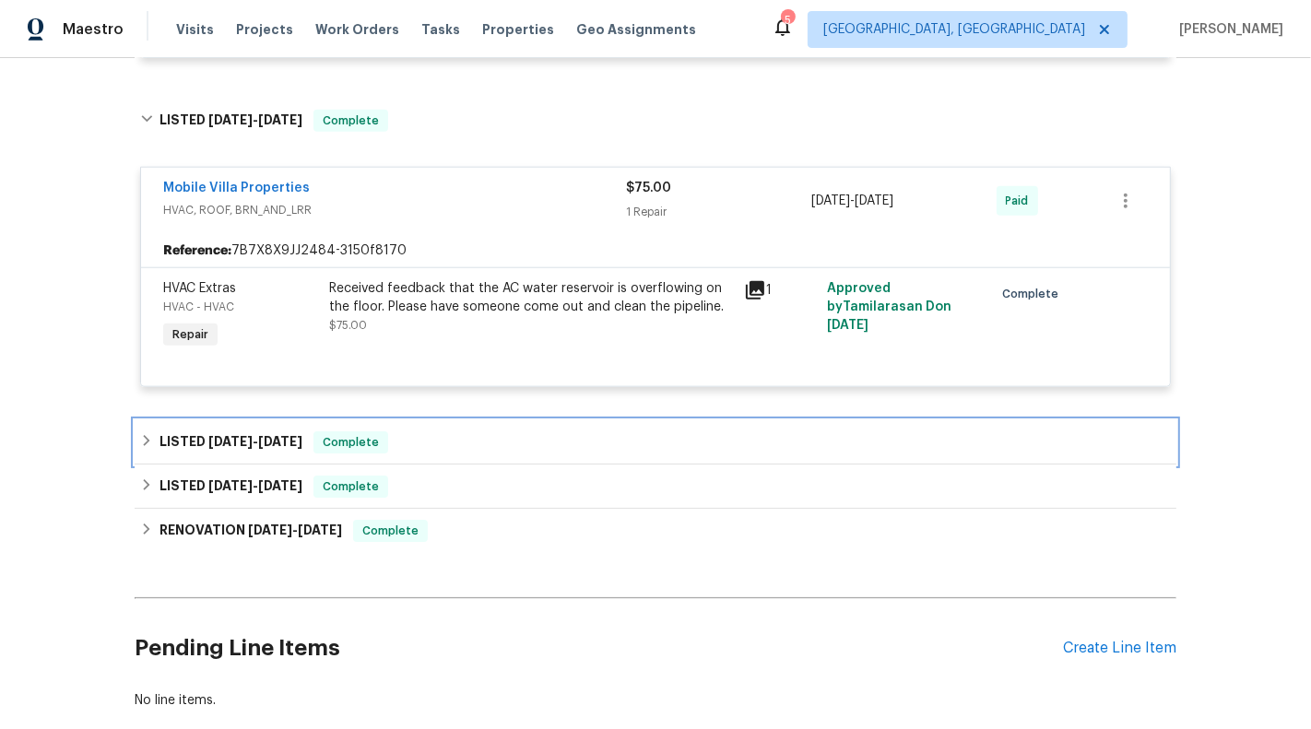
click at [491, 453] on div "LISTED 6/28/25 - 7/1/25 Complete" at bounding box center [655, 442] width 1030 height 22
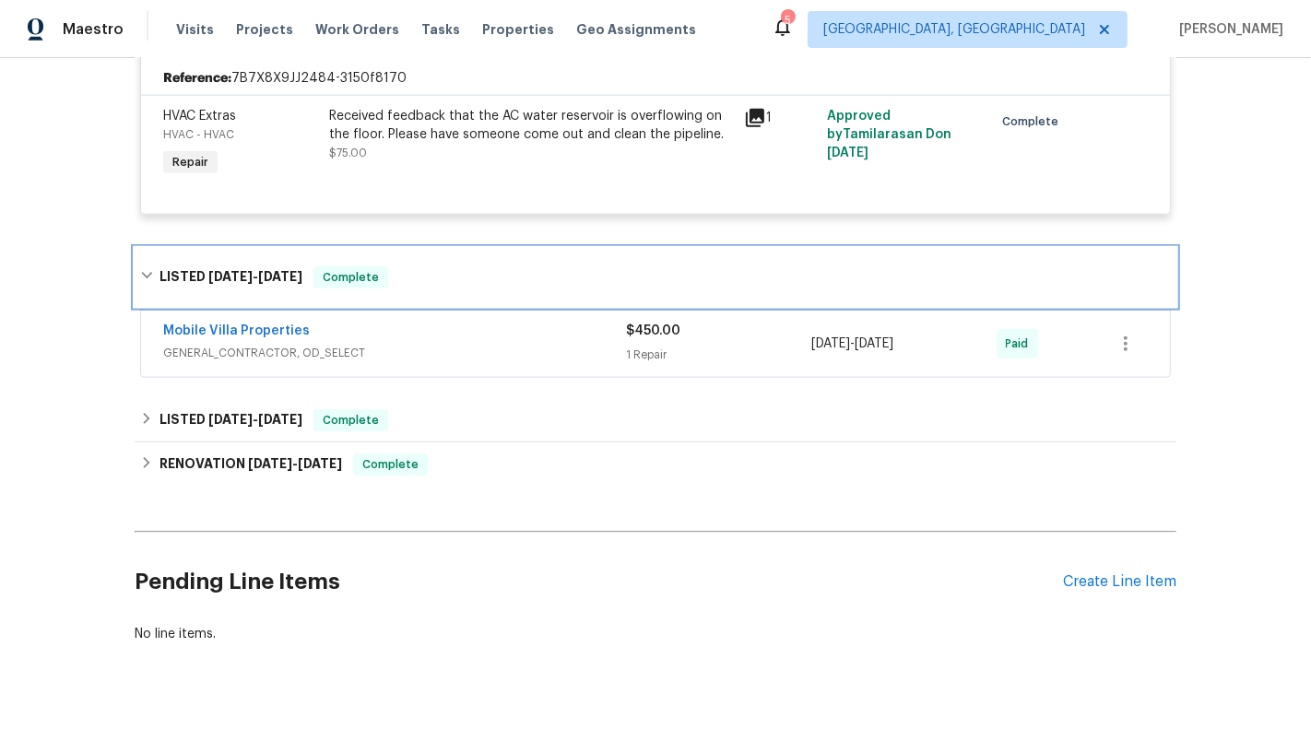
scroll to position [1816, 0]
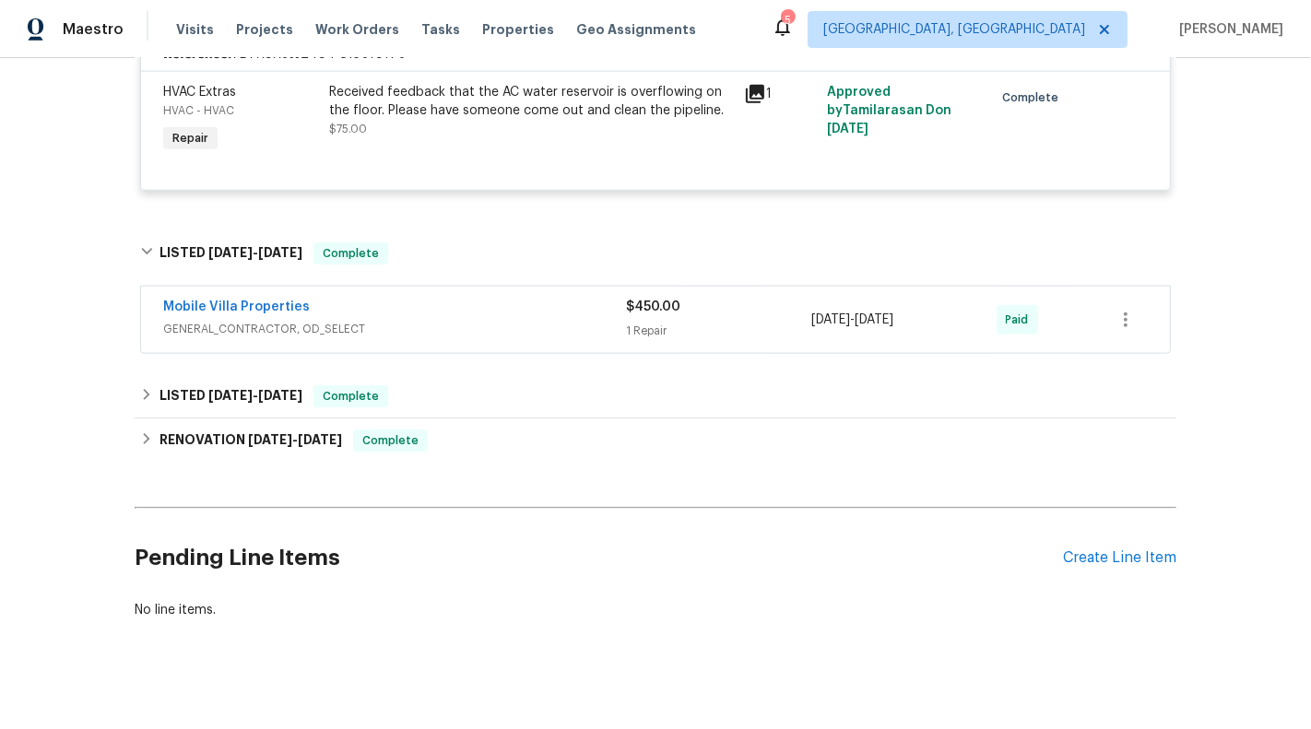
click at [590, 353] on div "Mobile Villa Properties GENERAL_CONTRACTOR, OD_SELECT $450.00 1 Repair 6/30/202…" at bounding box center [655, 320] width 1028 height 66
click at [583, 338] on span "GENERAL_CONTRACTOR, OD_SELECT" at bounding box center [394, 329] width 463 height 18
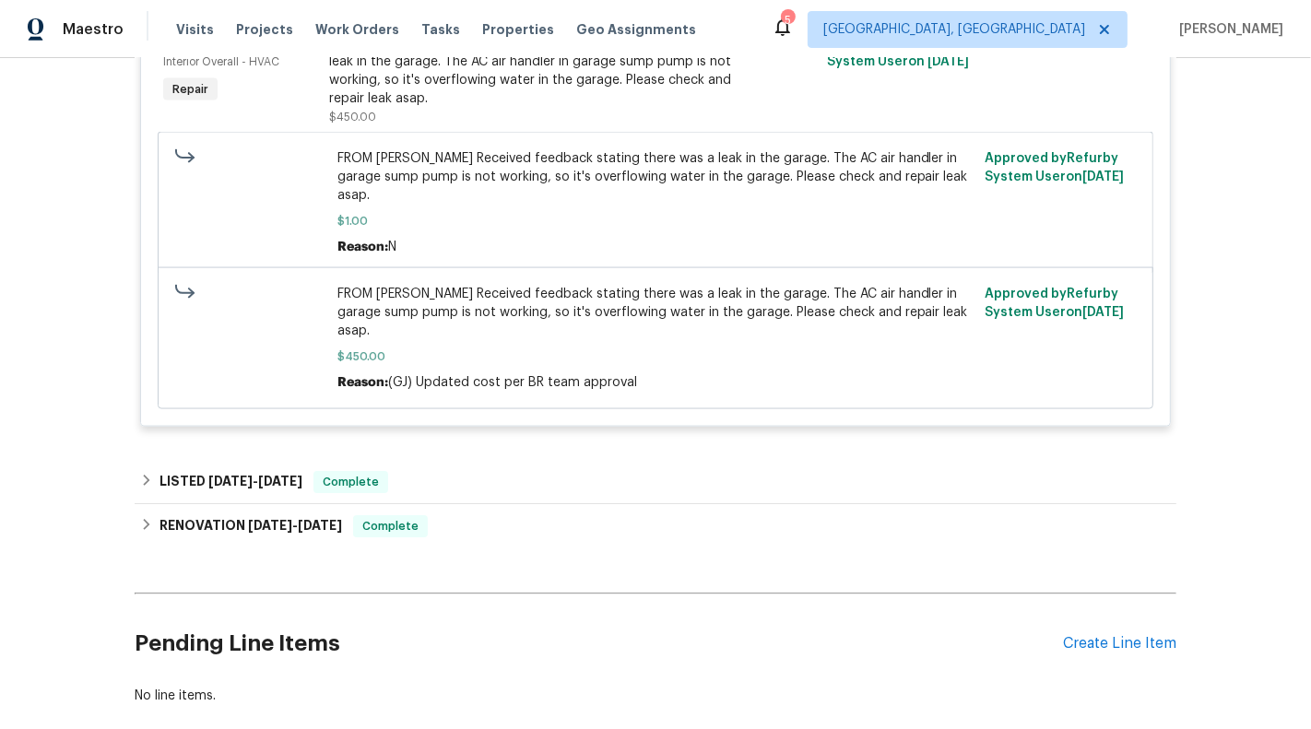
scroll to position [2255, 0]
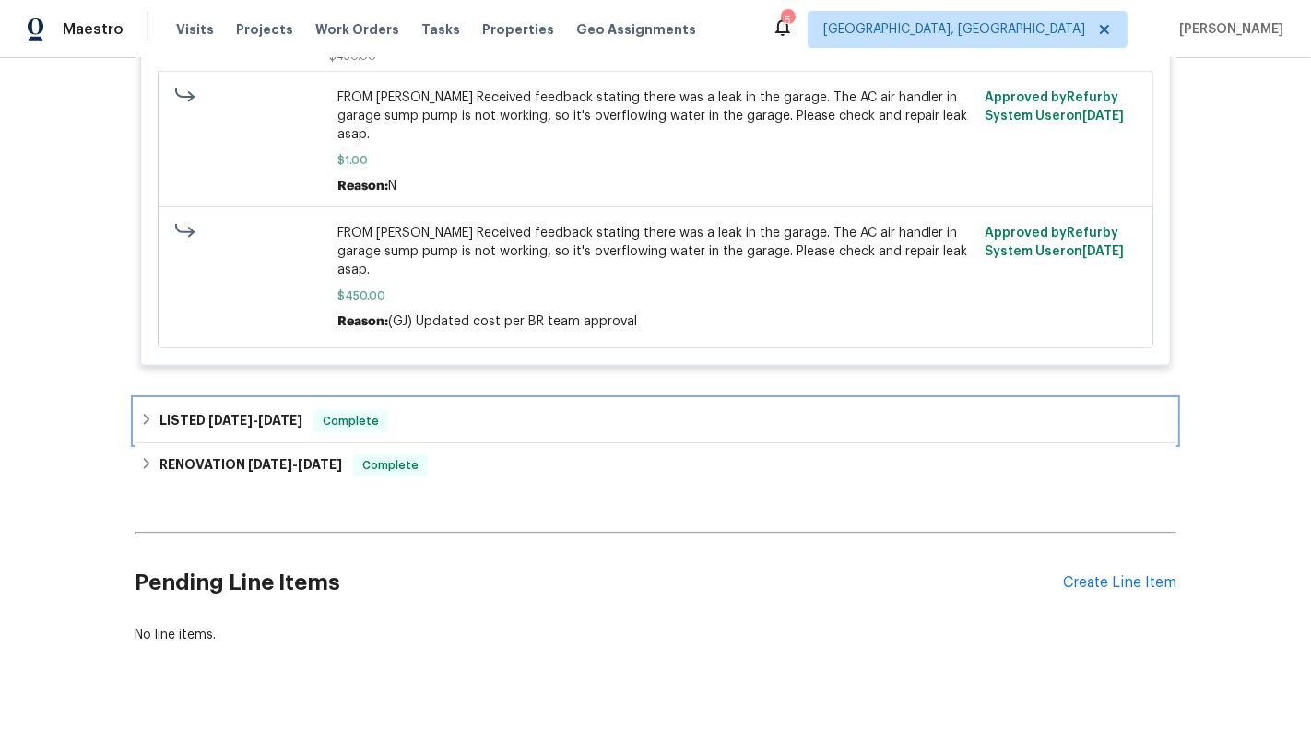
click at [616, 412] on div "LISTED 4/30/25 - 4/30/25 Complete" at bounding box center [655, 421] width 1041 height 44
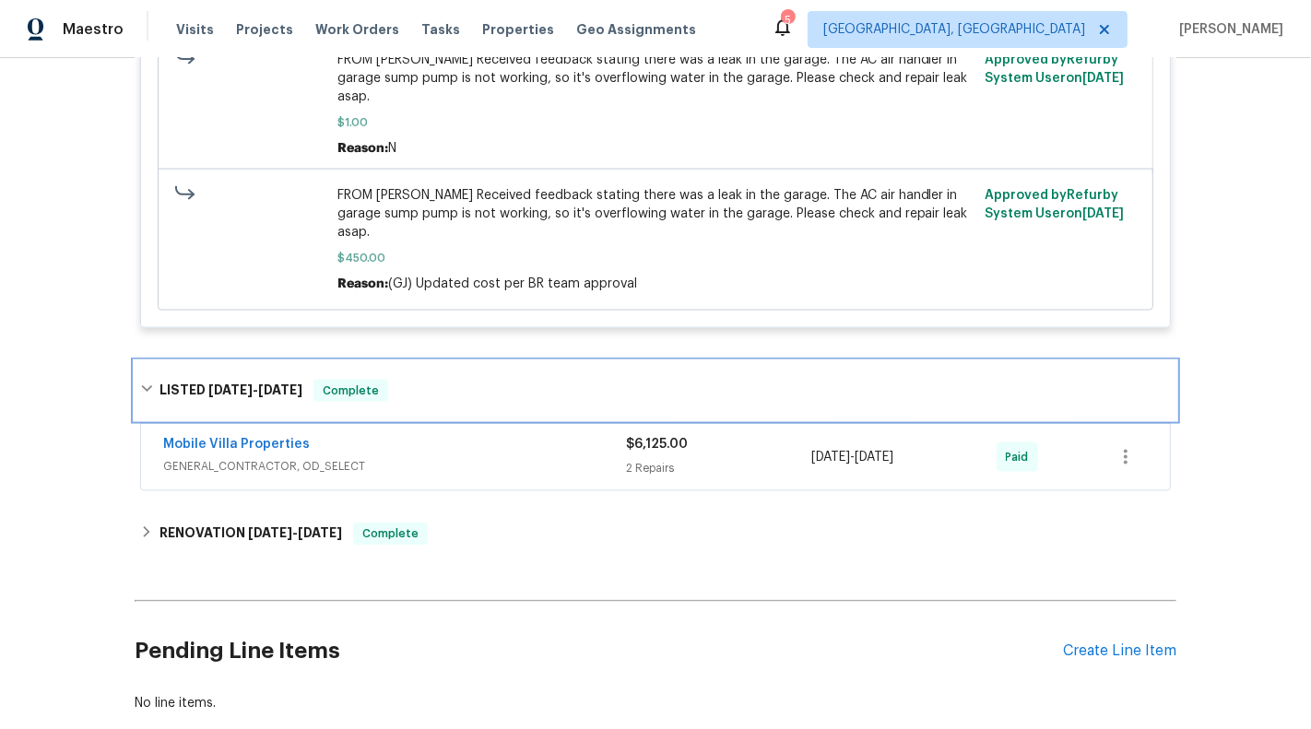
scroll to position [2310, 0]
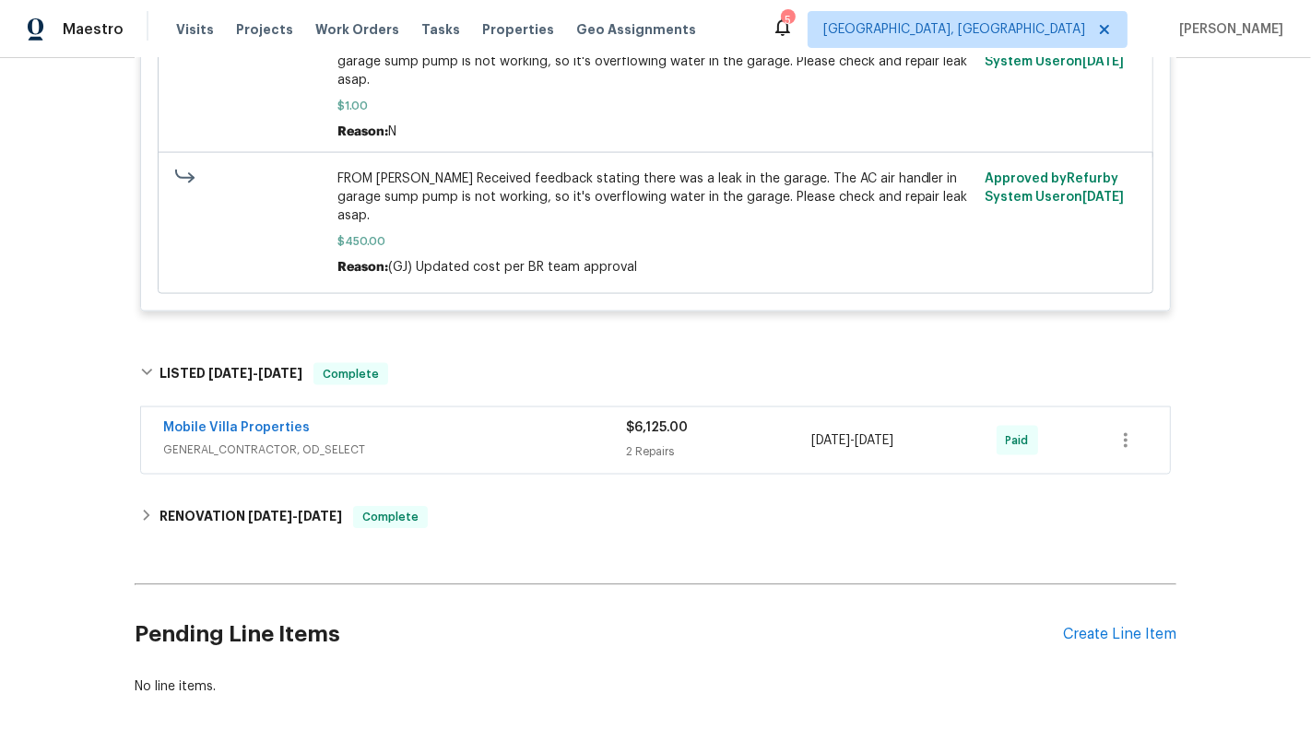
click at [614, 418] on div "Mobile Villa Properties" at bounding box center [394, 429] width 463 height 22
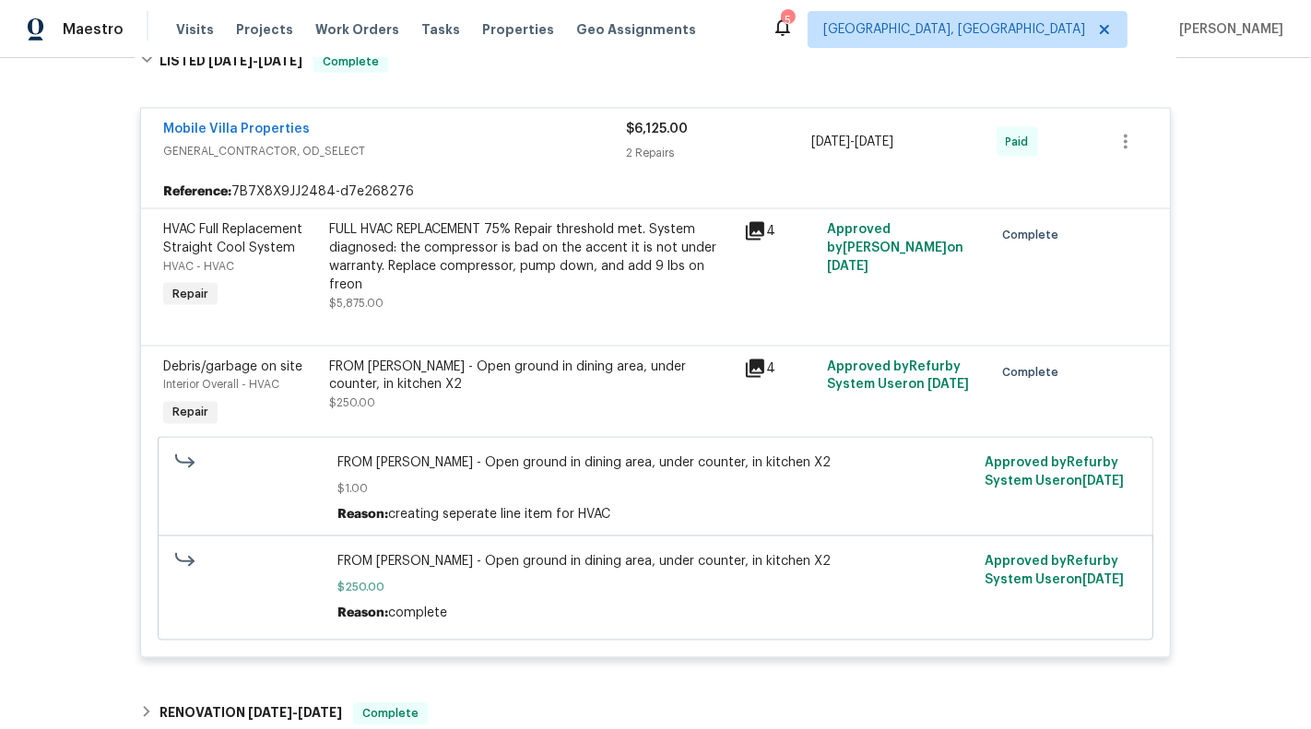
scroll to position [2776, 0]
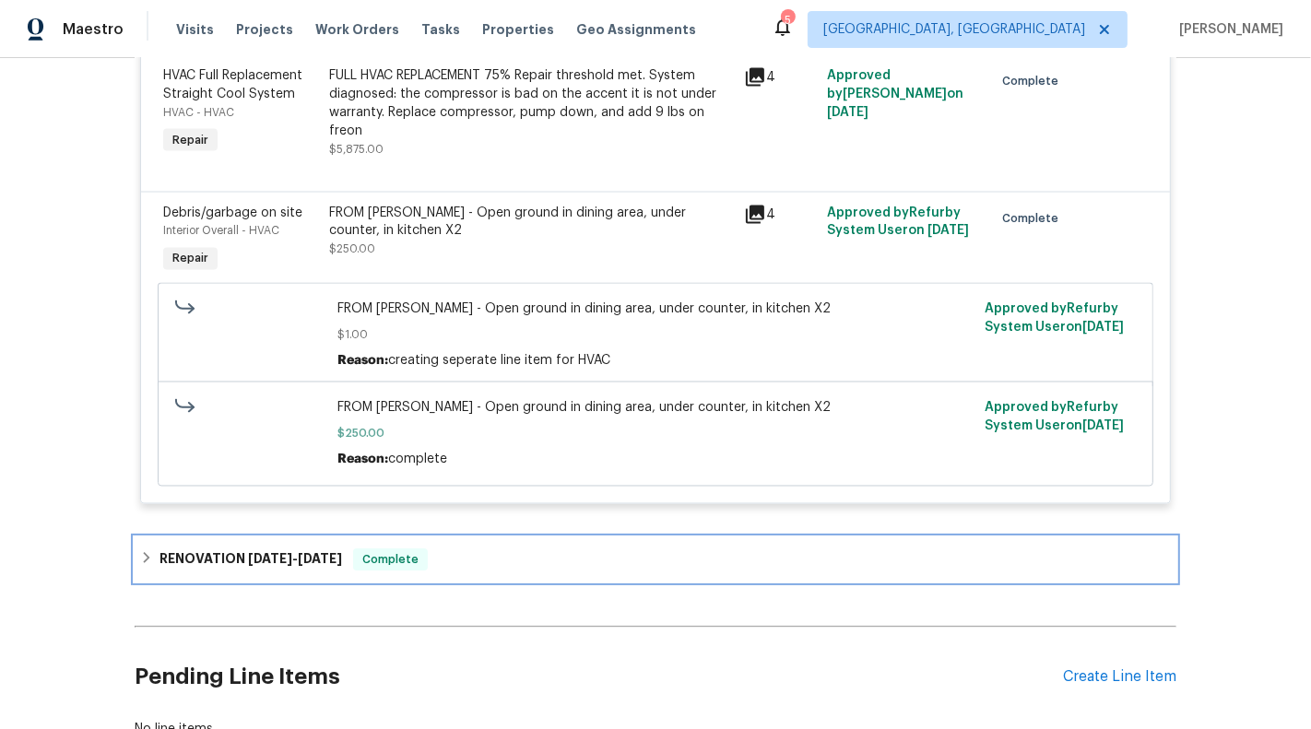
click at [601, 548] on div "RENOVATION 3/14/25 - 3/18/25 Complete" at bounding box center [655, 559] width 1030 height 22
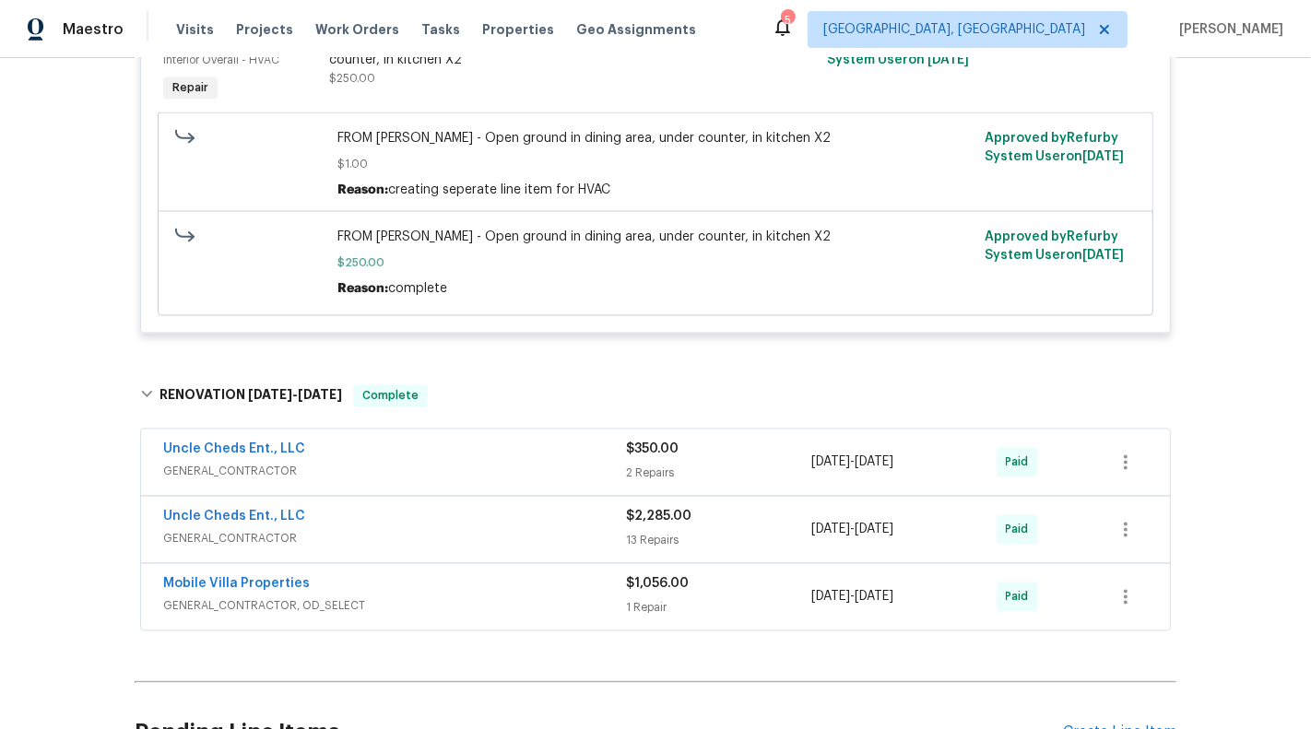
click at [598, 463] on span "GENERAL_CONTRACTOR" at bounding box center [394, 472] width 463 height 18
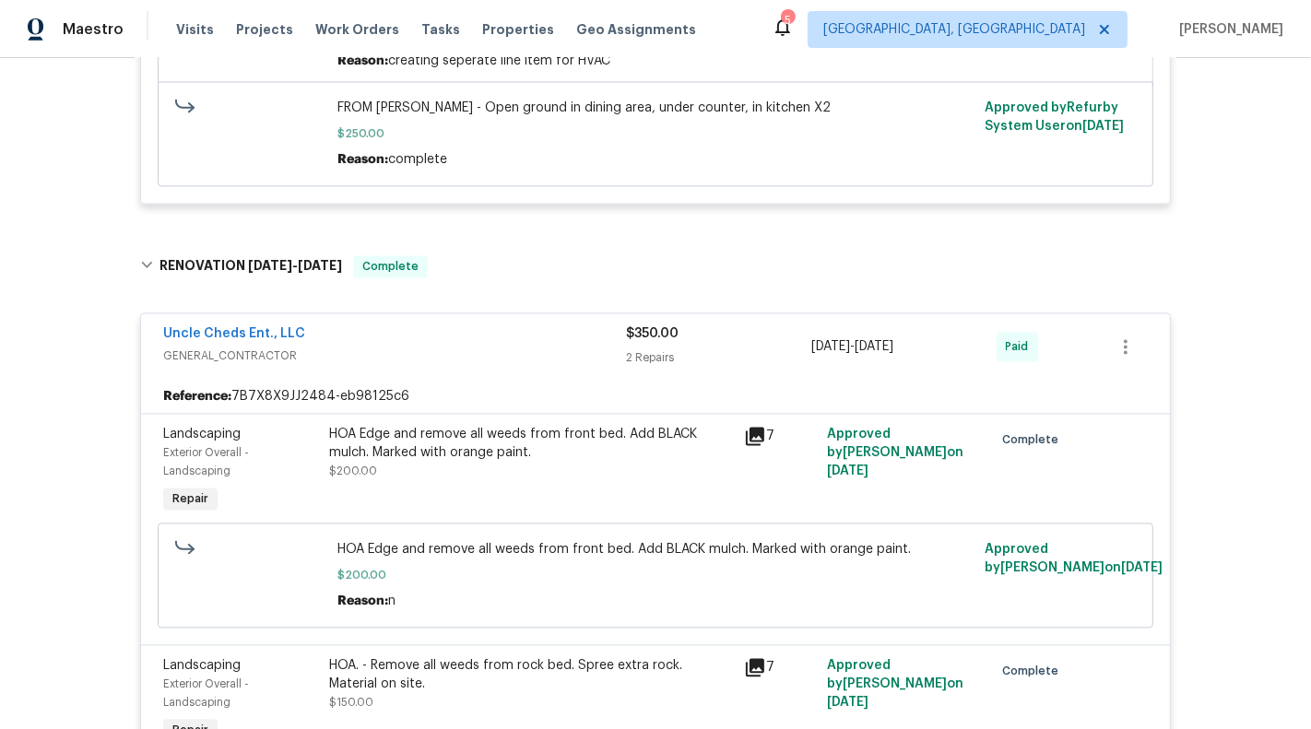
scroll to position [3428, 0]
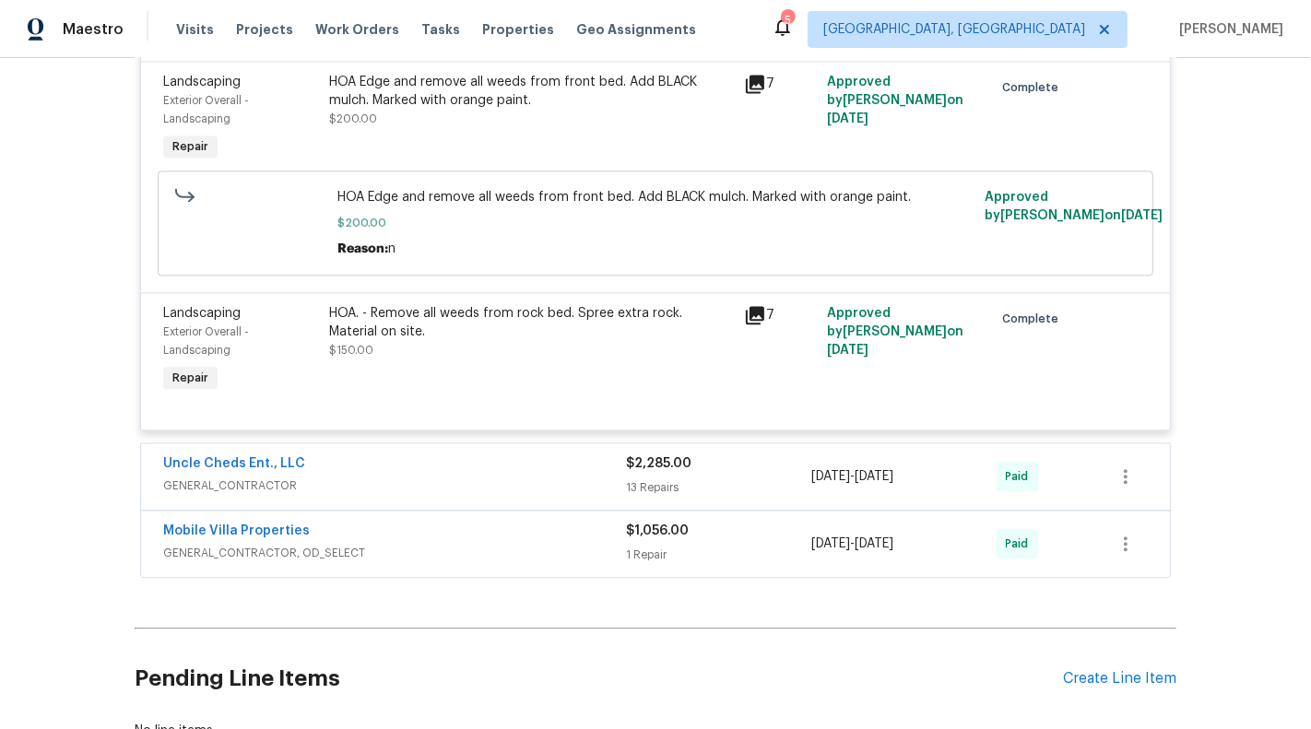
click at [589, 476] on span "GENERAL_CONTRACTOR" at bounding box center [394, 485] width 463 height 18
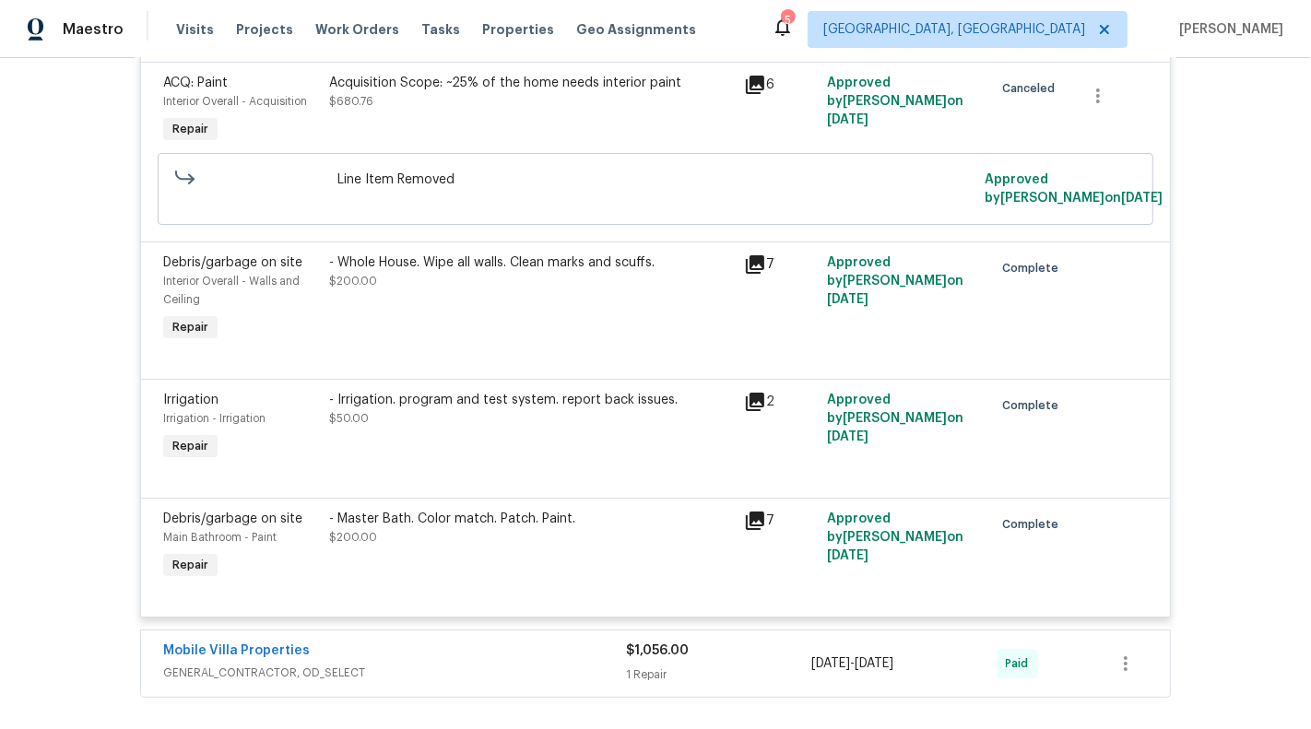
scroll to position [5986, 0]
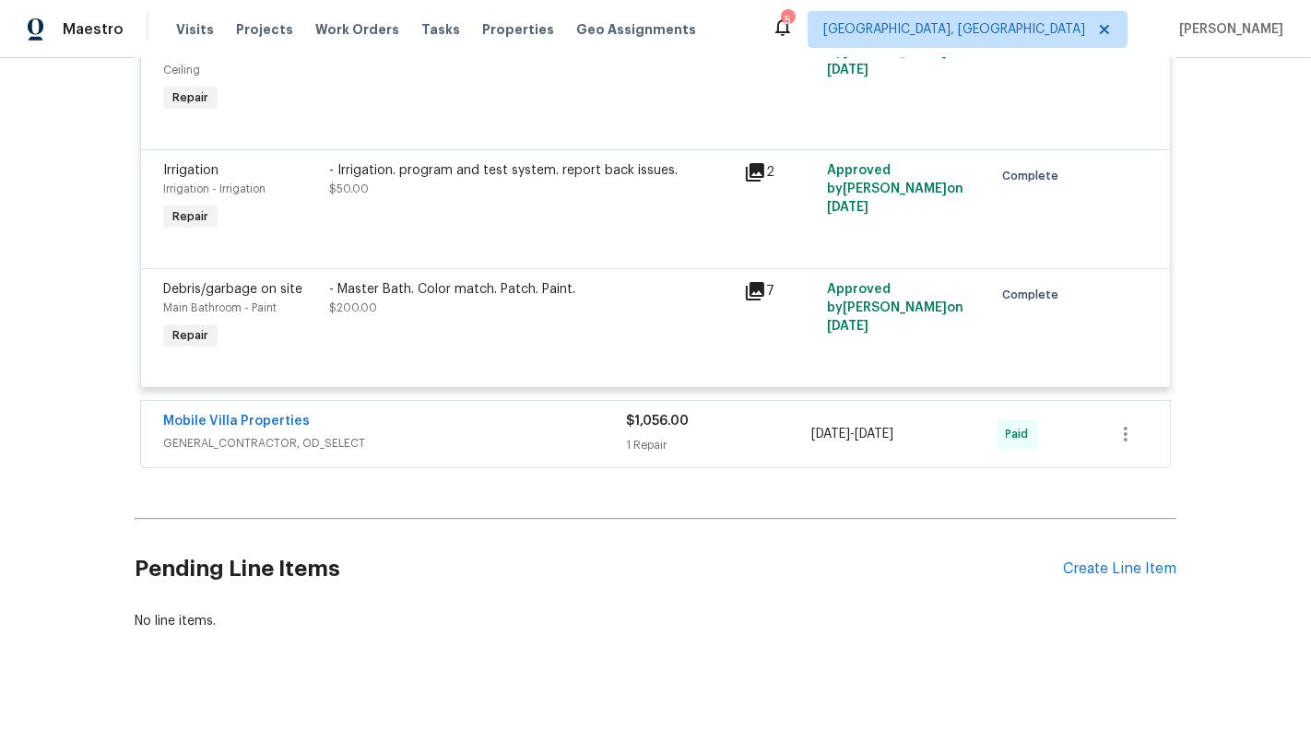
click at [583, 432] on div "Mobile Villa Properties GENERAL_CONTRACTOR, OD_SELECT $1,056.00 1 Repair 3/14/2…" at bounding box center [655, 434] width 1028 height 66
click at [567, 434] on span "GENERAL_CONTRACTOR, OD_SELECT" at bounding box center [394, 443] width 463 height 18
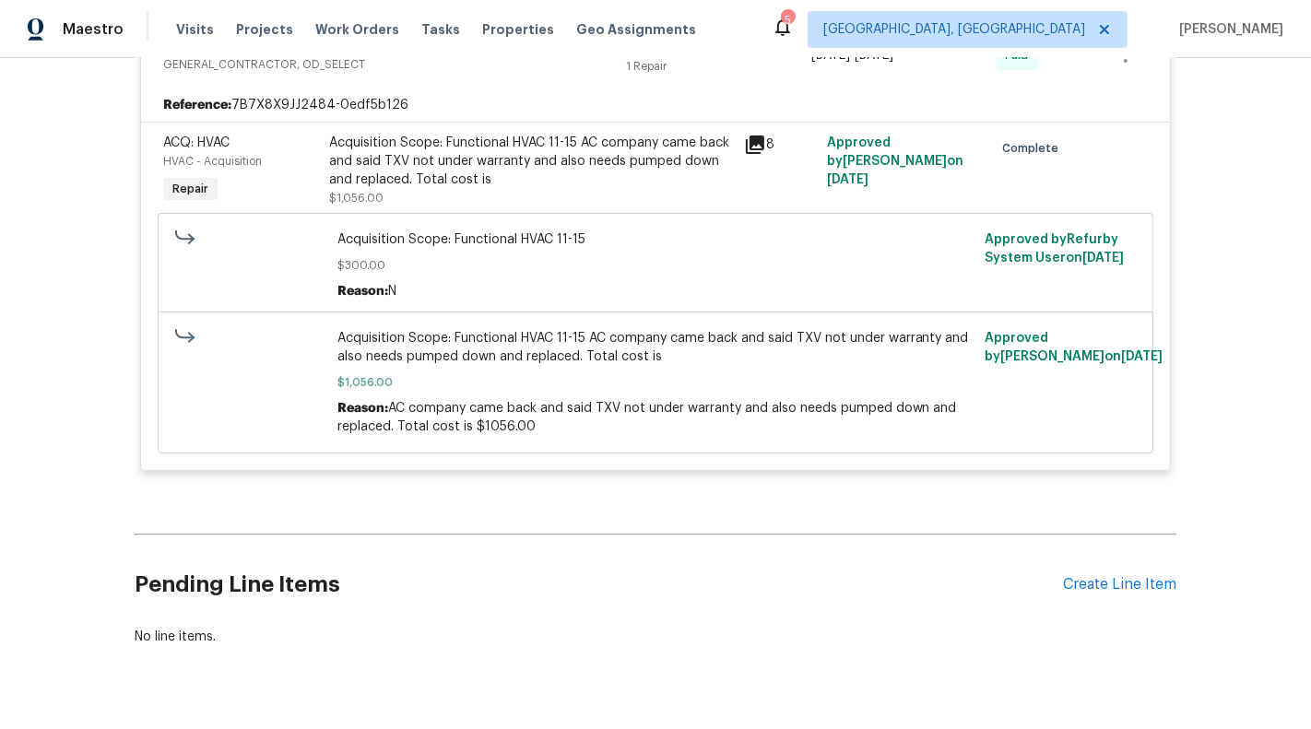
scroll to position [6380, 0]
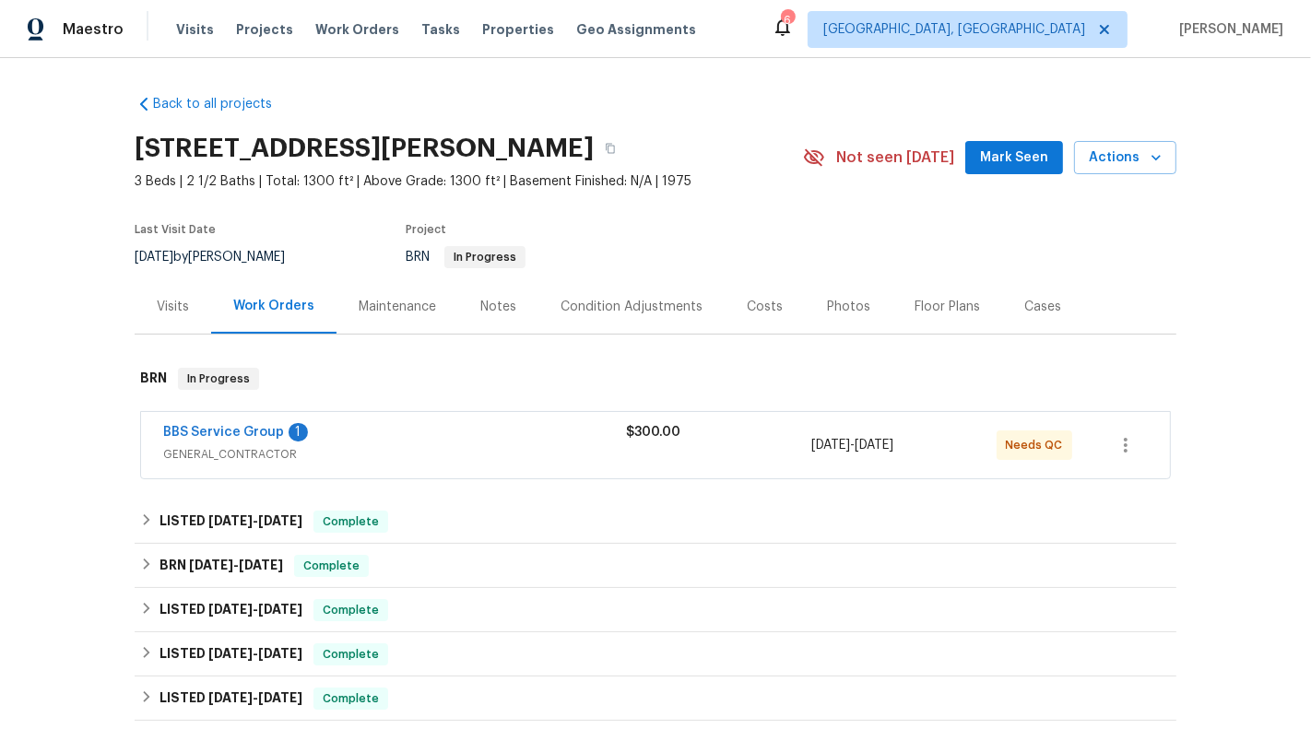
click at [535, 433] on div "BBS Service Group 1" at bounding box center [394, 434] width 463 height 22
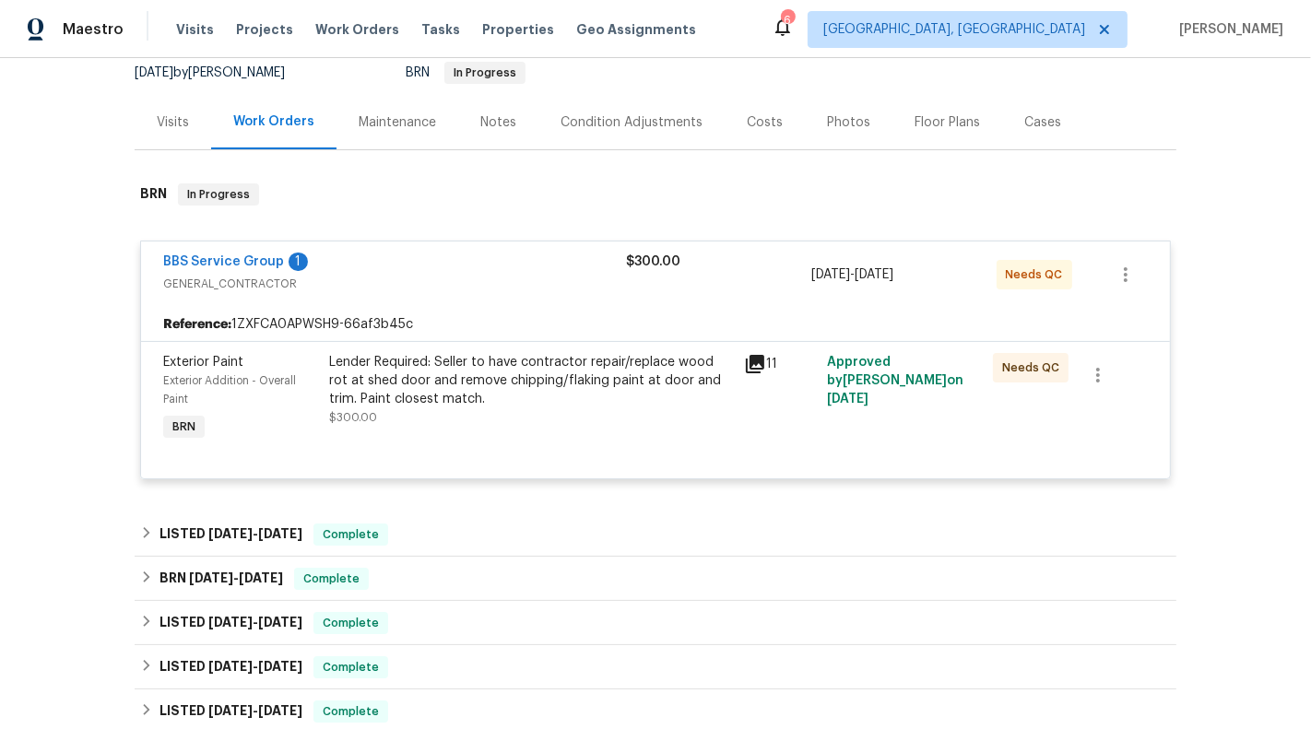
scroll to position [217, 0]
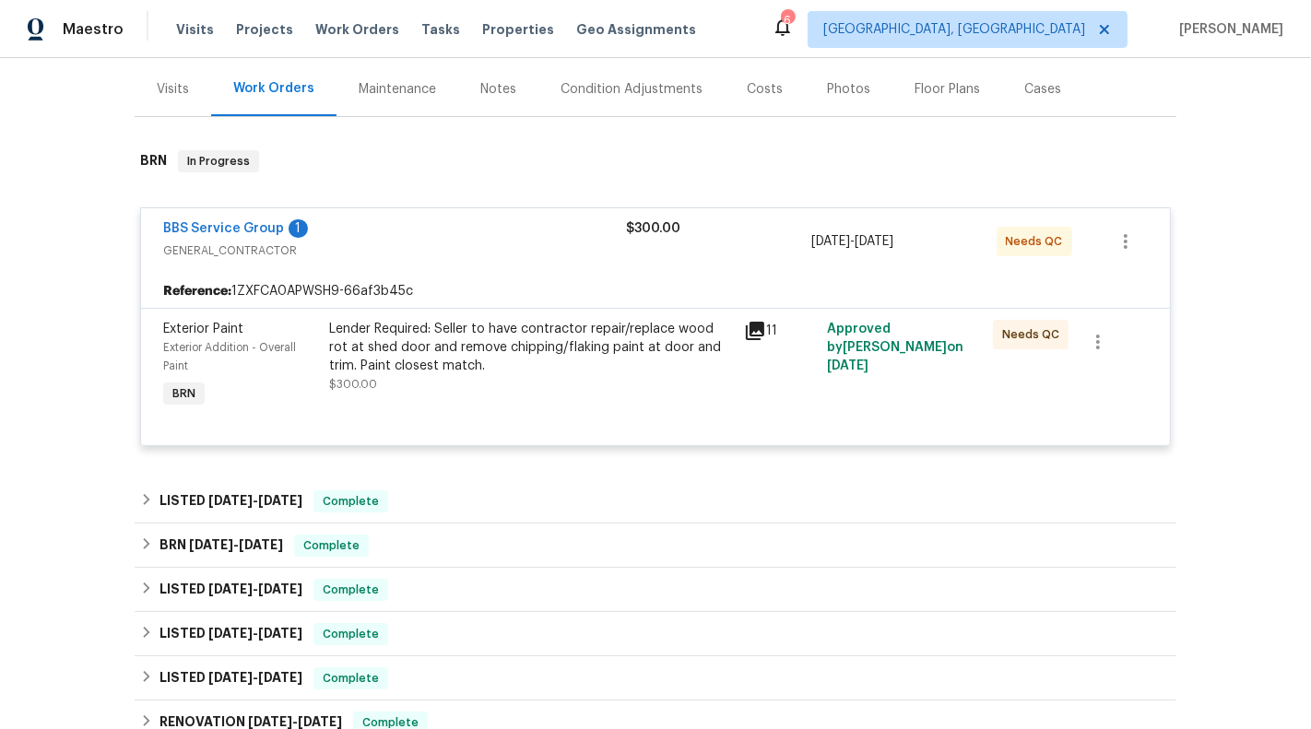
click at [569, 349] on div "Lender Required: Seller to have contractor repair/replace wood rot at shed door…" at bounding box center [531, 347] width 404 height 55
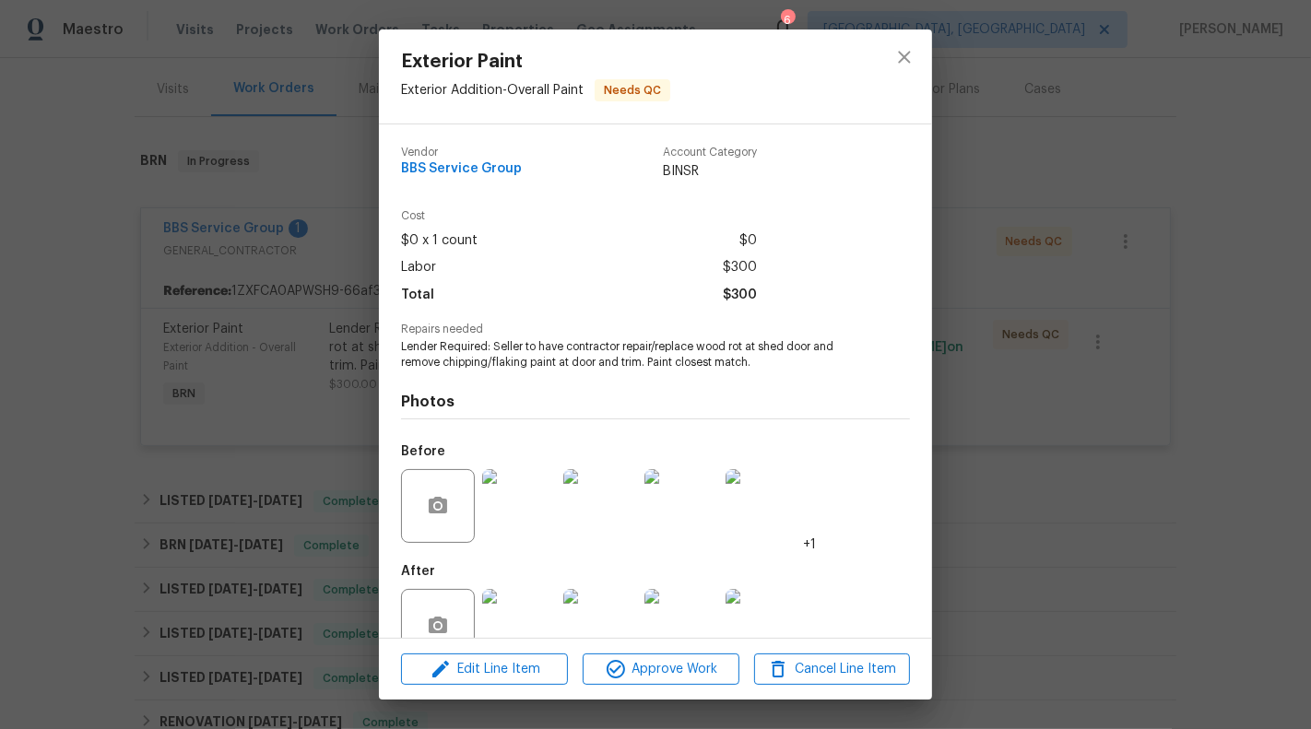
scroll to position [43, 0]
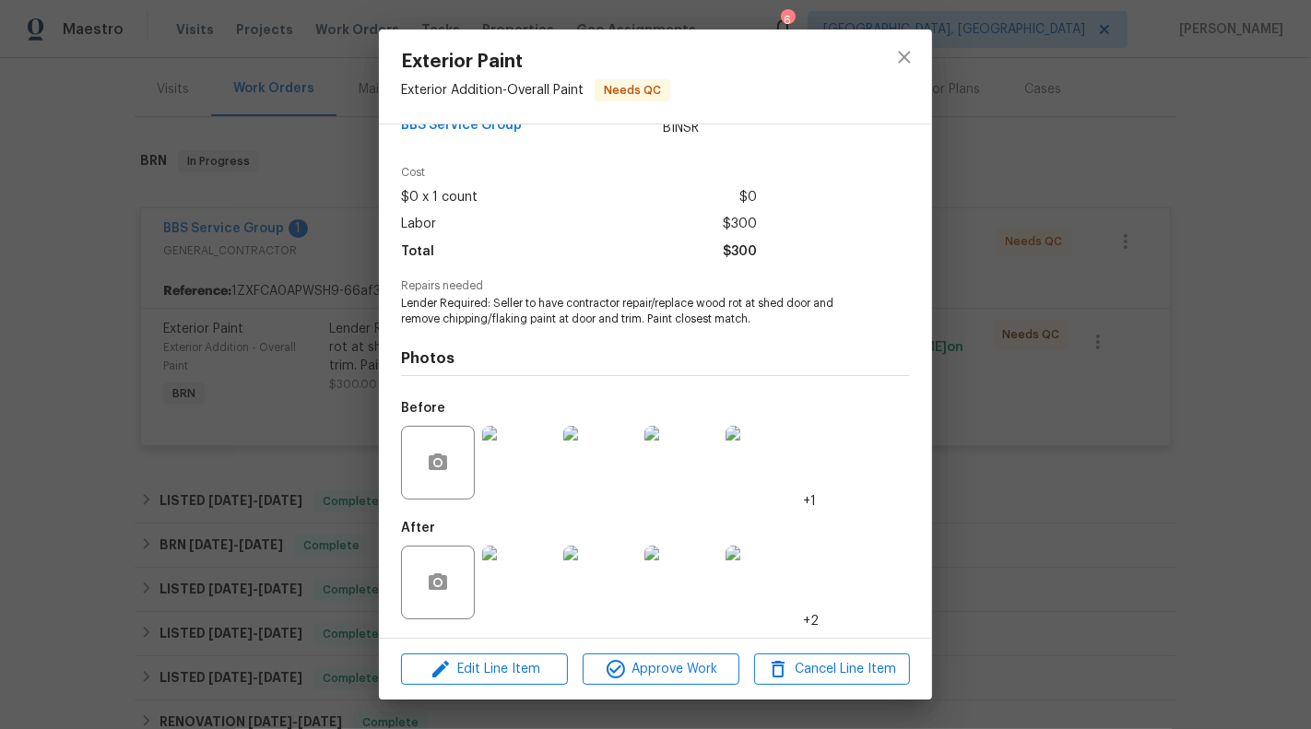
click at [277, 380] on div "Exterior Paint Exterior Addition - Overall Paint Needs QC Vendor BBS Service Gr…" at bounding box center [655, 364] width 1311 height 729
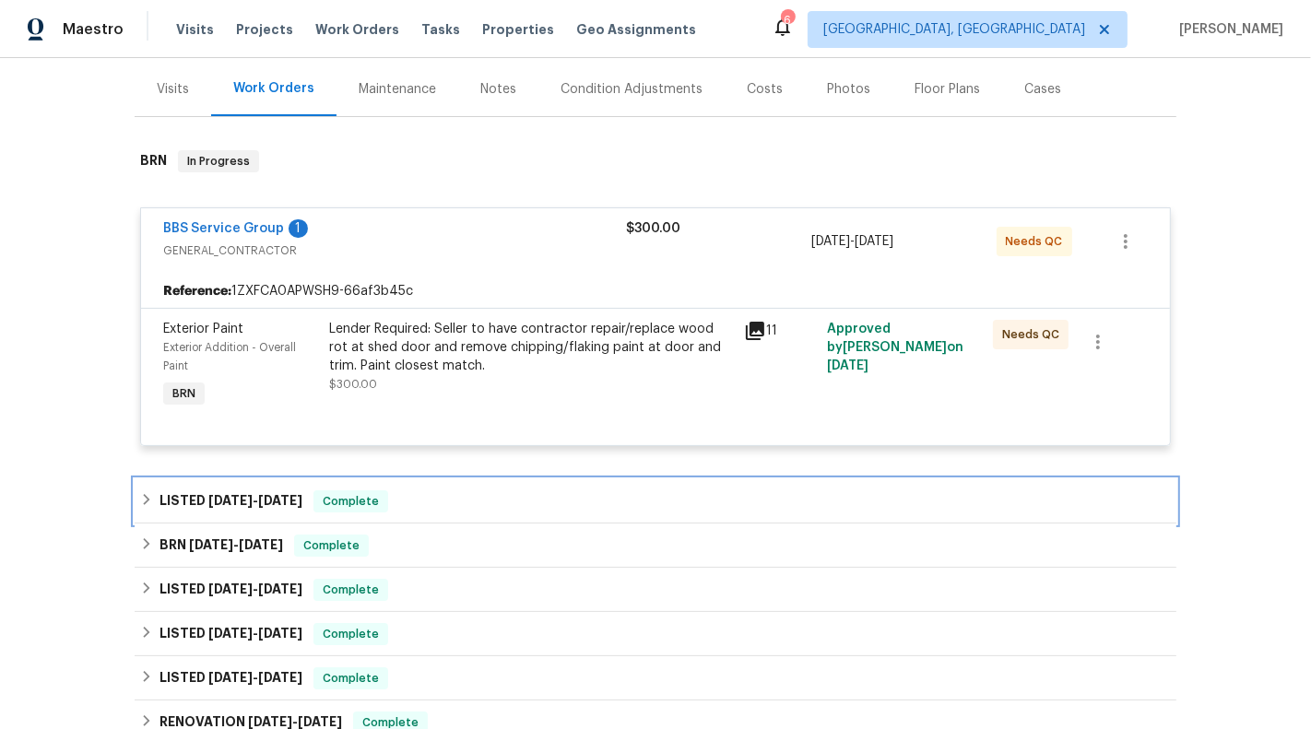
click at [484, 502] on div "LISTED [DATE] - [DATE] Complete" at bounding box center [655, 501] width 1030 height 22
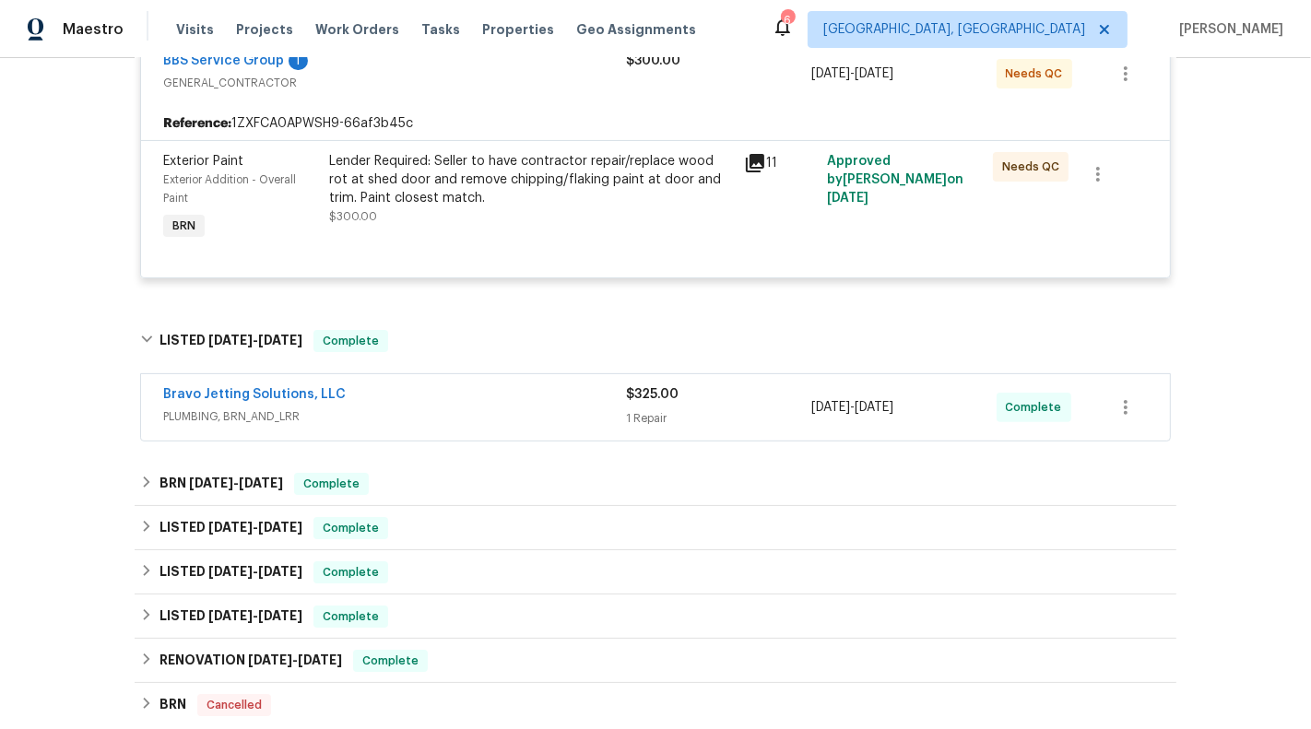
click at [537, 412] on span "PLUMBING, BRN_AND_LRR" at bounding box center [394, 416] width 463 height 18
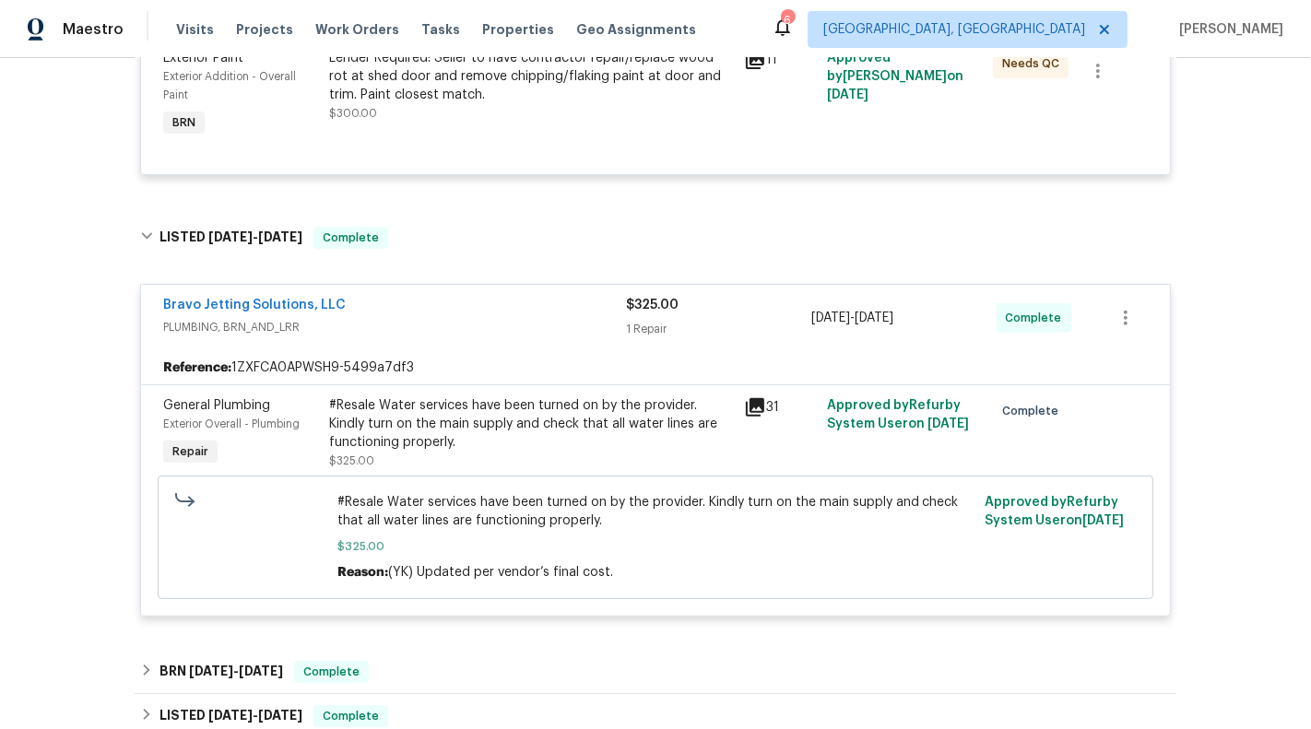
scroll to position [519, 0]
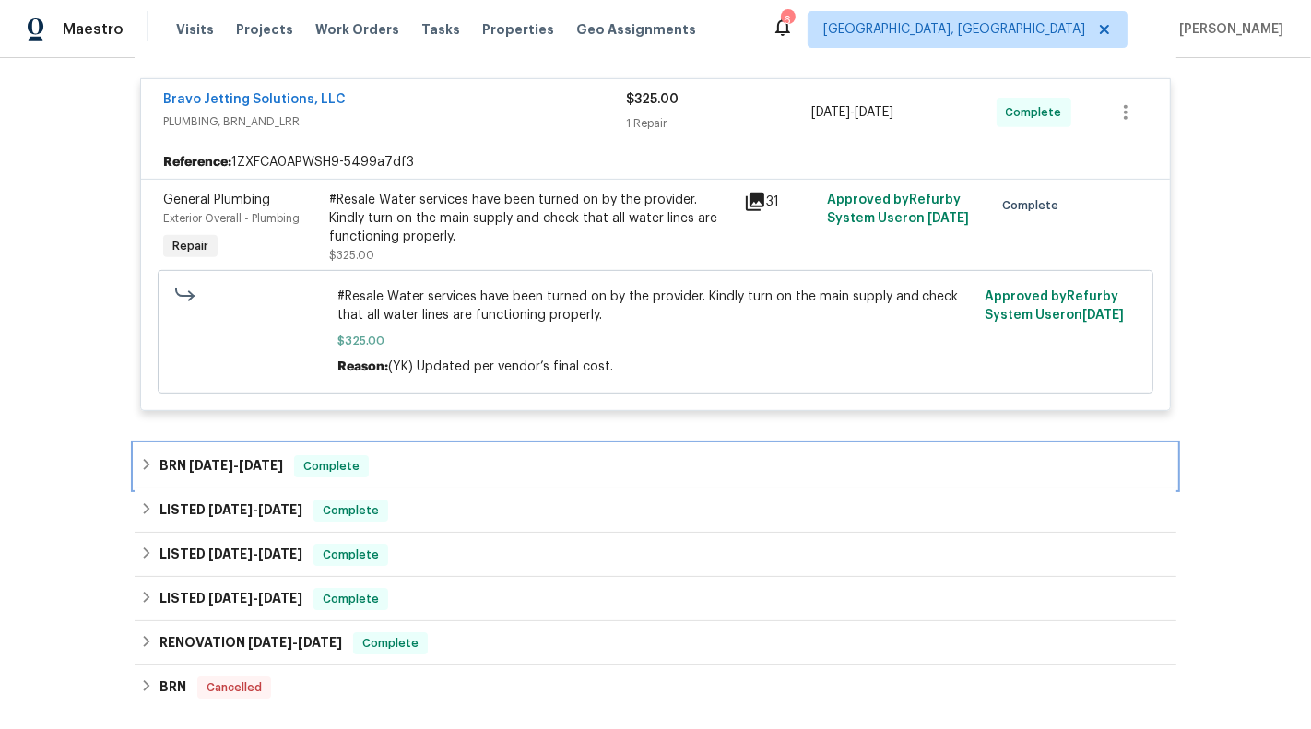
click at [529, 457] on div "BRN [DATE] - [DATE] Complete" at bounding box center [655, 466] width 1030 height 22
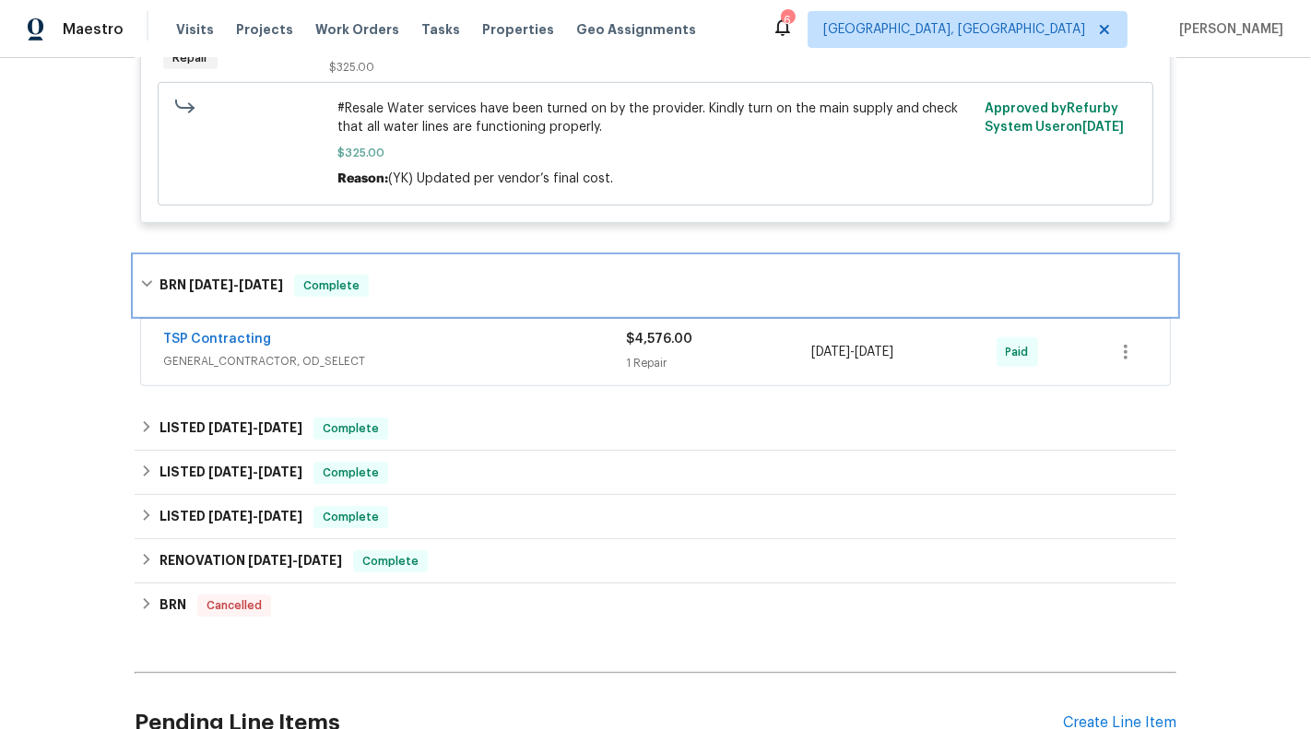
scroll to position [897, 0]
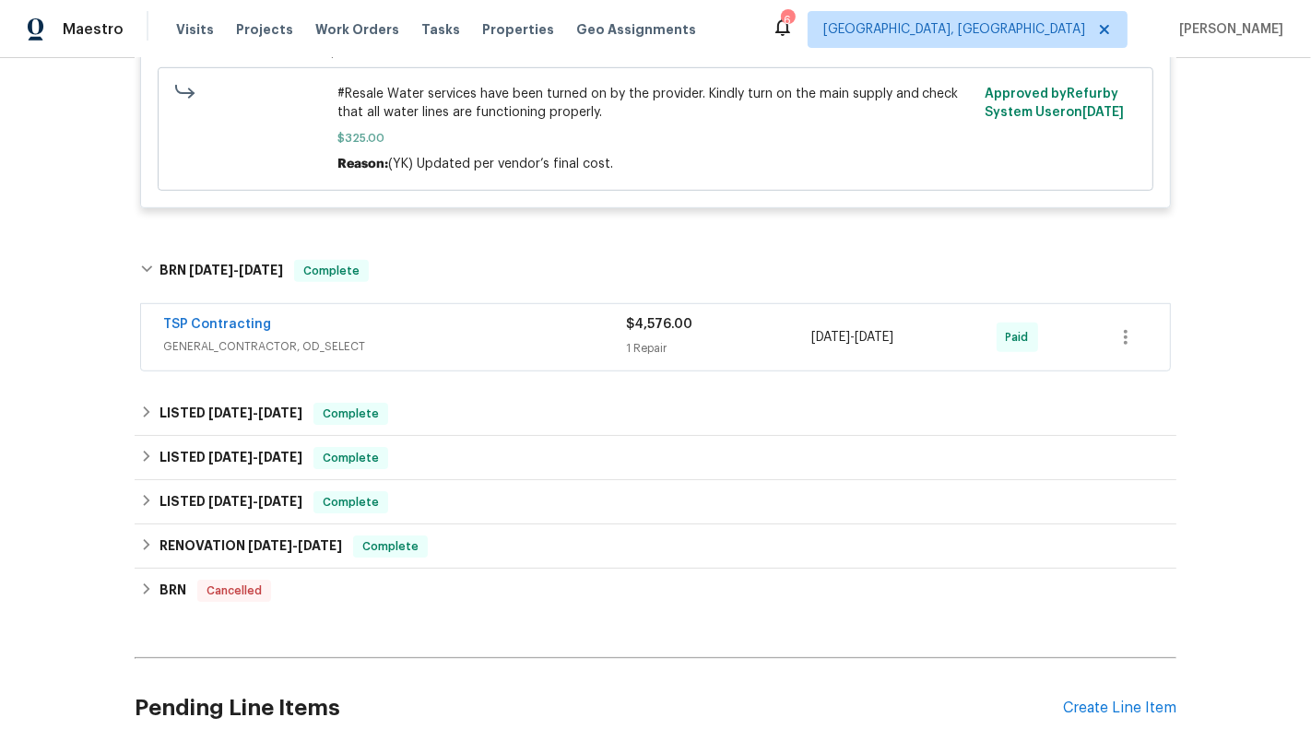
click at [551, 349] on span "GENERAL_CONTRACTOR, OD_SELECT" at bounding box center [394, 346] width 463 height 18
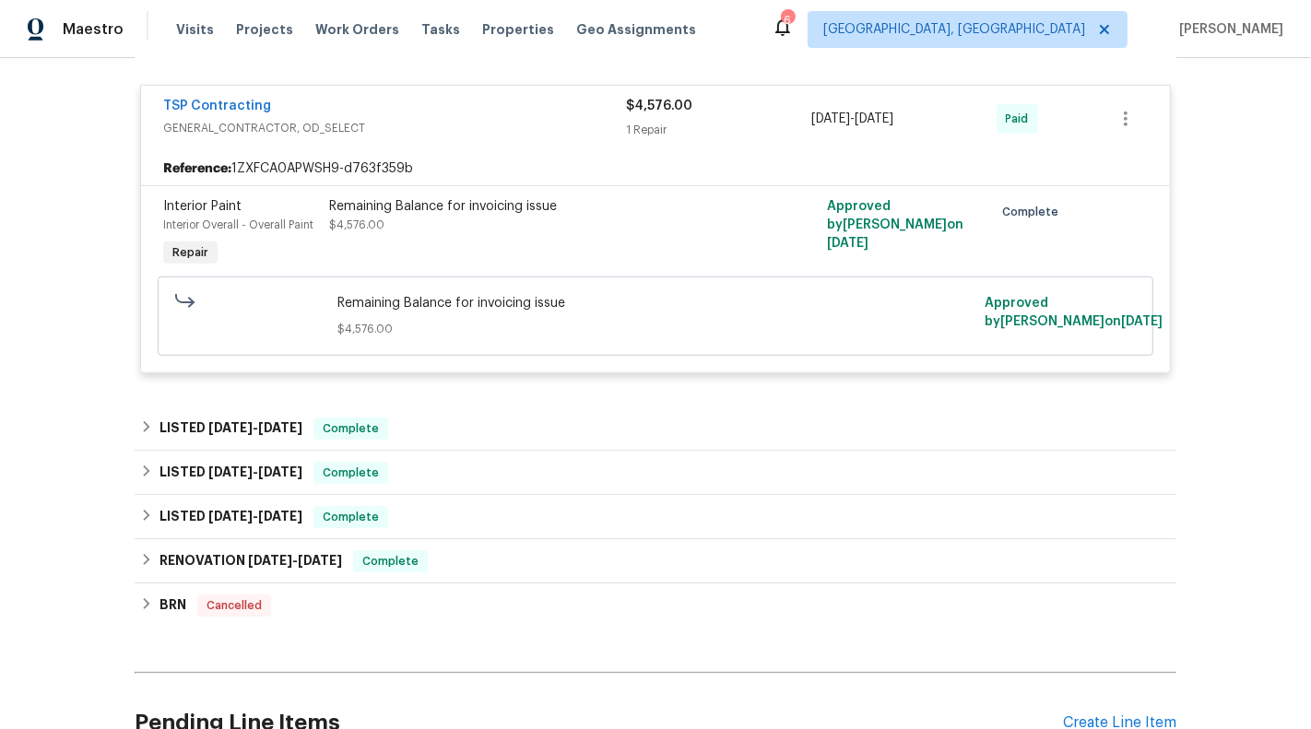
scroll to position [1185, 0]
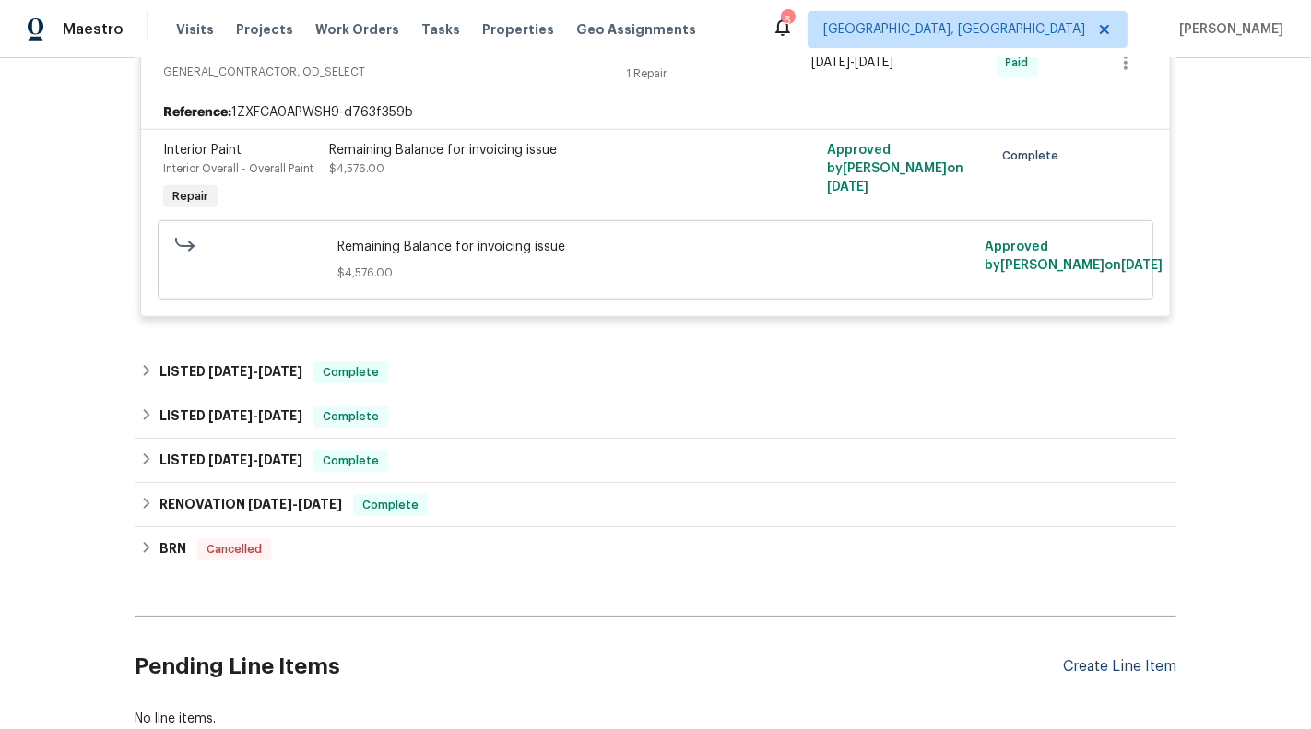
click at [1098, 658] on div "Create Line Item" at bounding box center [1119, 667] width 113 height 18
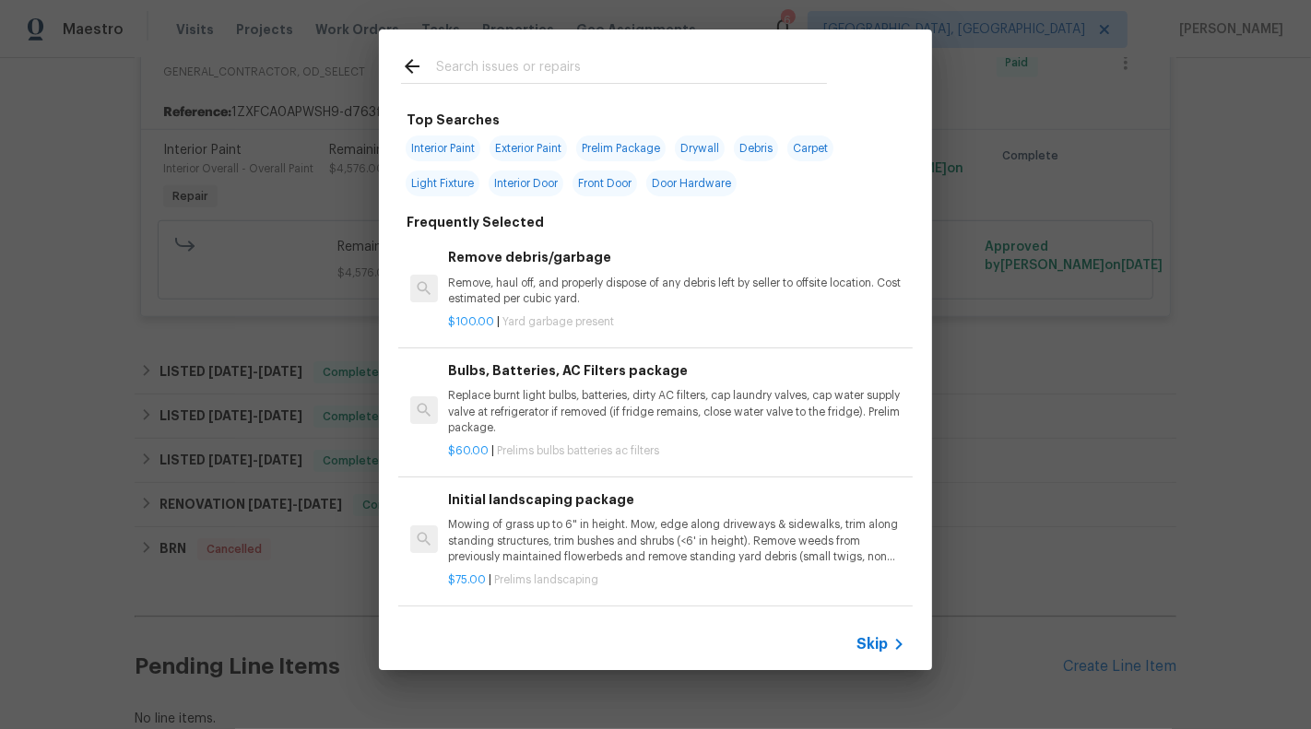
click at [879, 638] on span "Skip" at bounding box center [871, 644] width 31 height 18
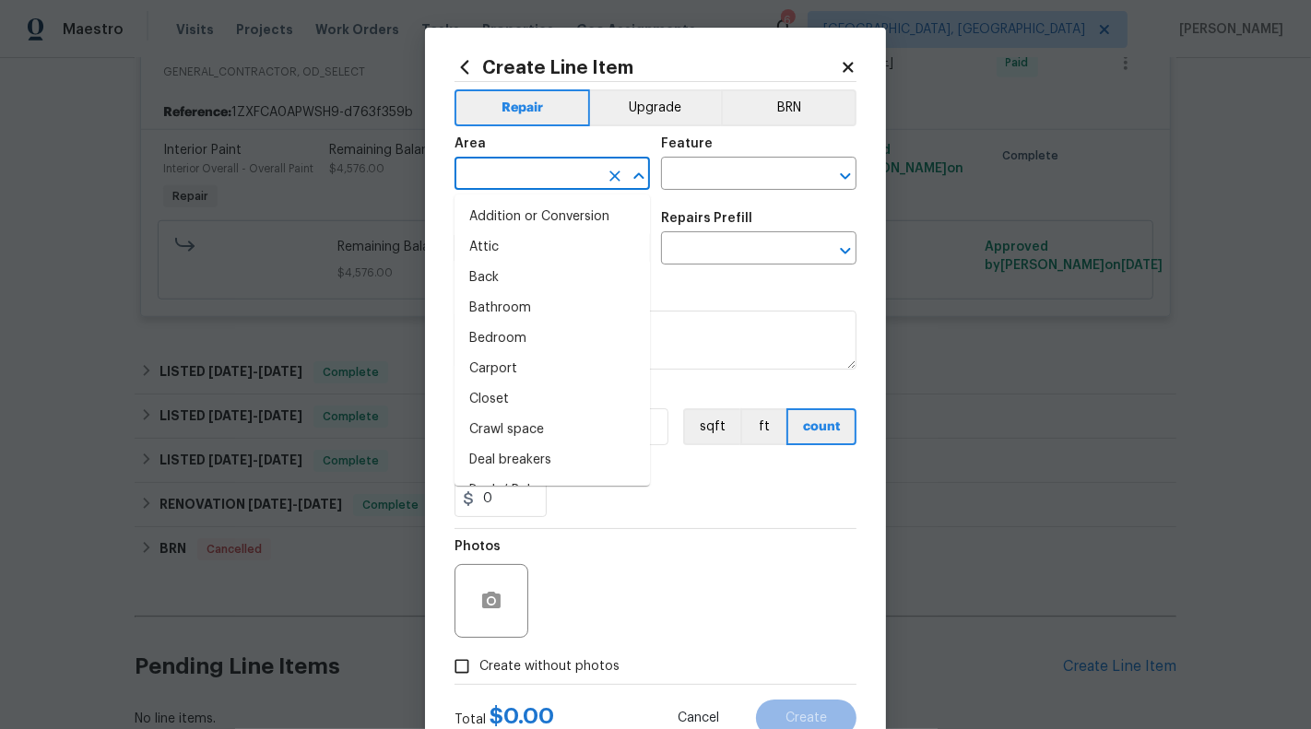
click at [503, 182] on input "text" at bounding box center [526, 175] width 144 height 29
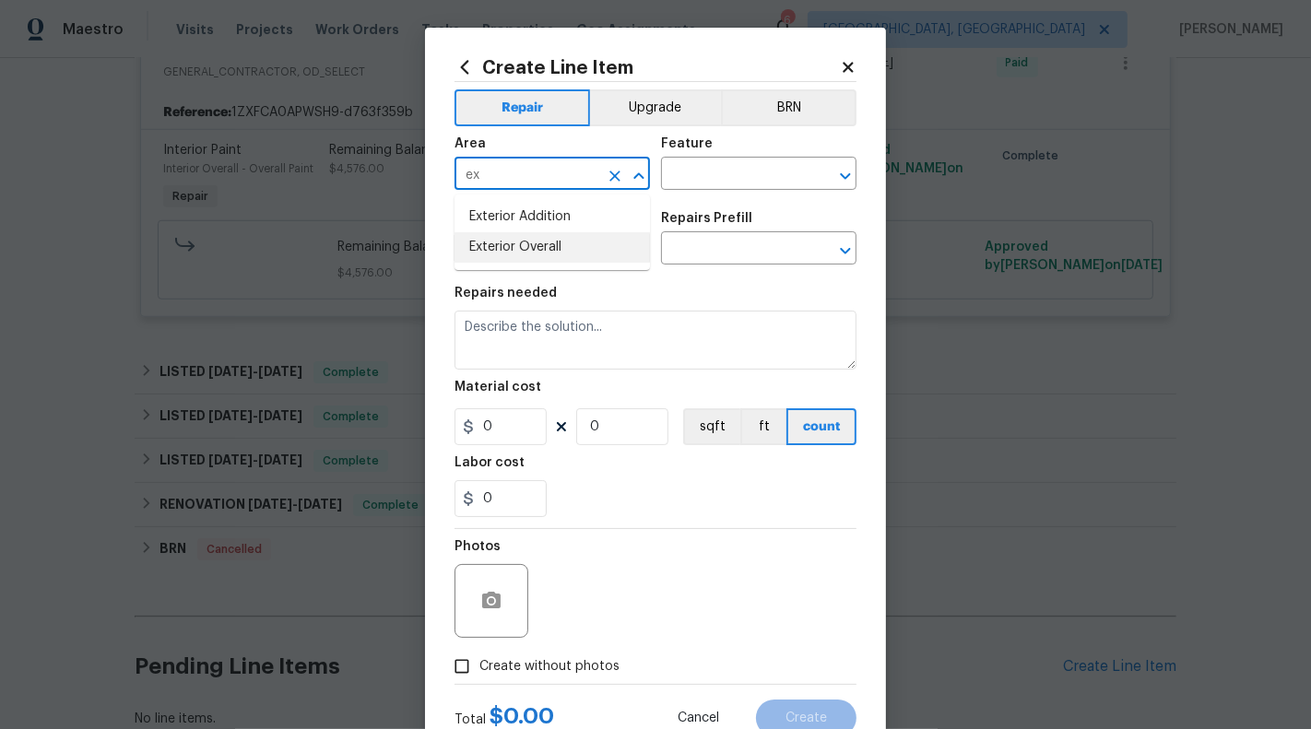
click at [522, 250] on li "Exterior Overall" at bounding box center [551, 247] width 195 height 30
type input "Exterior Overall"
click at [728, 177] on input "text" at bounding box center [733, 175] width 144 height 29
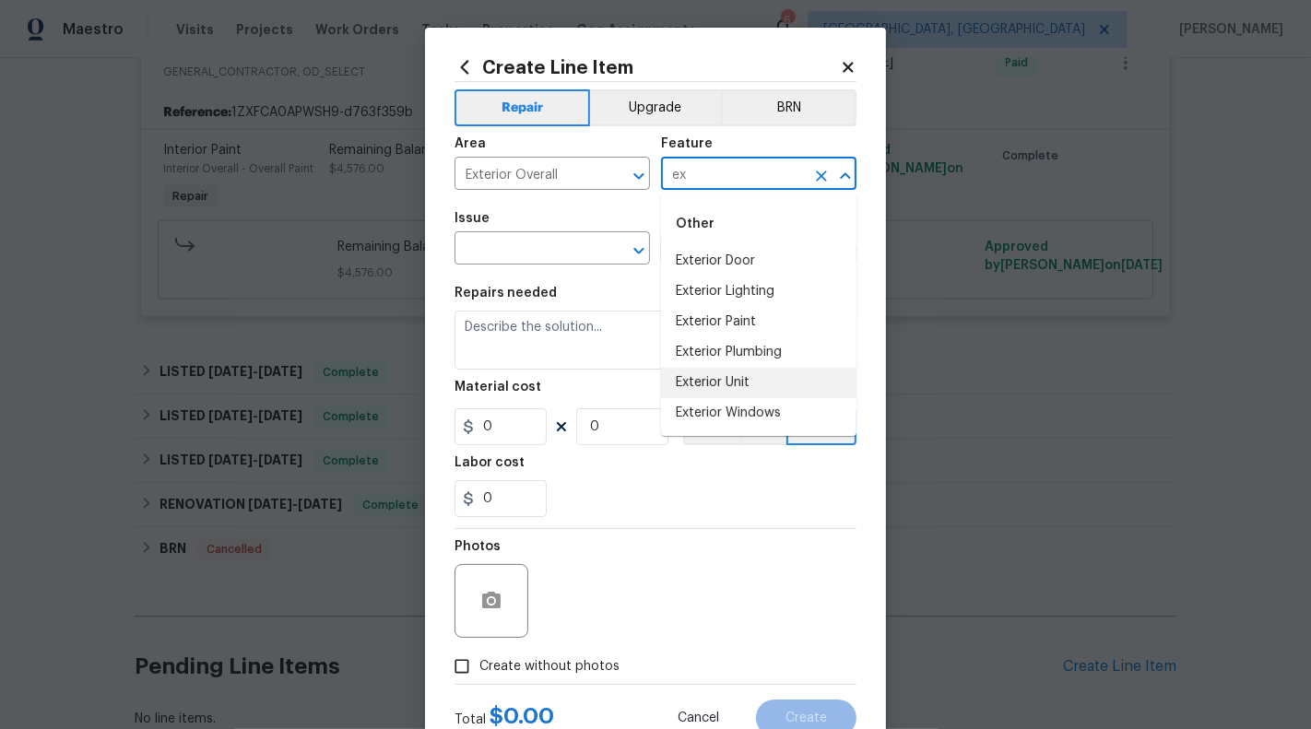
click at [724, 381] on li "Exterior Unit" at bounding box center [758, 383] width 195 height 30
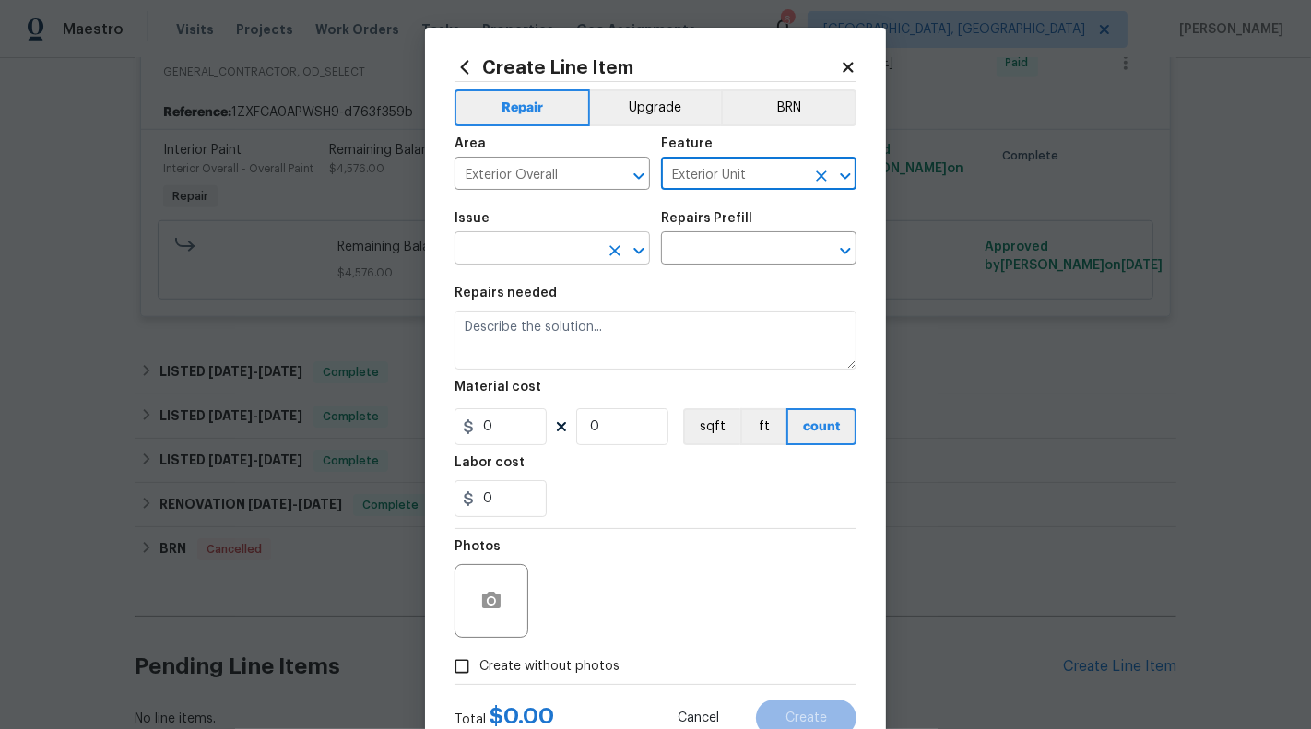
type input "Exterior Unit"
click at [494, 246] on input "text" at bounding box center [526, 250] width 144 height 29
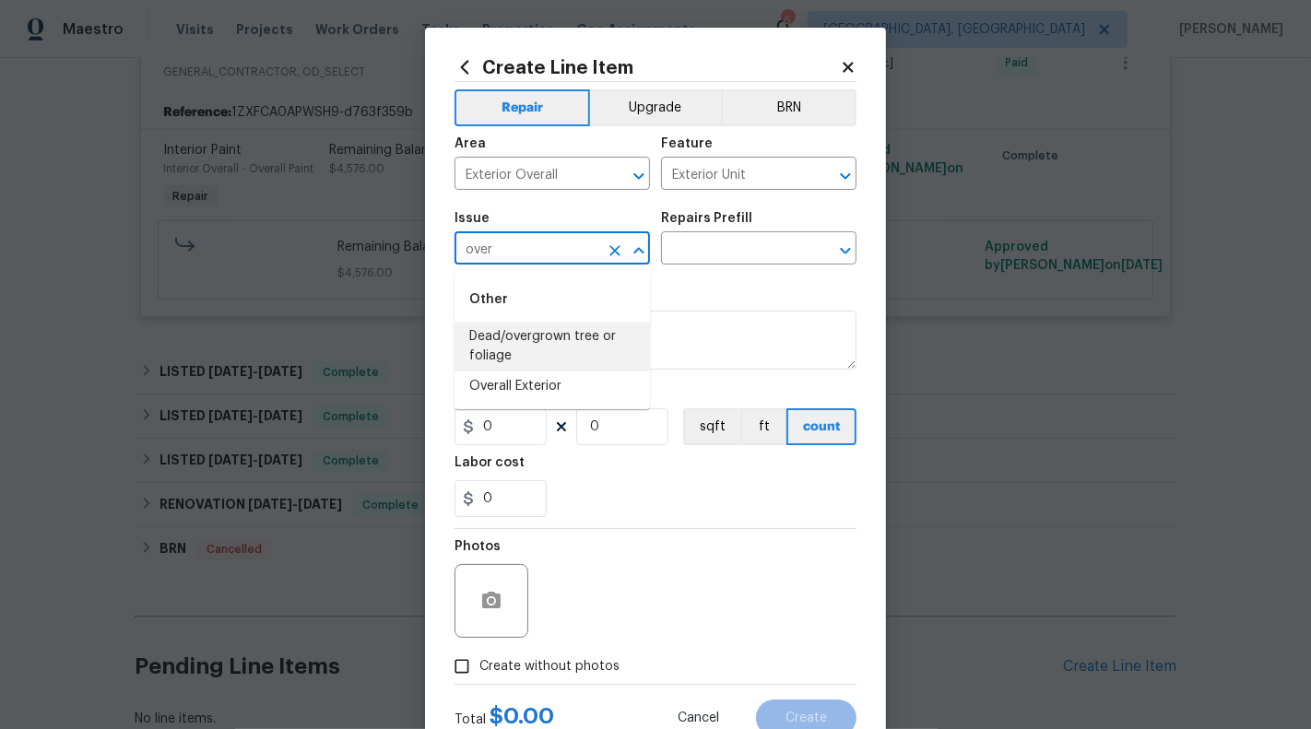
click at [522, 365] on li "Dead/overgrown tree or foliage" at bounding box center [551, 347] width 195 height 50
type input "Dead/overgrown tree or foliage"
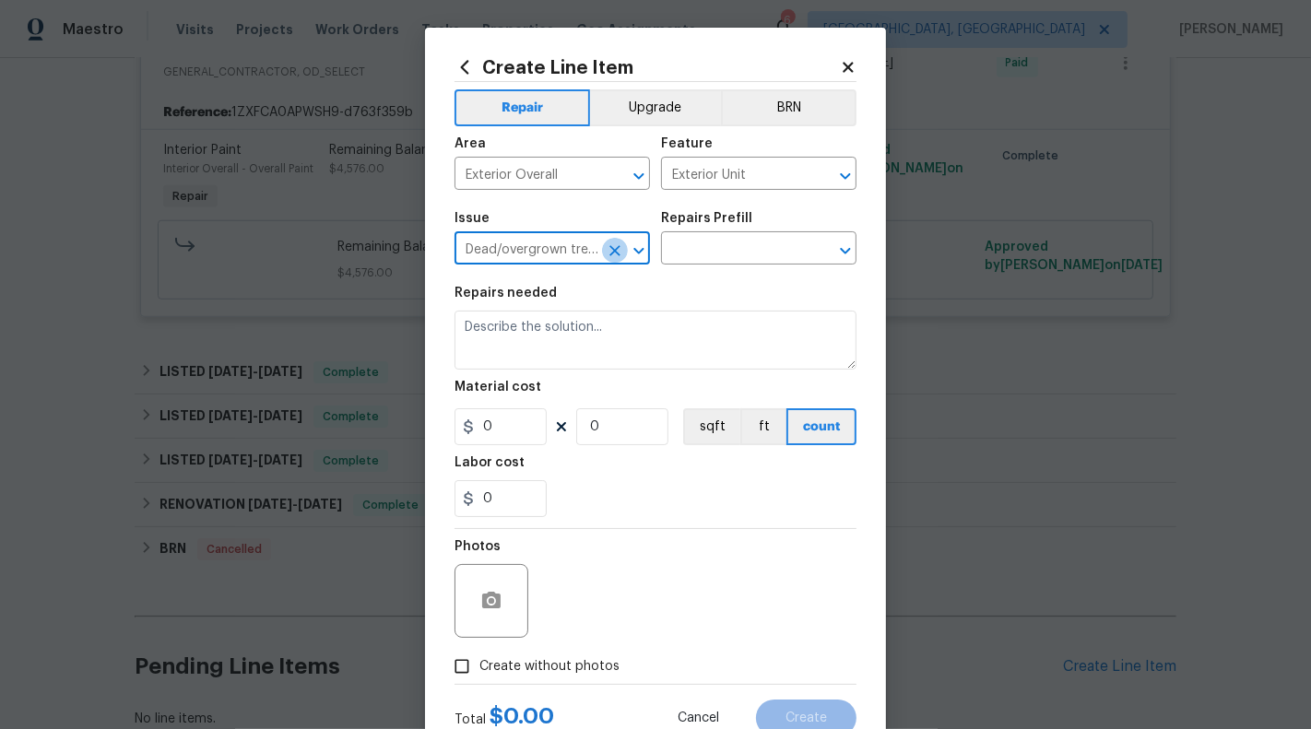
click at [616, 244] on icon "Clear" at bounding box center [614, 250] width 18 height 18
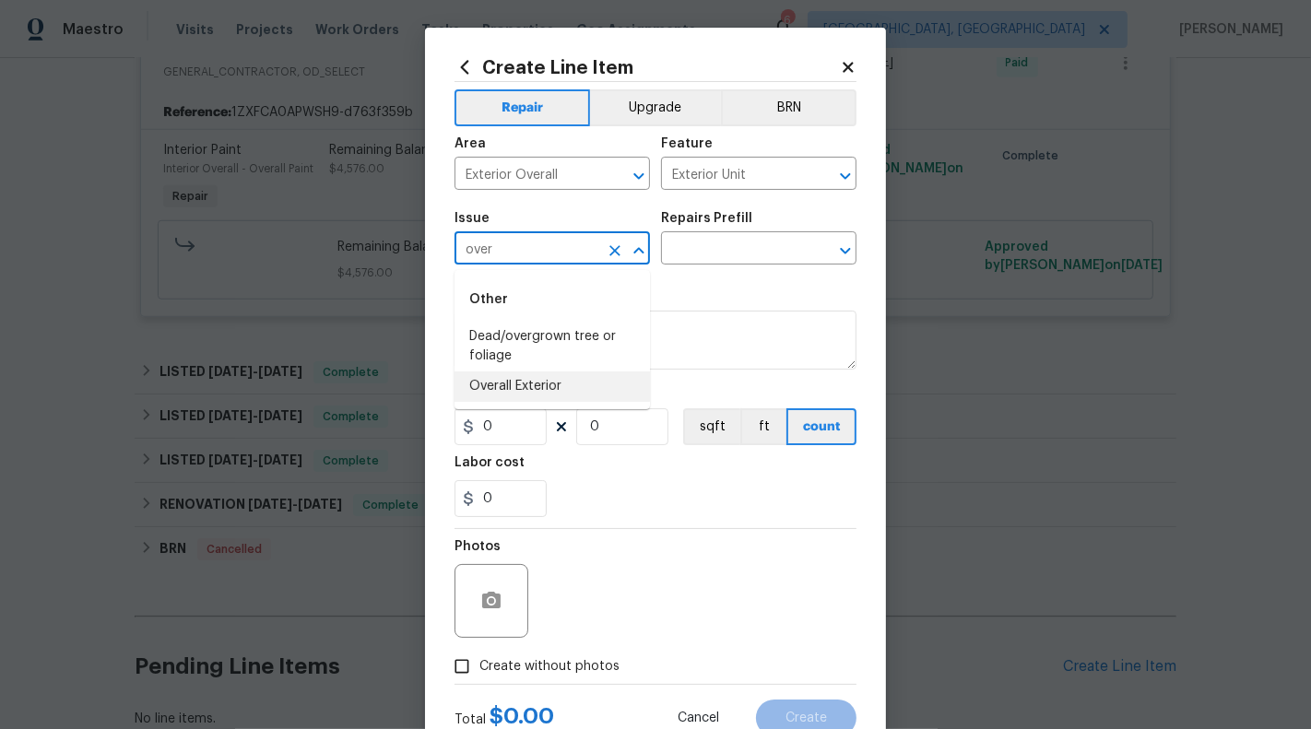
click at [581, 387] on li "Overall Exterior" at bounding box center [551, 386] width 195 height 30
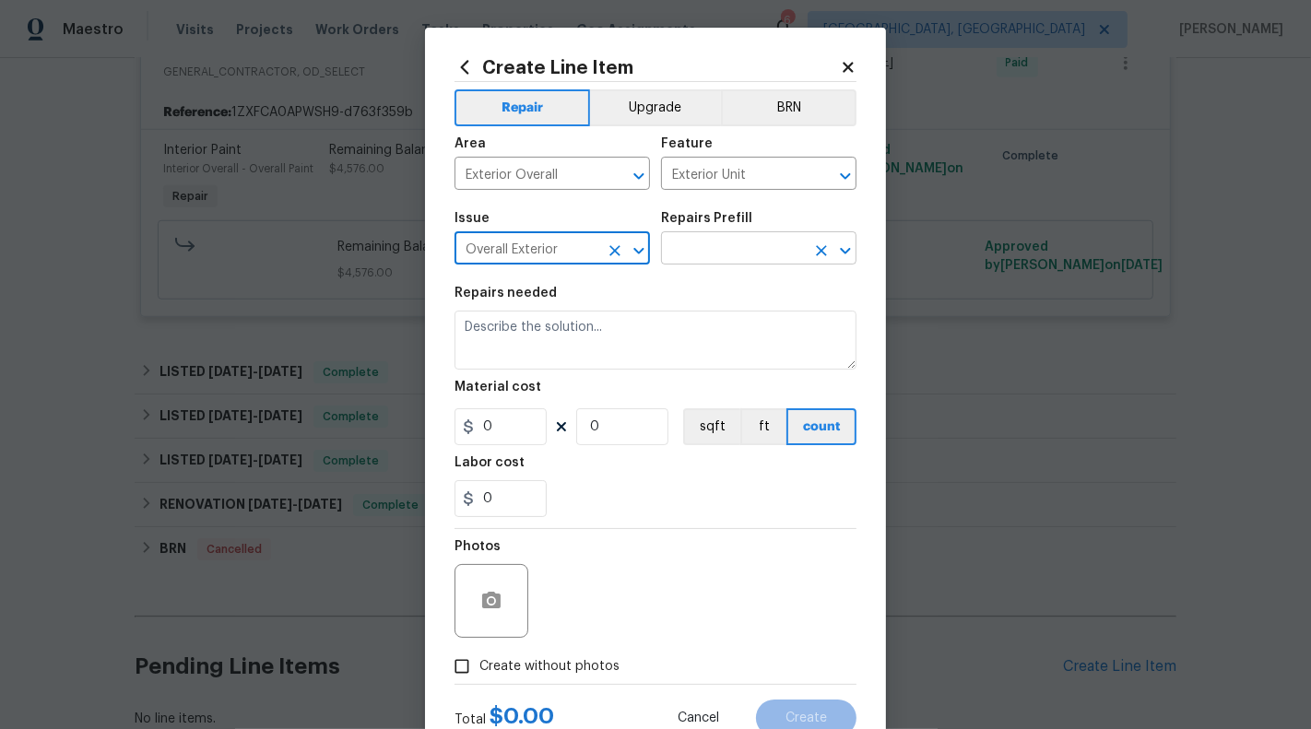
type input "Overall Exterior"
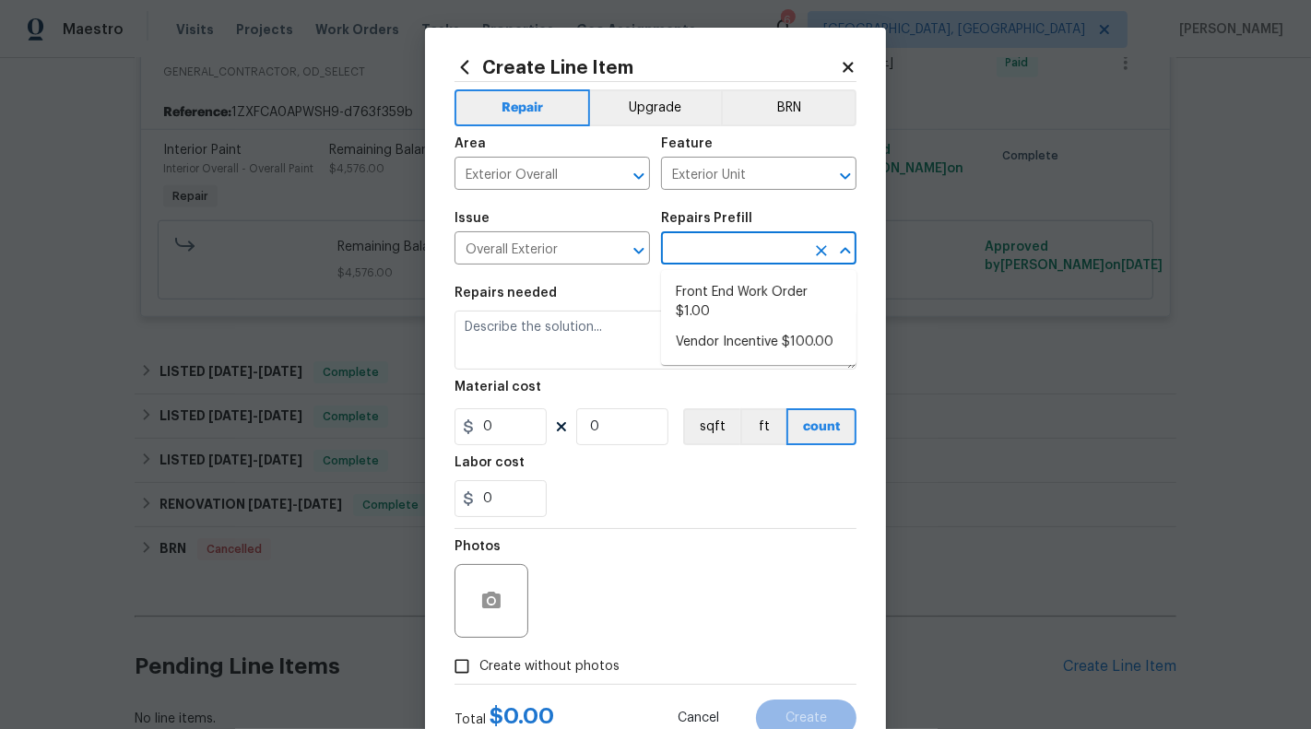
click at [737, 242] on input "text" at bounding box center [733, 250] width 144 height 29
click at [735, 307] on li "Front End Work Order $1.00" at bounding box center [758, 302] width 195 height 50
type input "Front End Work Order $1.00"
type textarea "Placeholder line item for the creation of front end work orders."
type input "1"
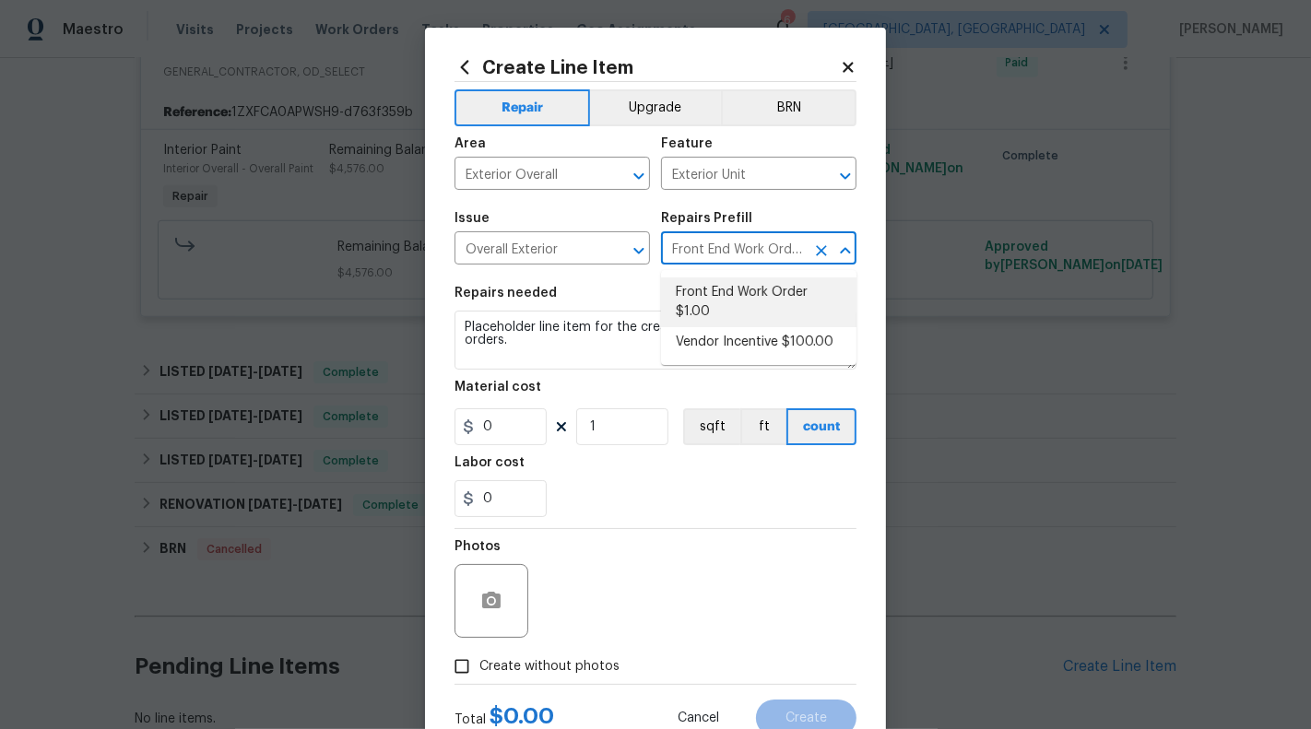
type input "1"
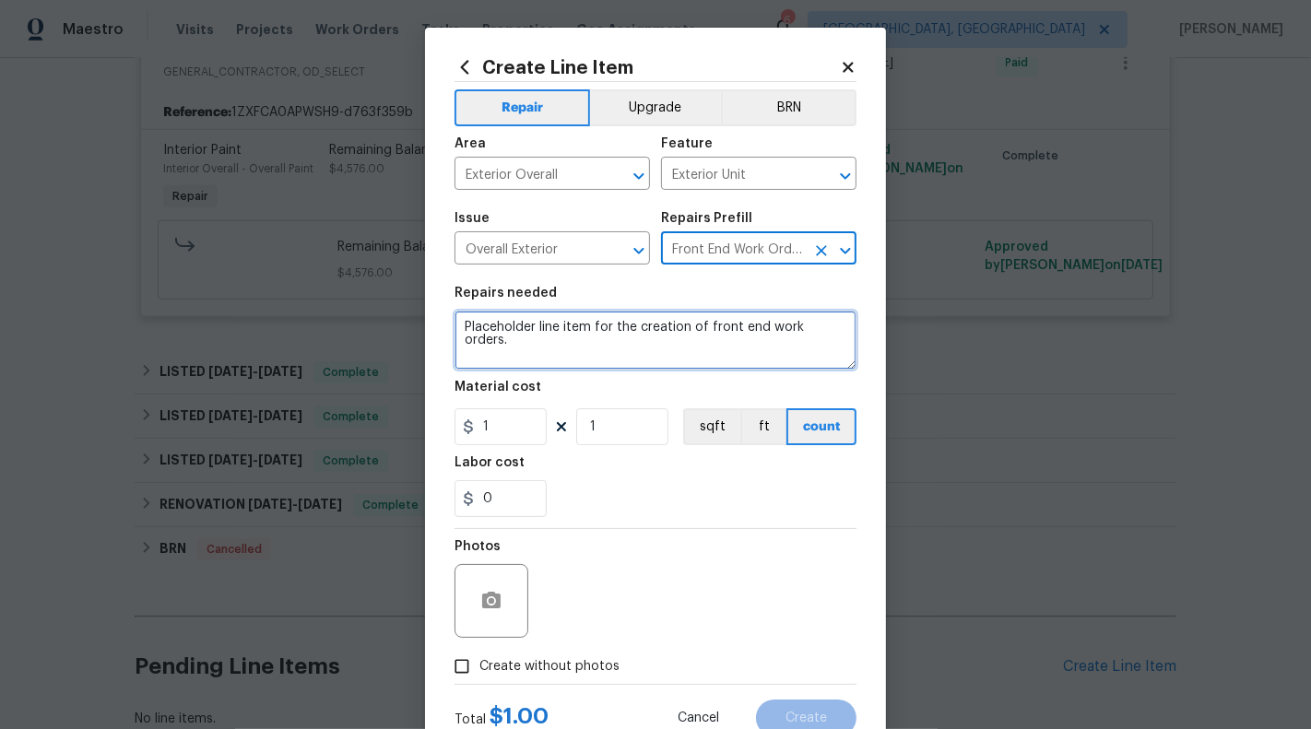
click at [660, 325] on textarea "Placeholder line item for the creation of front end work orders." at bounding box center [655, 340] width 402 height 59
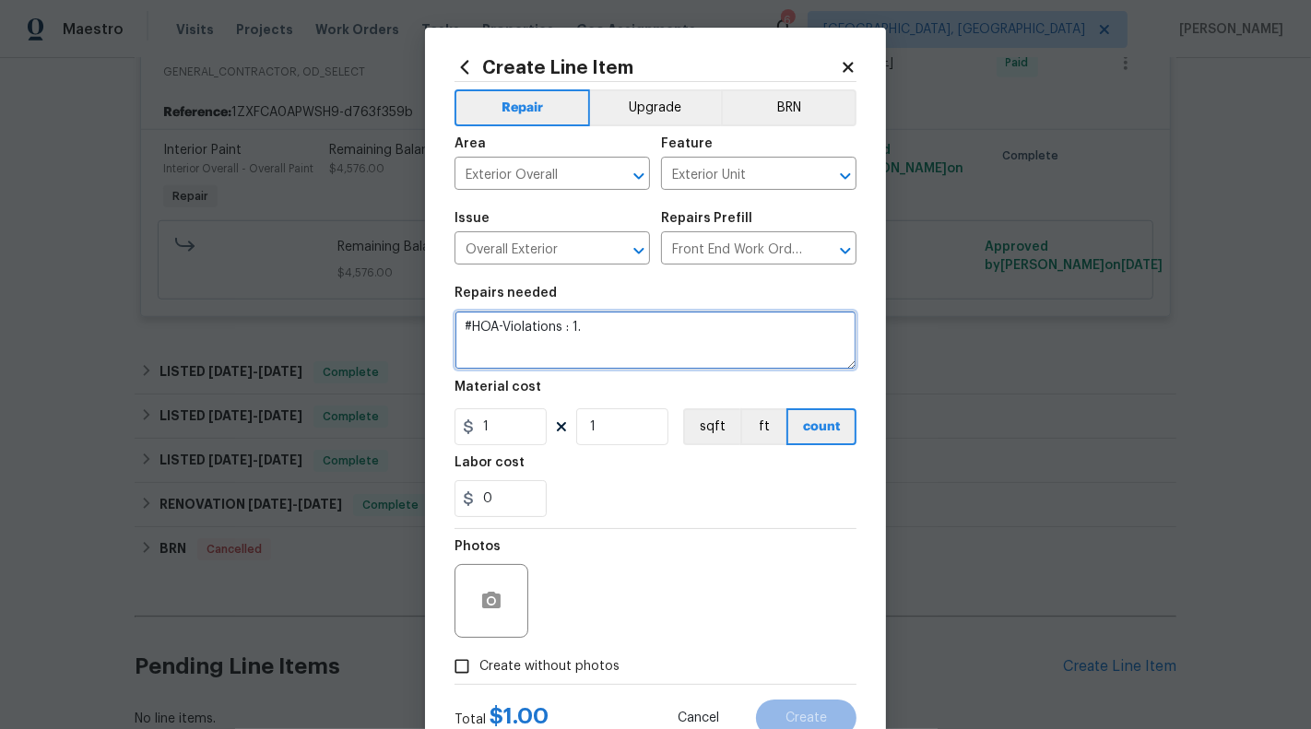
paste textarea "Weeds growing through front fence, weeds and tree through back fence, tree must…"
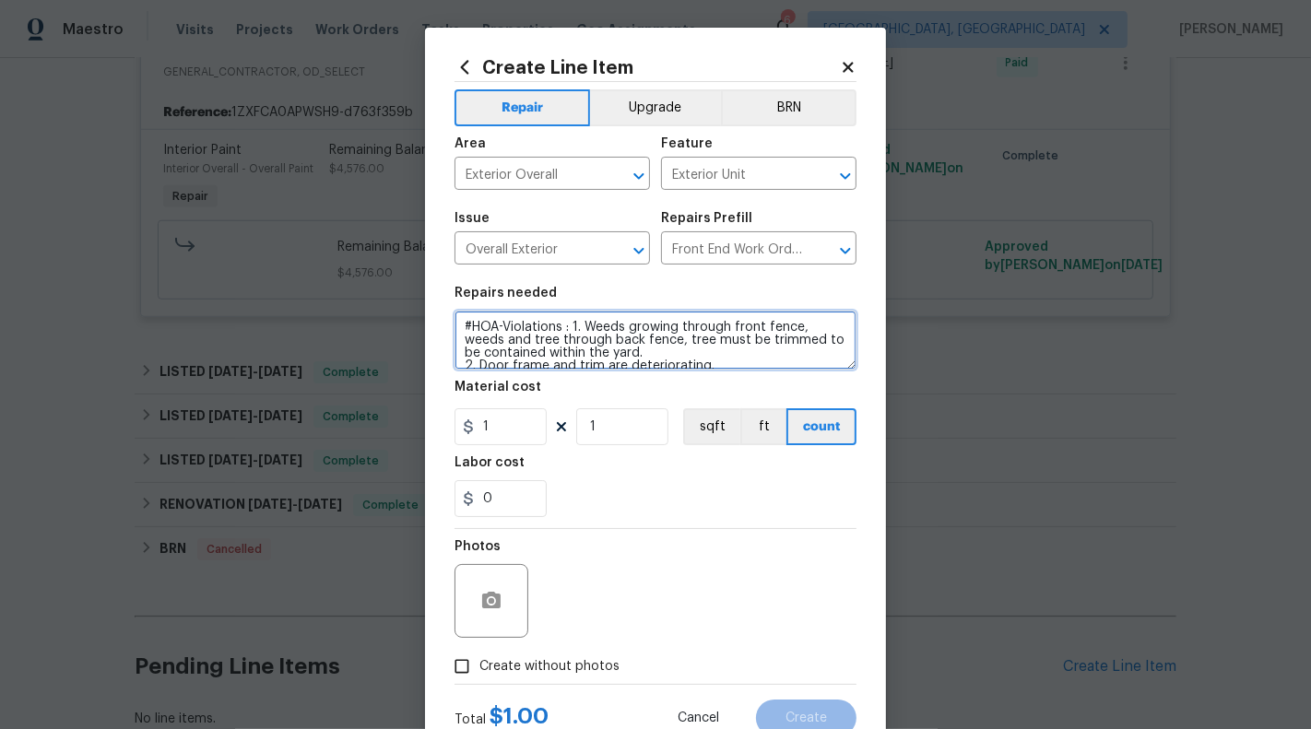
scroll to position [22, 0]
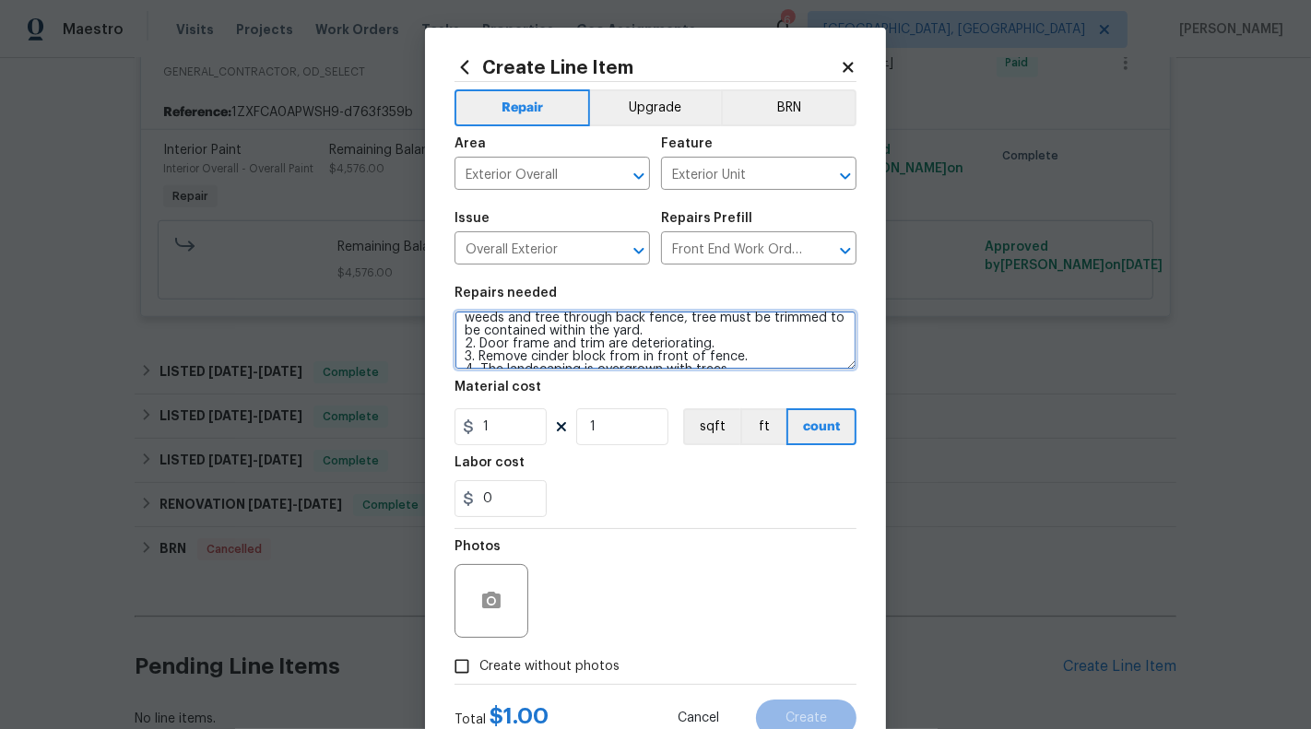
drag, startPoint x: 727, startPoint y: 341, endPoint x: 458, endPoint y: 340, distance: 269.1
click at [458, 340] on textarea "#HOA-Violations : 1. Weeds growing through front fence, weeds and tree through …" at bounding box center [655, 340] width 402 height 59
click at [476, 353] on textarea "#HOA-Violations : 1. Weeds growing through front fence, weeds and tree through …" at bounding box center [655, 340] width 402 height 59
click at [470, 353] on textarea "#HOA-Violations : 1. Weeds growing through front fence, weeds and tree through …" at bounding box center [655, 340] width 402 height 59
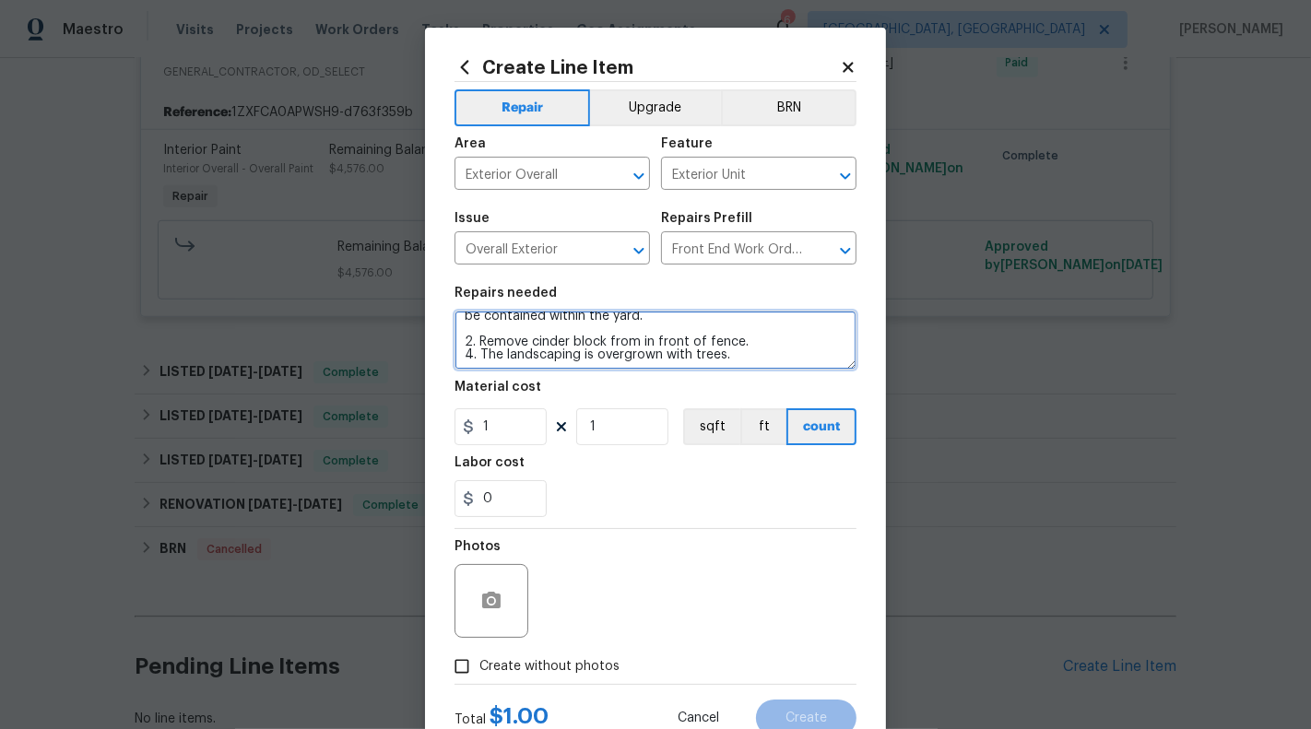
click at [472, 357] on textarea "#HOA-Violations : 1. Weeds growing through front fence, weeds and tree through …" at bounding box center [655, 340] width 402 height 59
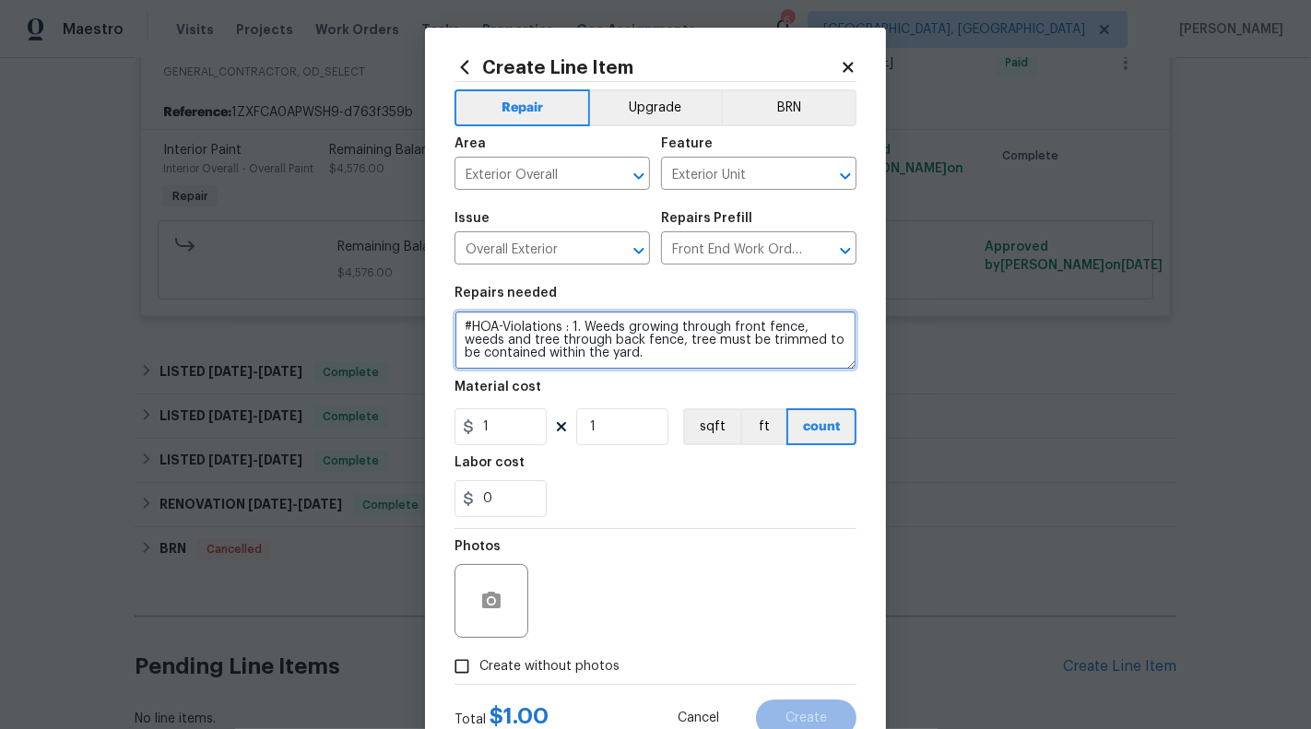
scroll to position [38, 0]
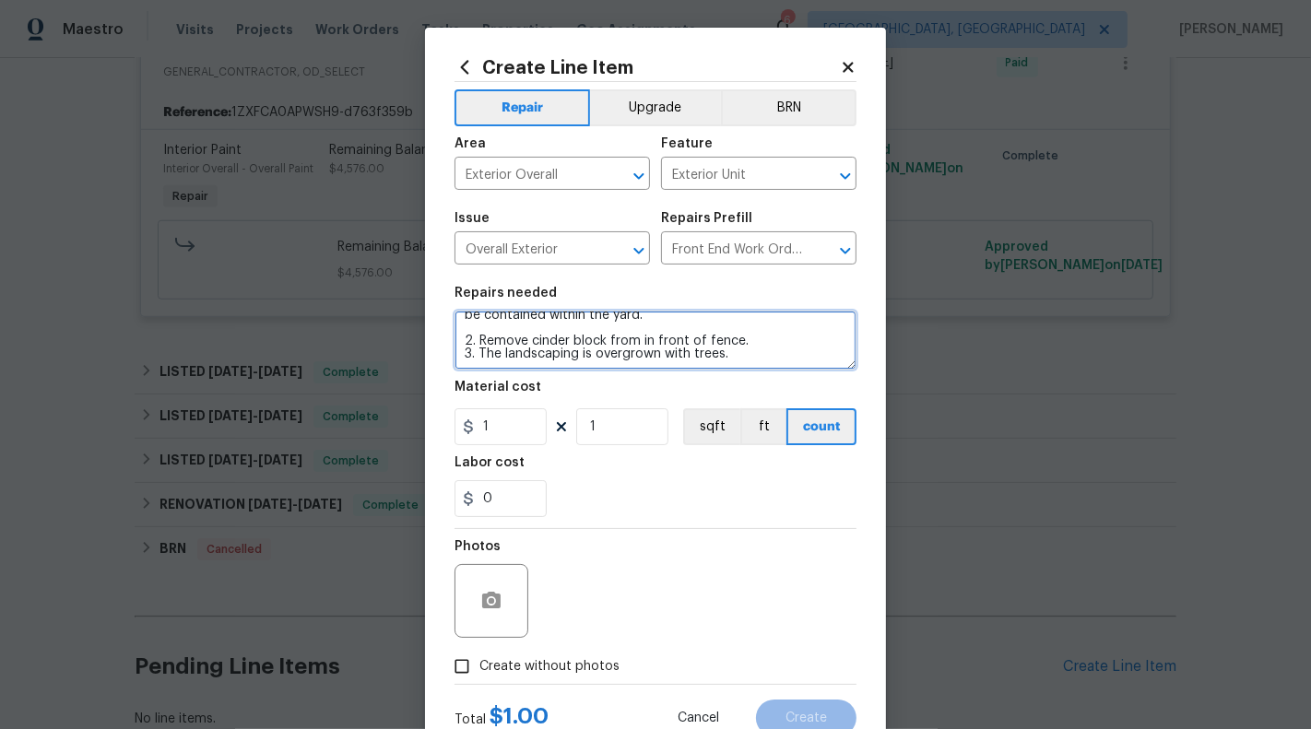
click at [751, 362] on textarea "#HOA-Violations : 1. Weeds growing through front fence, weeds and tree through …" at bounding box center [655, 340] width 402 height 59
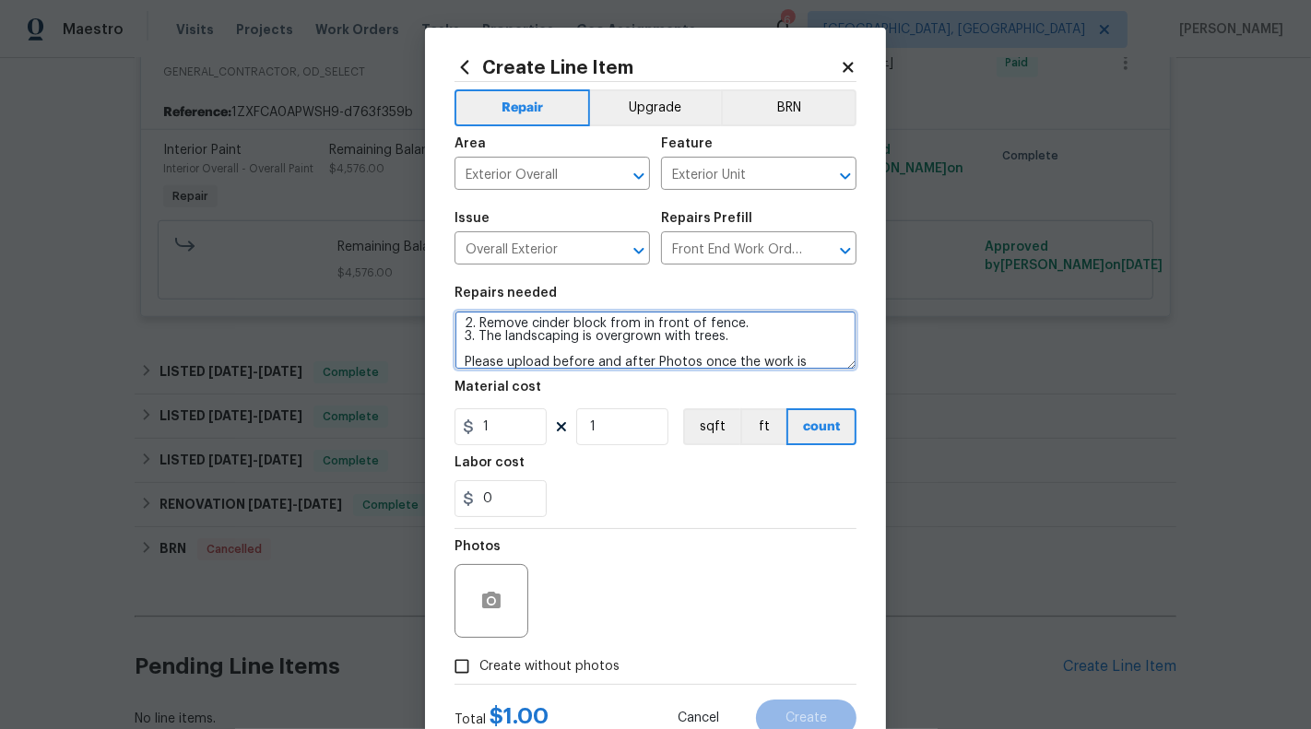
scroll to position [68, 0]
type textarea "#HOA-Violations : 1. Weeds growing through front fence, weeds and tree through …"
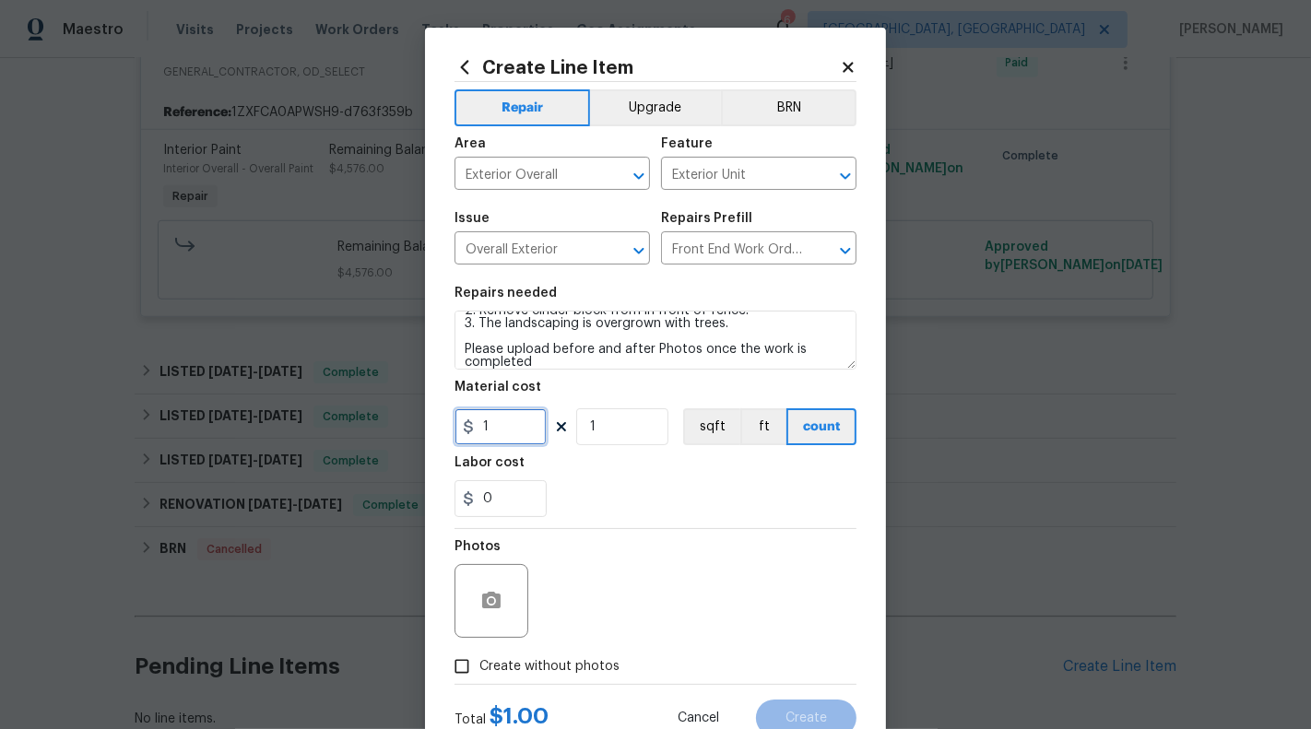
click at [532, 425] on input "1" at bounding box center [500, 426] width 92 height 37
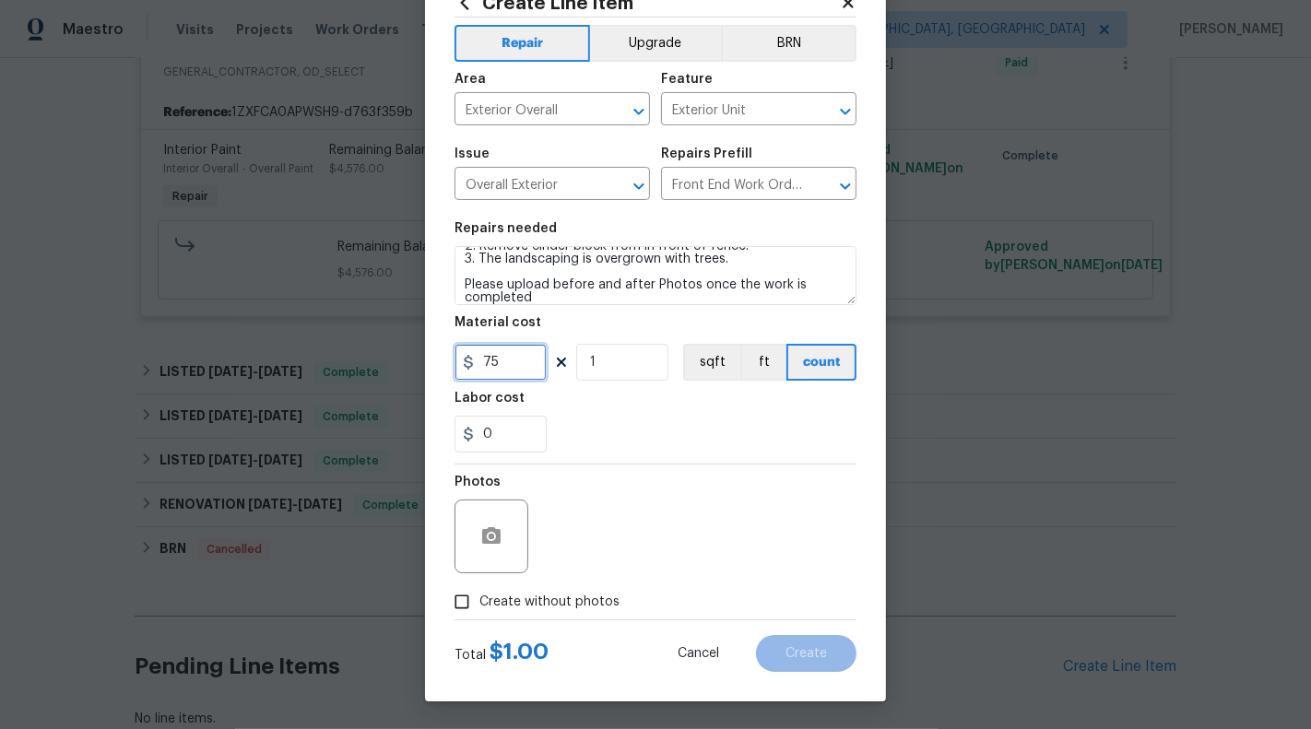
type input "75"
click at [483, 594] on span "Create without photos" at bounding box center [549, 602] width 140 height 19
click at [479, 594] on input "Create without photos" at bounding box center [461, 601] width 35 height 35
checkbox input "true"
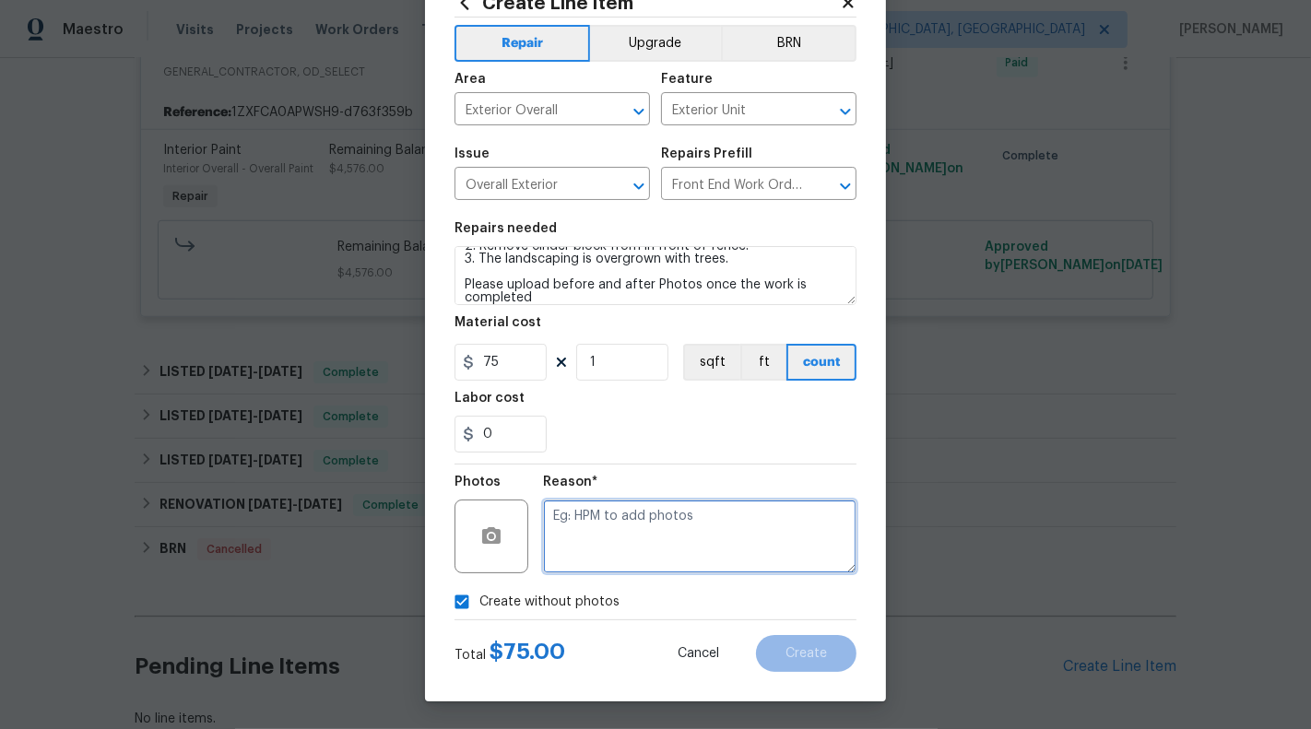
click at [662, 537] on textarea at bounding box center [699, 537] width 313 height 74
type textarea "NA"
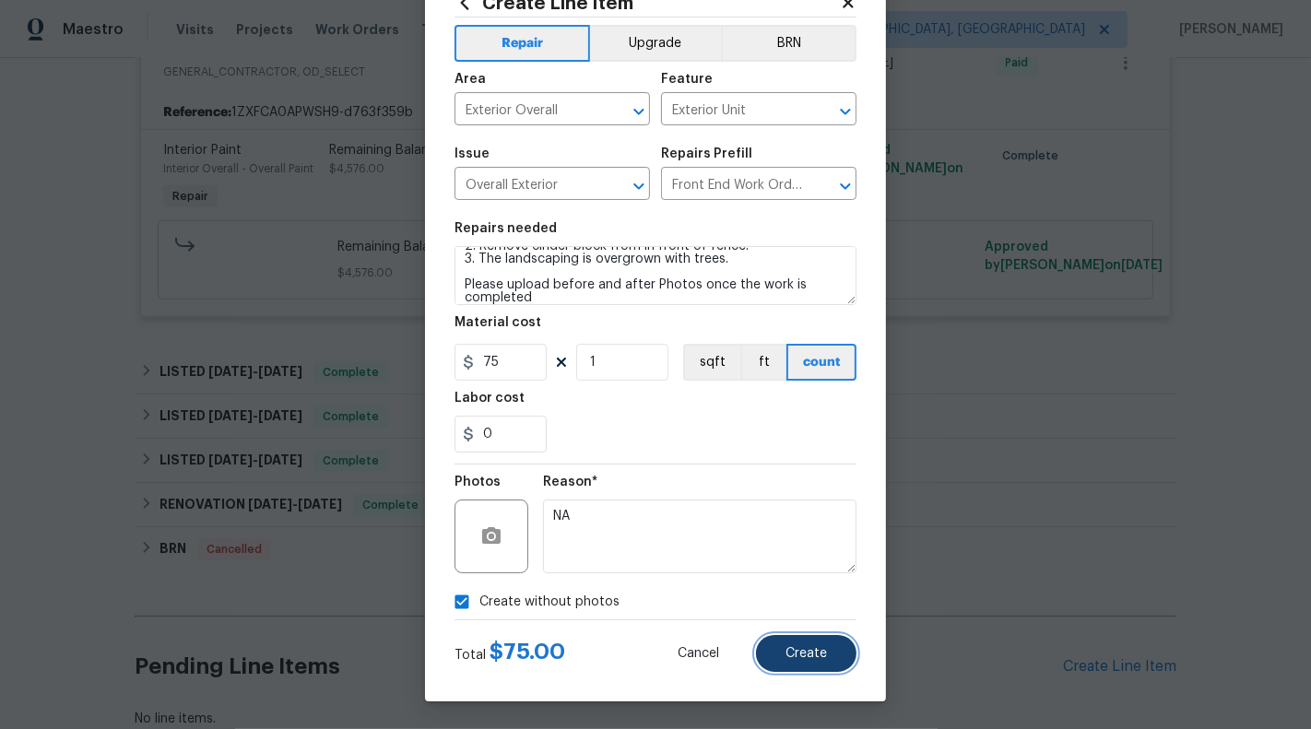
click at [781, 652] on button "Create" at bounding box center [806, 653] width 100 height 37
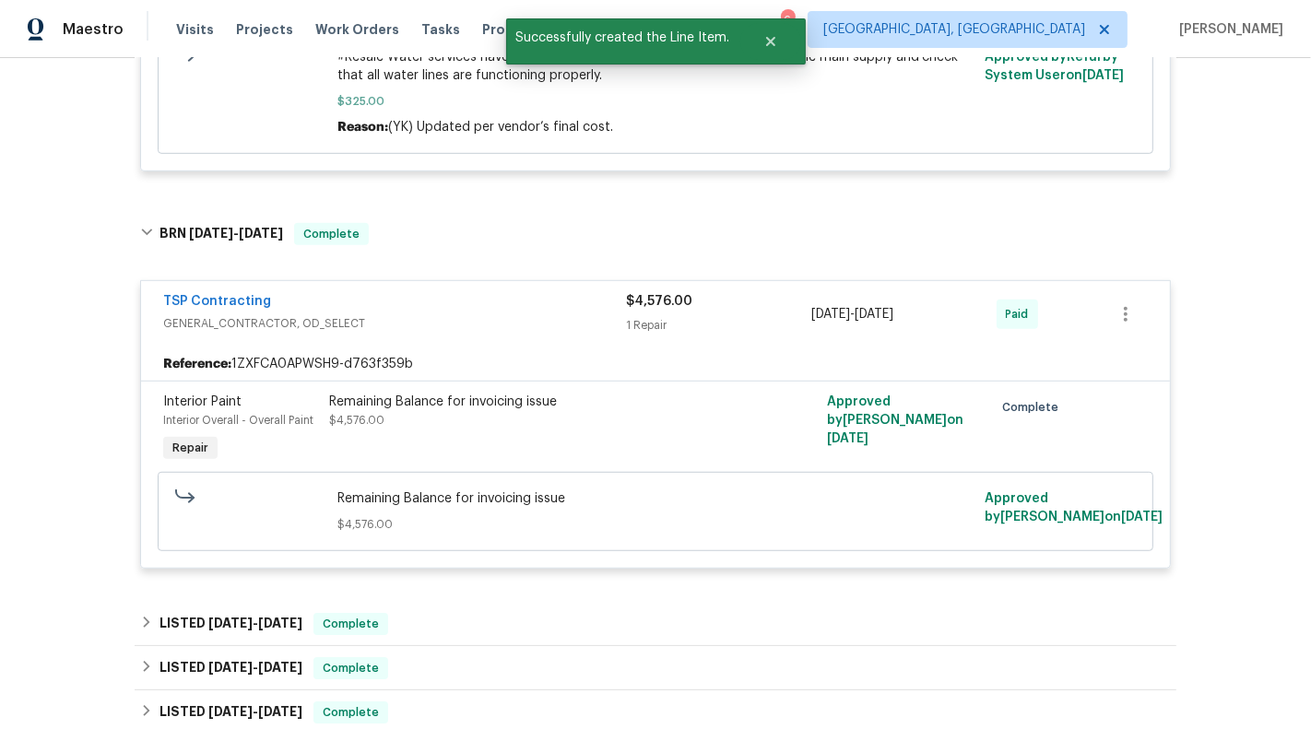
scroll to position [1605, 0]
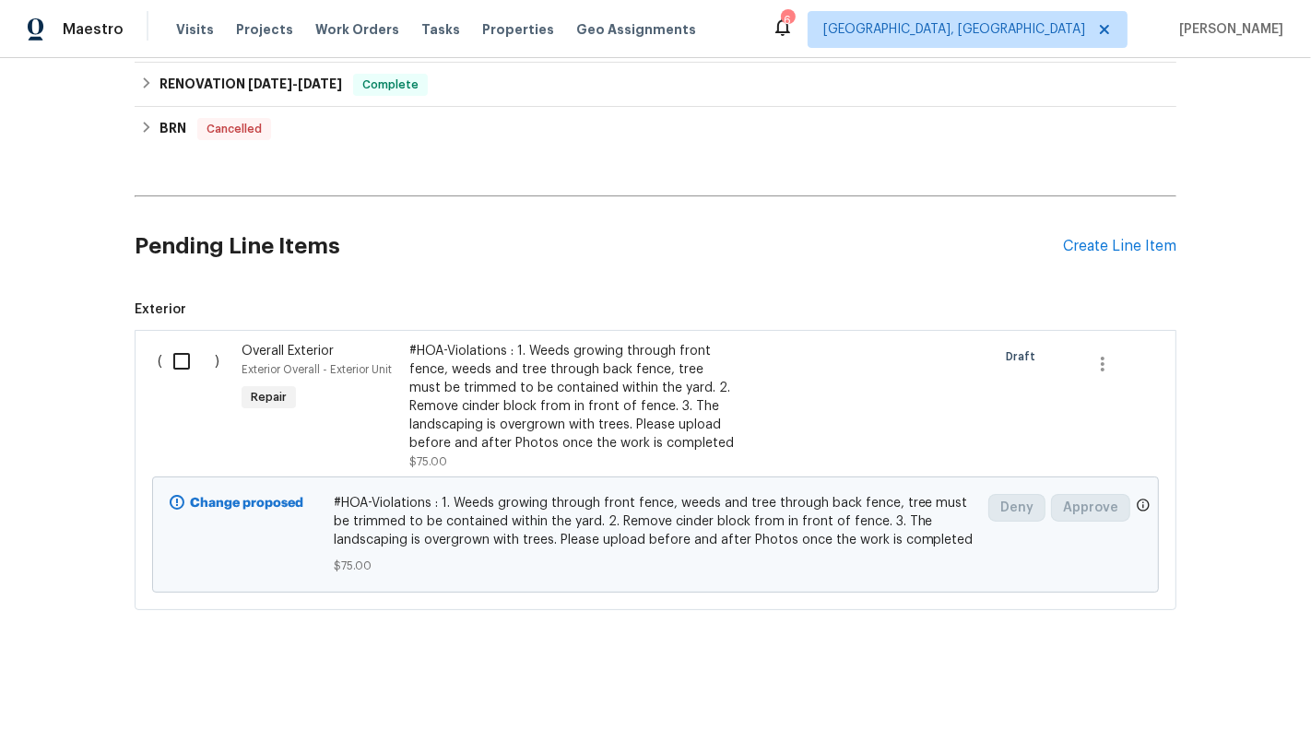
click at [182, 353] on input "checkbox" at bounding box center [188, 361] width 53 height 39
checkbox input "true"
click at [1205, 680] on span "Create Work Order" at bounding box center [1205, 683] width 123 height 23
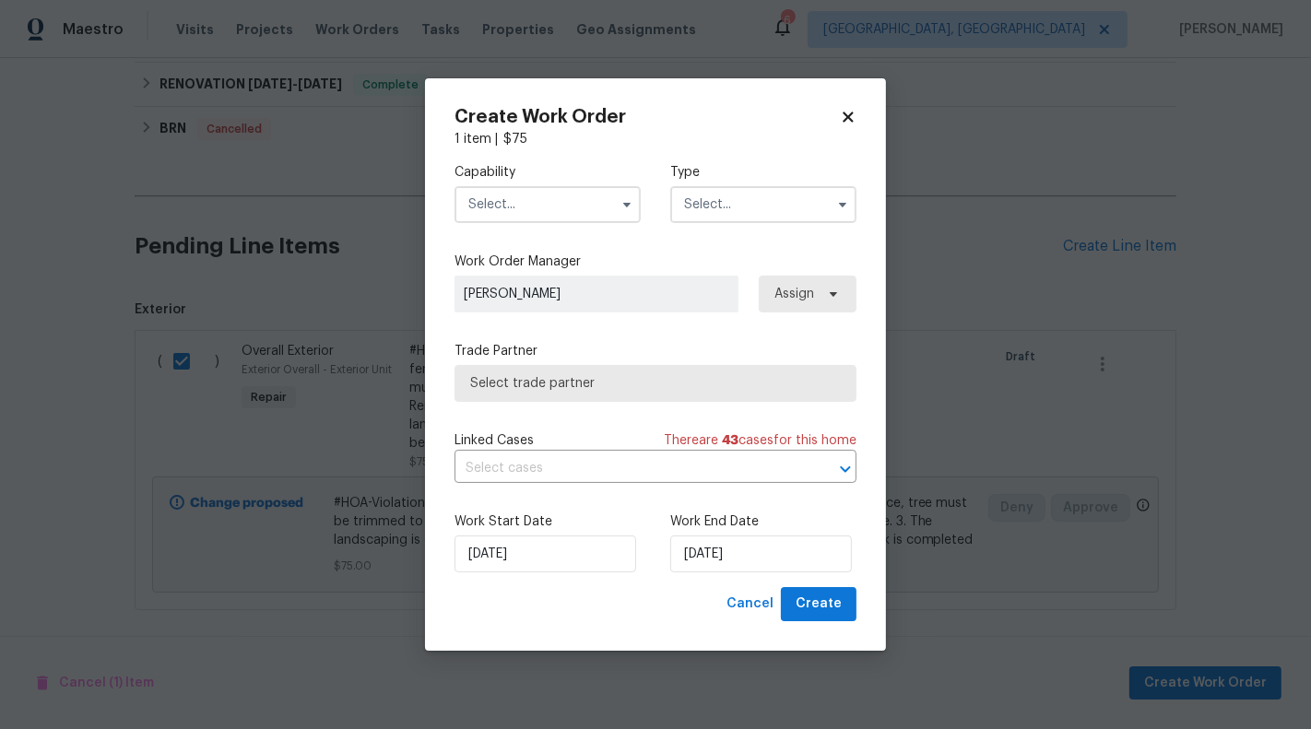
click at [577, 204] on input "text" at bounding box center [547, 204] width 186 height 37
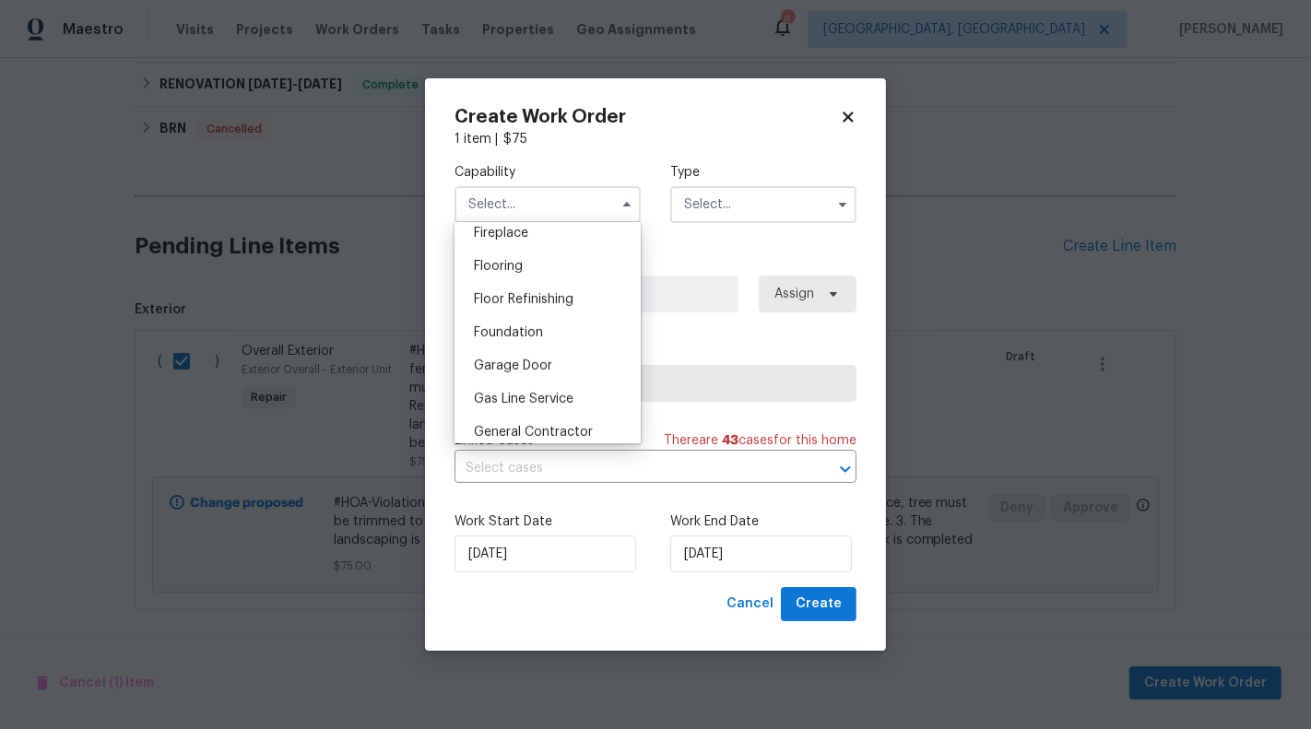
scroll to position [779, 0]
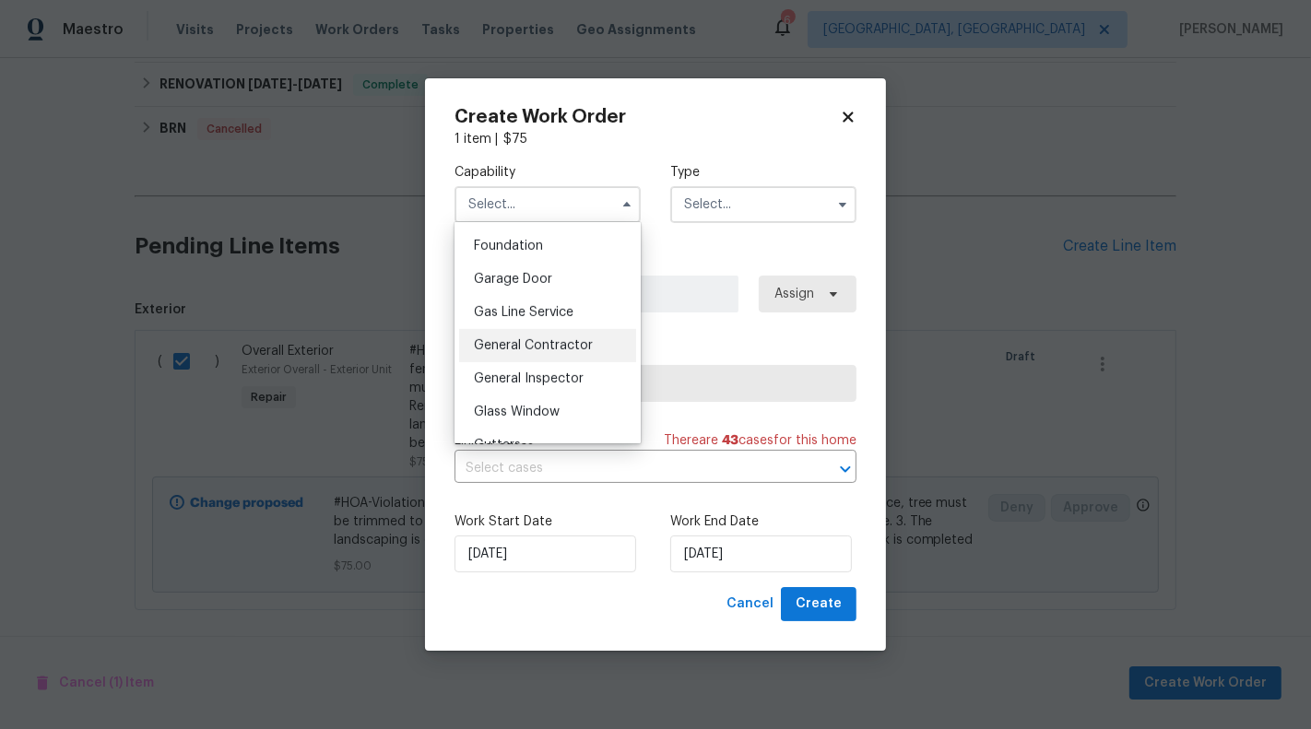
click at [563, 354] on div "General Contractor" at bounding box center [547, 345] width 177 height 33
type input "General Contractor"
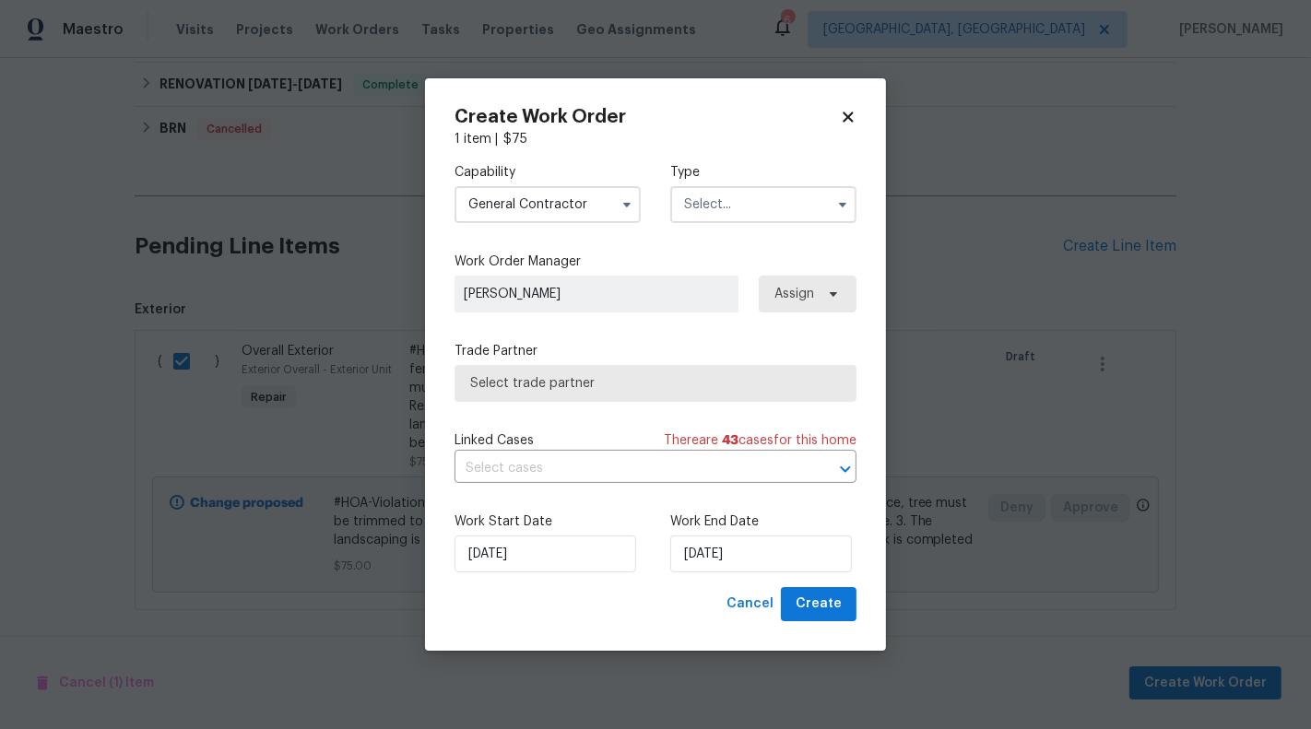
click at [718, 195] on input "text" at bounding box center [763, 204] width 186 height 37
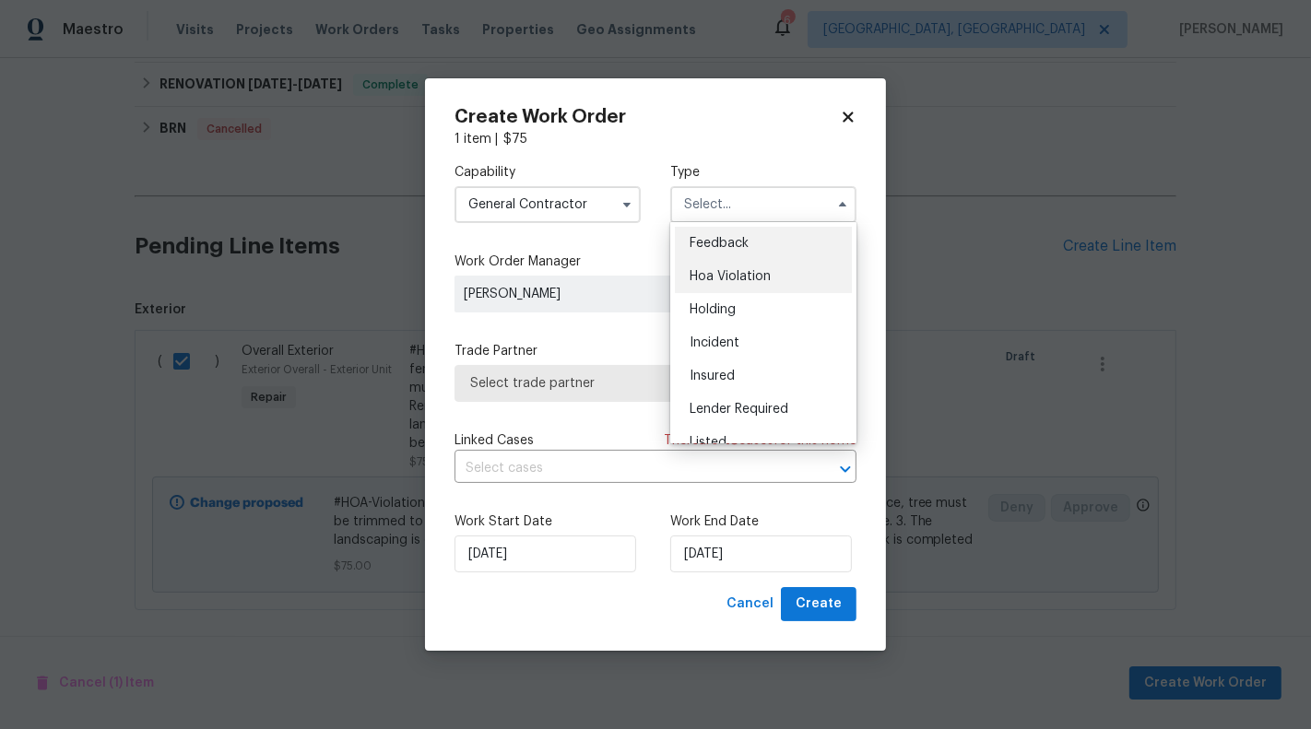
click at [717, 271] on span "Hoa Violation" at bounding box center [729, 276] width 81 height 13
type input "Hoa Violation"
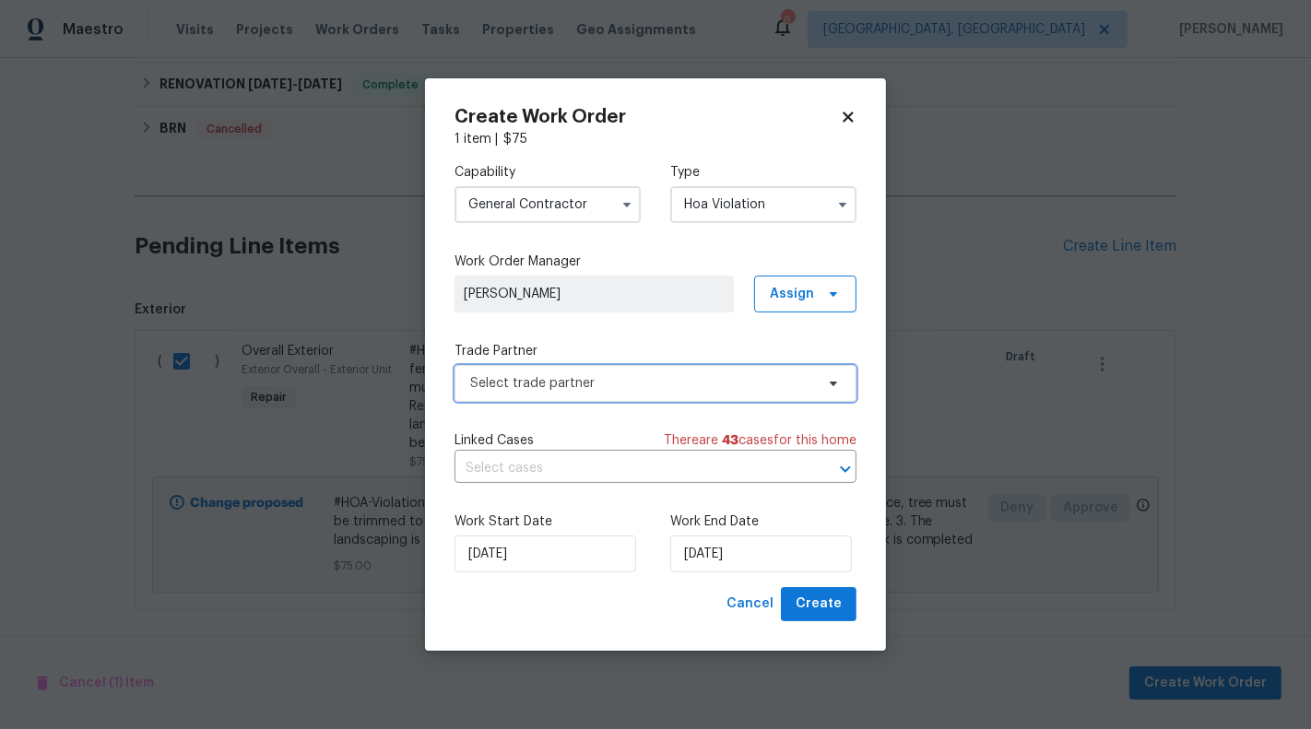
click at [589, 375] on span "Select trade partner" at bounding box center [642, 383] width 344 height 18
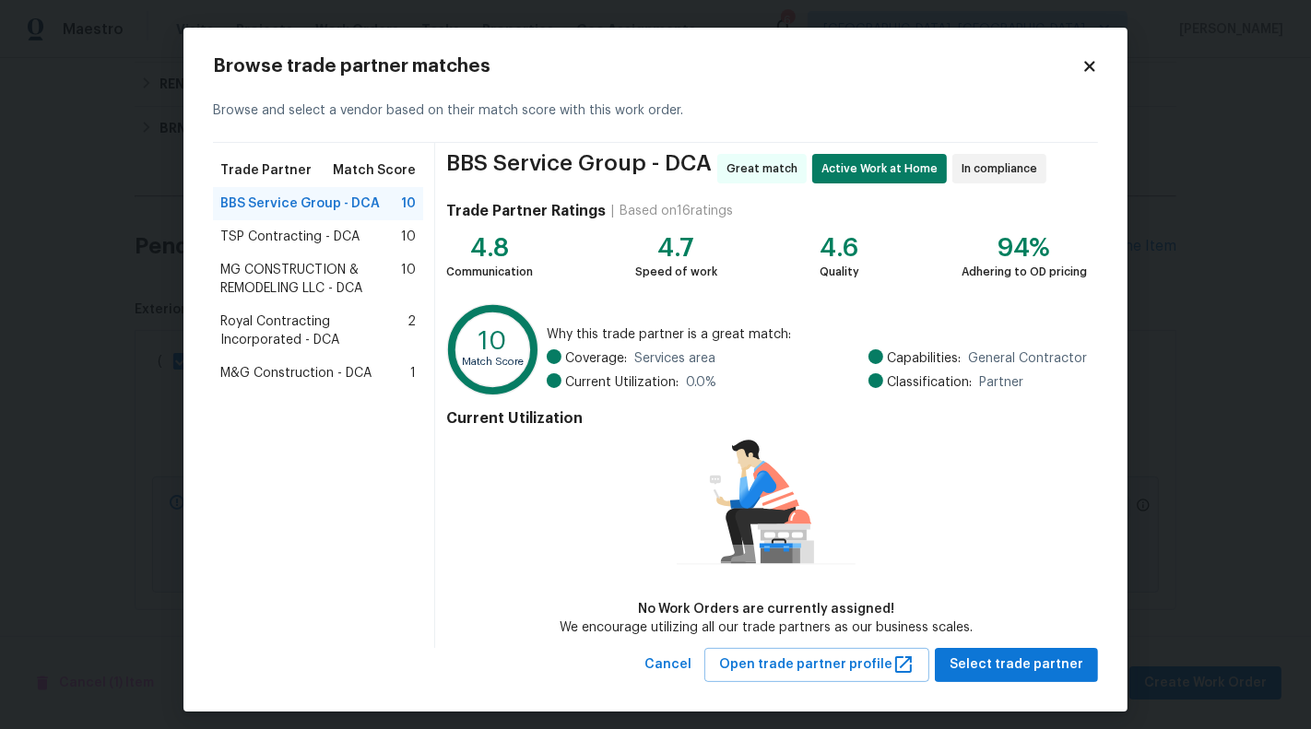
scroll to position [7, 0]
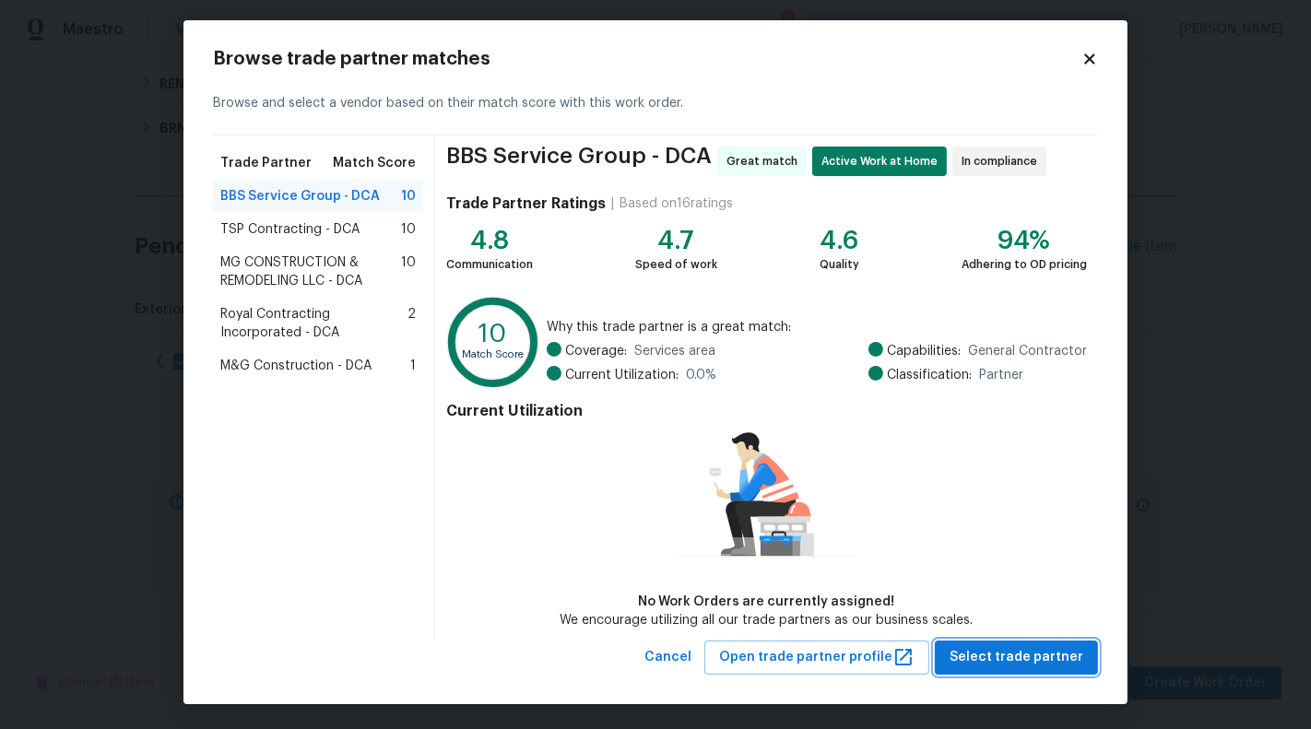
click at [997, 641] on button "Select trade partner" at bounding box center [1015, 658] width 163 height 34
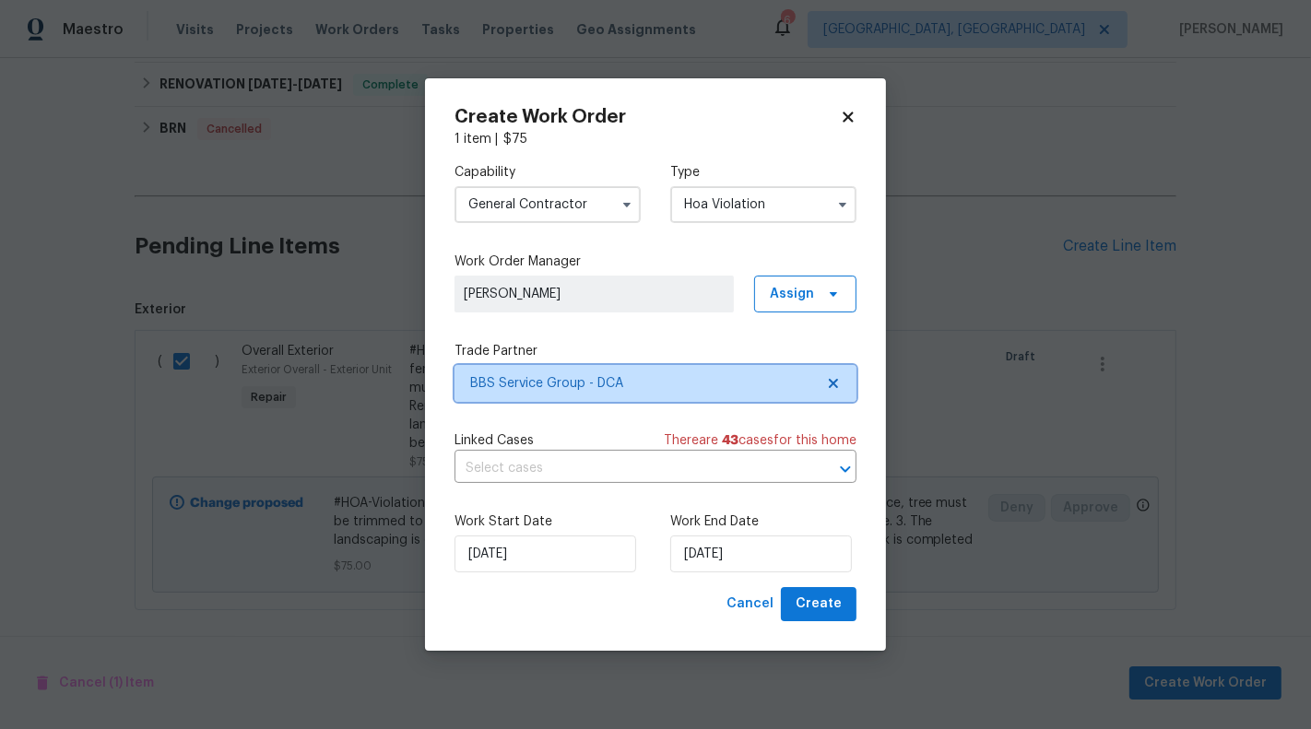
scroll to position [0, 0]
click at [547, 470] on input "text" at bounding box center [629, 468] width 350 height 29
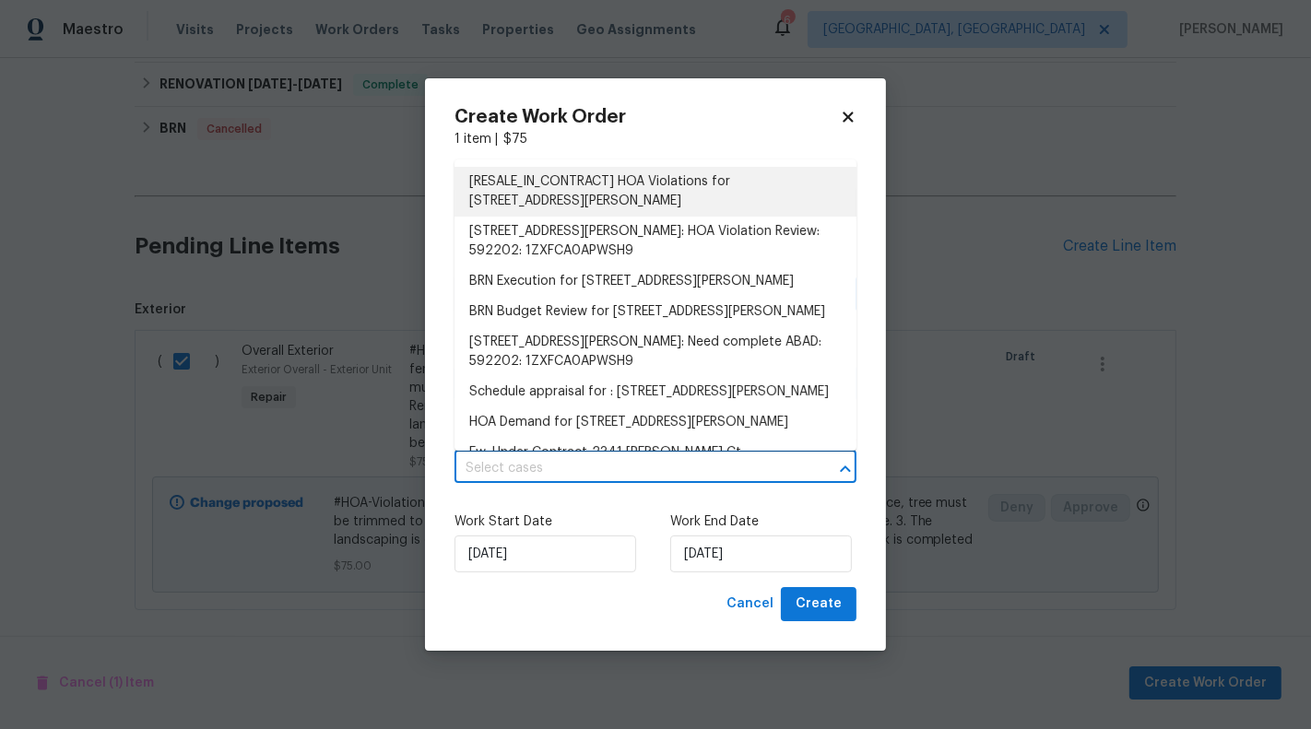
click at [659, 181] on li "[RESALE_IN_CONTRACT] HOA Violations for [STREET_ADDRESS][PERSON_NAME]" at bounding box center [655, 192] width 402 height 50
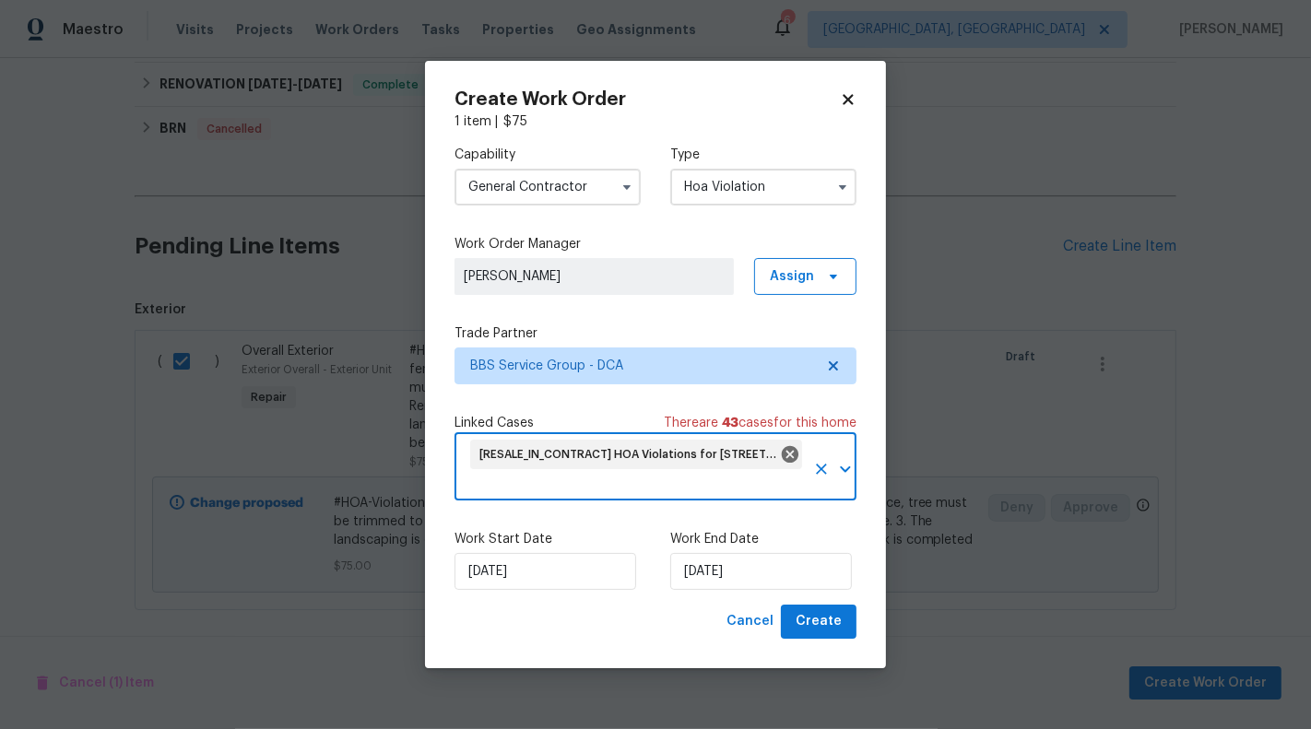
click at [727, 548] on label "Work End Date" at bounding box center [763, 539] width 186 height 18
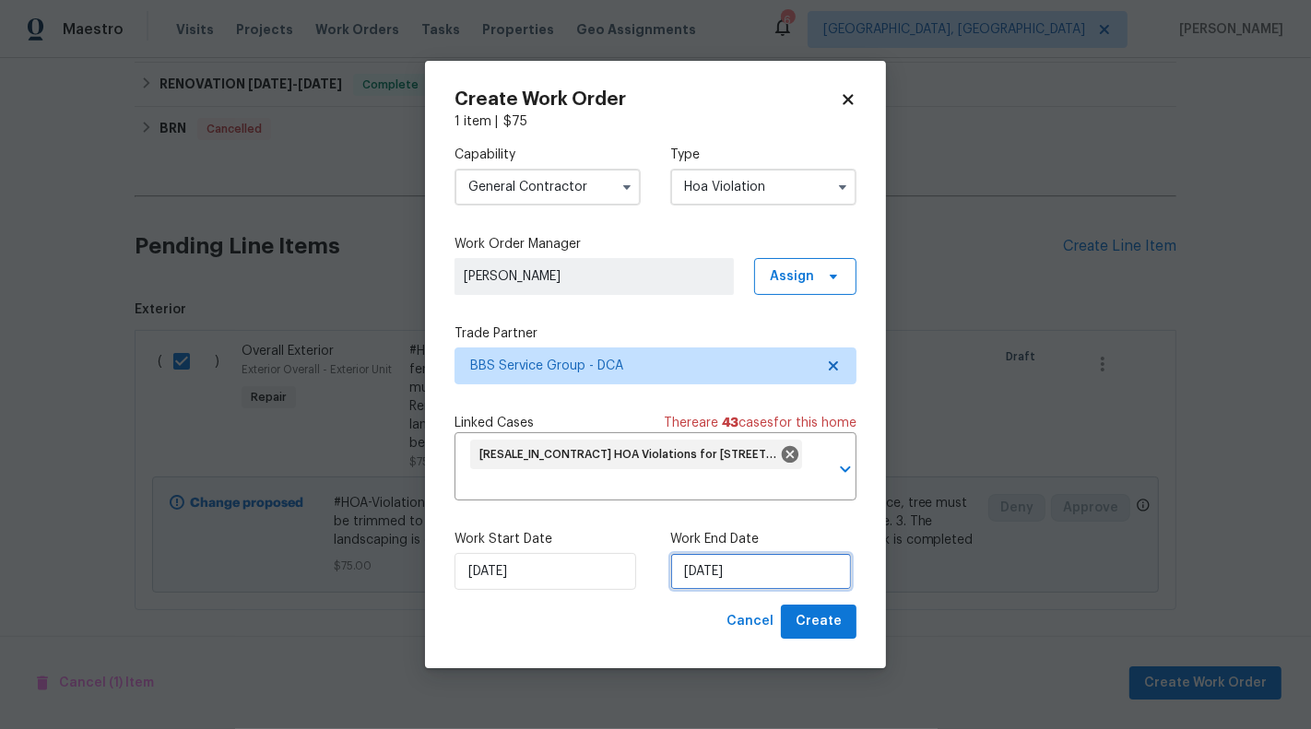
click at [723, 570] on input "[DATE]" at bounding box center [761, 571] width 182 height 37
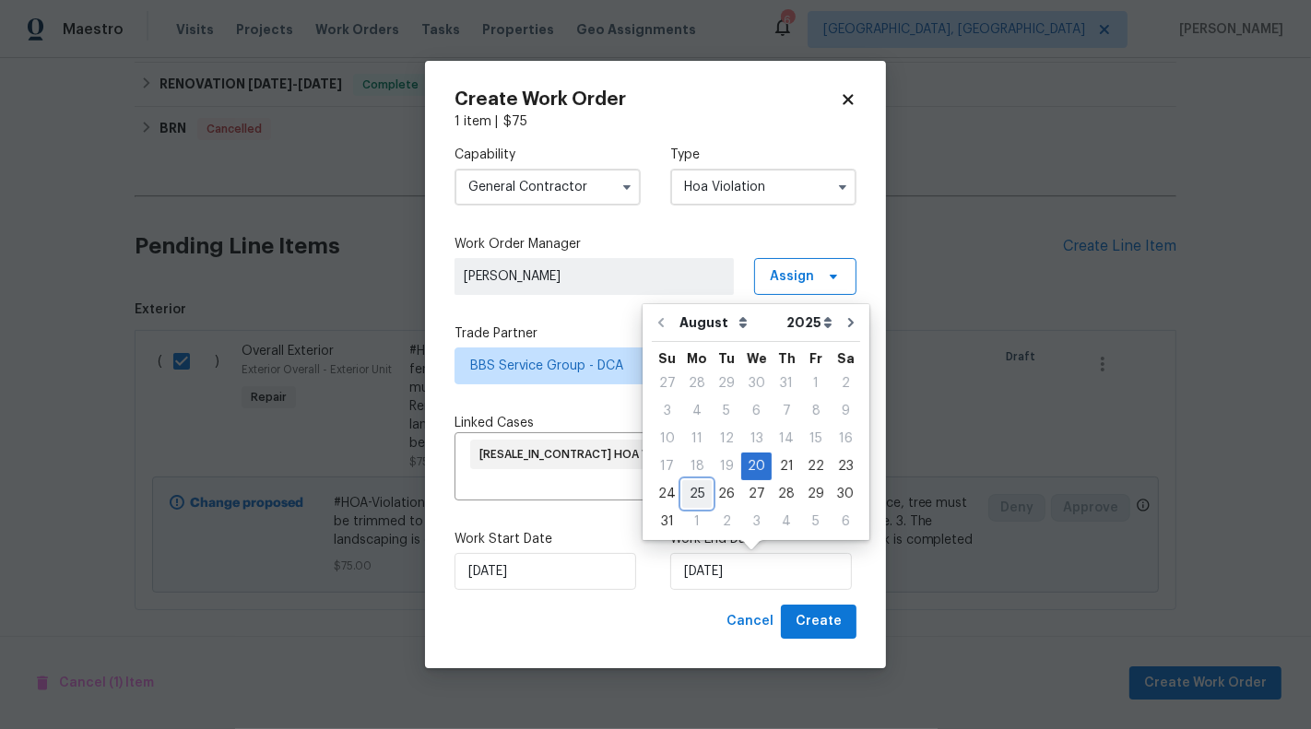
click at [699, 497] on div "25" at bounding box center [696, 494] width 29 height 26
type input "[DATE]"
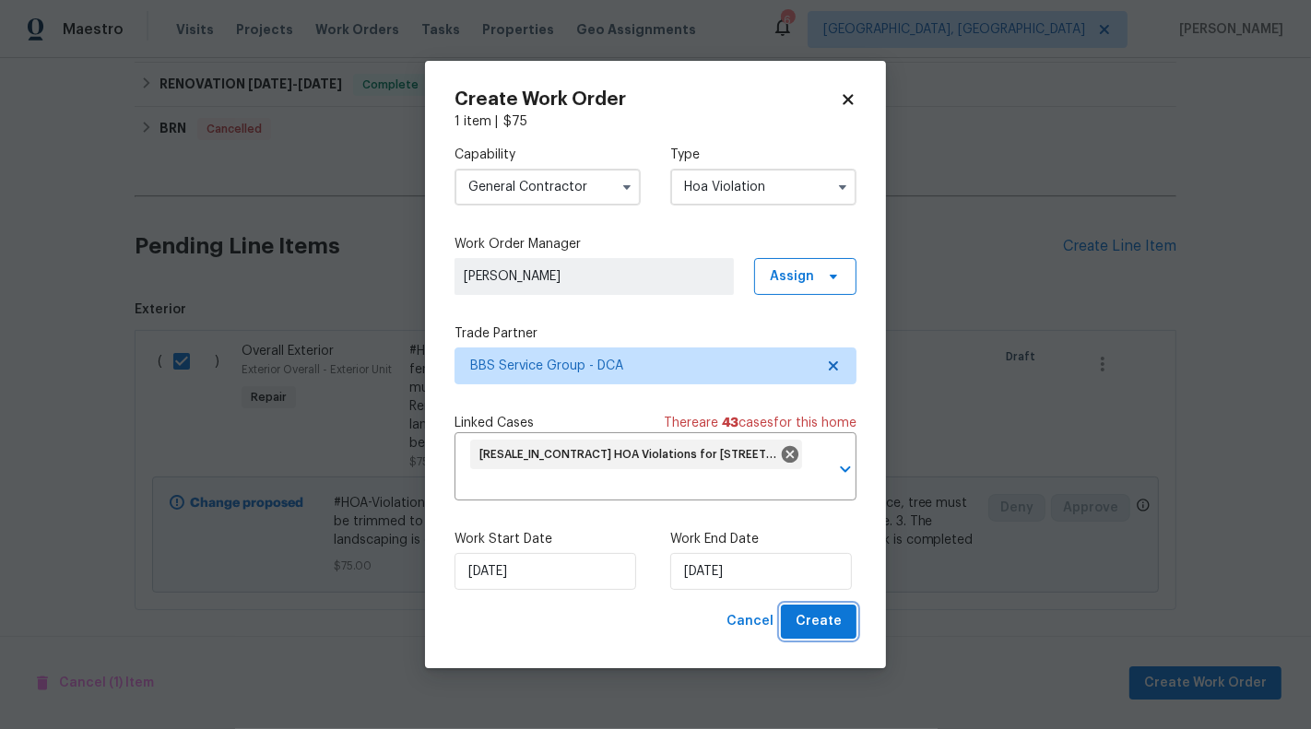
click at [814, 628] on span "Create" at bounding box center [818, 621] width 46 height 23
checkbox input "false"
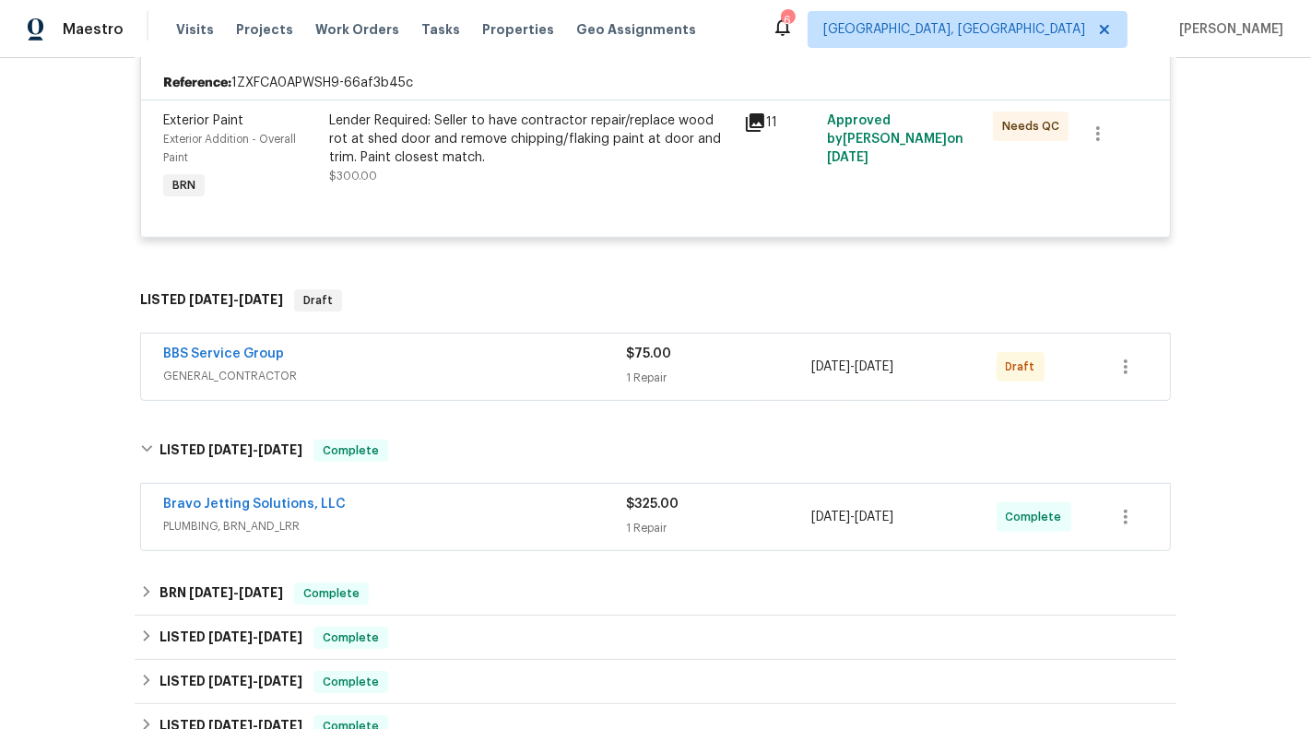
click at [552, 367] on span "GENERAL_CONTRACTOR" at bounding box center [394, 376] width 463 height 18
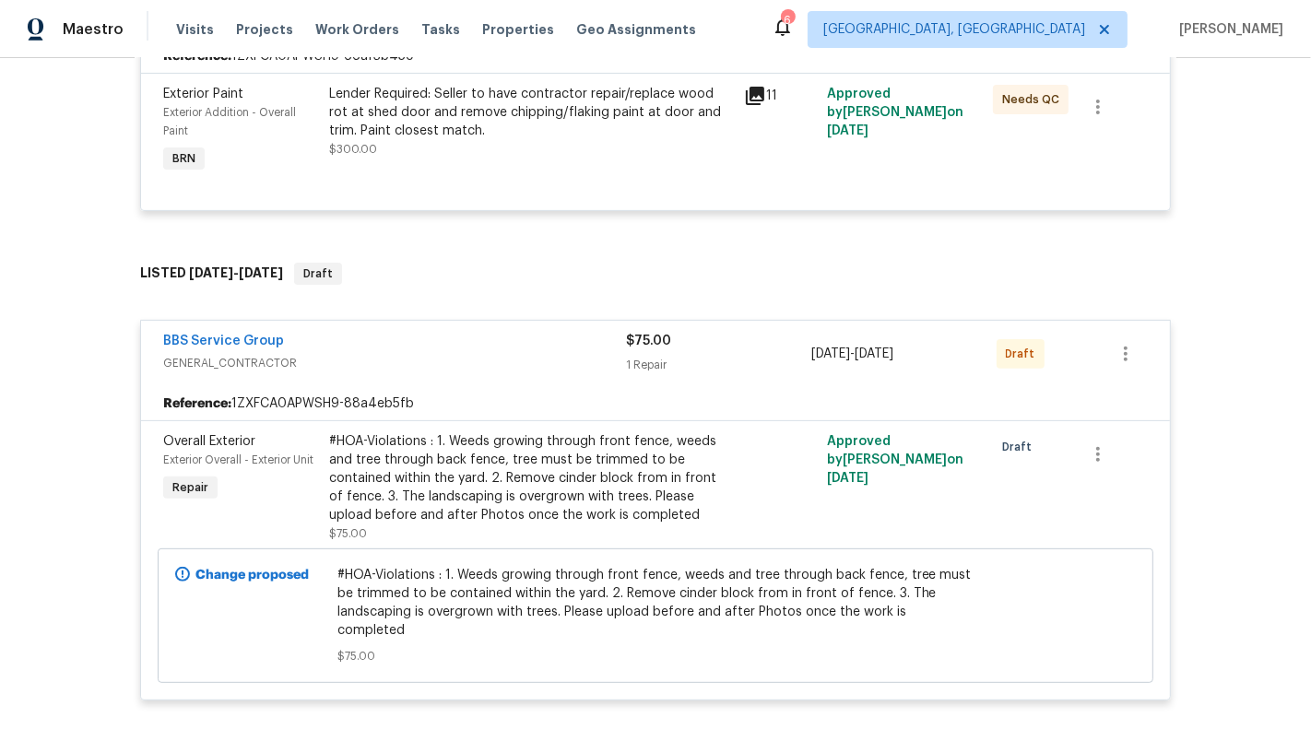
scroll to position [453, 0]
click at [1130, 352] on icon "button" at bounding box center [1125, 353] width 22 height 22
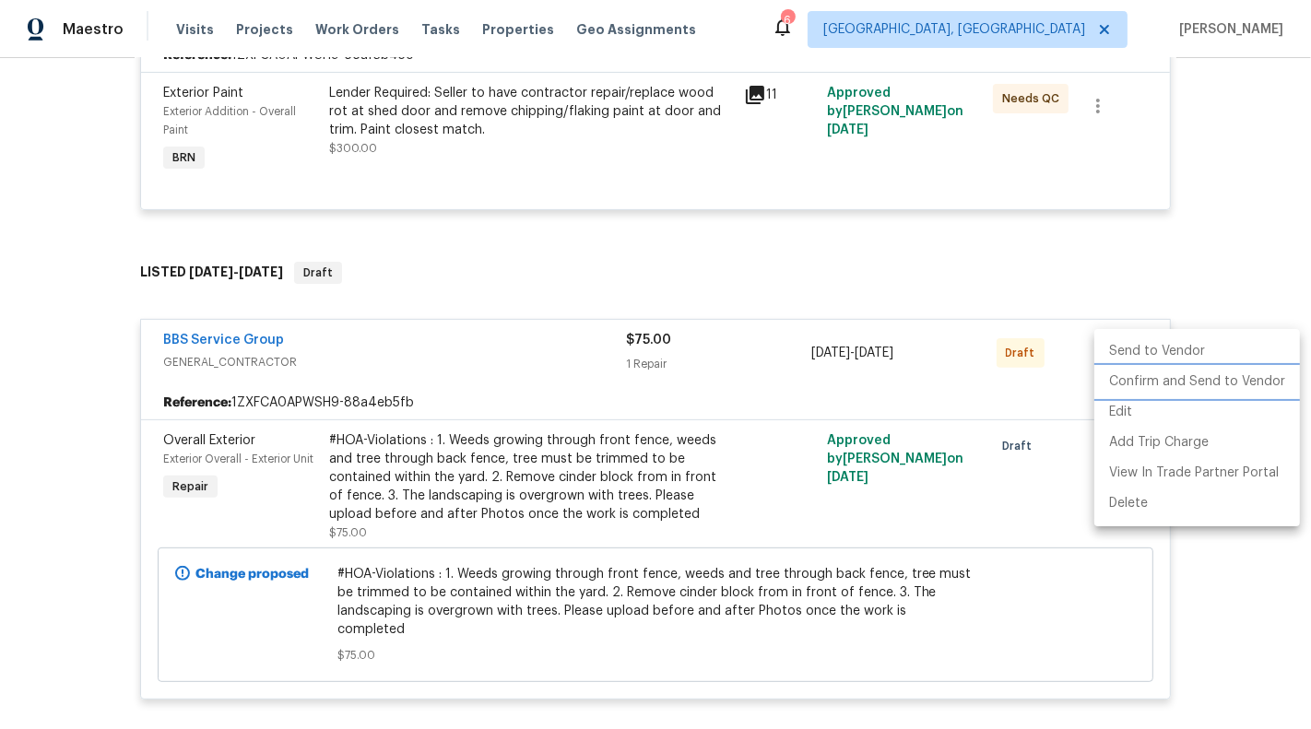
click at [1169, 389] on li "Confirm and Send to Vendor" at bounding box center [1197, 382] width 206 height 30
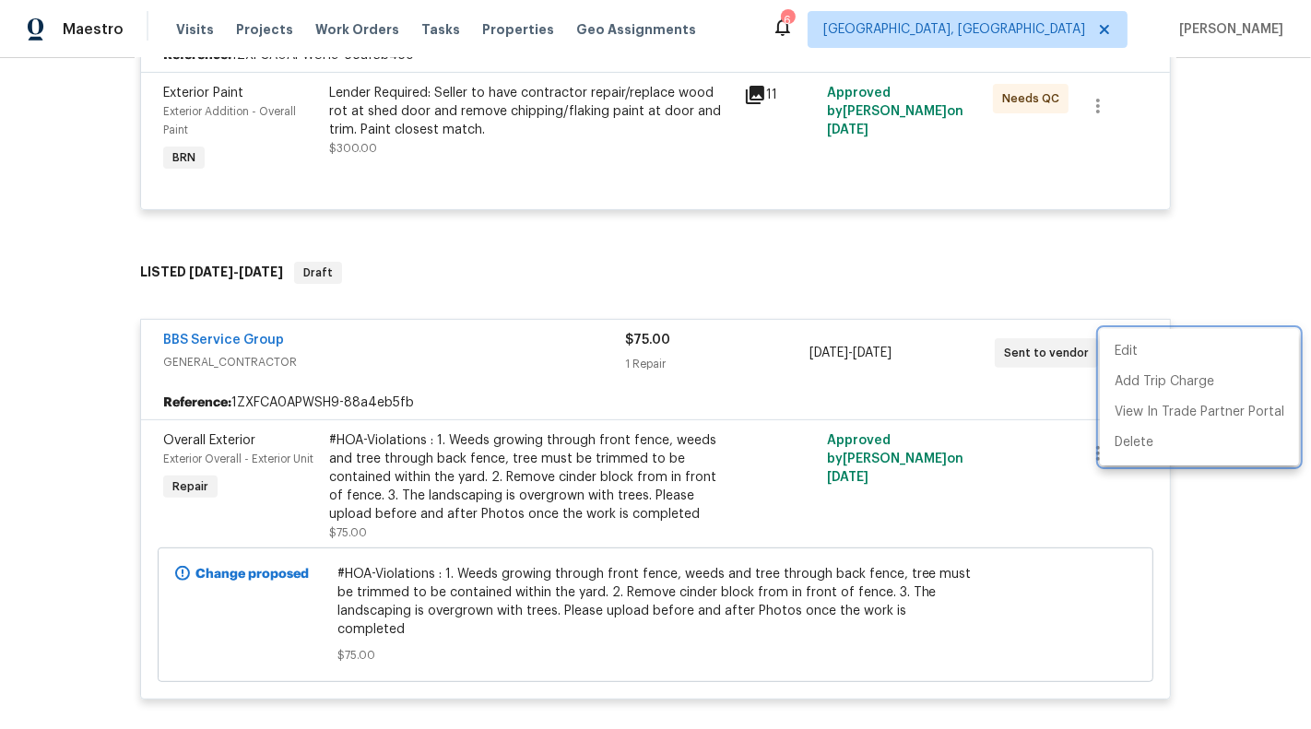
drag, startPoint x: 323, startPoint y: 341, endPoint x: 112, endPoint y: 341, distance: 210.1
click at [112, 341] on div at bounding box center [655, 364] width 1311 height 729
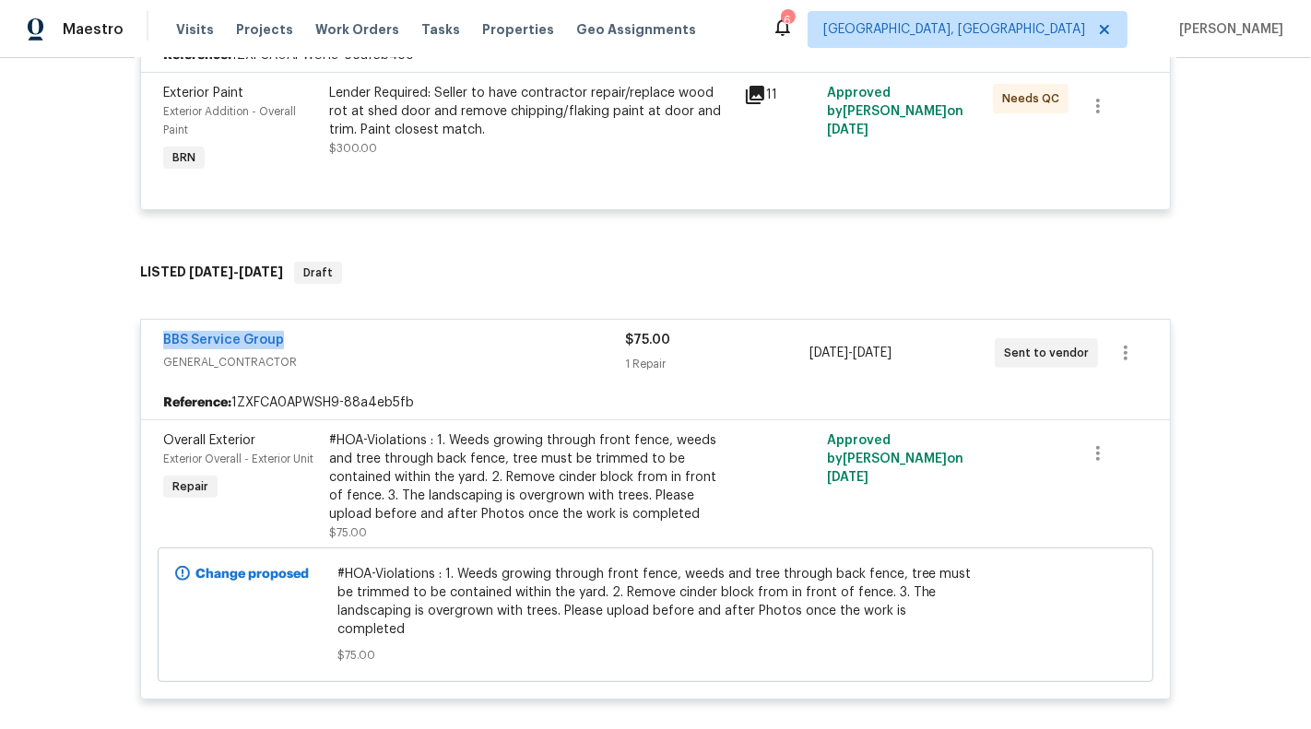
drag, startPoint x: 146, startPoint y: 332, endPoint x: 347, endPoint y: 331, distance: 201.8
click at [347, 331] on div "BBS Service Group GENERAL_CONTRACTOR $75.00 1 Repair [DATE] - [DATE] Sent to ve…" at bounding box center [655, 353] width 1028 height 66
copy link "BBS Service Group"
